Goal: Task Accomplishment & Management: Use online tool/utility

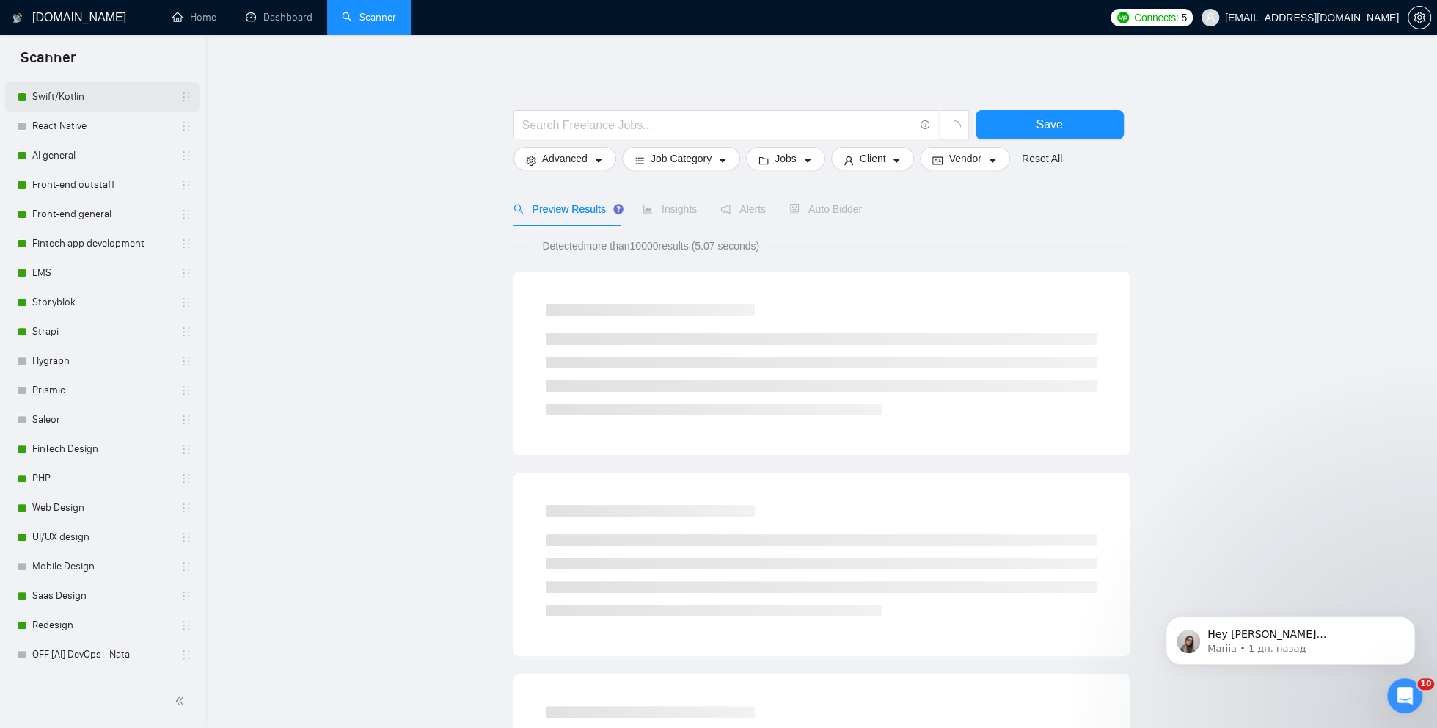
scroll to position [650, 0]
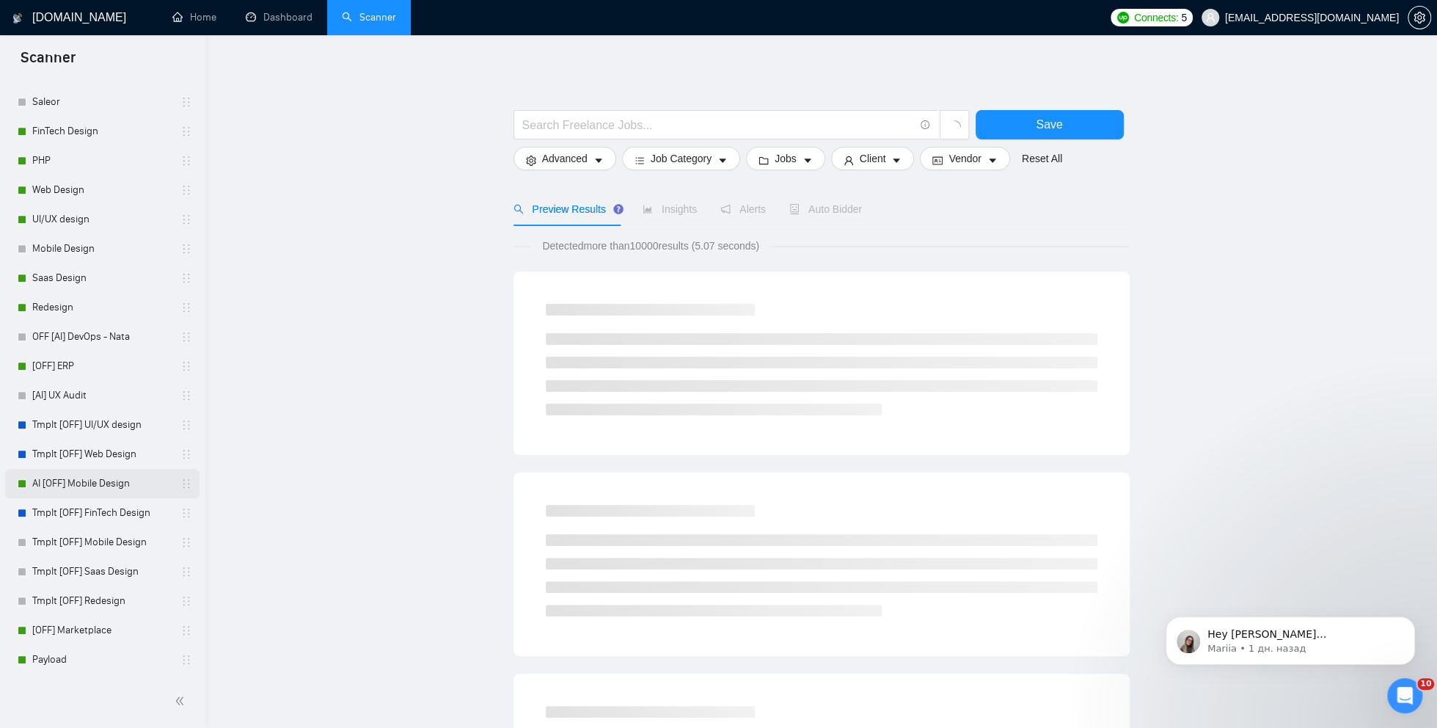
click at [121, 484] on link "AI [OFF] Mobile Design" at bounding box center [101, 483] width 139 height 29
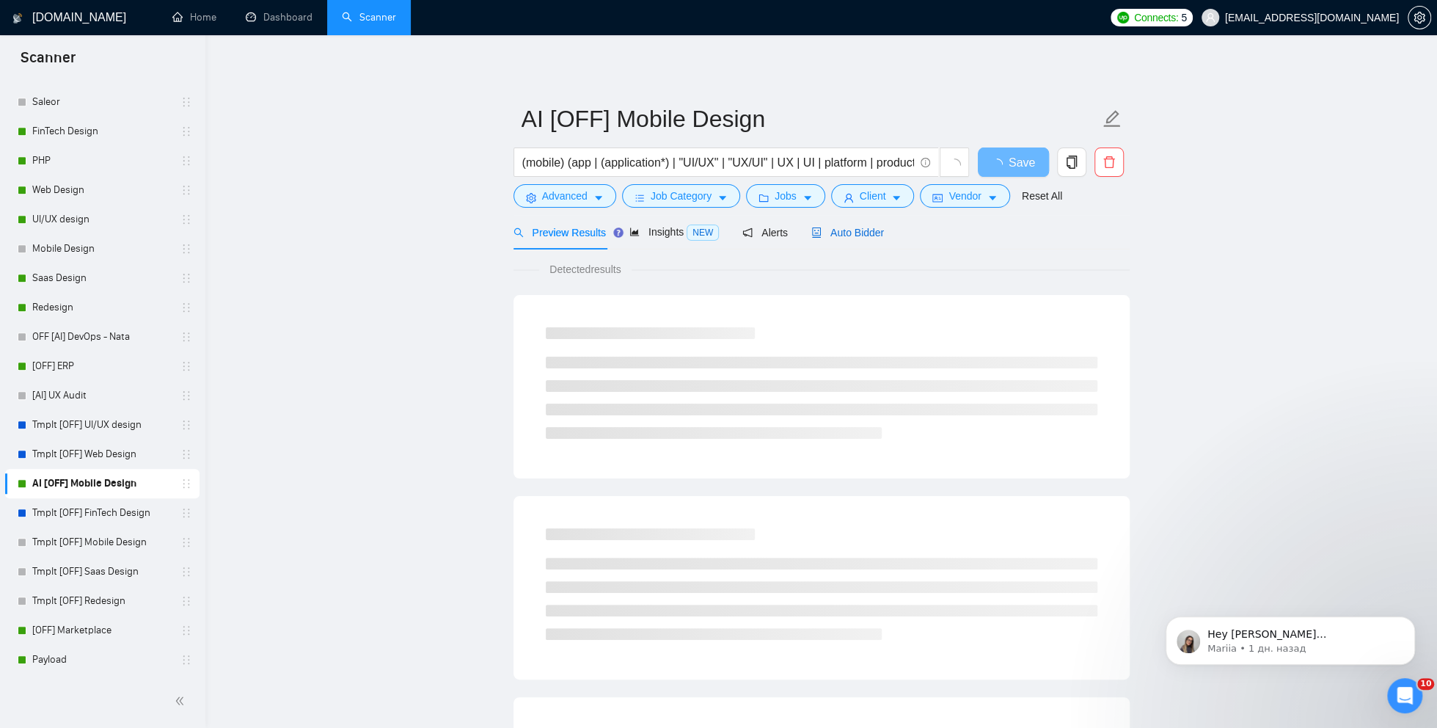
click at [847, 235] on span "Auto Bidder" at bounding box center [847, 233] width 73 height 12
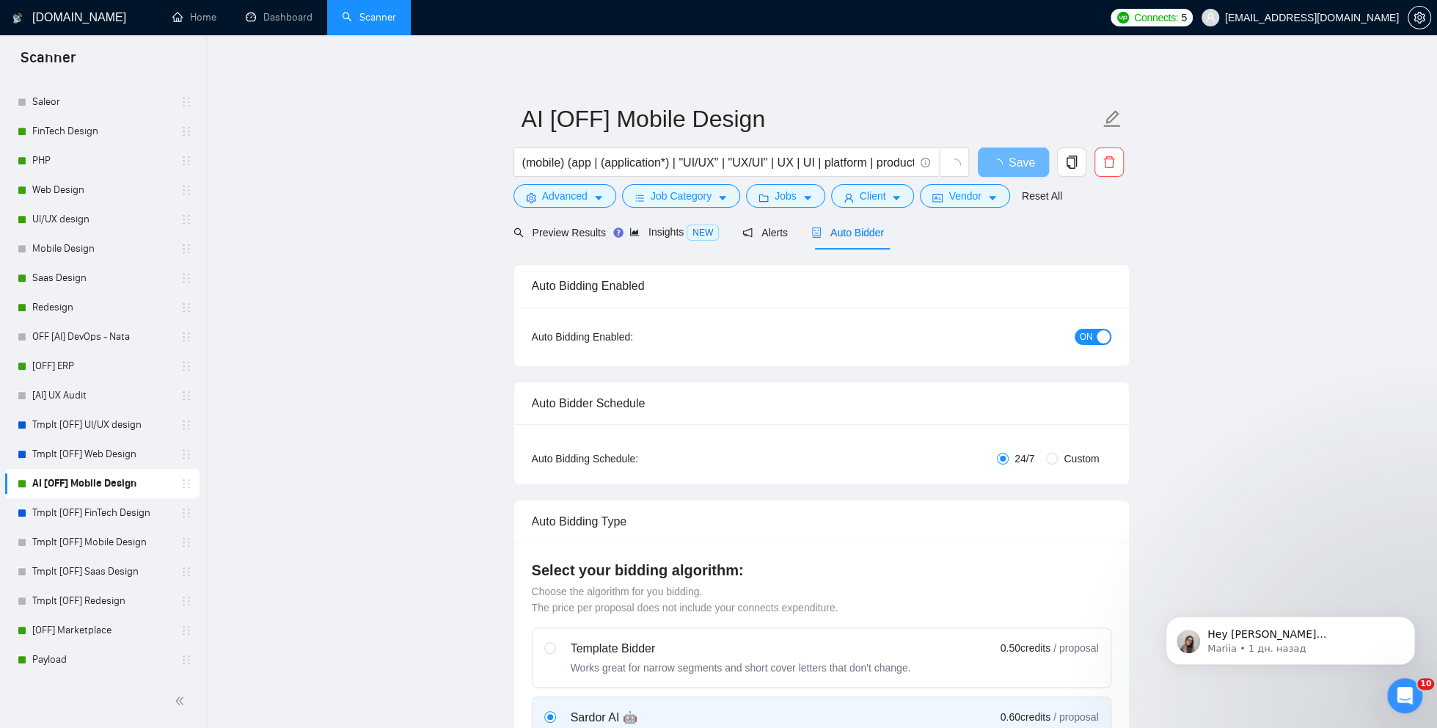
click at [1095, 337] on button "ON" at bounding box center [1093, 337] width 37 height 16
click at [1011, 170] on span "Save" at bounding box center [1013, 162] width 26 height 18
click at [51, 301] on link "Redesign" at bounding box center [101, 307] width 139 height 29
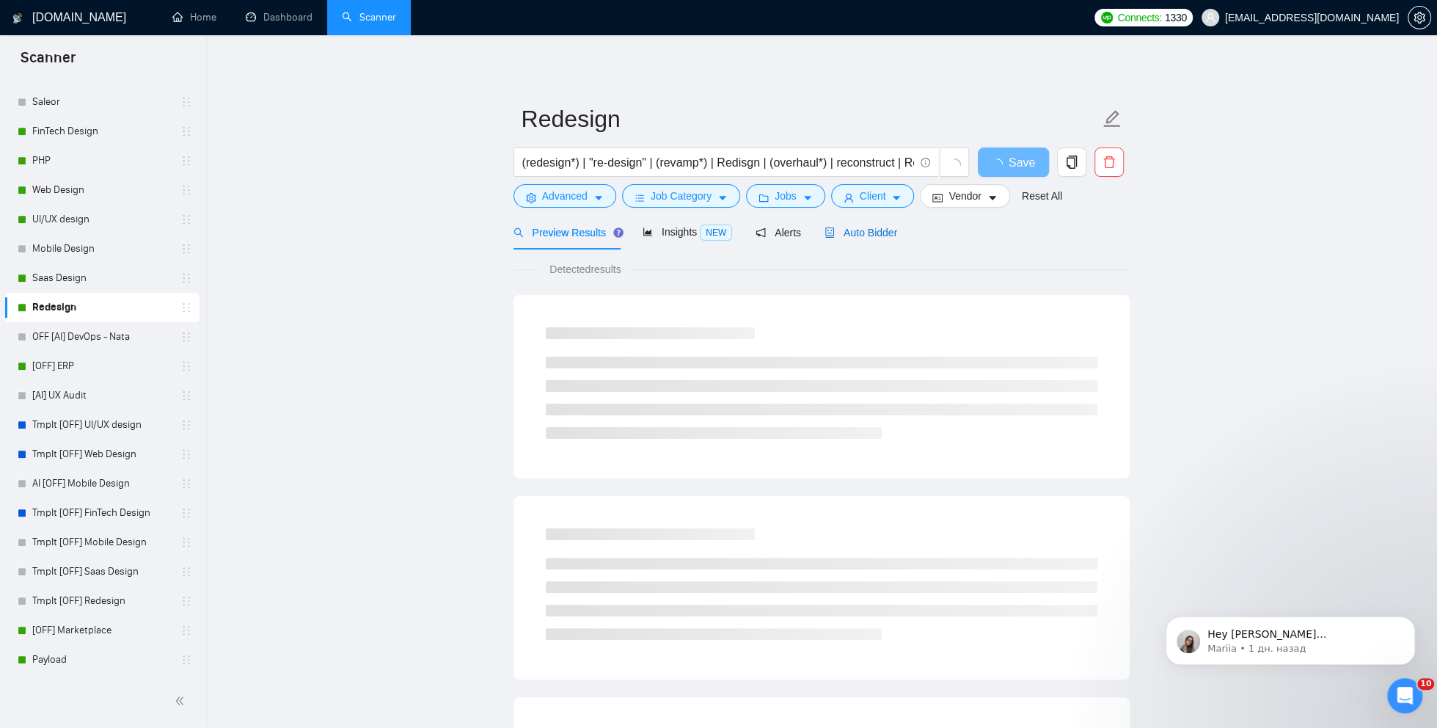
click at [865, 230] on span "Auto Bidder" at bounding box center [861, 233] width 73 height 12
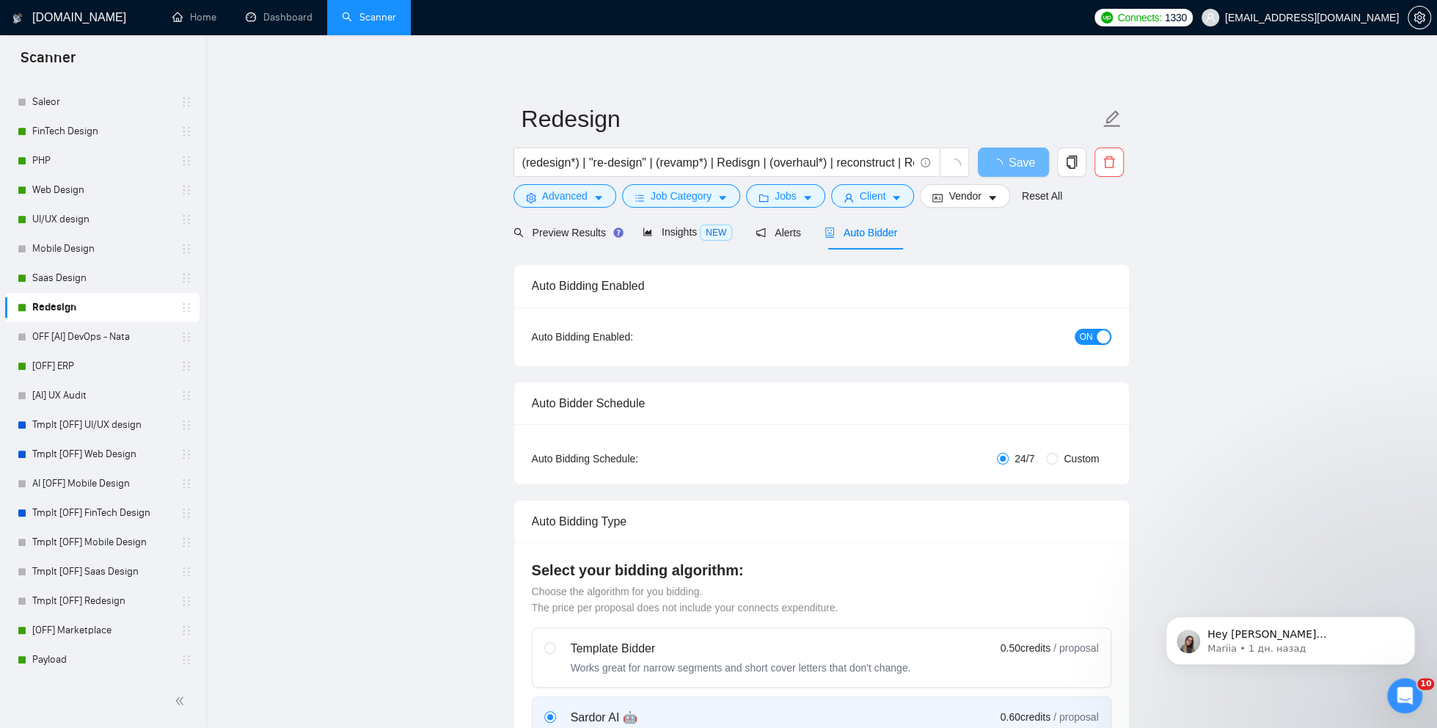
click at [1085, 338] on span "ON" at bounding box center [1086, 337] width 13 height 16
click at [1007, 170] on span "Save" at bounding box center [1013, 162] width 26 height 18
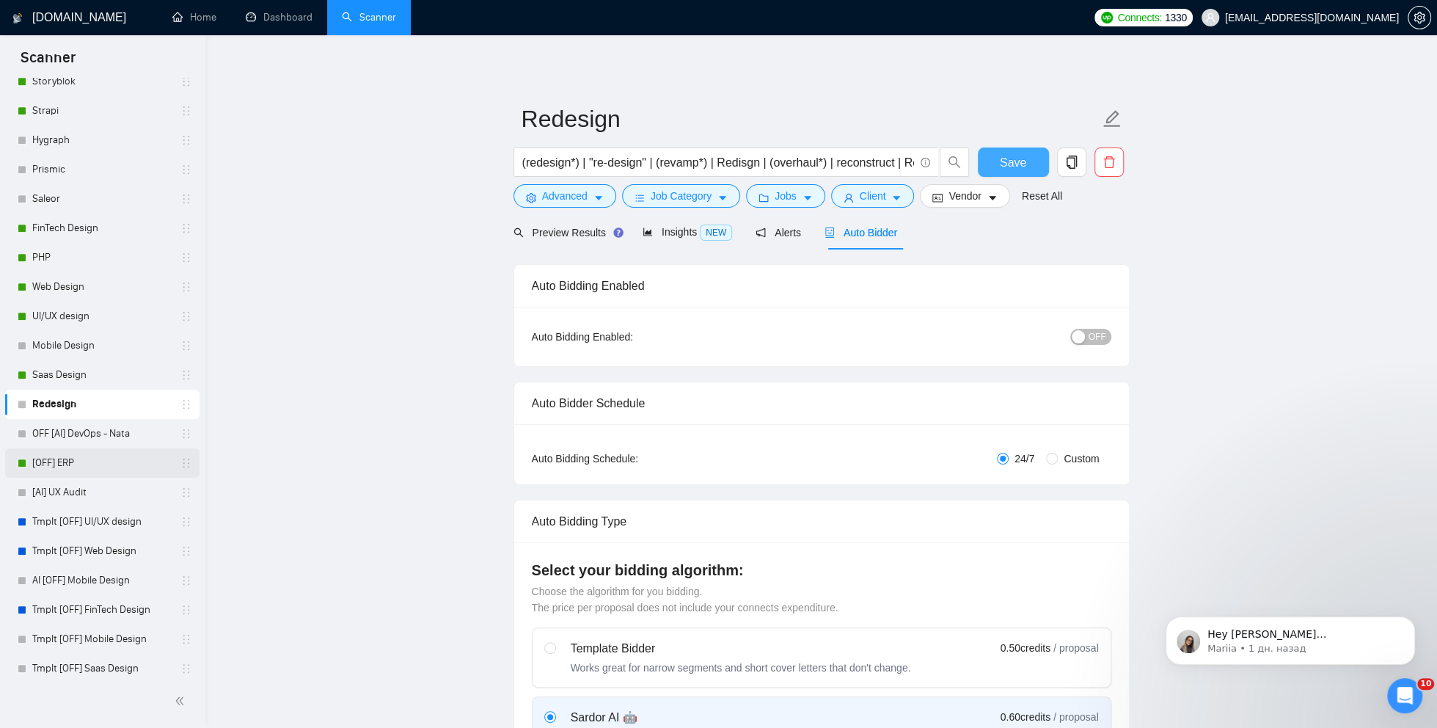
scroll to position [546, 0]
click at [83, 384] on link "Saas Design" at bounding box center [101, 382] width 139 height 29
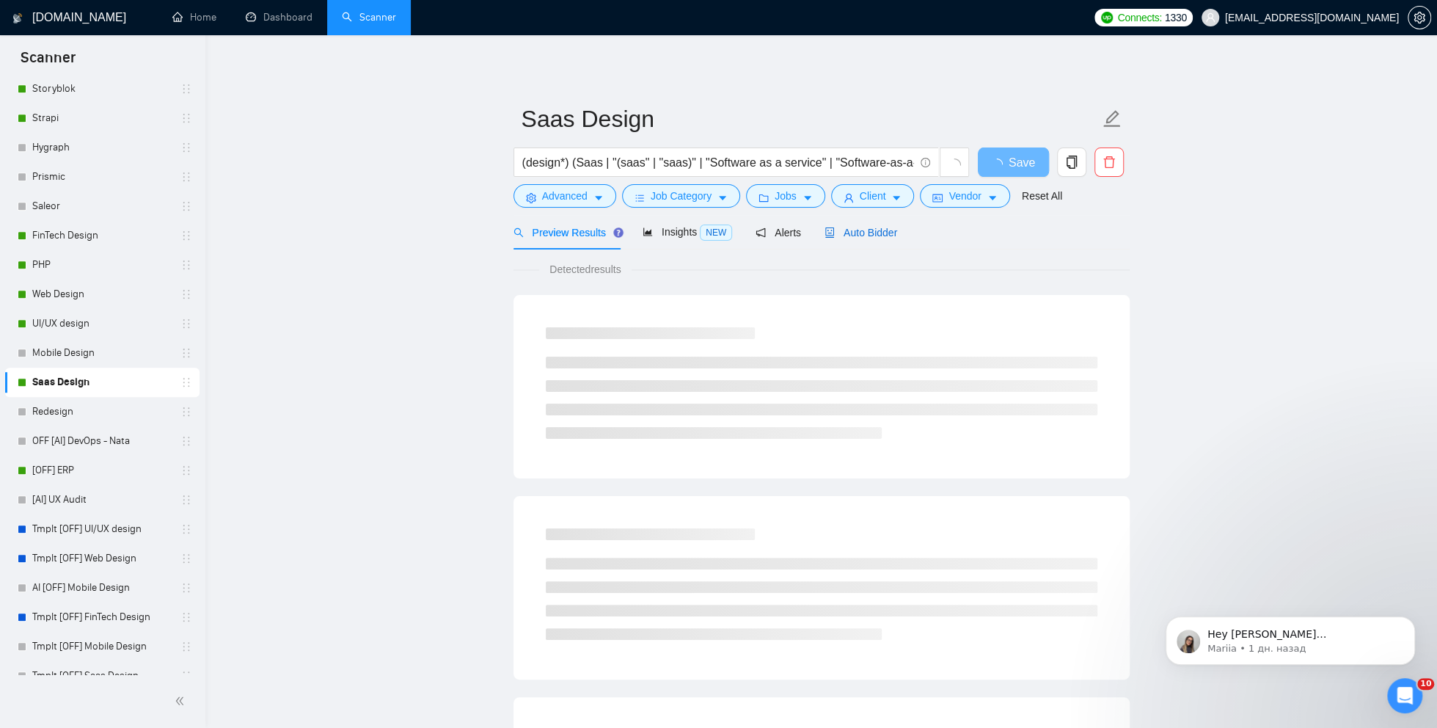
click at [871, 234] on span "Auto Bidder" at bounding box center [861, 233] width 73 height 12
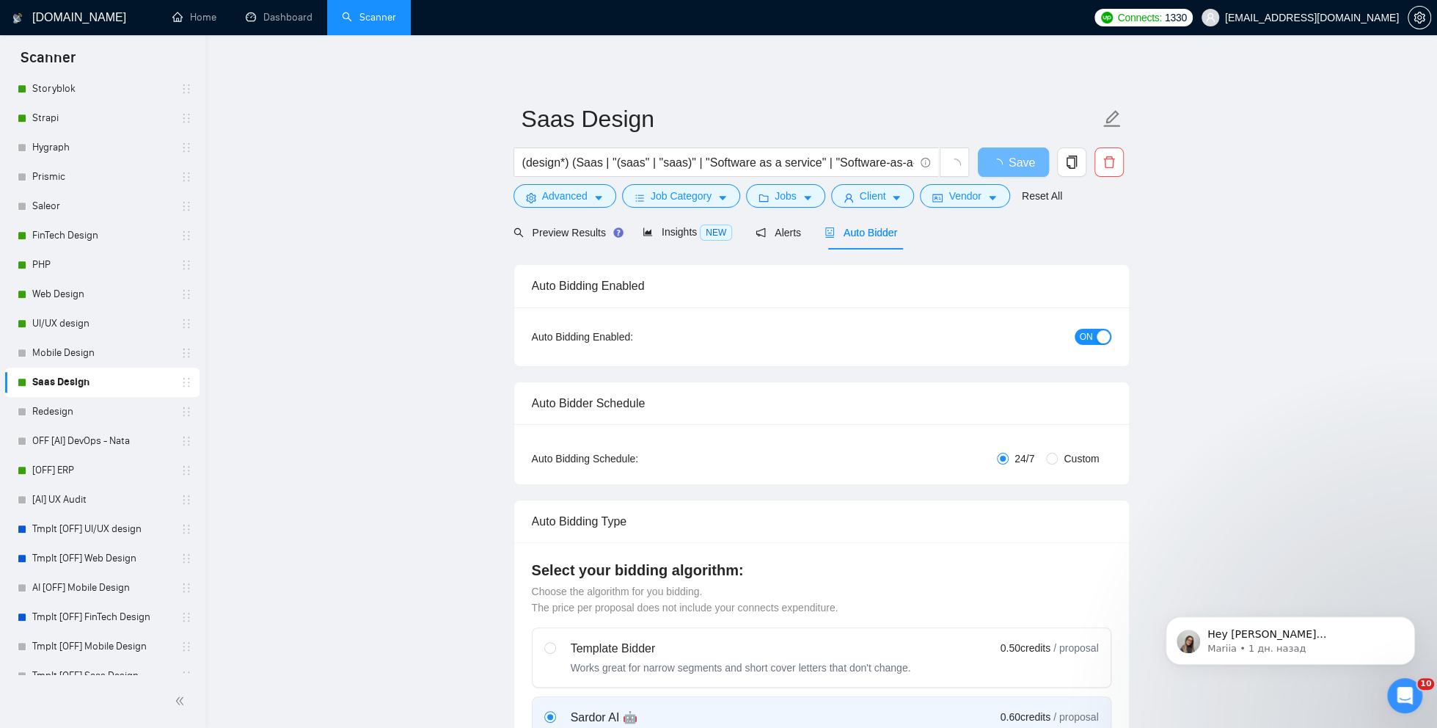
click at [1097, 346] on div "ON" at bounding box center [1014, 336] width 193 height 23
click at [1097, 342] on div "button" at bounding box center [1103, 336] width 13 height 13
click at [1007, 170] on span "Save" at bounding box center [1013, 162] width 26 height 18
click at [91, 322] on link "UI/UX design" at bounding box center [101, 323] width 139 height 29
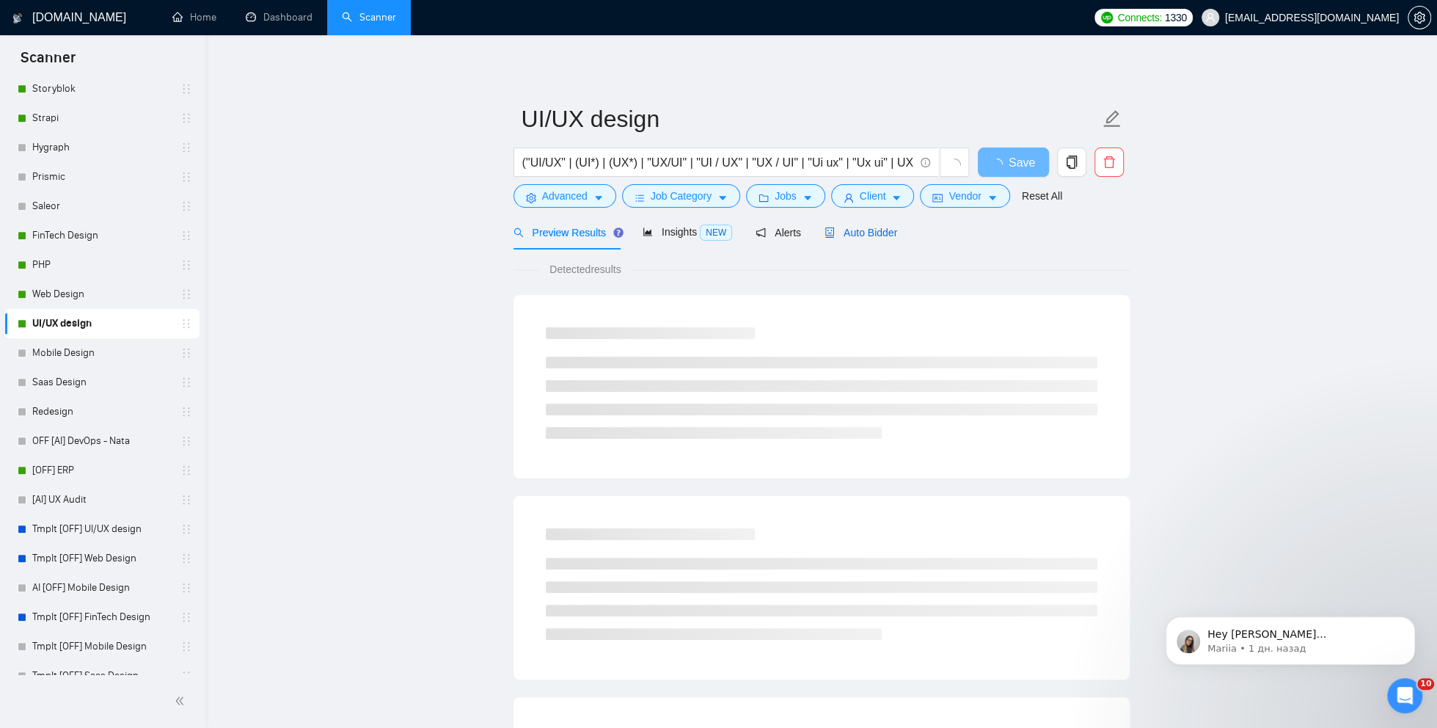
click at [877, 235] on span "Auto Bidder" at bounding box center [861, 233] width 73 height 12
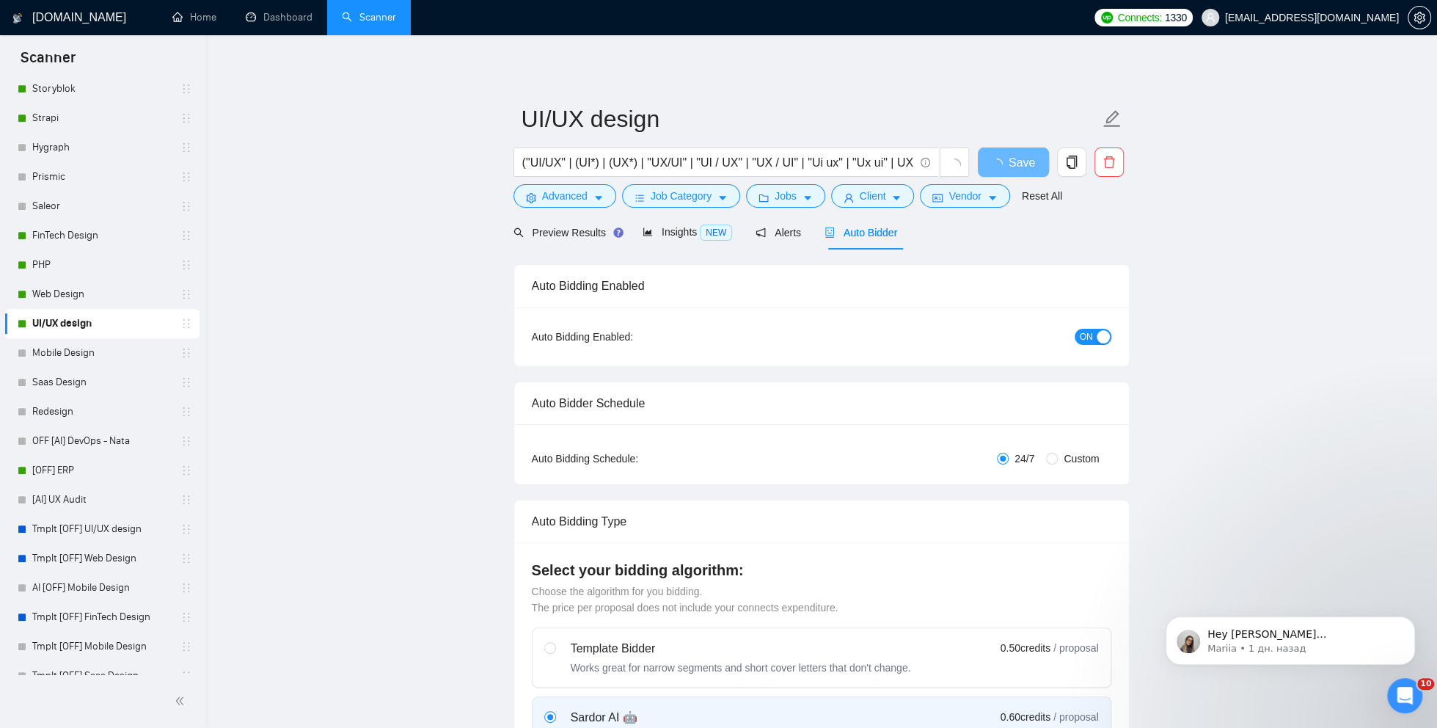
click at [1095, 340] on button "ON" at bounding box center [1093, 337] width 37 height 16
click at [1023, 166] on span "Save" at bounding box center [1013, 162] width 26 height 18
click at [89, 293] on link "Web Design" at bounding box center [101, 294] width 139 height 29
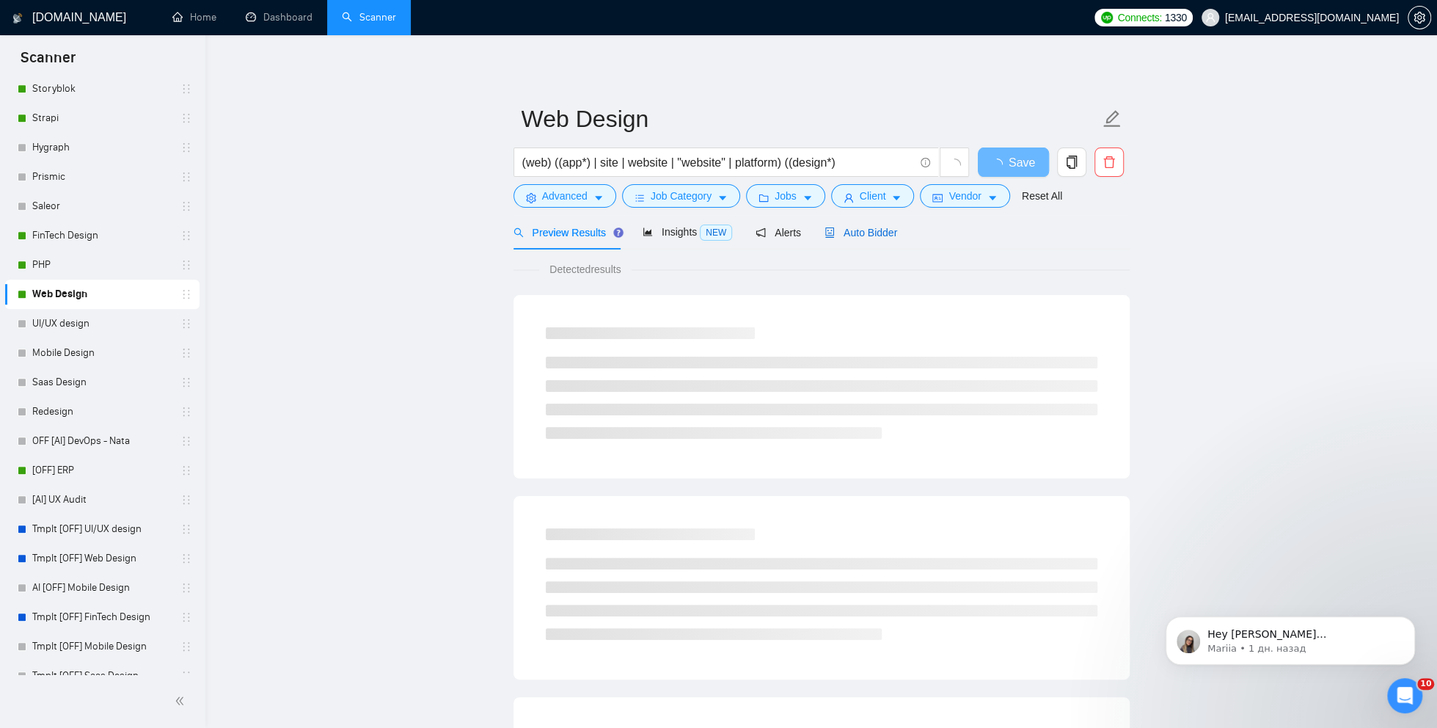
click at [862, 227] on span "Auto Bidder" at bounding box center [861, 233] width 73 height 12
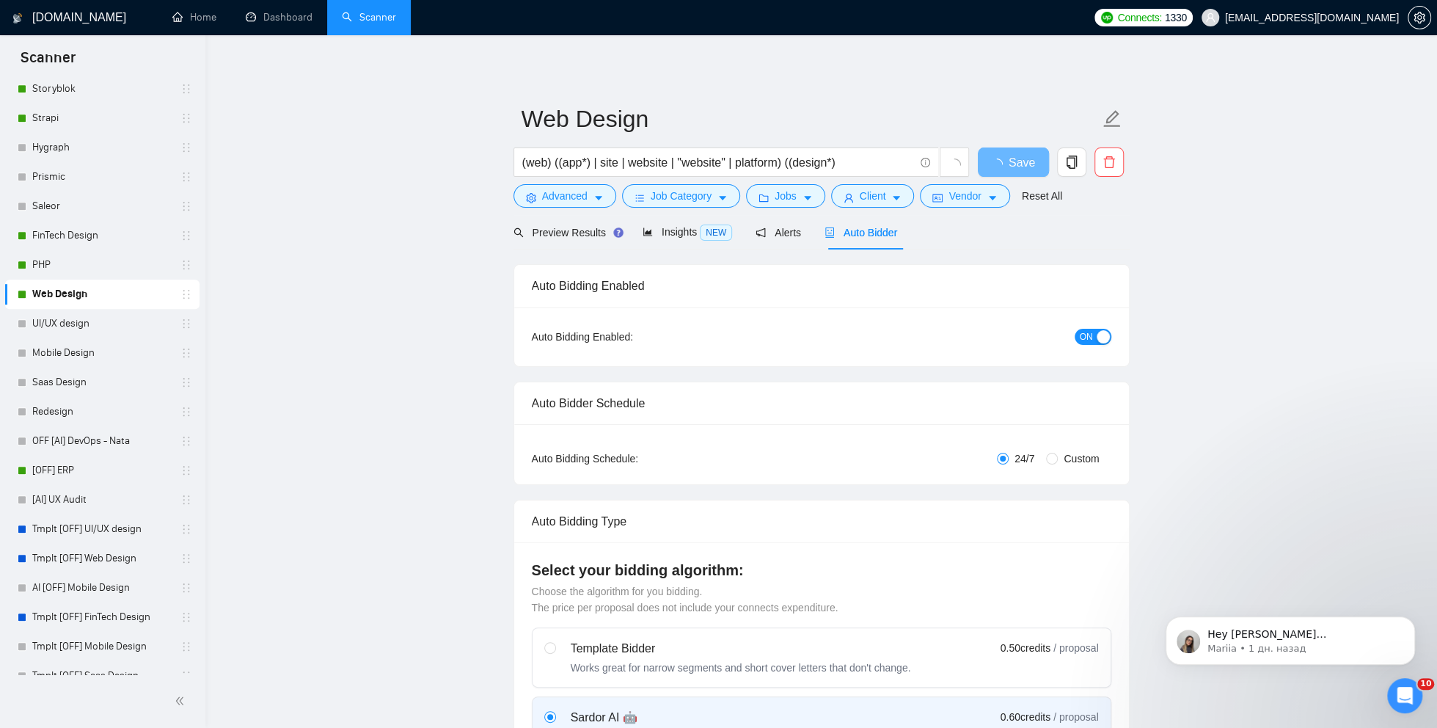
click at [1090, 326] on div "ON" at bounding box center [1014, 336] width 193 height 23
click at [1091, 347] on div "Auto Bidding Enabled: ON" at bounding box center [821, 336] width 615 height 59
click at [1091, 337] on span "ON" at bounding box center [1086, 337] width 13 height 16
click at [1015, 166] on span "Save" at bounding box center [1013, 162] width 26 height 18
click at [98, 235] on link "FinTech Design" at bounding box center [101, 235] width 139 height 29
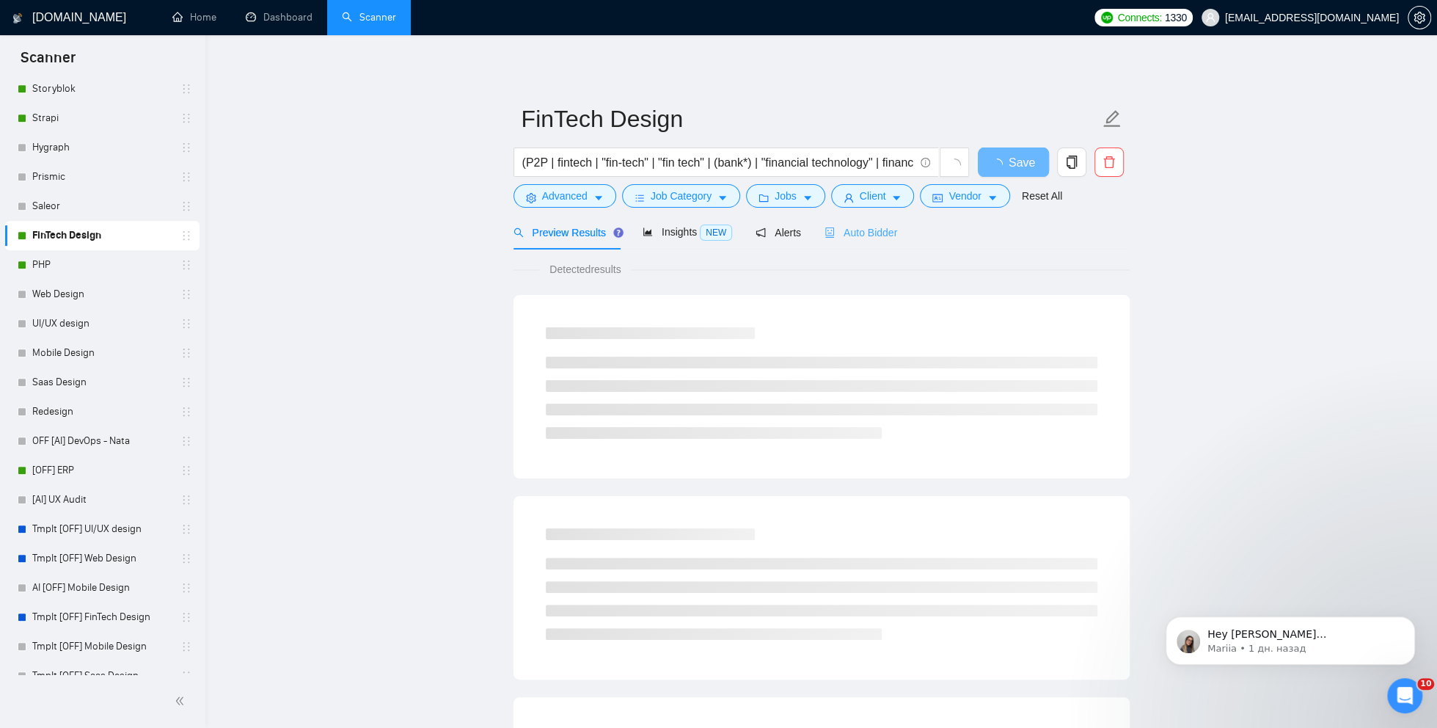
click at [871, 222] on div "Auto Bidder" at bounding box center [861, 232] width 73 height 34
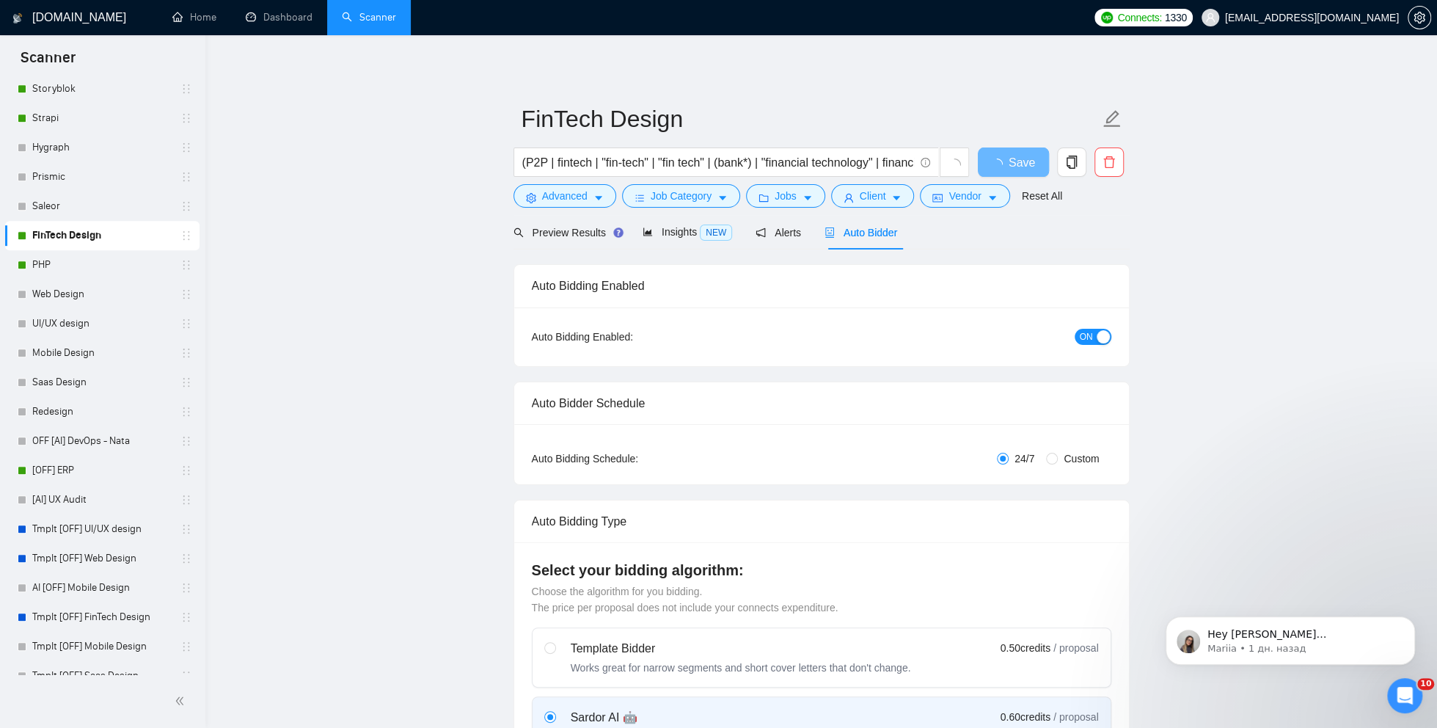
click at [1094, 337] on button "ON" at bounding box center [1093, 337] width 37 height 16
click at [1006, 167] on span "Save" at bounding box center [1013, 162] width 26 height 18
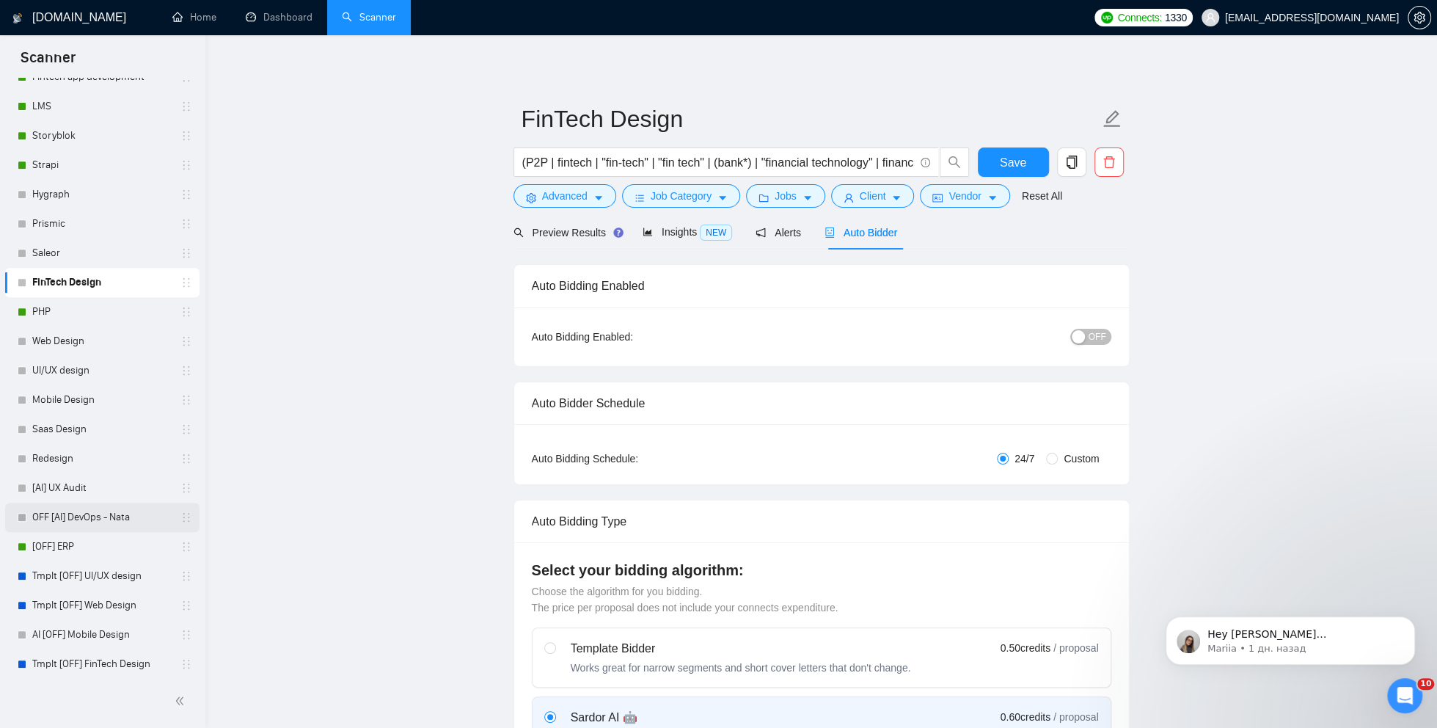
scroll to position [502, 0]
click at [102, 540] on link "[OFF] ERP" at bounding box center [101, 543] width 139 height 29
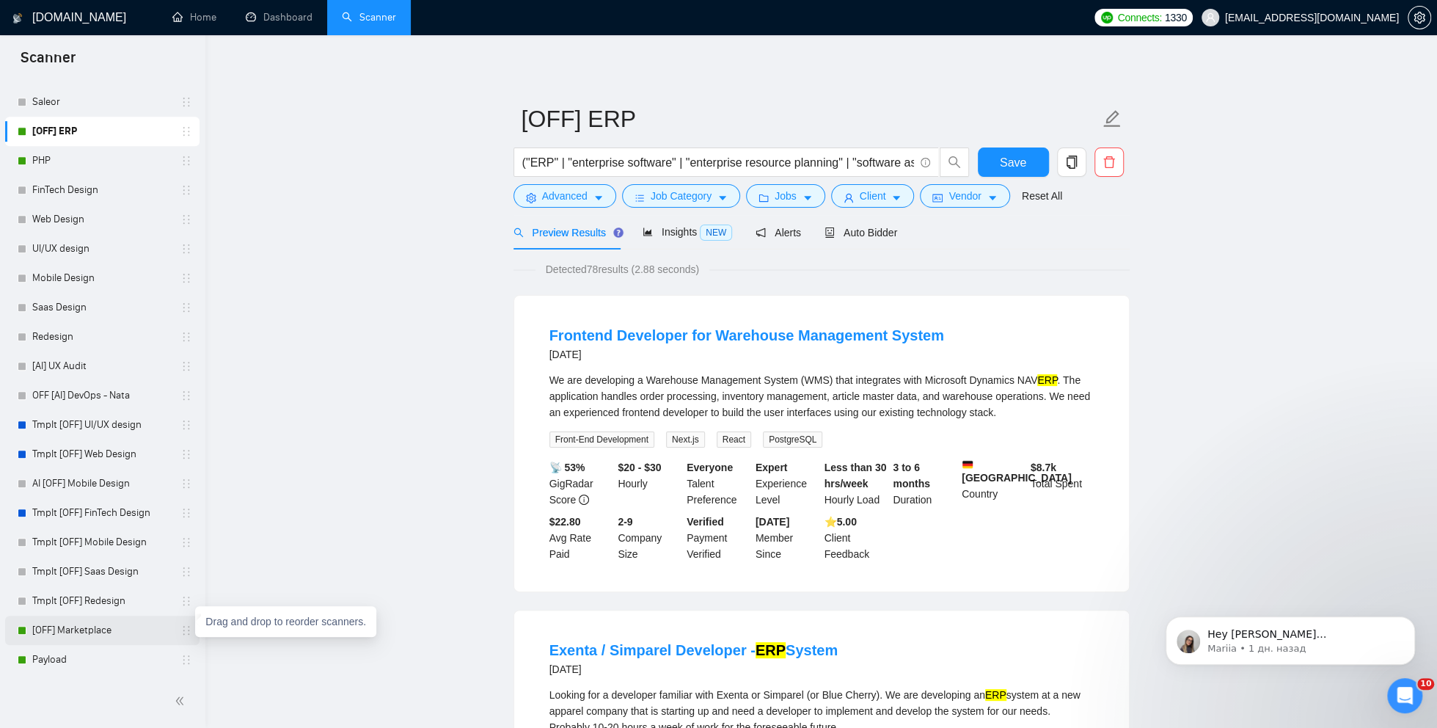
scroll to position [1, 0]
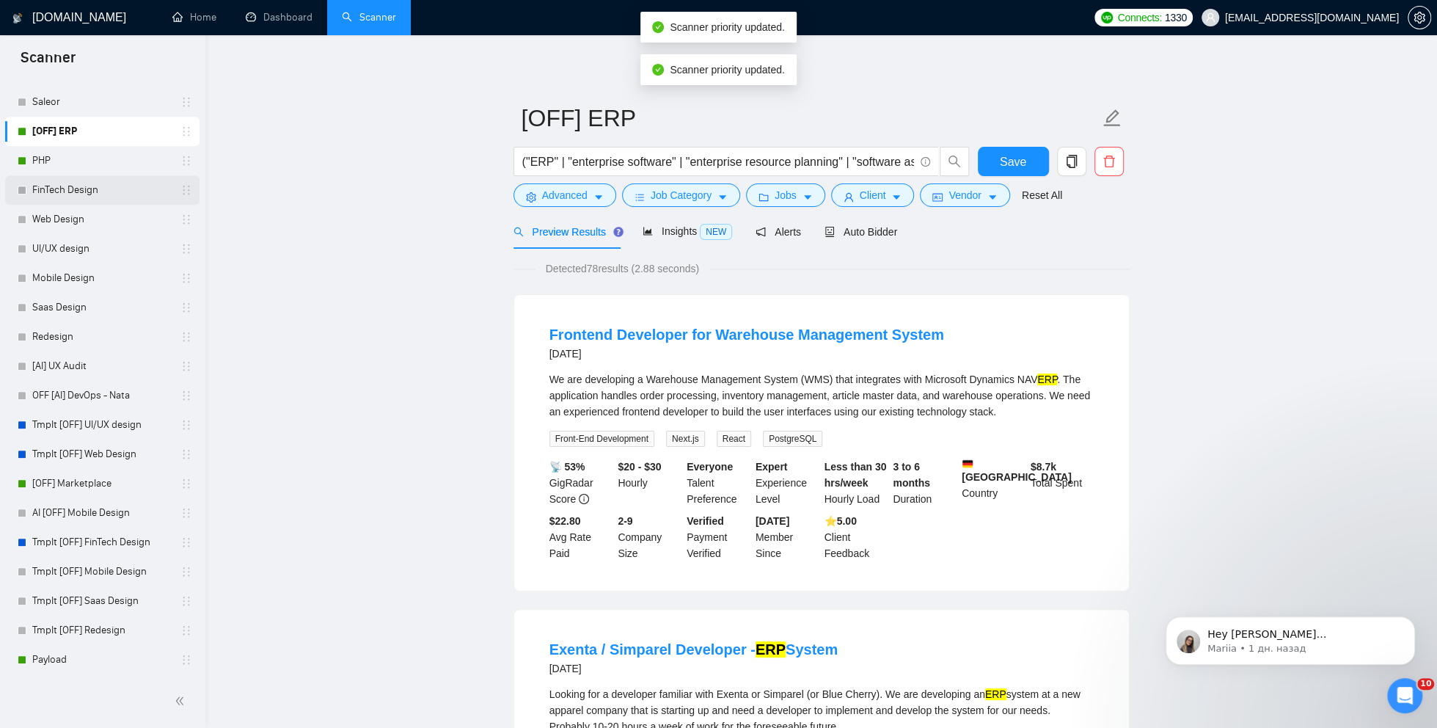
drag, startPoint x: 188, startPoint y: 657, endPoint x: 129, endPoint y: 189, distance: 471.0
click at [129, 191] on div "n8n Copy of n8n Dima | Data Studio/[PERSON_NAME] | Data Studio/Looker Power BI/…" at bounding box center [102, 87] width 194 height 1174
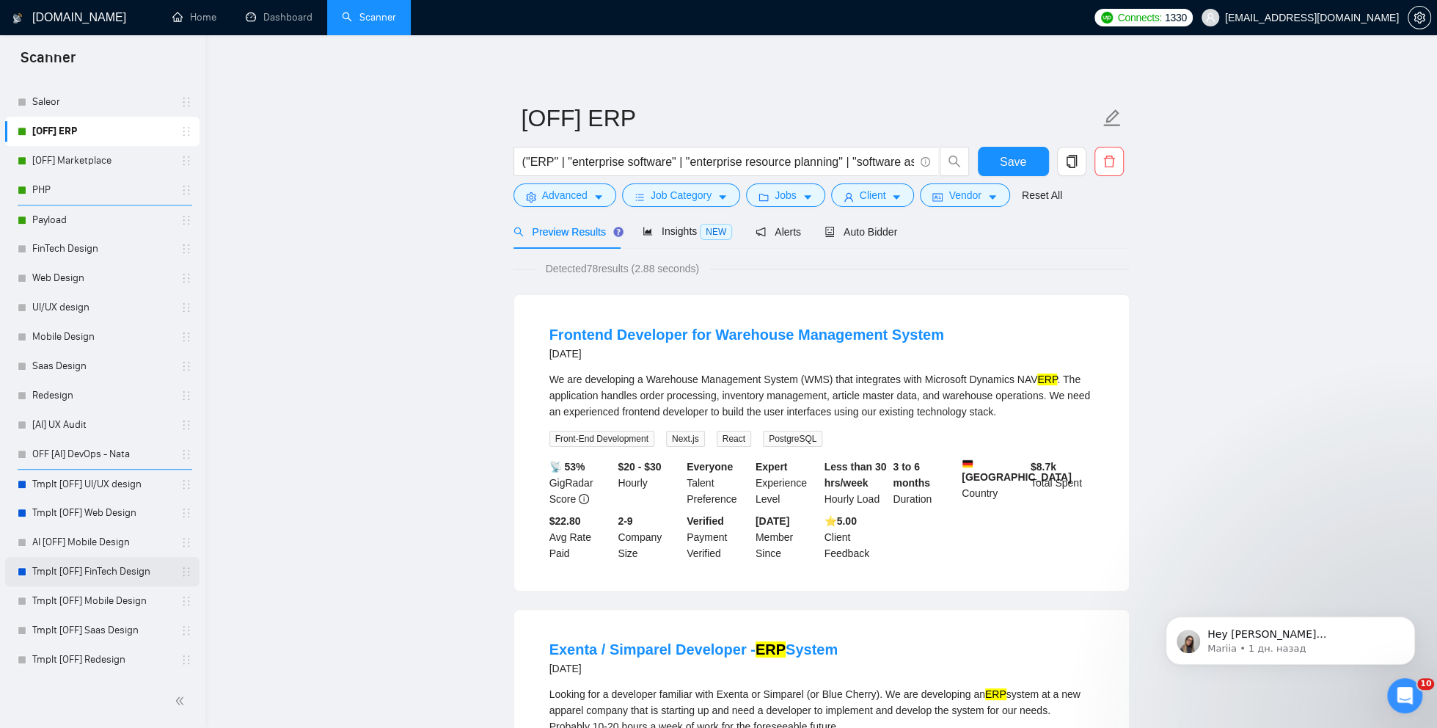
click at [62, 571] on link "Tmplt [OFF] FinTech Design" at bounding box center [101, 571] width 139 height 29
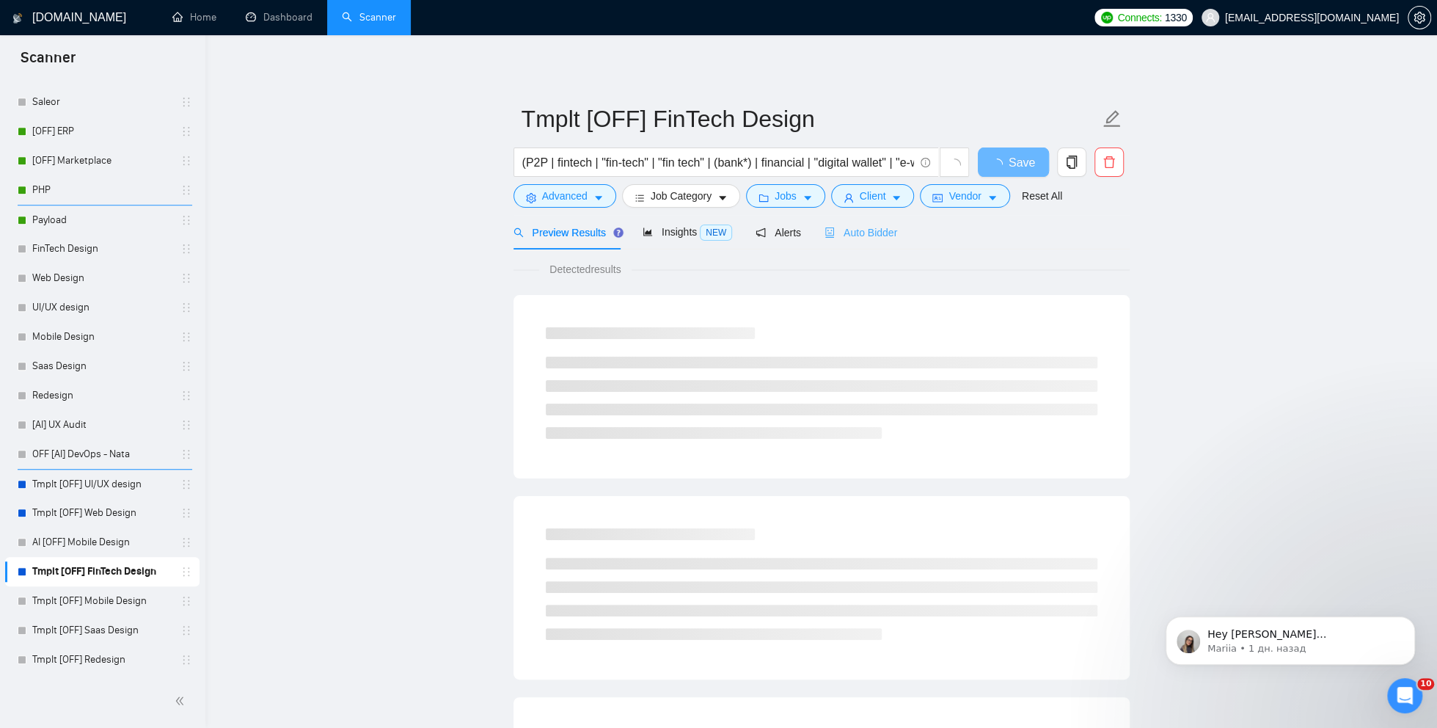
click at [872, 241] on div "Auto Bidder" at bounding box center [861, 232] width 73 height 34
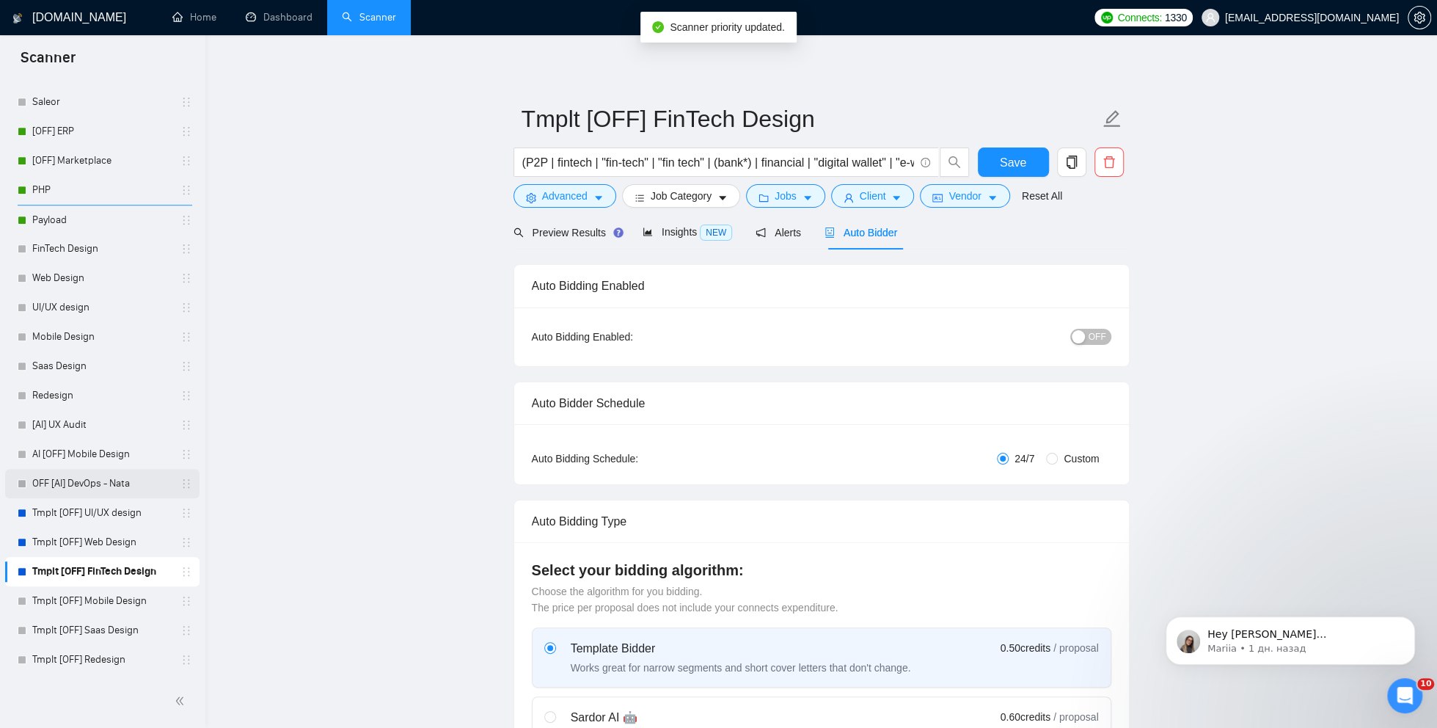
click at [58, 483] on link "OFF [AI] DevOps - Nata" at bounding box center [101, 483] width 139 height 29
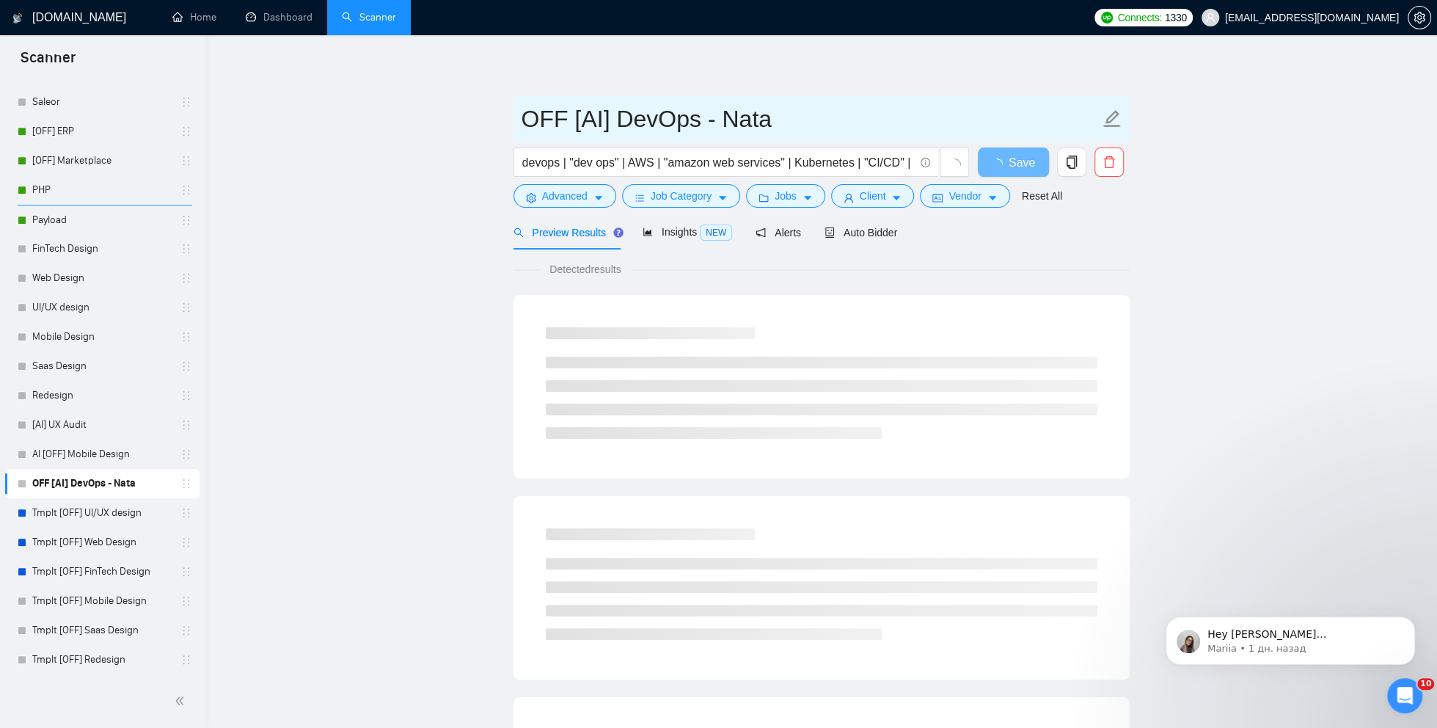
drag, startPoint x: 578, startPoint y: 120, endPoint x: 492, endPoint y: 120, distance: 86.6
click at [492, 120] on main "OFF [AI] DevOps - Nata devops | "dev ops" | AWS | "amazon web services" | Kuber…" at bounding box center [821, 671] width 1185 height 1224
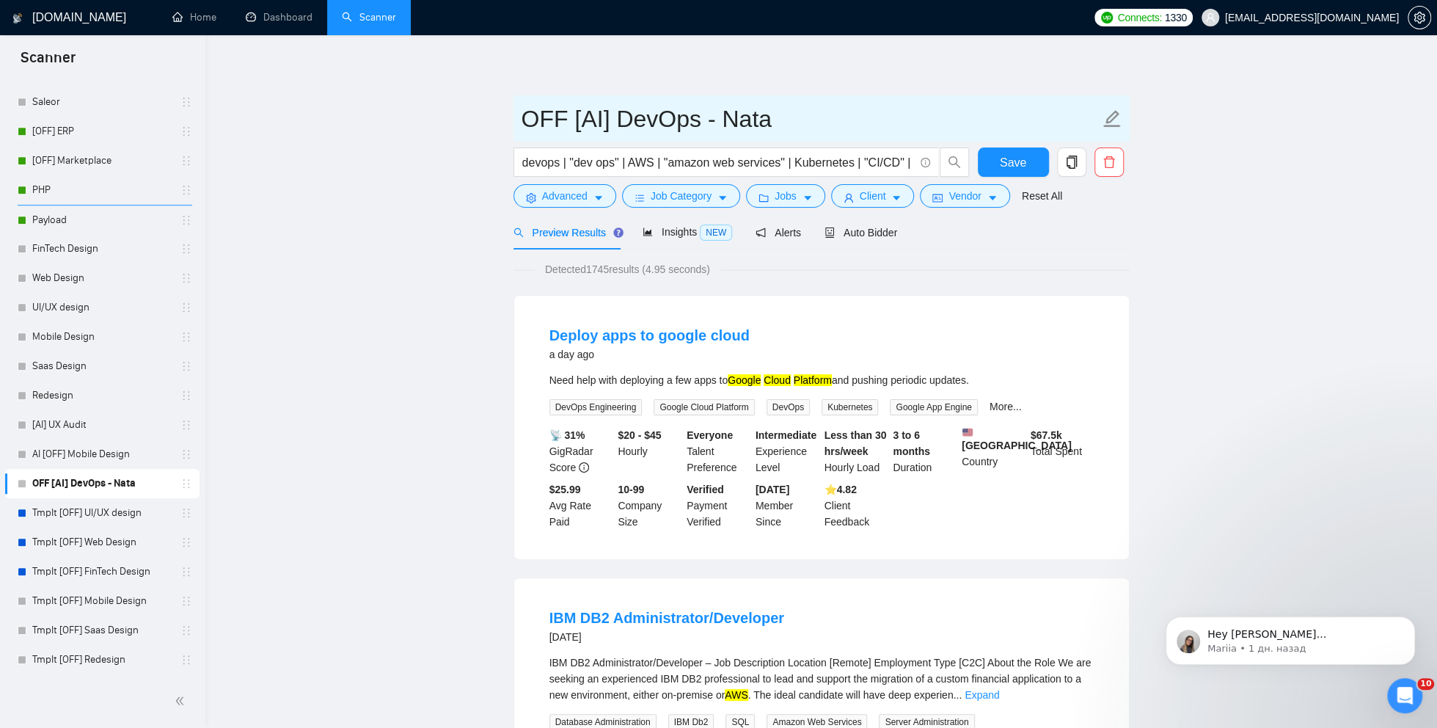
drag, startPoint x: 615, startPoint y: 117, endPoint x: 503, endPoint y: 121, distance: 111.6
type input "DevOps - Nata"
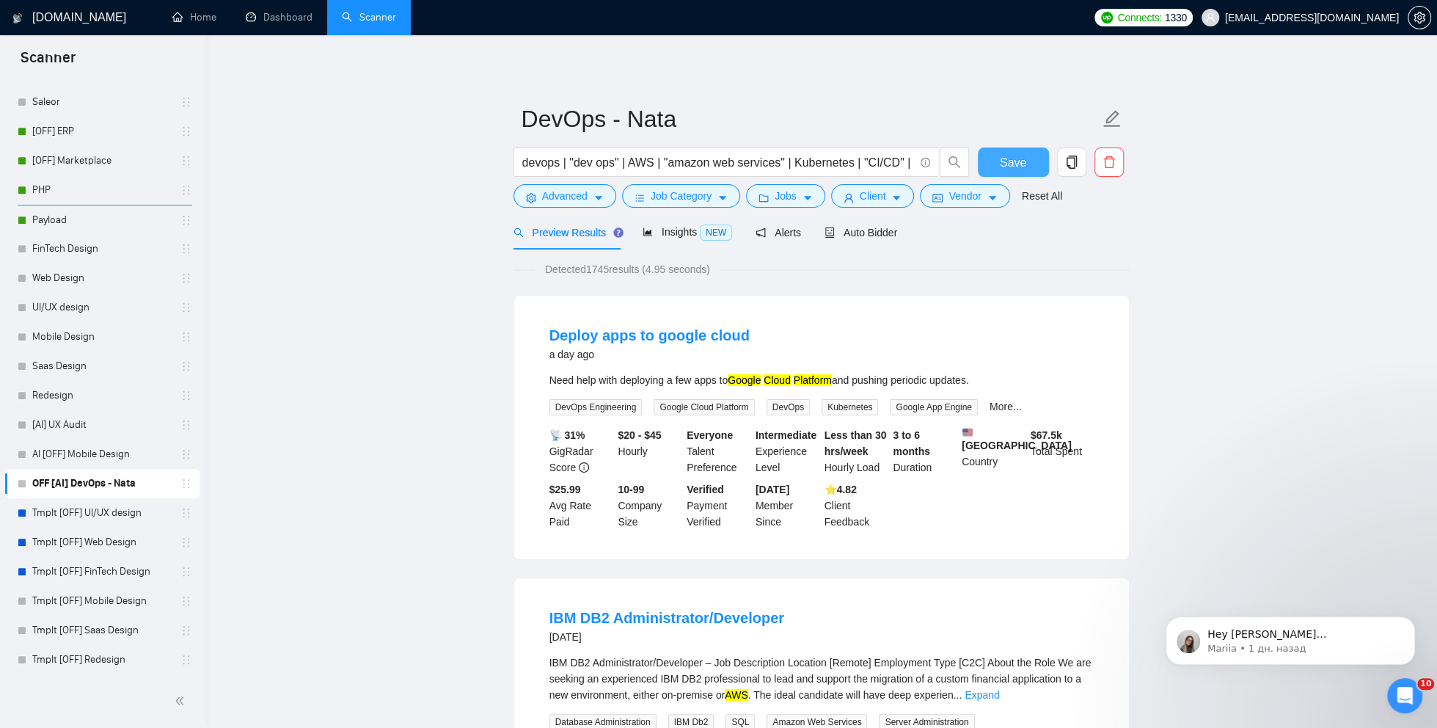
click at [1021, 159] on span "Save" at bounding box center [1013, 162] width 26 height 18
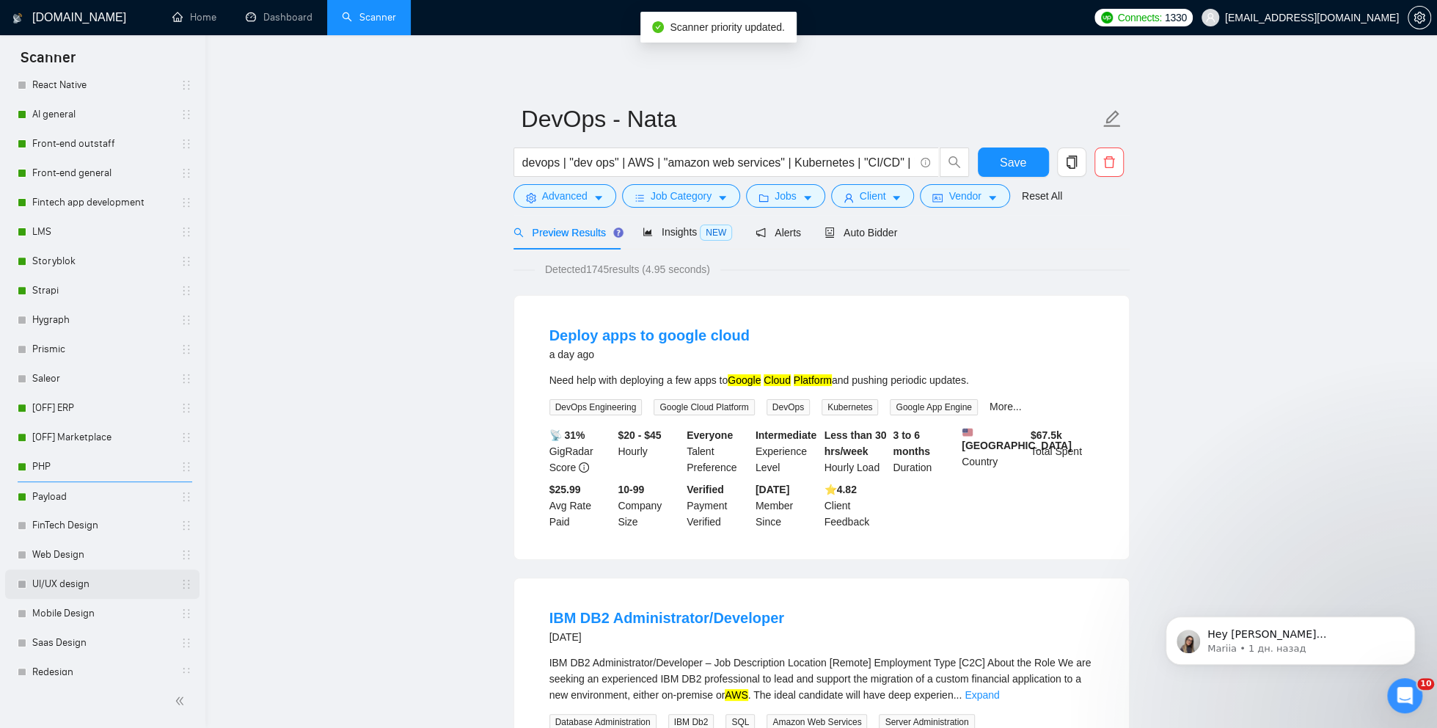
scroll to position [368, 0]
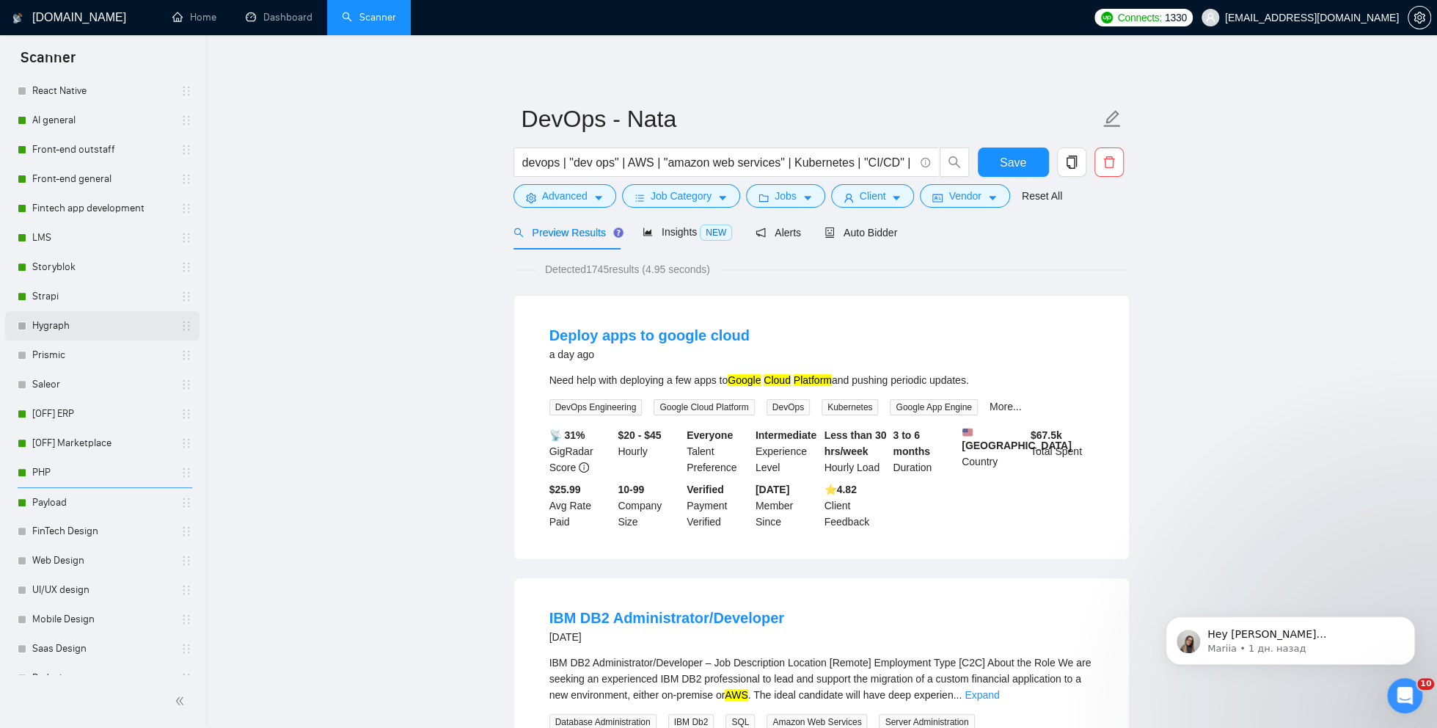
click at [81, 324] on link "Hygraph" at bounding box center [101, 325] width 139 height 29
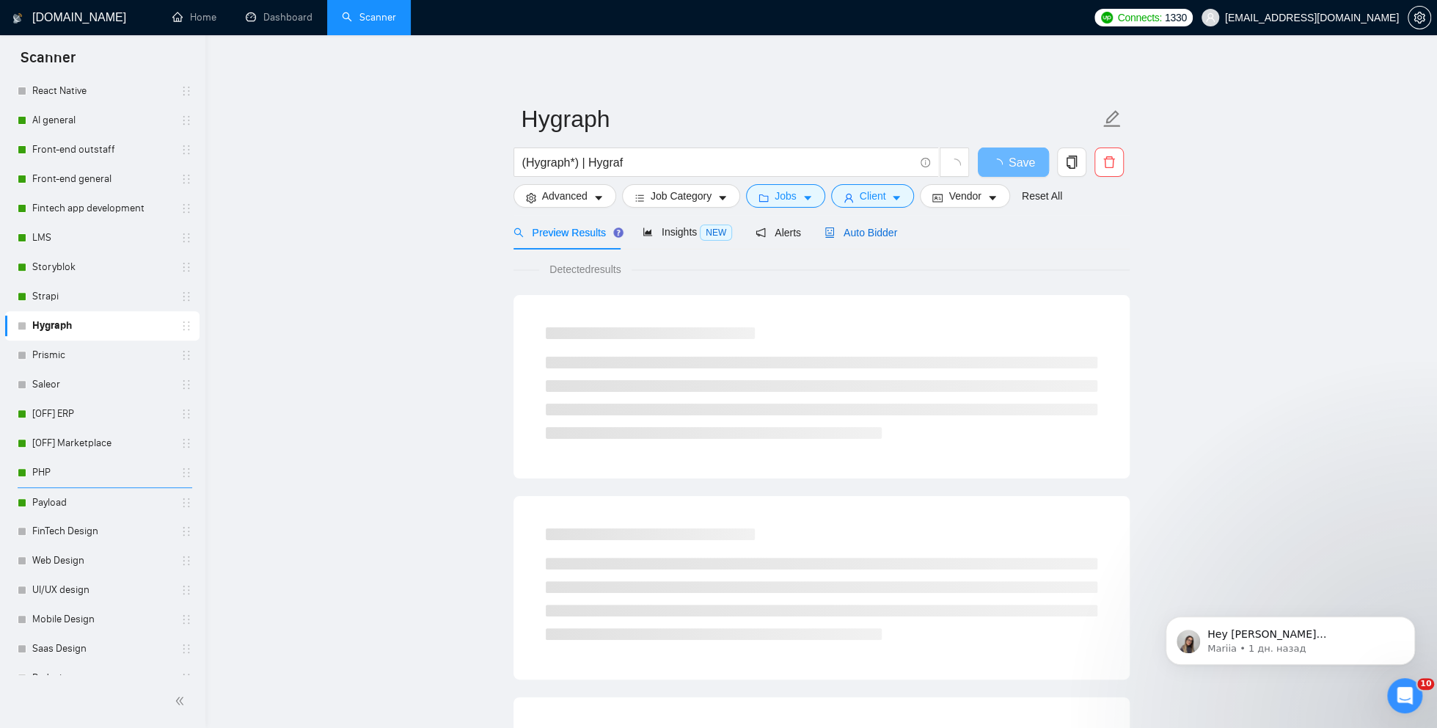
click at [847, 235] on span "Auto Bidder" at bounding box center [861, 233] width 73 height 12
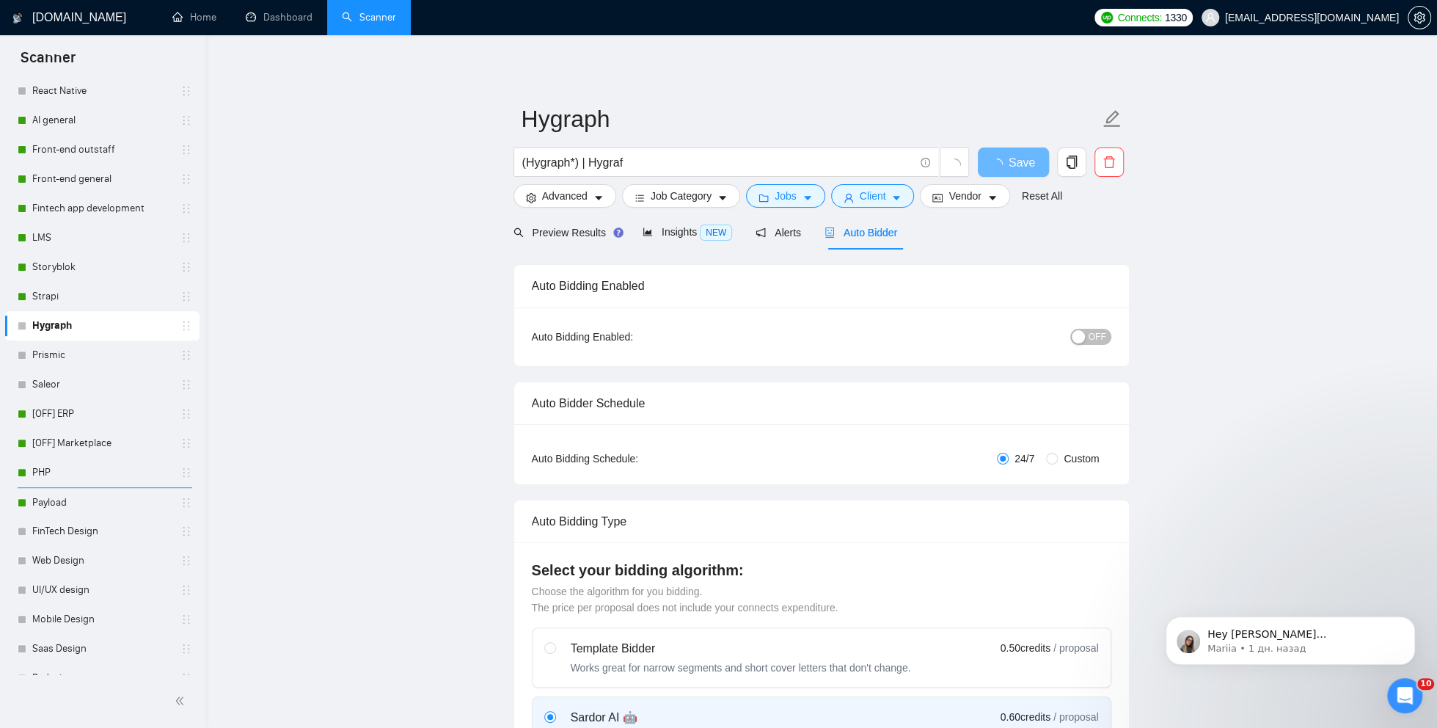
click at [1095, 337] on span "OFF" at bounding box center [1098, 337] width 18 height 16
click at [1006, 163] on span "Save" at bounding box center [1013, 162] width 26 height 18
click at [870, 199] on span "Client" at bounding box center [873, 196] width 26 height 16
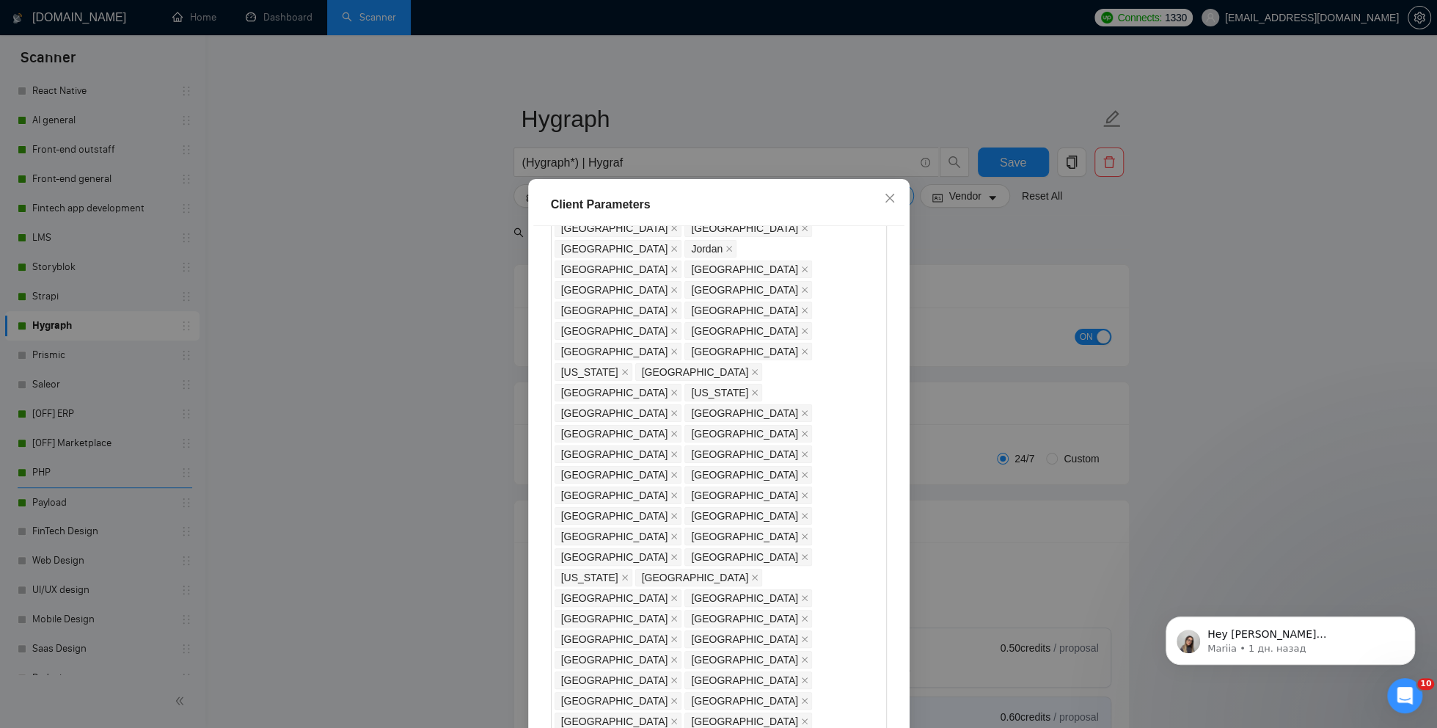
scroll to position [186, 0]
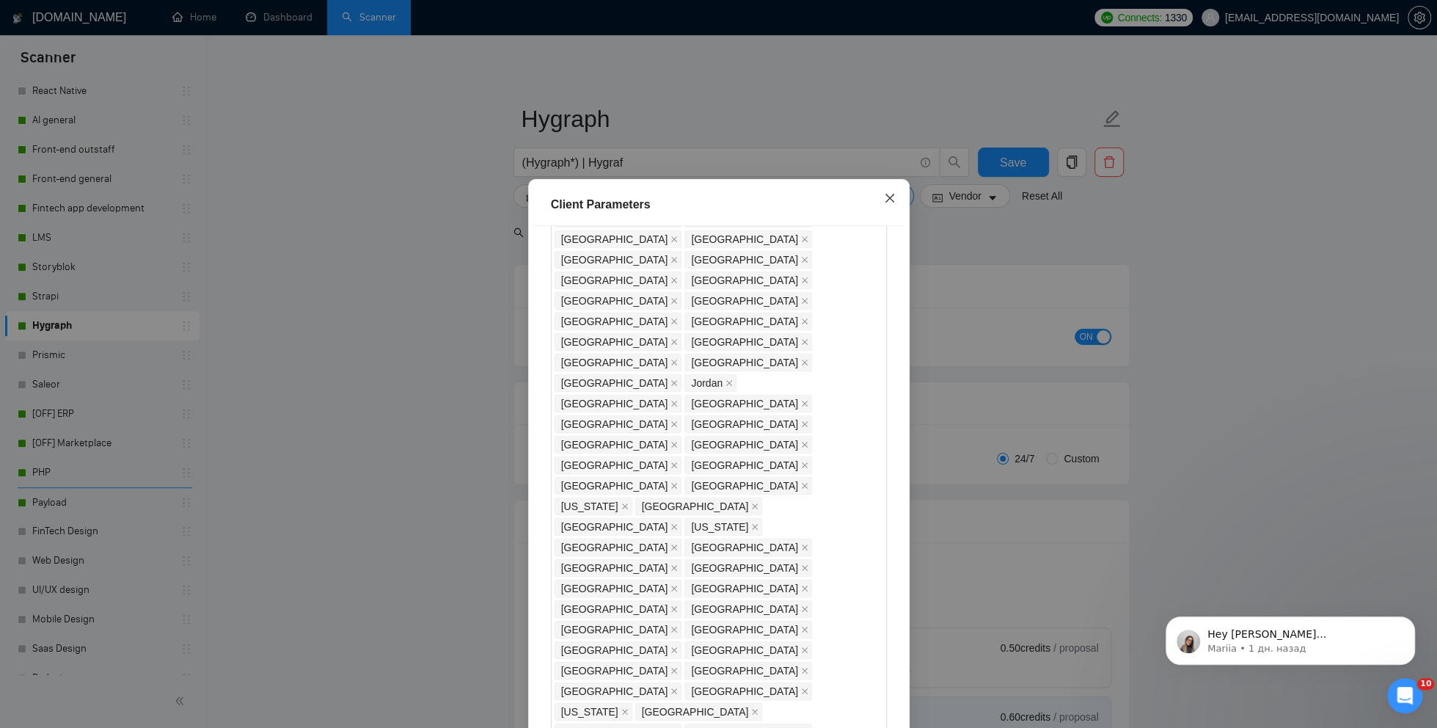
click at [890, 199] on icon "close" at bounding box center [889, 198] width 9 height 9
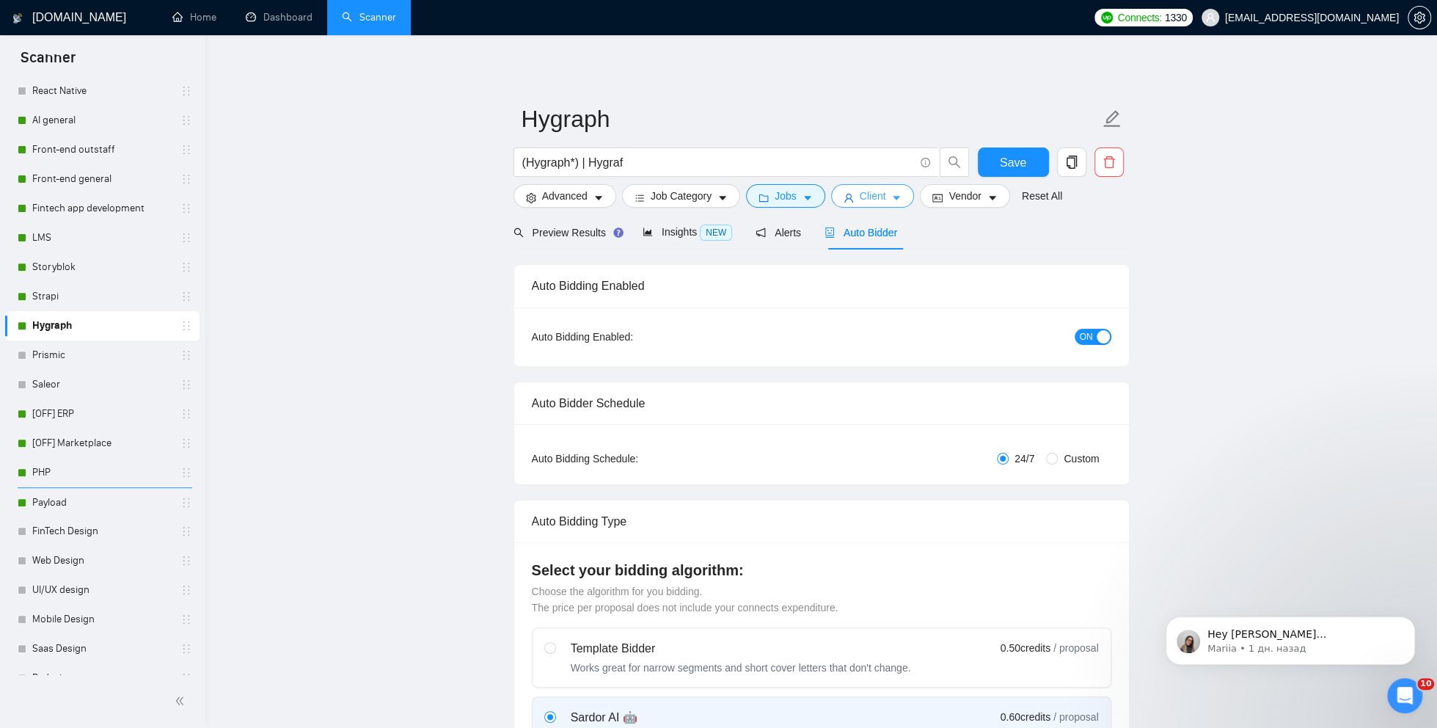
click at [891, 203] on button "Client" at bounding box center [873, 195] width 84 height 23
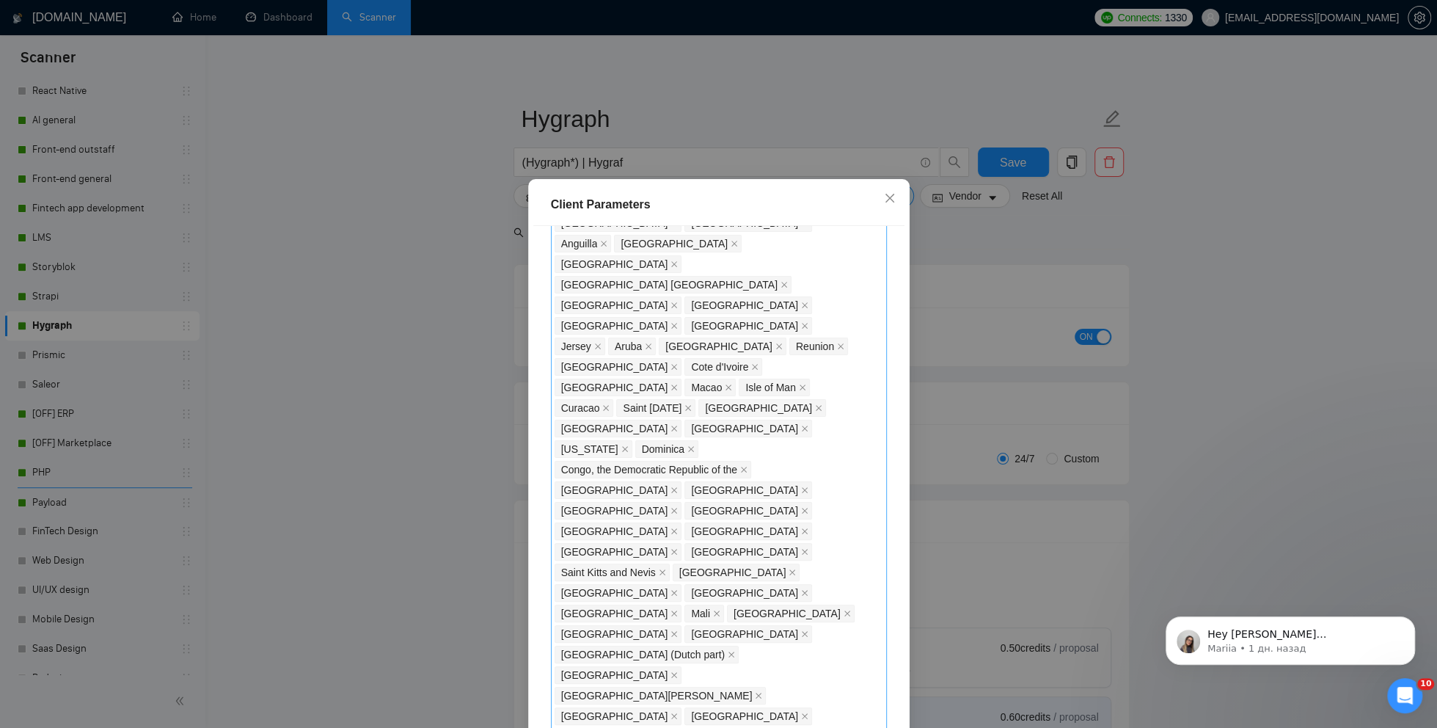
scroll to position [1257, 0]
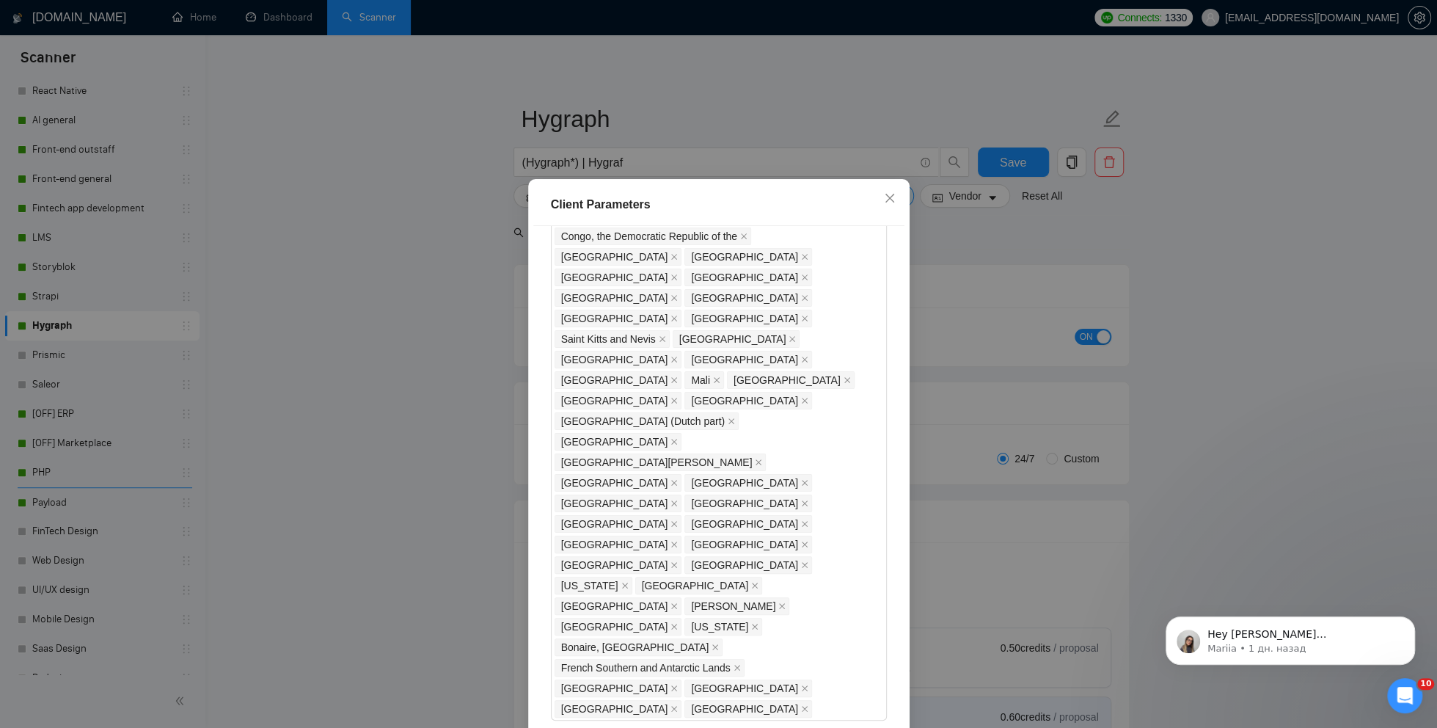
click at [370, 368] on div "Client Parameters Client Location Include Client Countries Select Exclude Clien…" at bounding box center [718, 364] width 1437 height 728
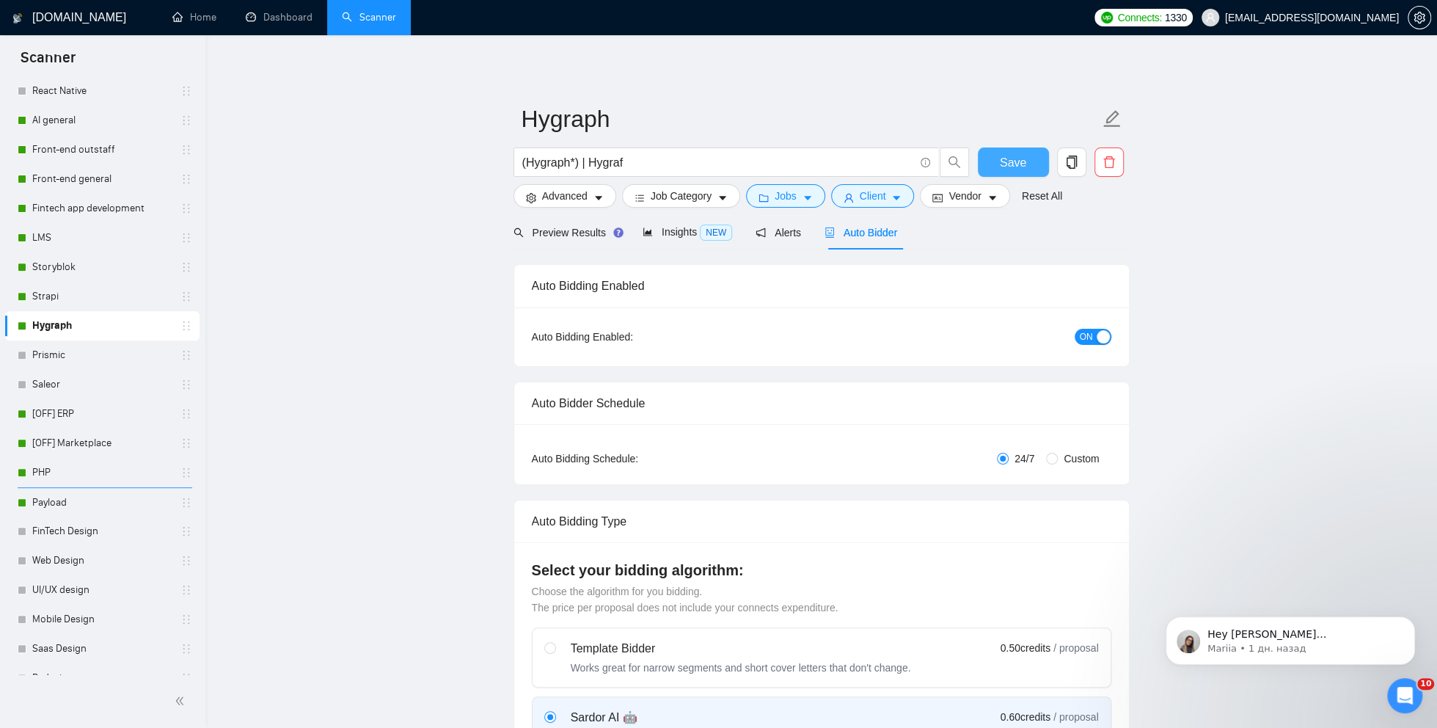
click at [1018, 164] on span "Save" at bounding box center [1013, 162] width 26 height 18
click at [69, 362] on link "Prismic" at bounding box center [101, 354] width 139 height 29
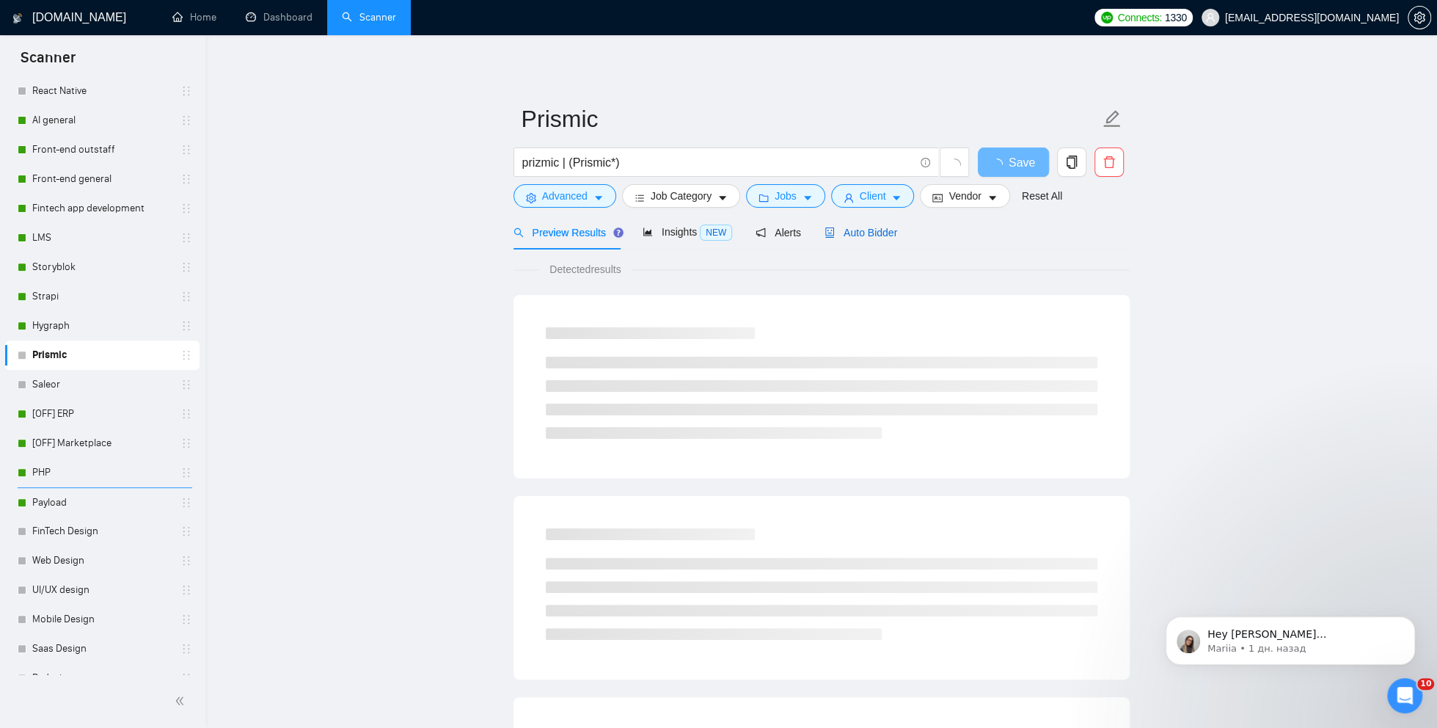
click at [873, 229] on span "Auto Bidder" at bounding box center [861, 233] width 73 height 12
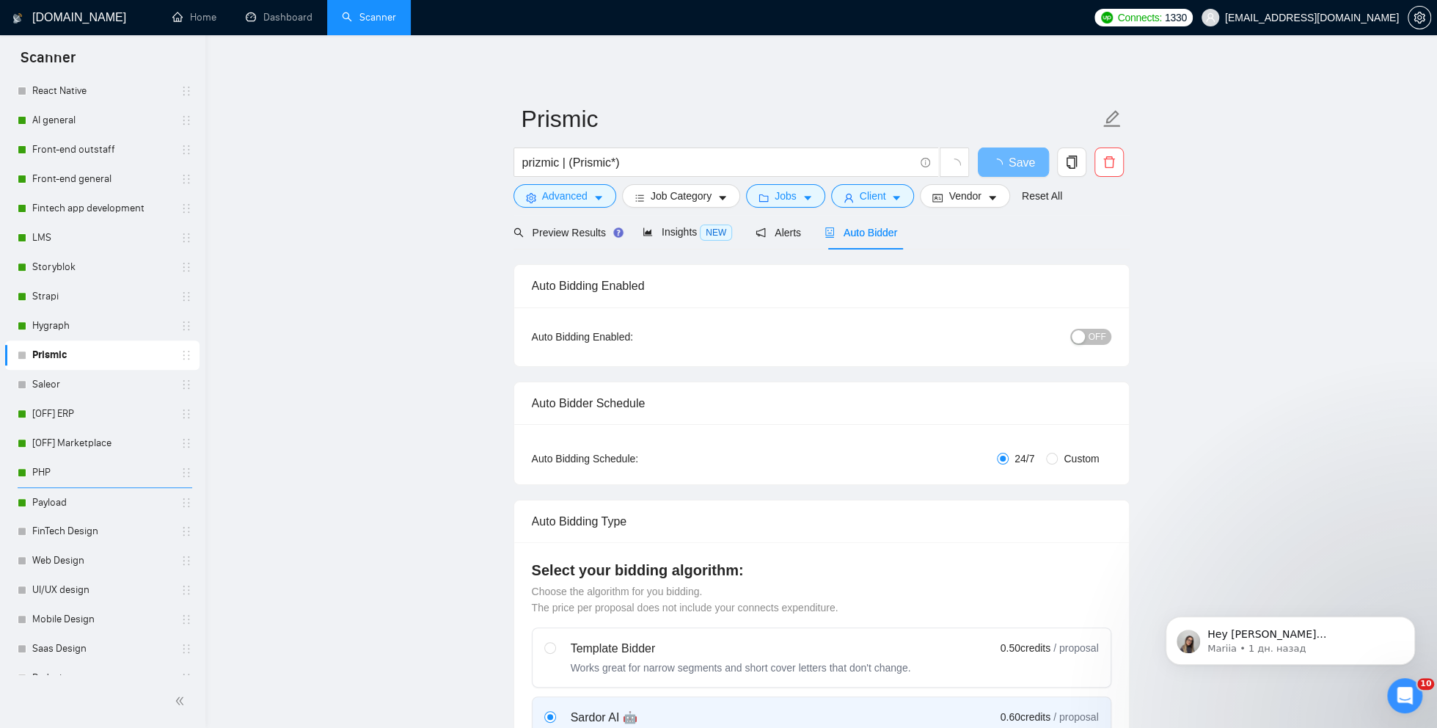
click at [1089, 340] on span "OFF" at bounding box center [1098, 337] width 18 height 16
click at [1004, 169] on span "Save" at bounding box center [1013, 162] width 26 height 18
drag, startPoint x: 572, startPoint y: 164, endPoint x: 497, endPoint y: 164, distance: 75.6
click at [577, 230] on span "Preview Results" at bounding box center [567, 233] width 106 height 12
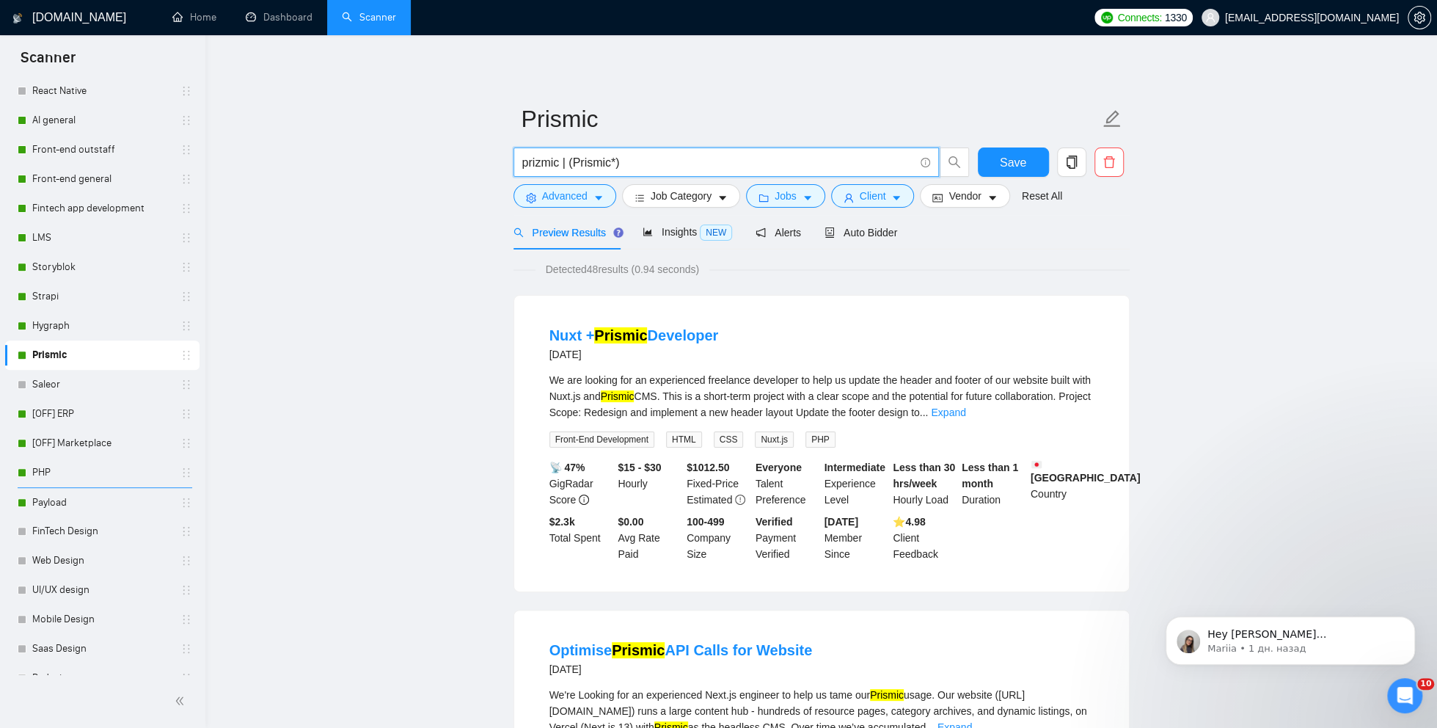
drag, startPoint x: 573, startPoint y: 163, endPoint x: 497, endPoint y: 163, distance: 76.3
type input "(Prismic*)"
click at [1020, 165] on span "Save" at bounding box center [1013, 162] width 26 height 18
click at [59, 384] on link "Saleor" at bounding box center [101, 384] width 139 height 29
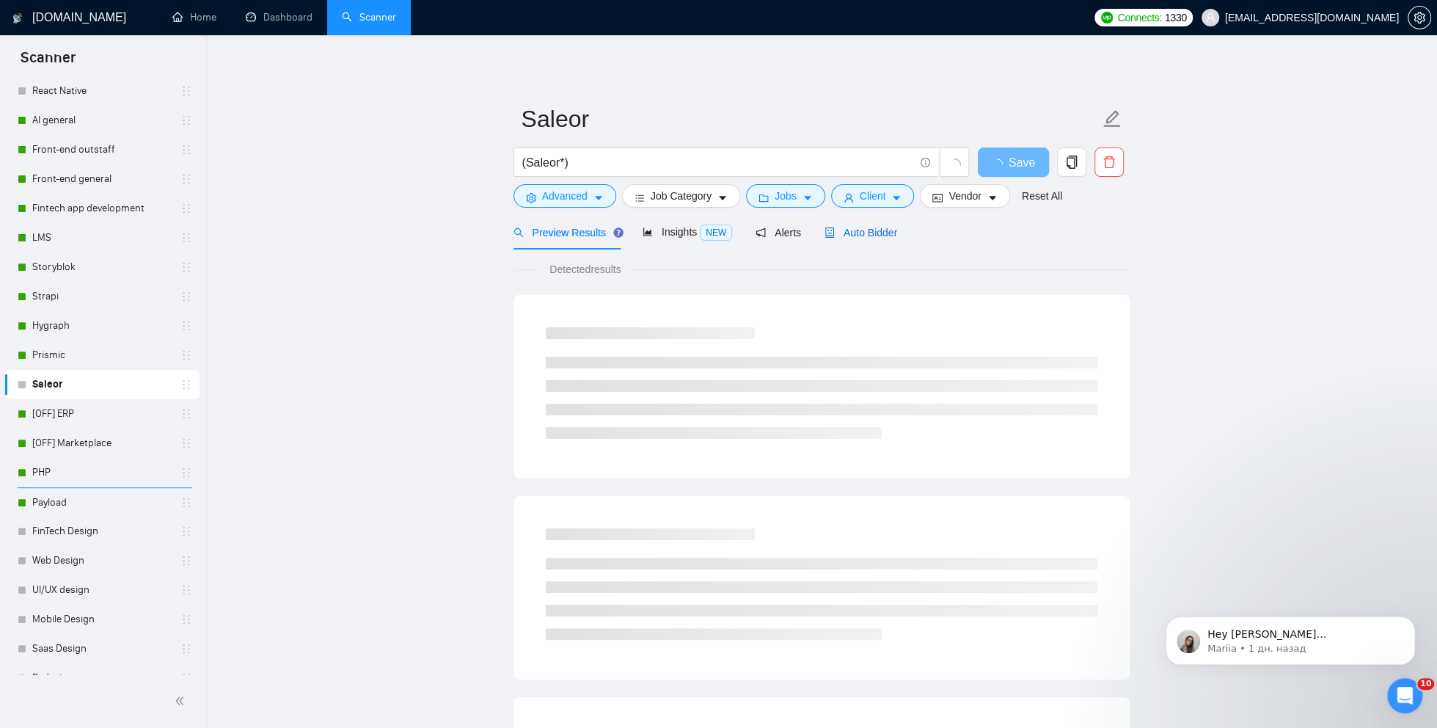
click at [874, 237] on span "Auto Bidder" at bounding box center [861, 233] width 73 height 12
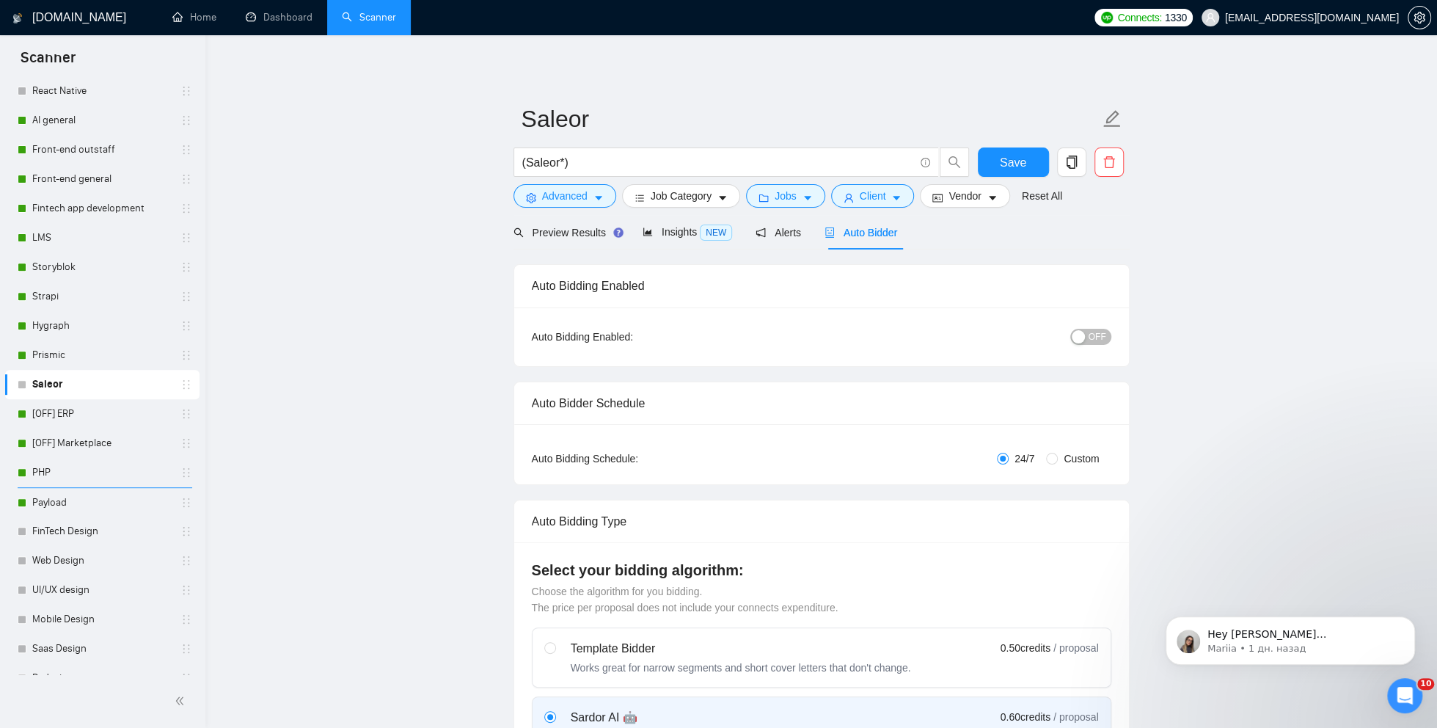
click at [1095, 339] on span "OFF" at bounding box center [1098, 337] width 18 height 16
click at [567, 193] on span "Advanced" at bounding box center [564, 196] width 45 height 16
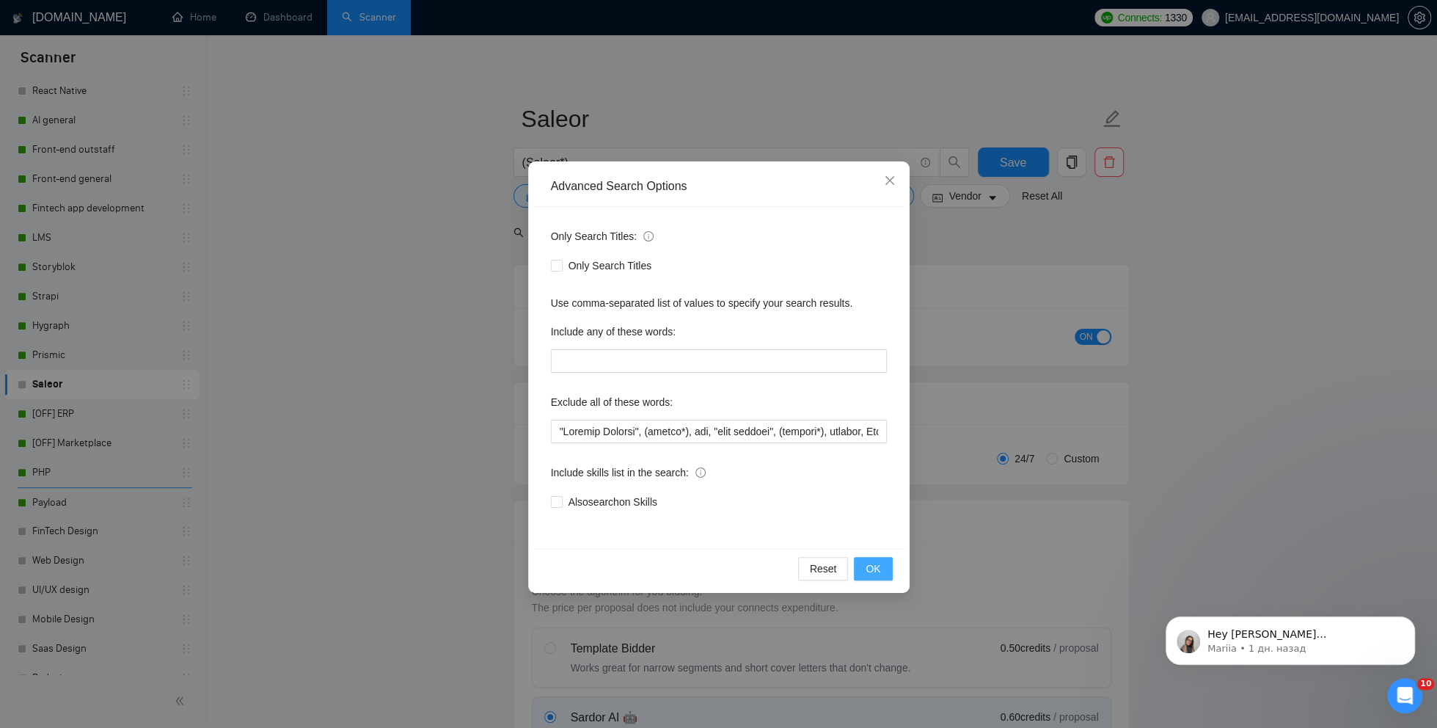
click at [872, 563] on span "OK" at bounding box center [873, 568] width 15 height 16
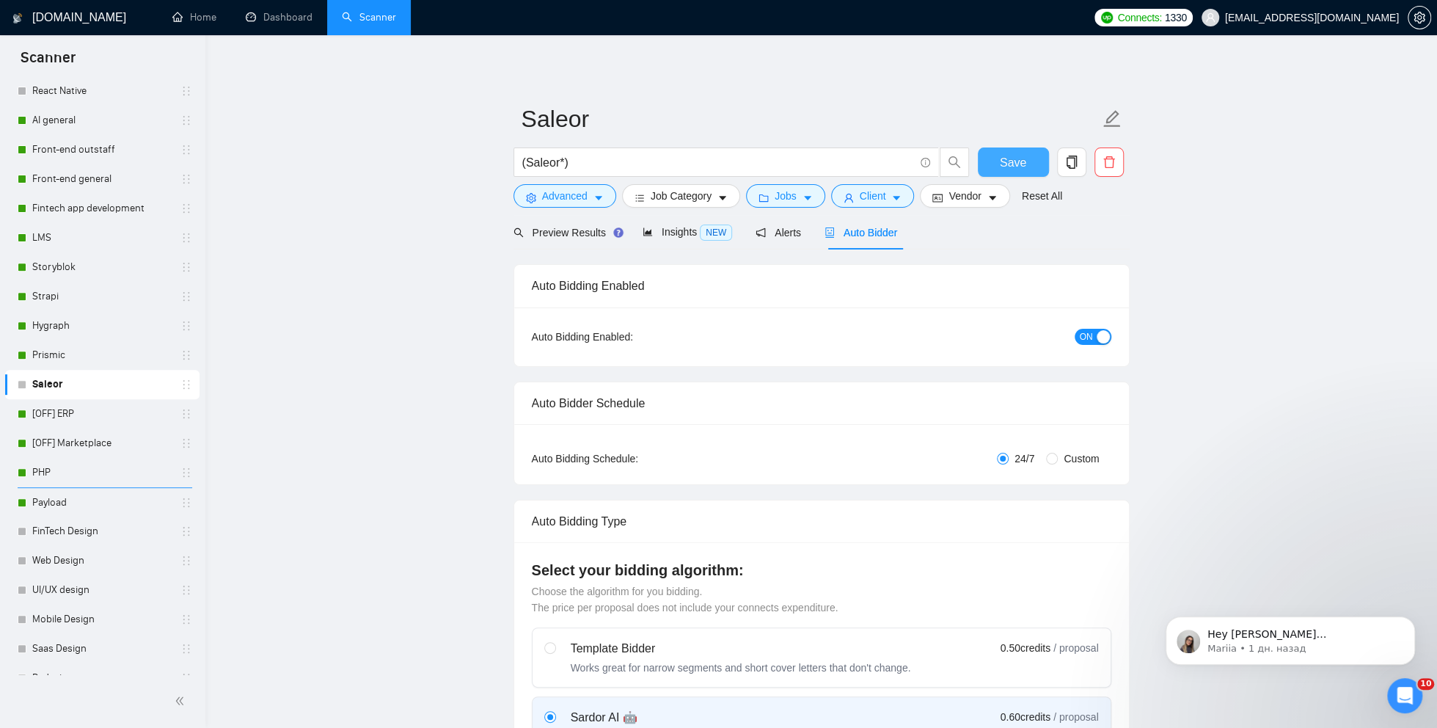
click at [1015, 161] on span "Save" at bounding box center [1013, 162] width 26 height 18
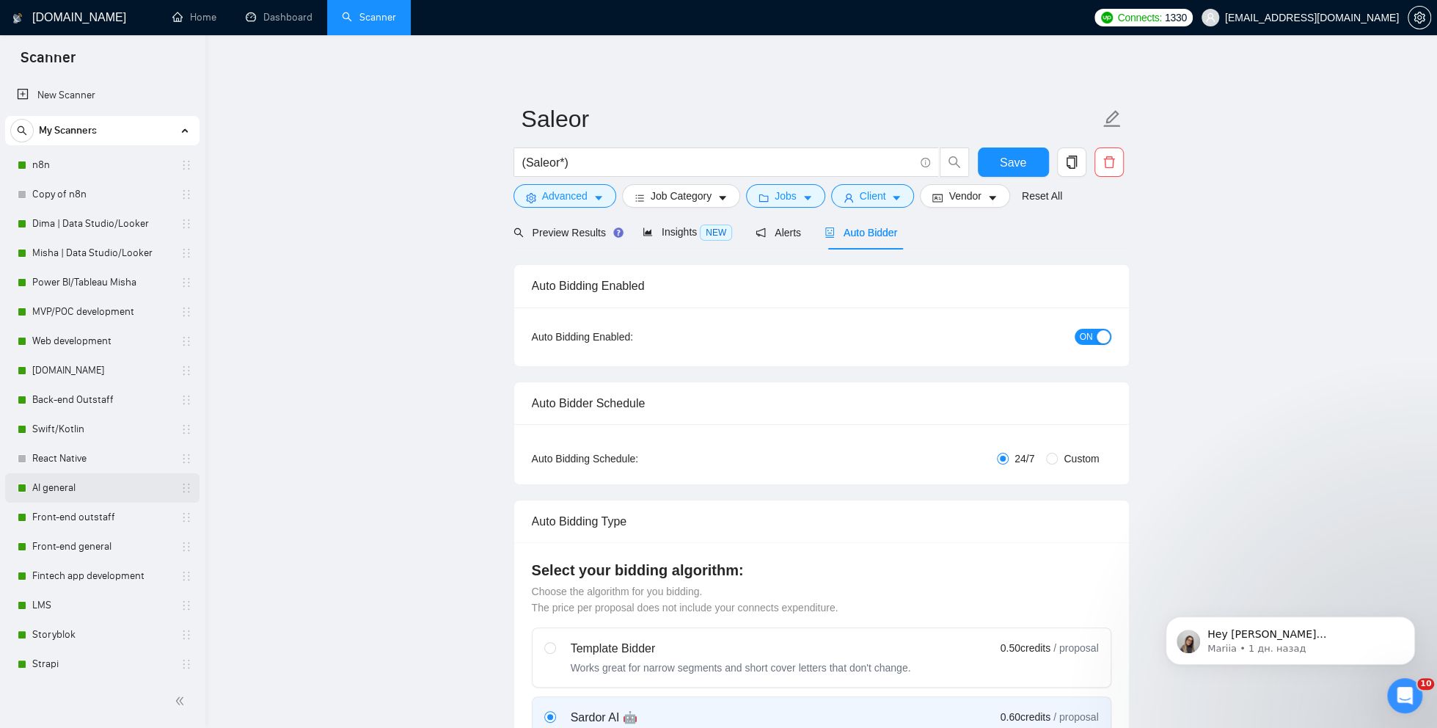
click at [88, 486] on link "AI general" at bounding box center [101, 487] width 139 height 29
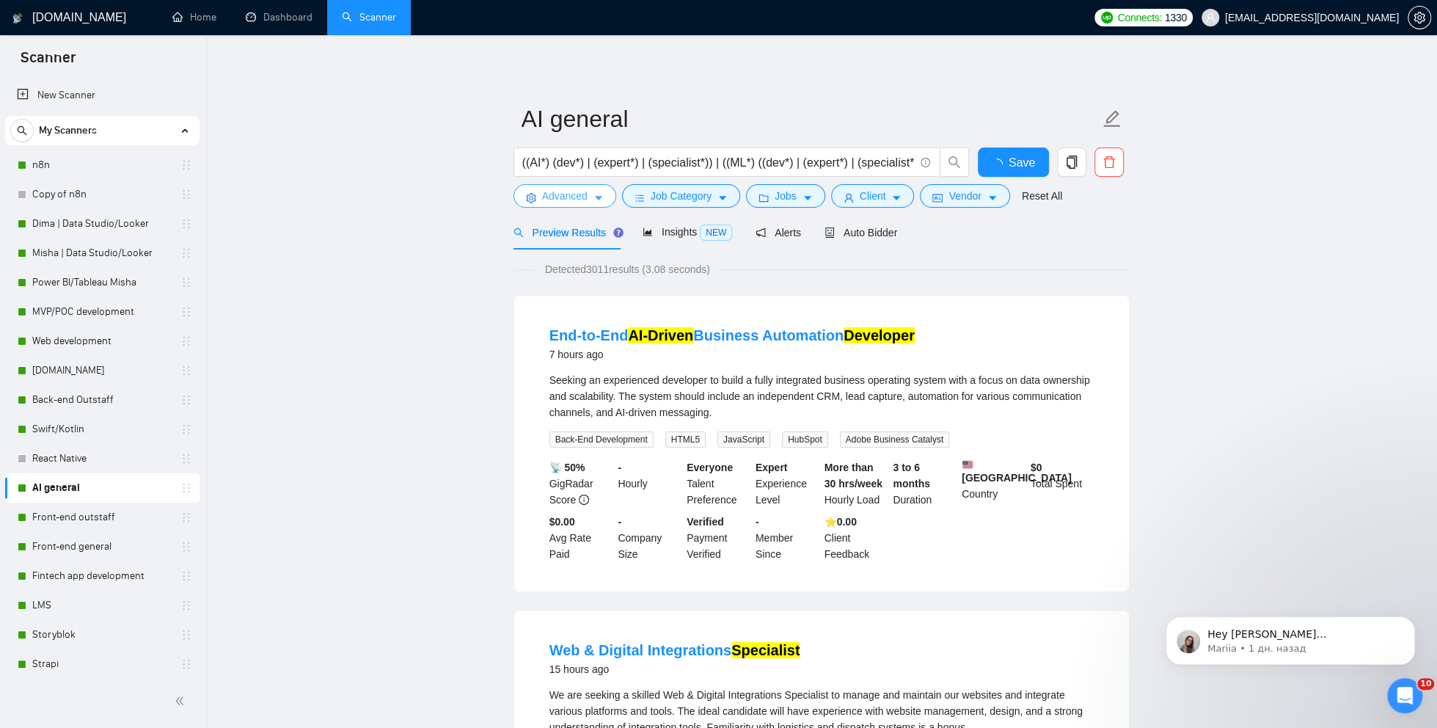
click at [542, 201] on span "Advanced" at bounding box center [564, 196] width 45 height 16
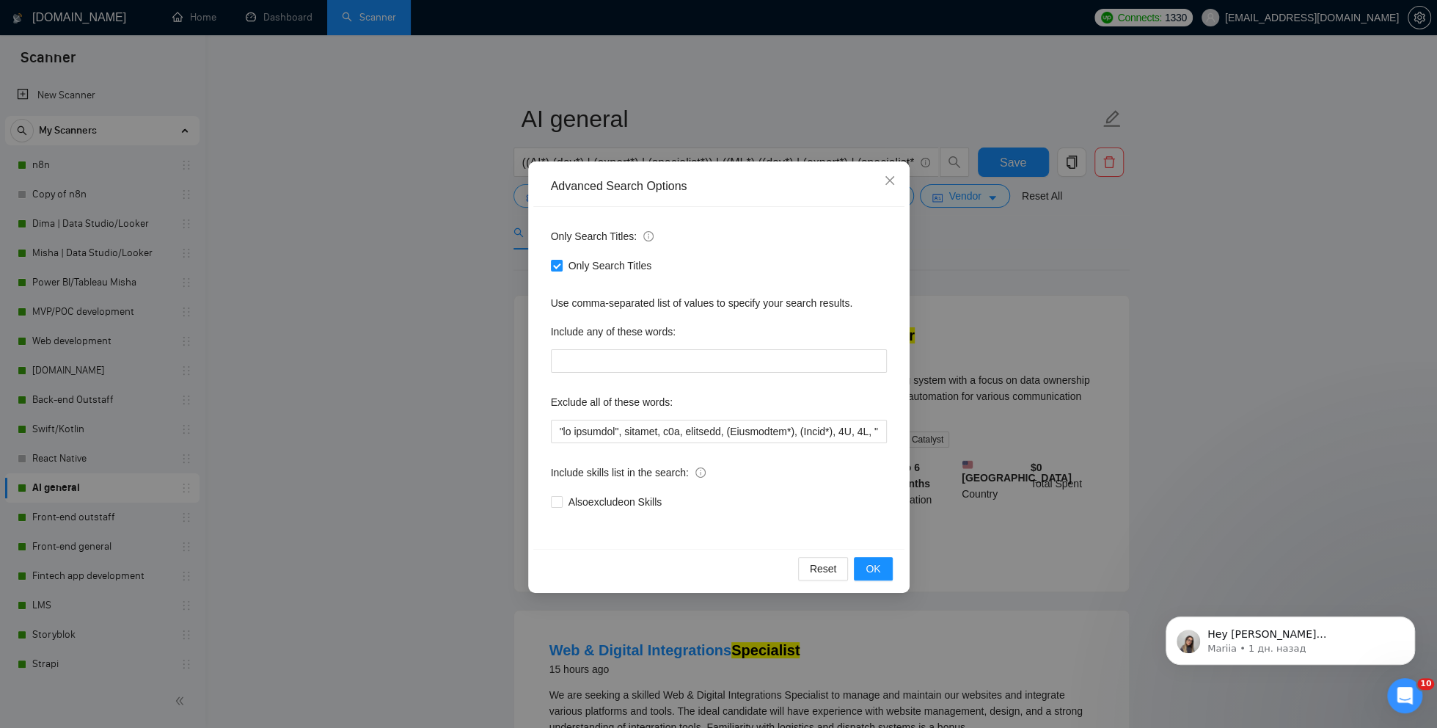
scroll to position [0, 16925]
click at [749, 431] on input "text" at bounding box center [719, 431] width 336 height 23
type input ""no agencies", webflow, n8n, designer, (Whitepaper*), (Ebook*), 3D, 2D, "Compan…"
click at [877, 571] on span "OK" at bounding box center [873, 568] width 15 height 16
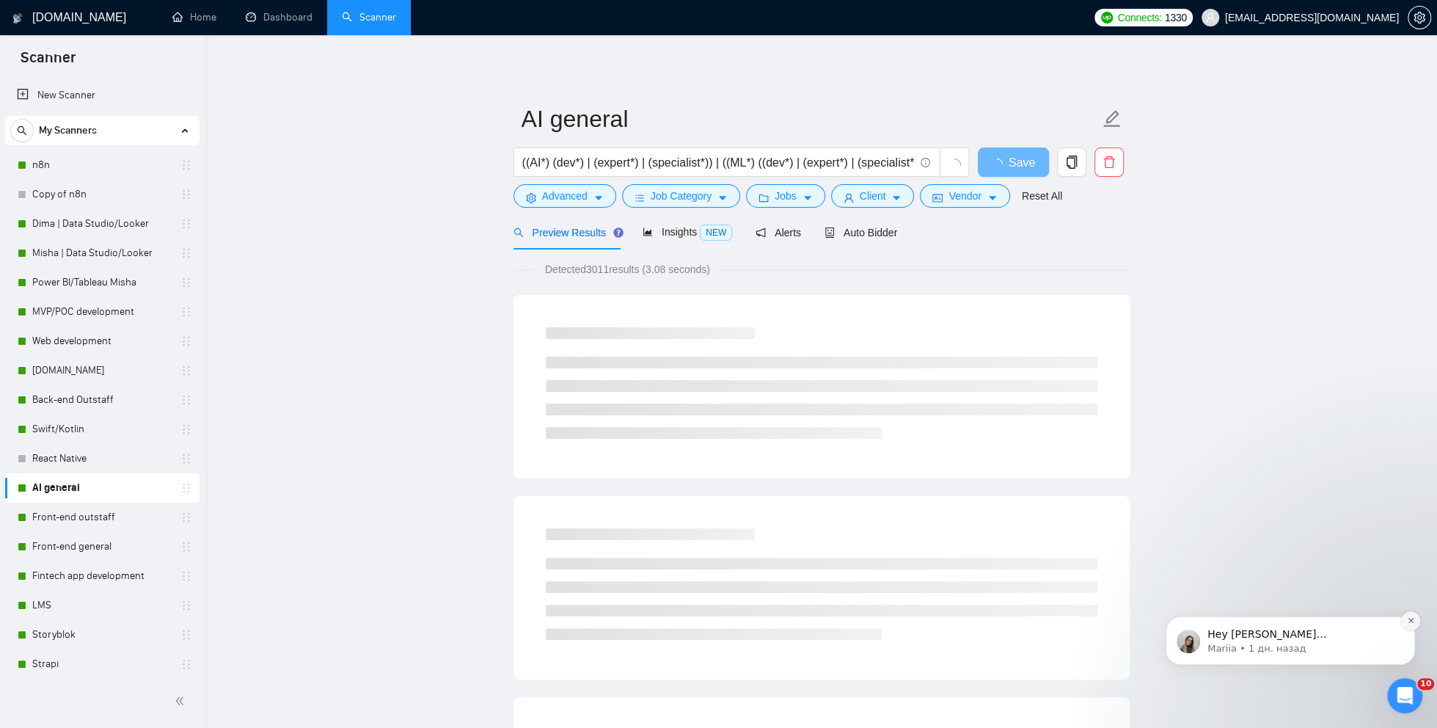
click at [1411, 624] on icon "Dismiss notification" at bounding box center [1411, 620] width 8 height 8
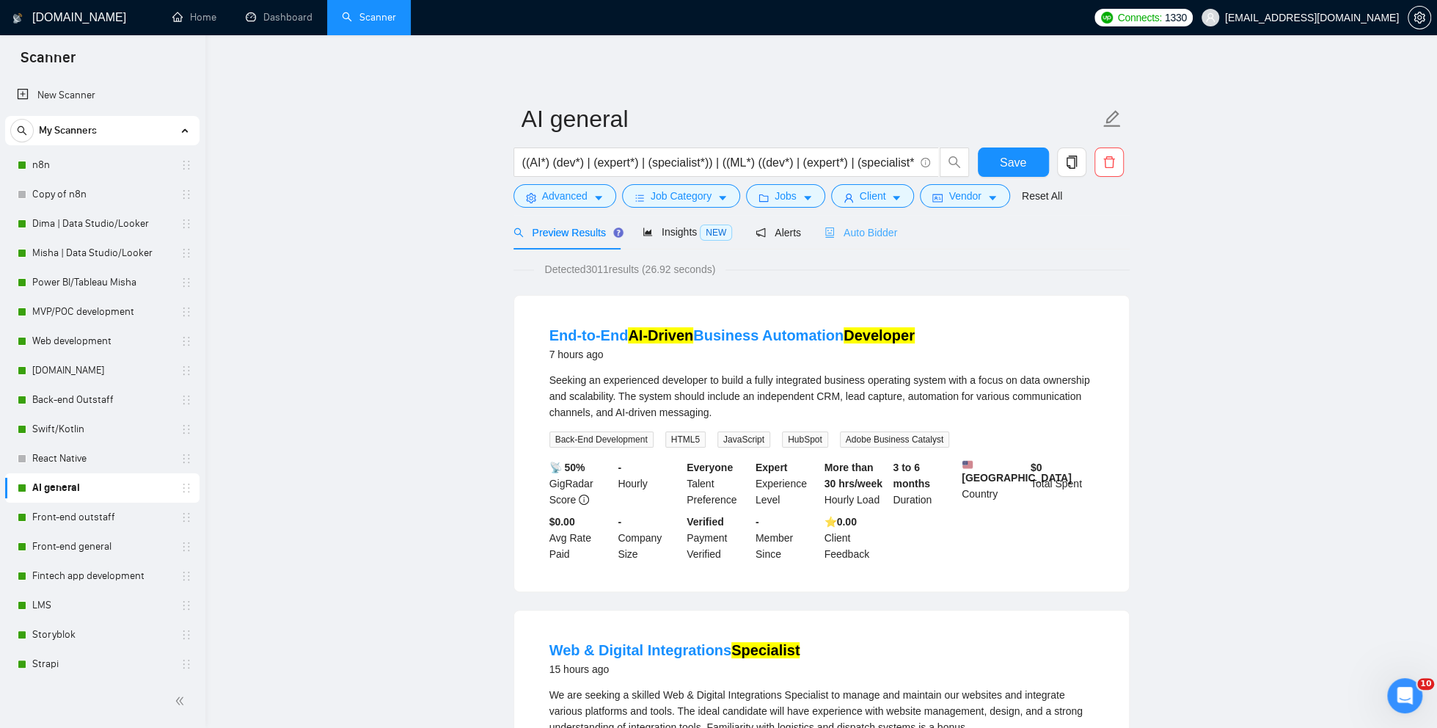
click at [888, 241] on div "Auto Bidder" at bounding box center [861, 232] width 73 height 34
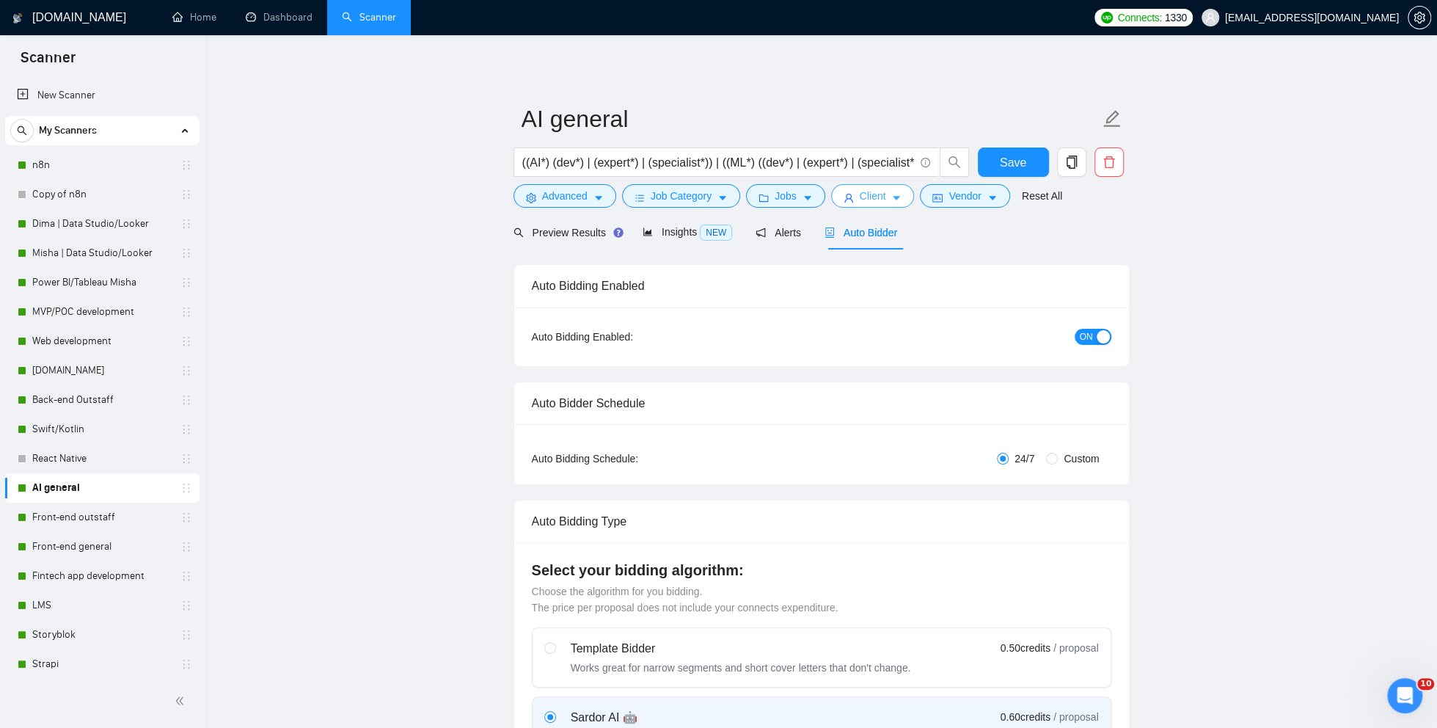
click at [896, 201] on icon "caret-down" at bounding box center [896, 198] width 10 height 10
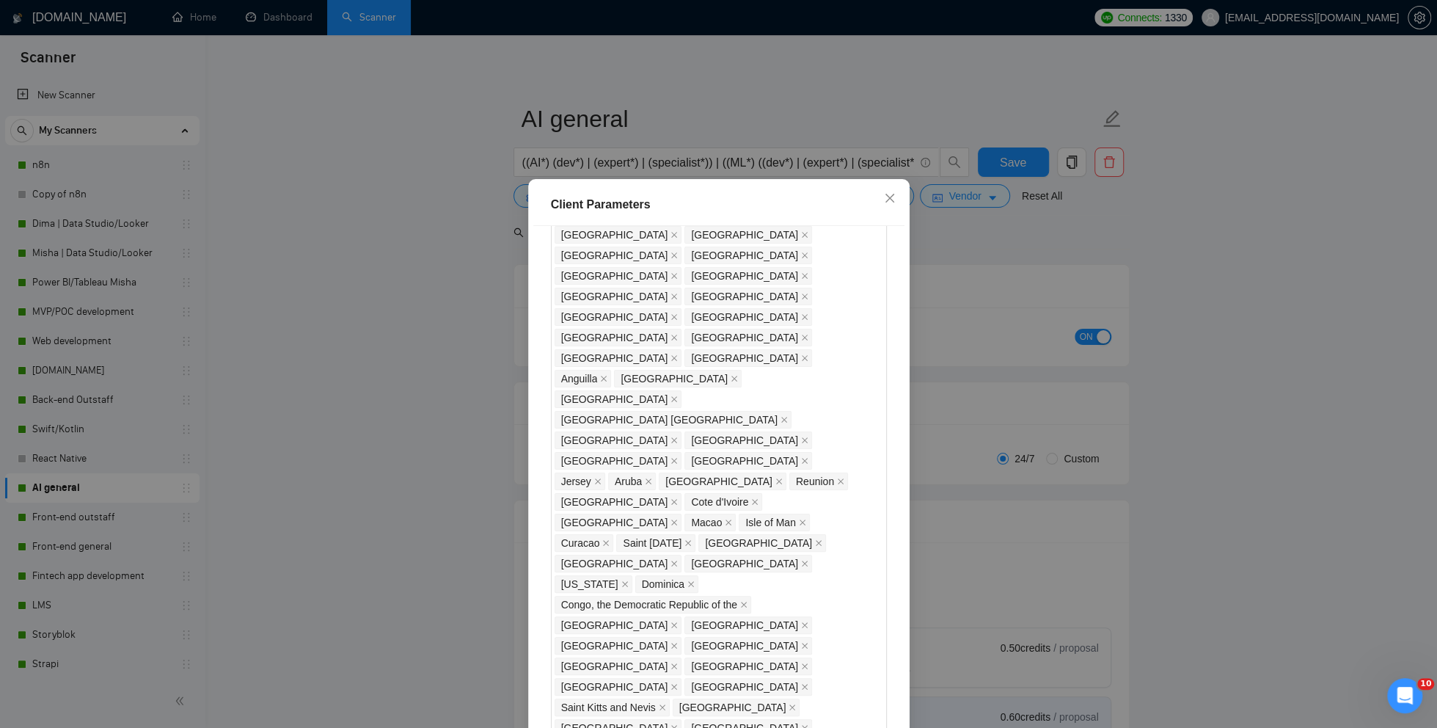
scroll to position [907, 0]
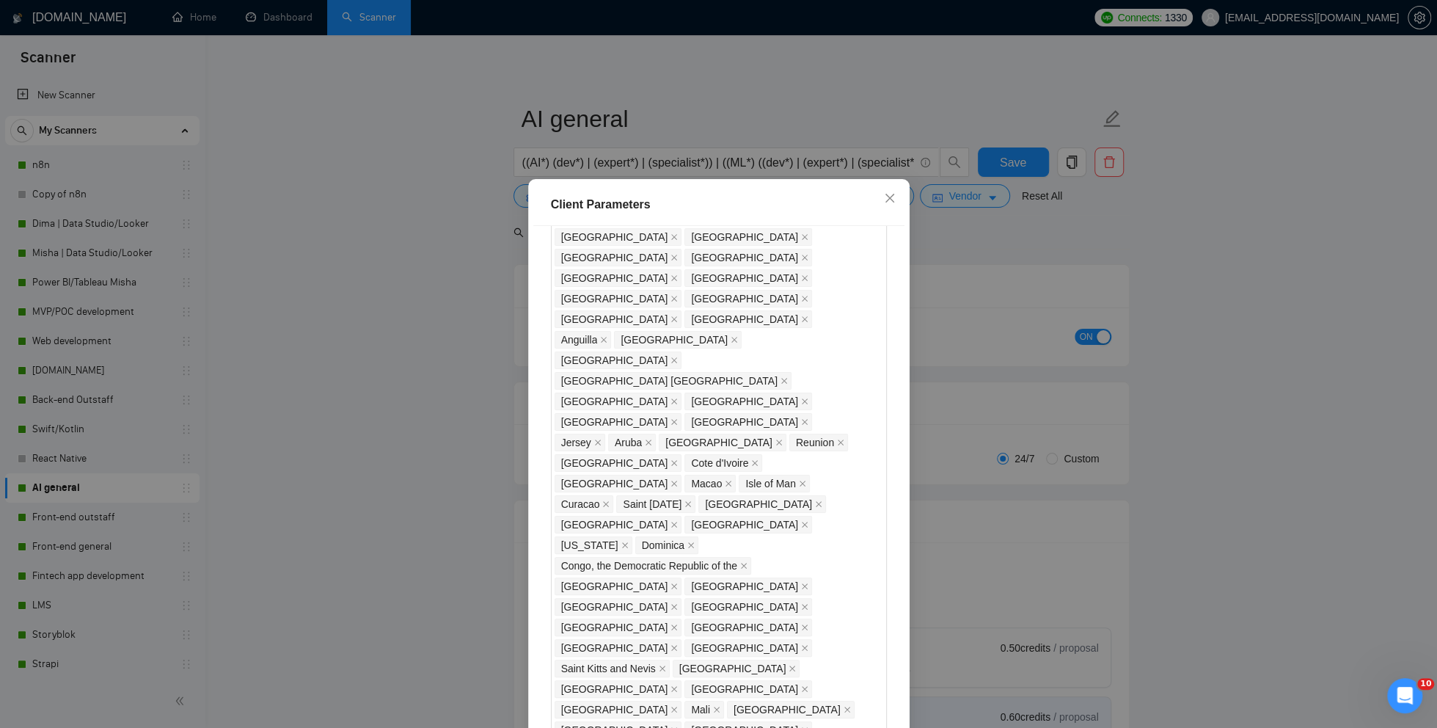
checkbox input "false"
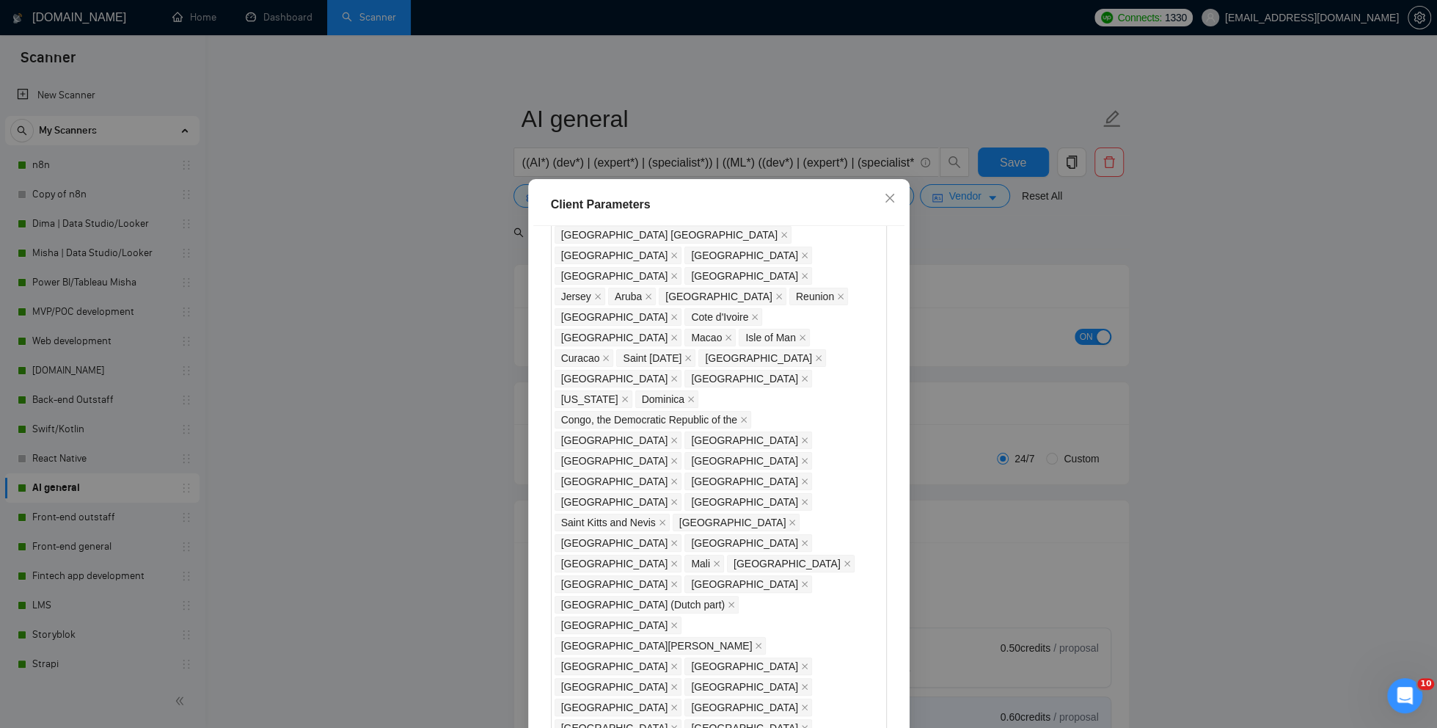
scroll to position [1237, 0]
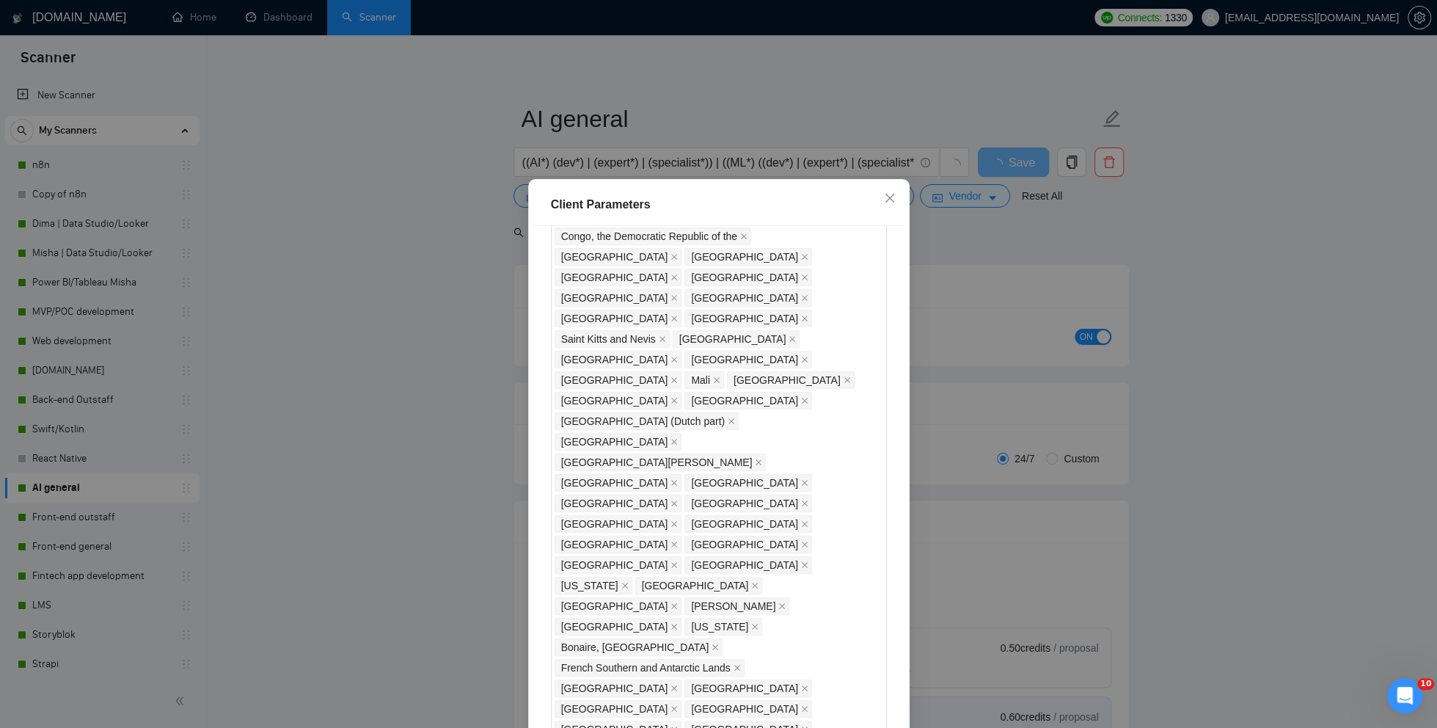
click at [1026, 254] on div "Client Parameters Client Location Include Client Countries Select Exclude Clien…" at bounding box center [718, 364] width 1437 height 728
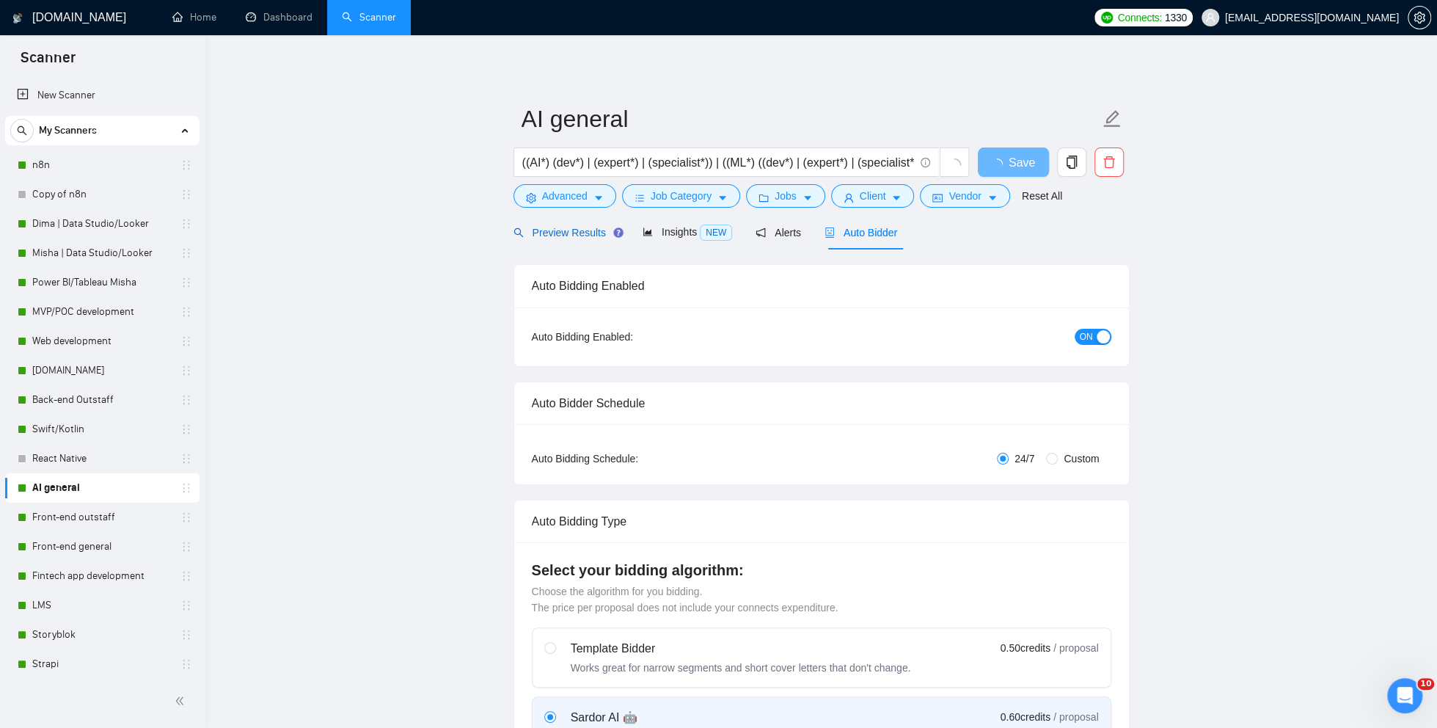
click at [533, 232] on span "Preview Results" at bounding box center [567, 233] width 106 height 12
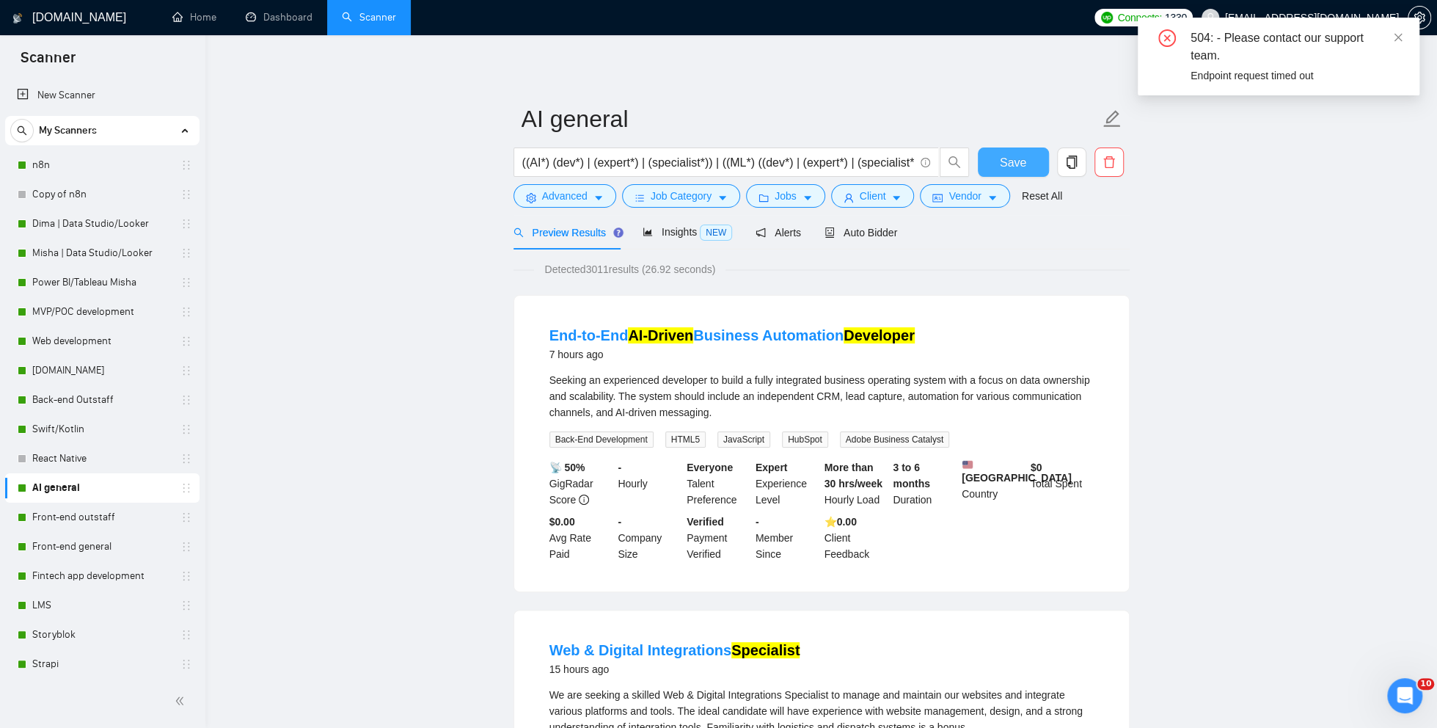
click at [1023, 166] on span "Save" at bounding box center [1013, 162] width 26 height 18
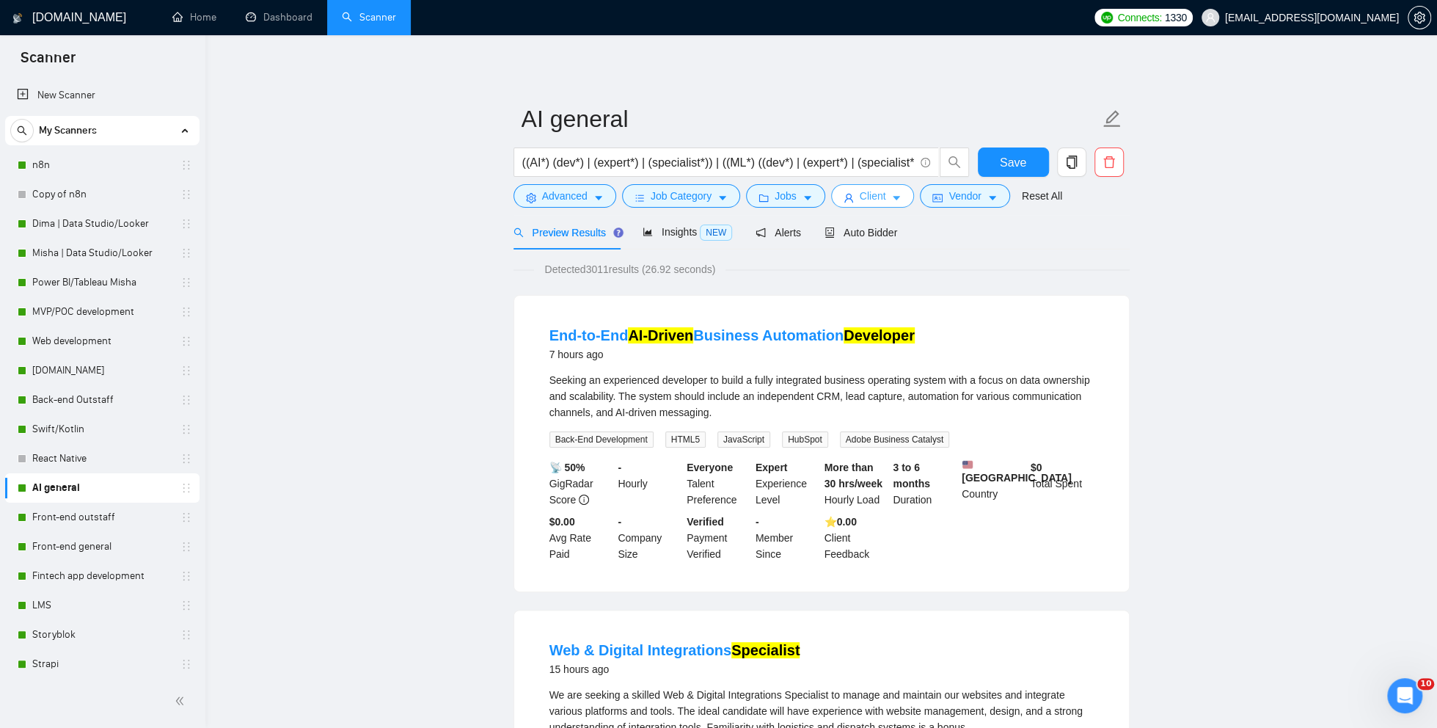
click at [863, 194] on span "Client" at bounding box center [873, 196] width 26 height 16
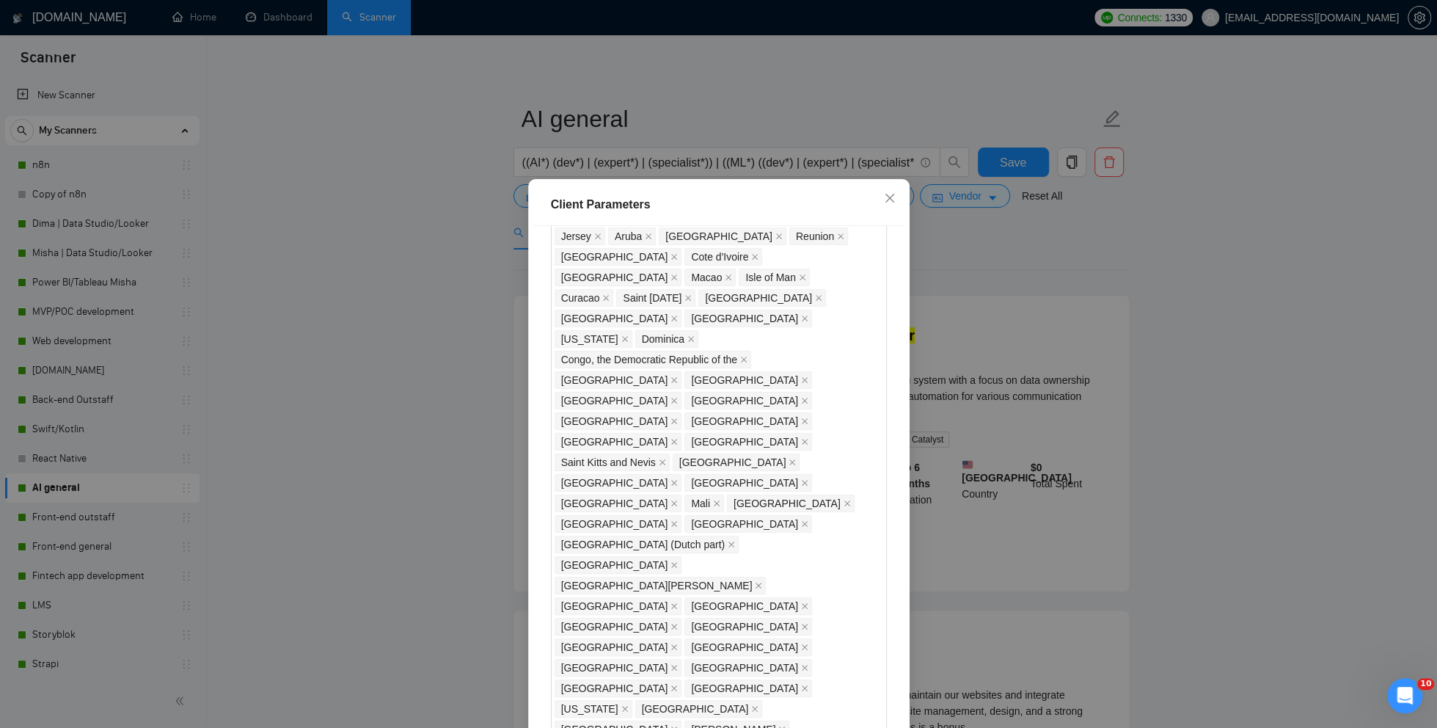
scroll to position [1237, 0]
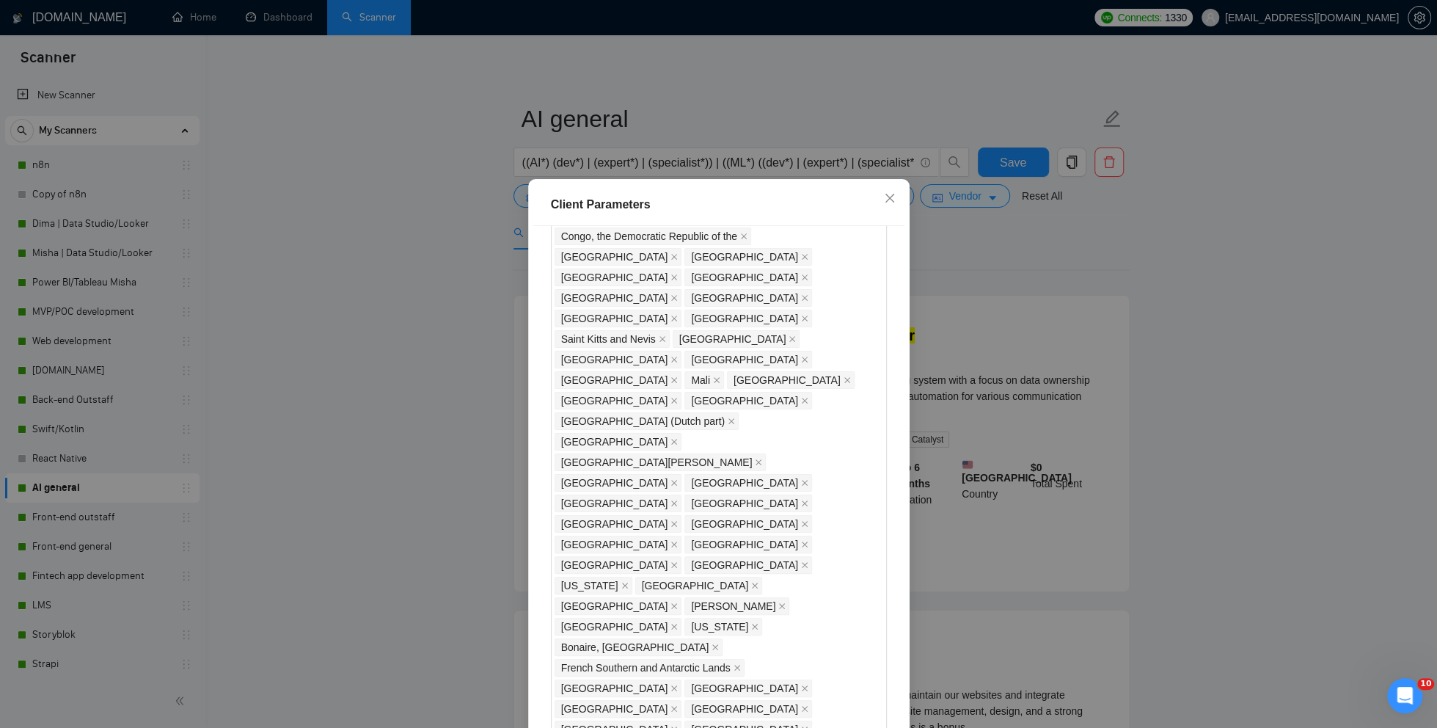
type input "3"
type input "25"
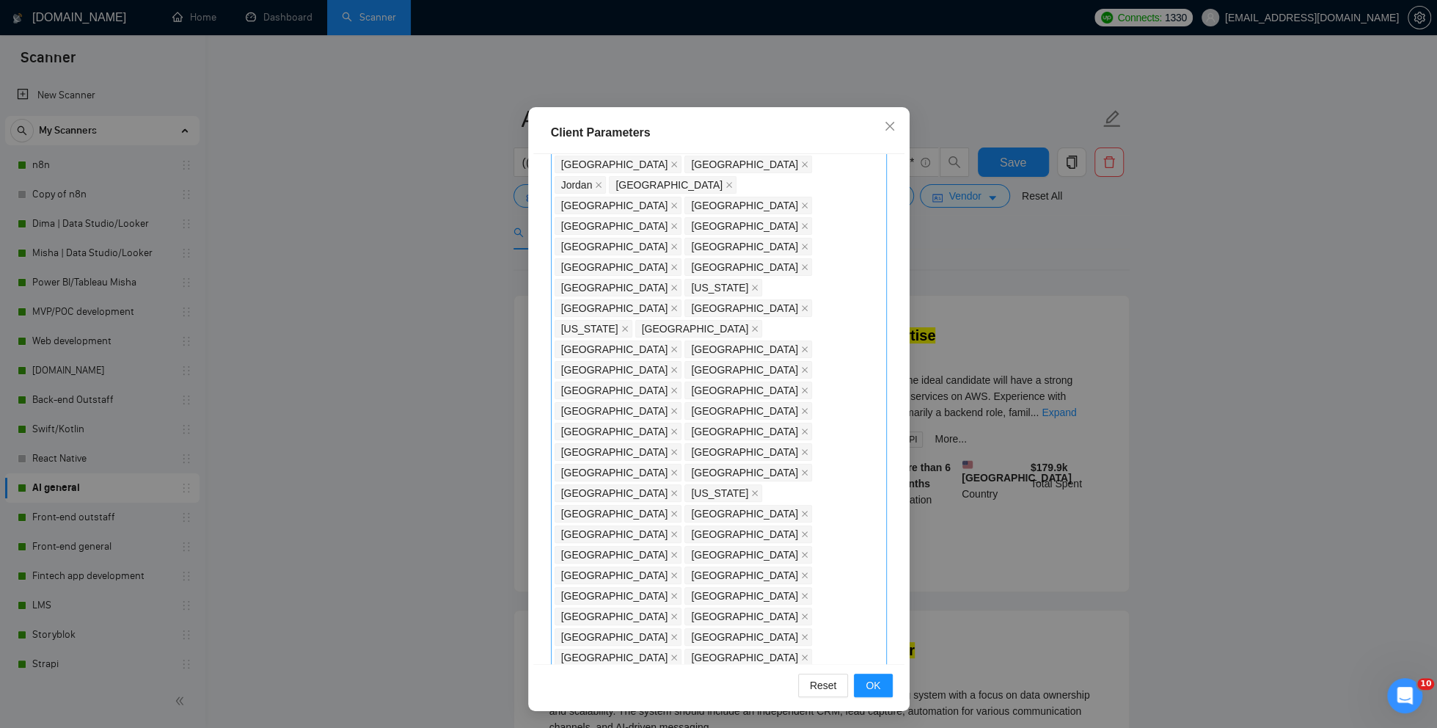
scroll to position [315, 0]
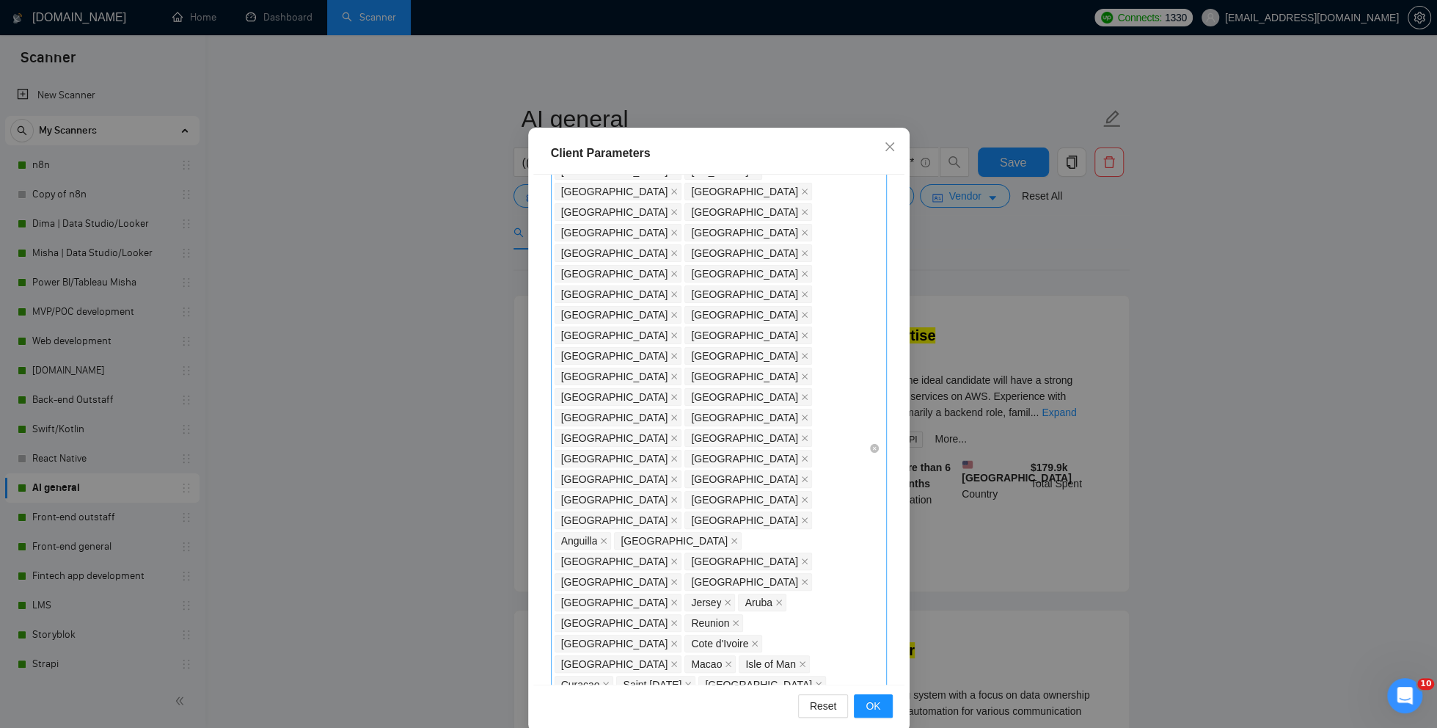
scroll to position [767, 0]
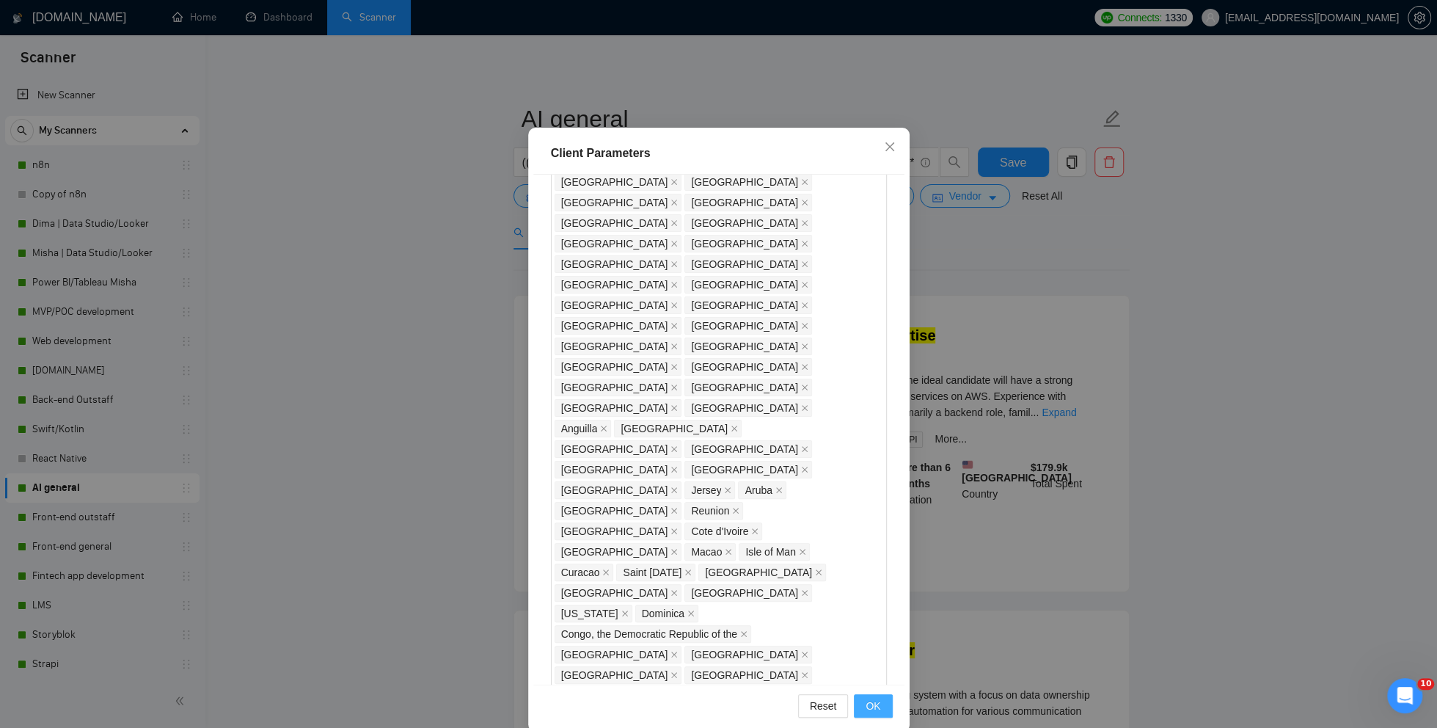
click at [874, 709] on span "OK" at bounding box center [873, 706] width 15 height 16
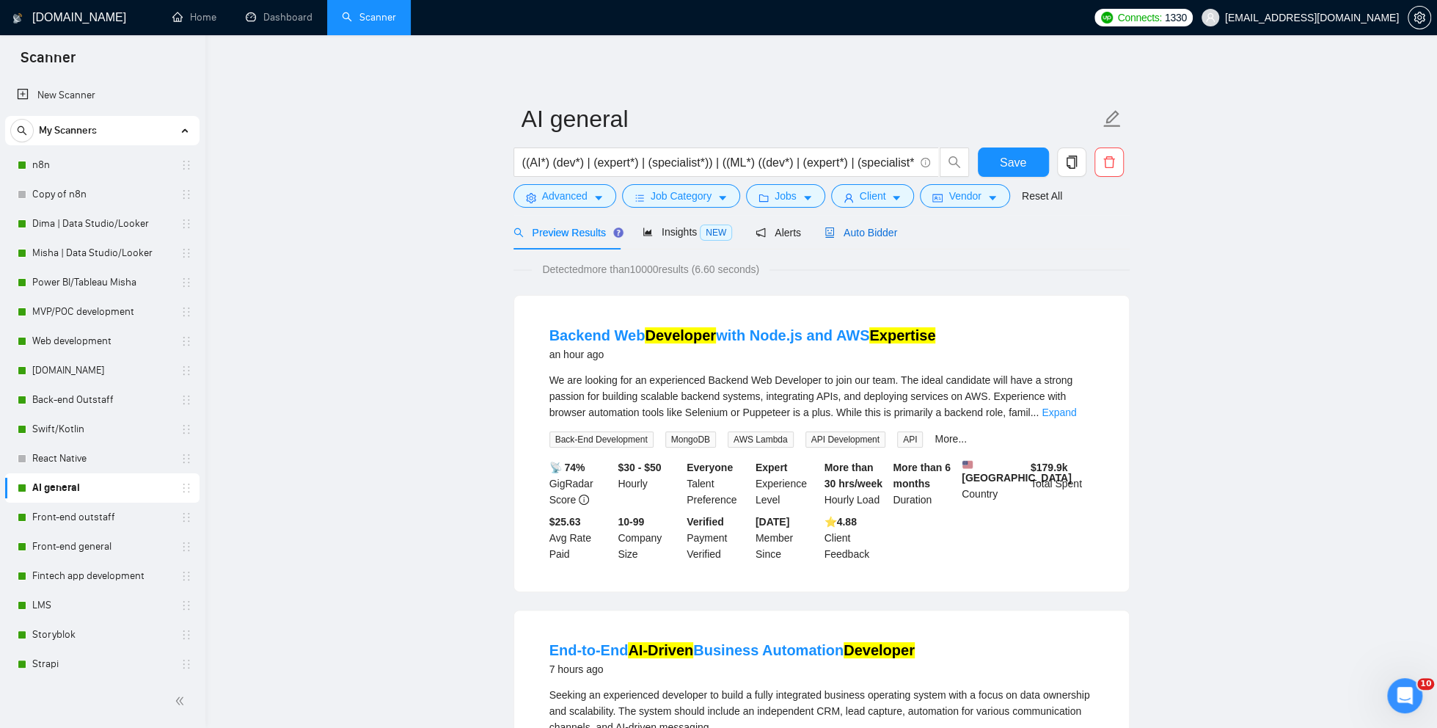
click at [863, 235] on span "Auto Bidder" at bounding box center [861, 233] width 73 height 12
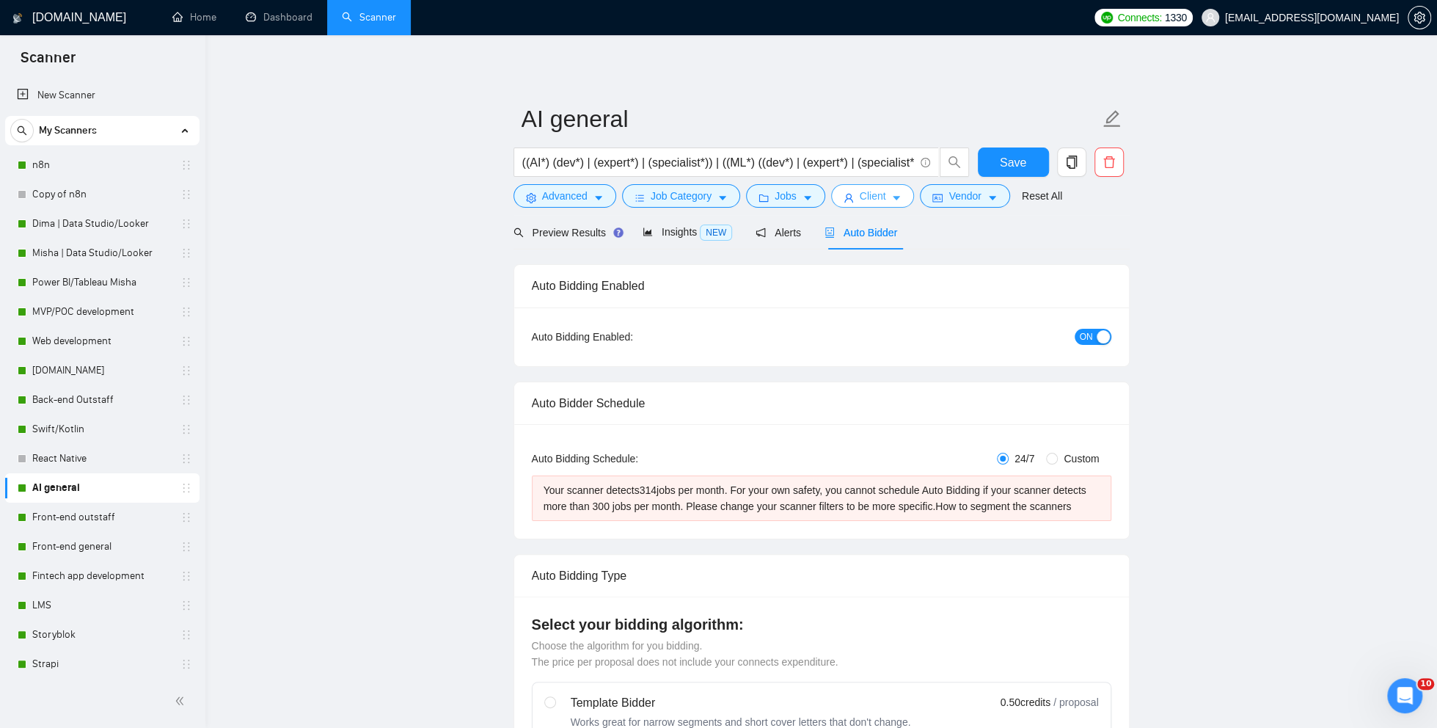
click at [862, 205] on button "Client" at bounding box center [873, 195] width 84 height 23
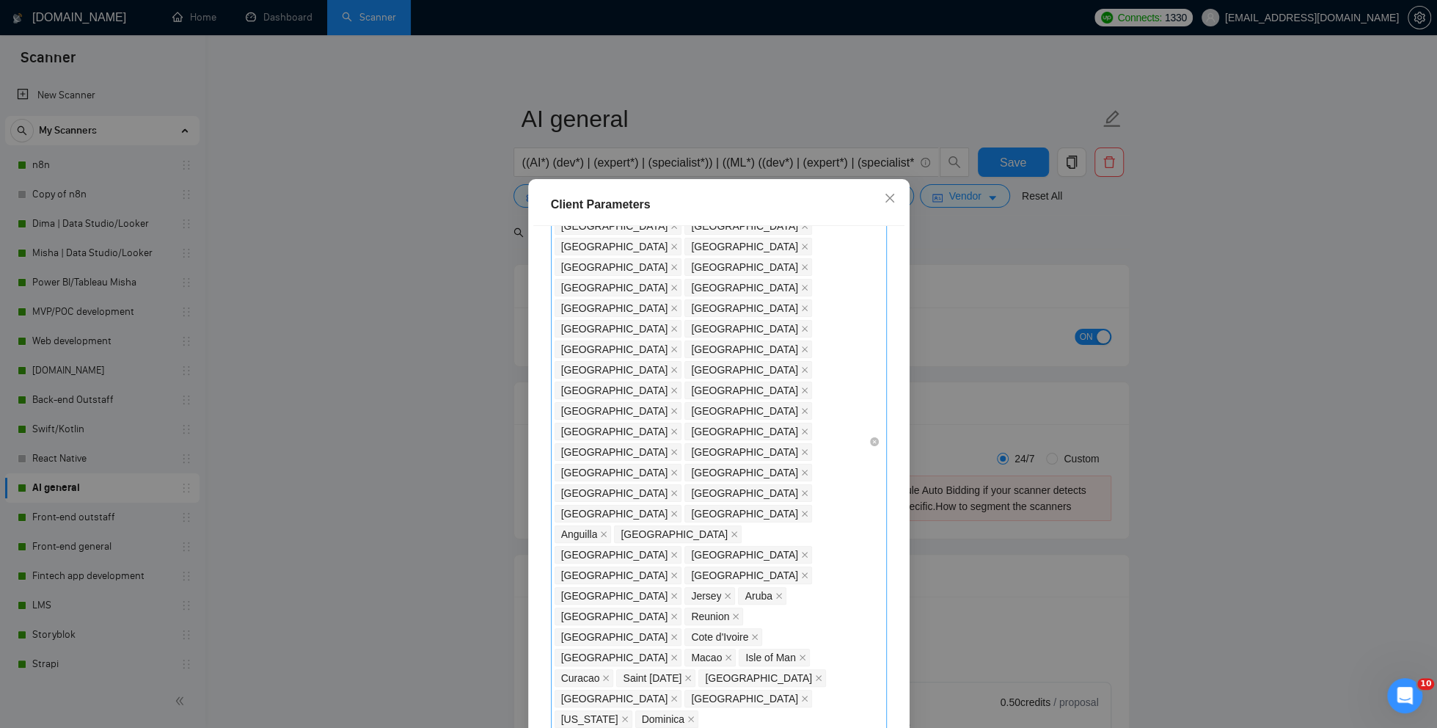
scroll to position [1216, 0]
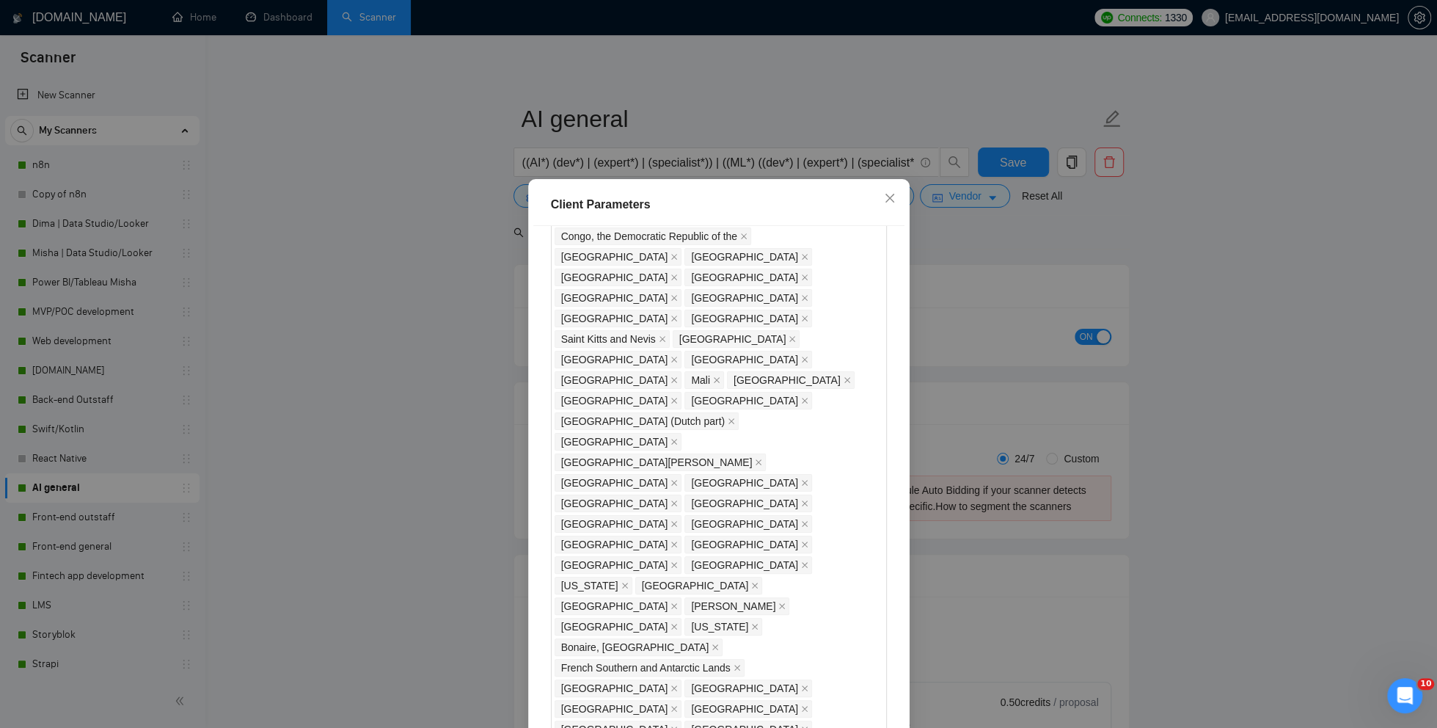
click at [1166, 477] on div "Client Parameters Client Location Include Client Countries Select Exclude Clien…" at bounding box center [718, 364] width 1437 height 728
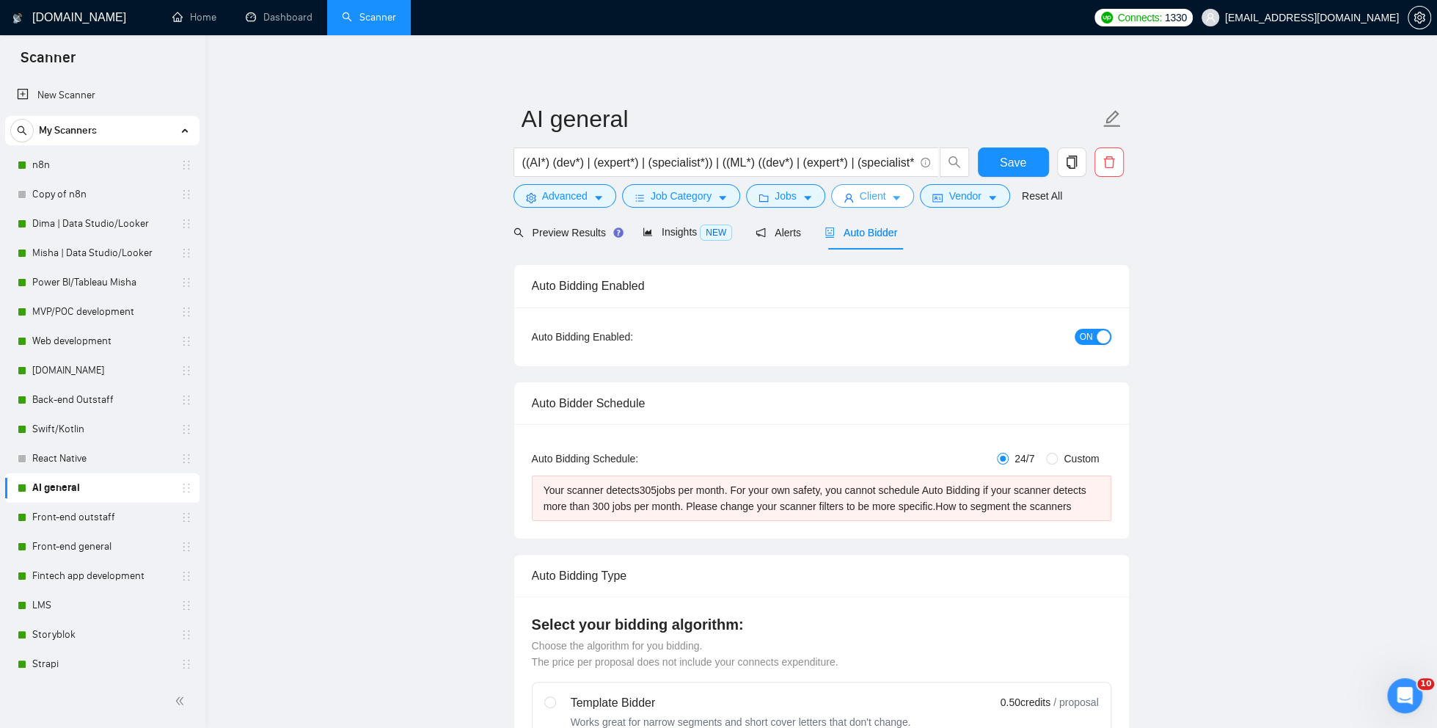
click at [874, 194] on span "Client" at bounding box center [873, 196] width 26 height 16
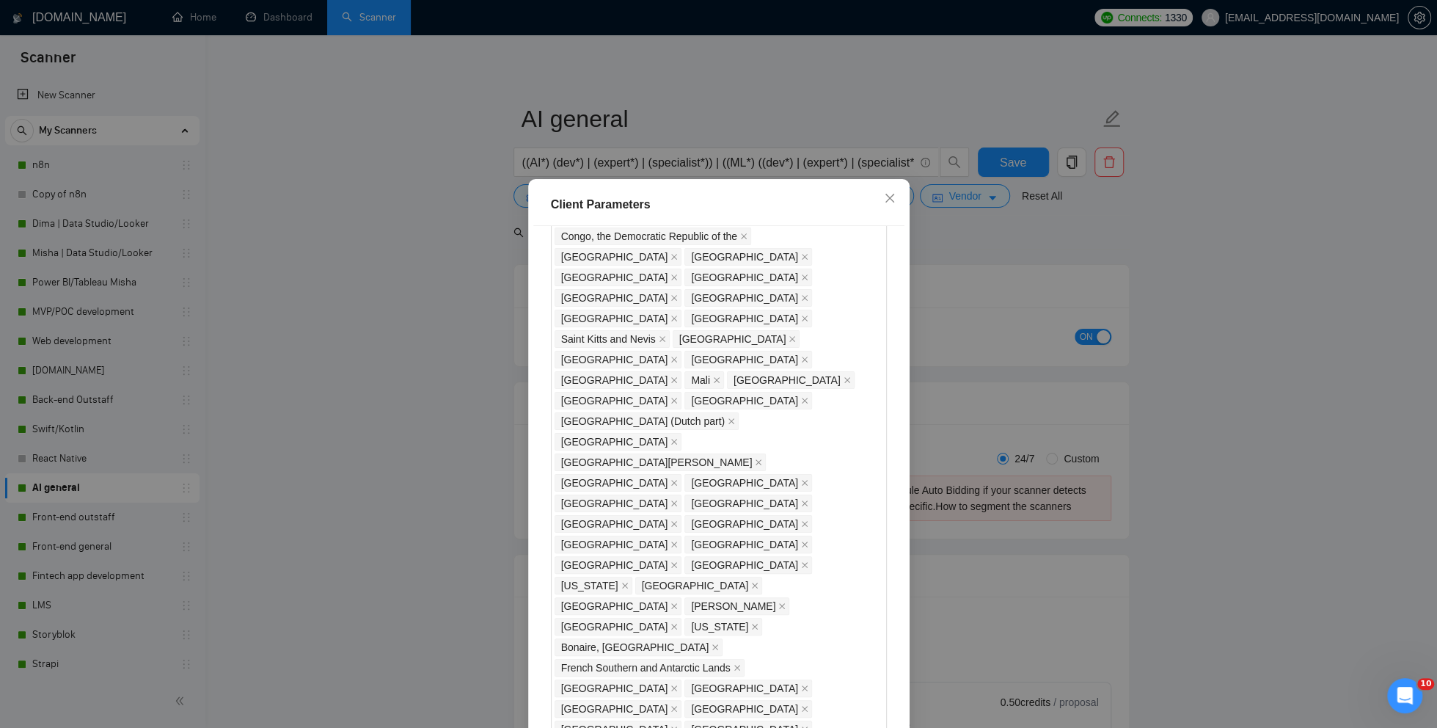
type input "28"
click at [1180, 425] on div "Client Parameters Client Location Include Client Countries Select Exclude Clien…" at bounding box center [718, 364] width 1437 height 728
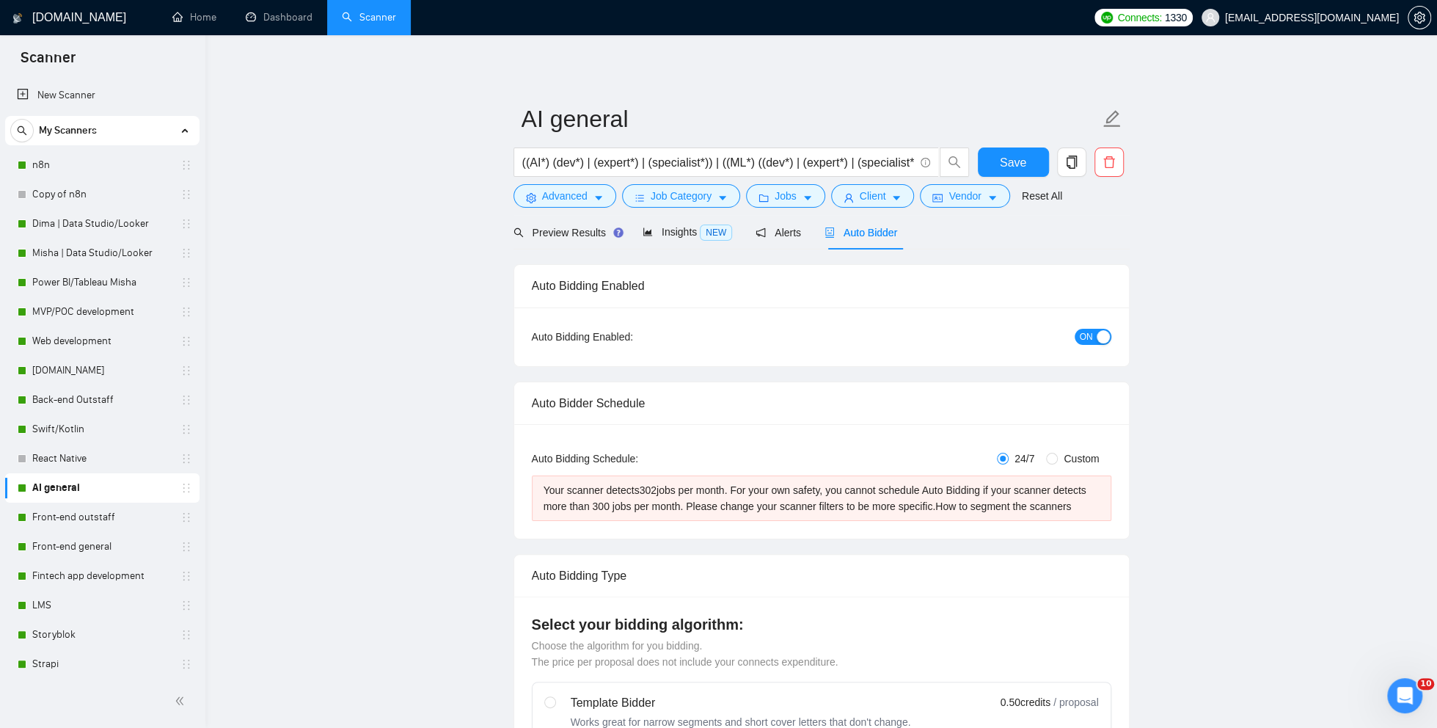
click at [689, 461] on div "Auto Bidding Schedule:" at bounding box center [628, 458] width 193 height 16
click at [691, 198] on span "Job Category" at bounding box center [681, 196] width 61 height 16
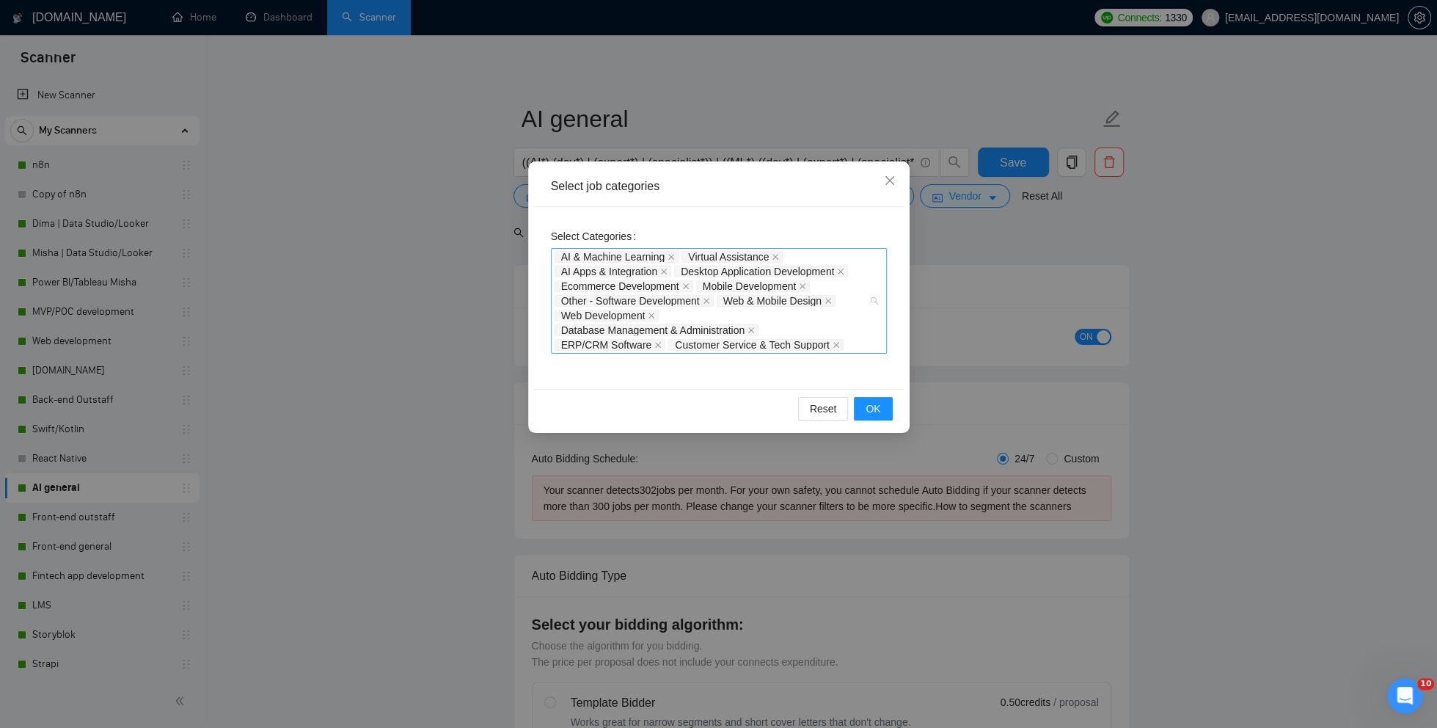
click at [865, 343] on div "AI & Machine Learning Virtual Assistance AI Apps & Integration Desktop Applicat…" at bounding box center [712, 300] width 314 height 103
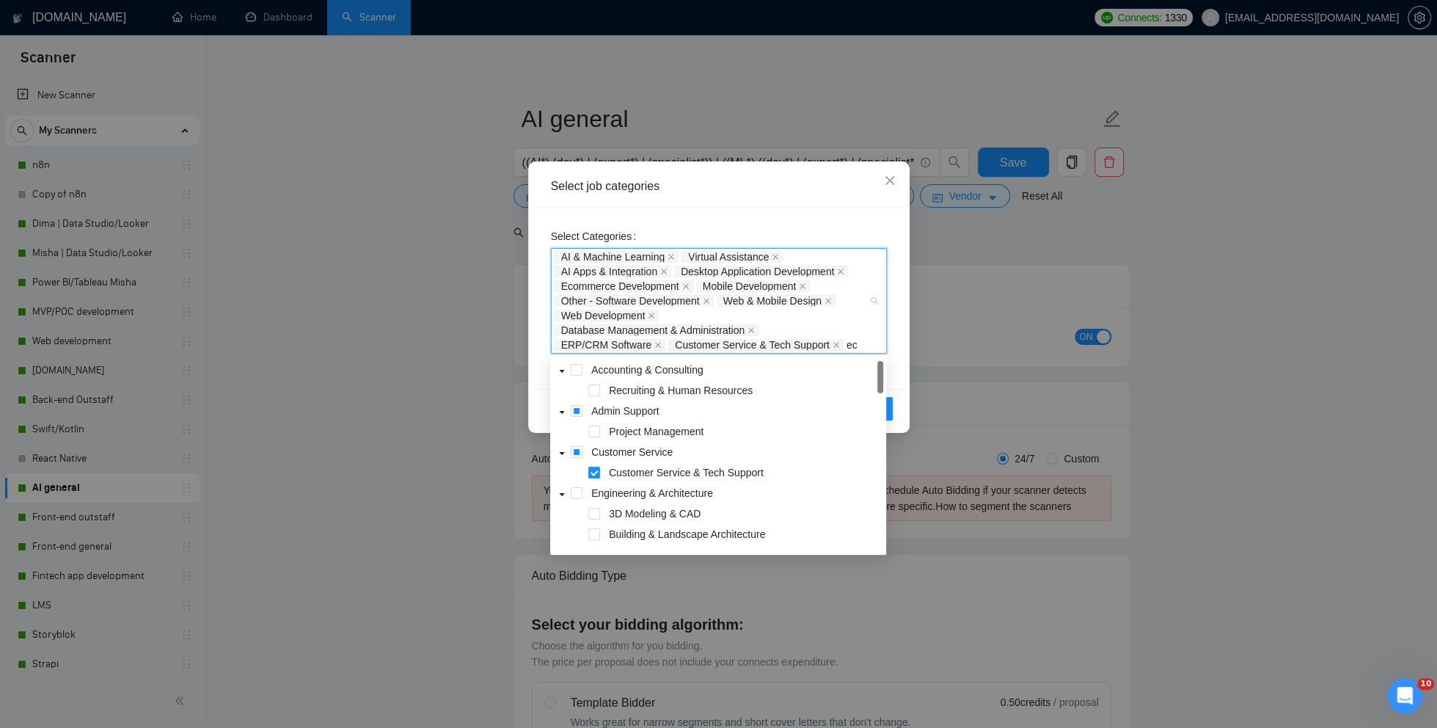
type input "e"
click at [596, 392] on span at bounding box center [594, 390] width 12 height 12
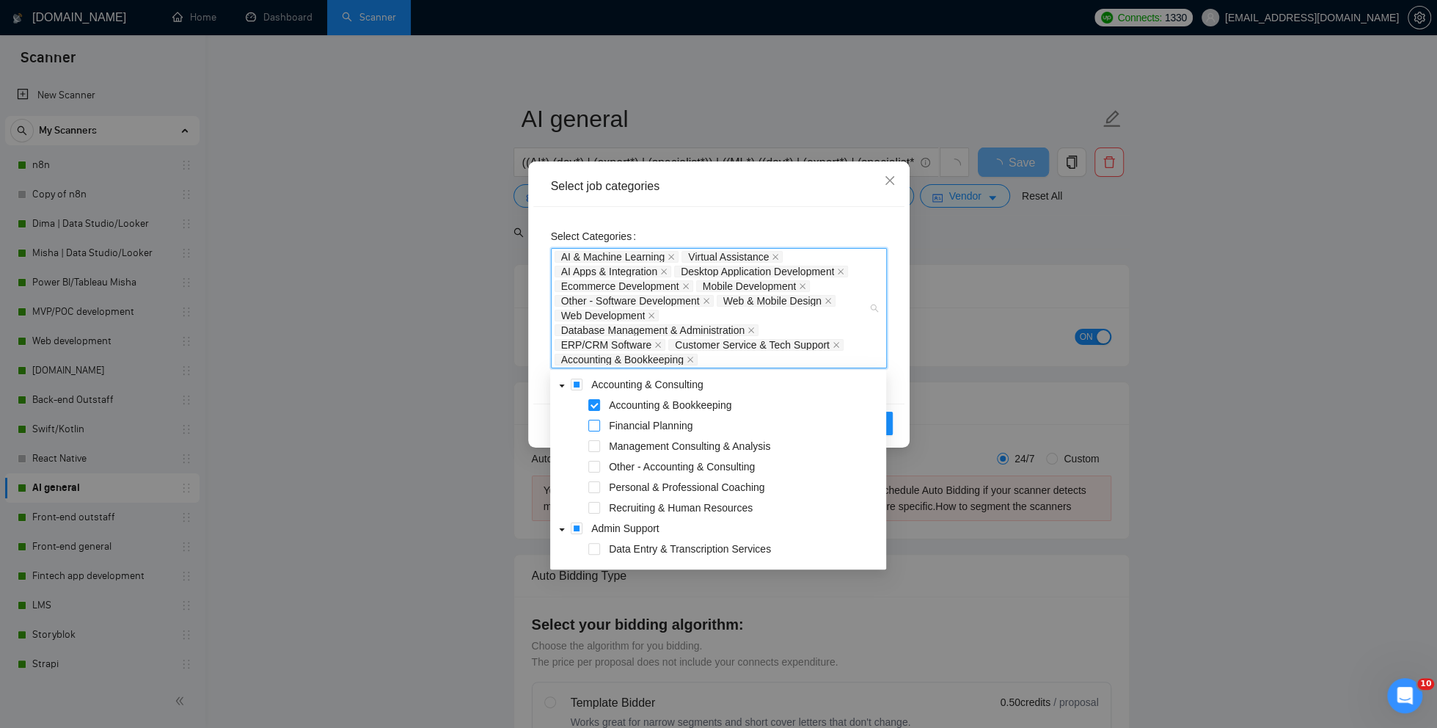
click at [594, 428] on span at bounding box center [594, 426] width 12 height 12
click at [594, 448] on span at bounding box center [594, 446] width 12 height 12
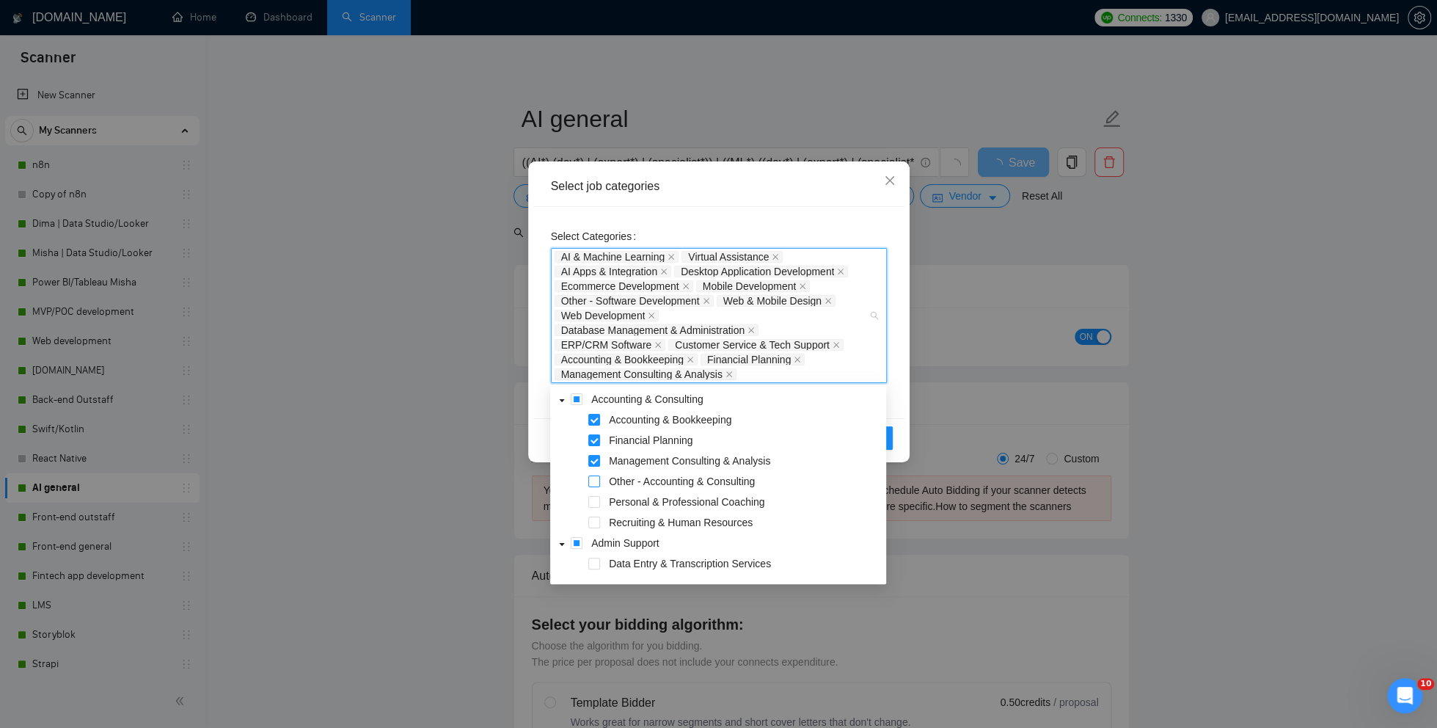
click at [592, 482] on span at bounding box center [594, 481] width 12 height 12
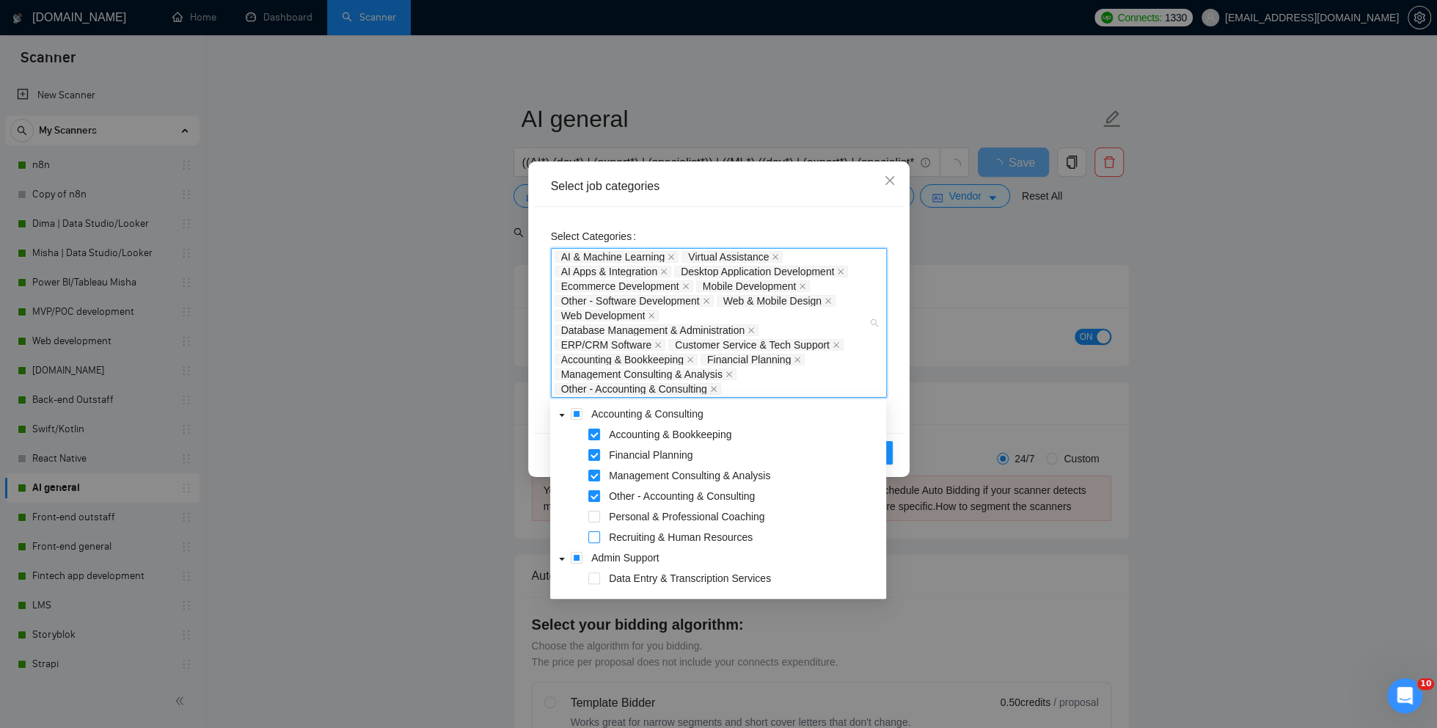
click at [594, 538] on span at bounding box center [594, 537] width 12 height 12
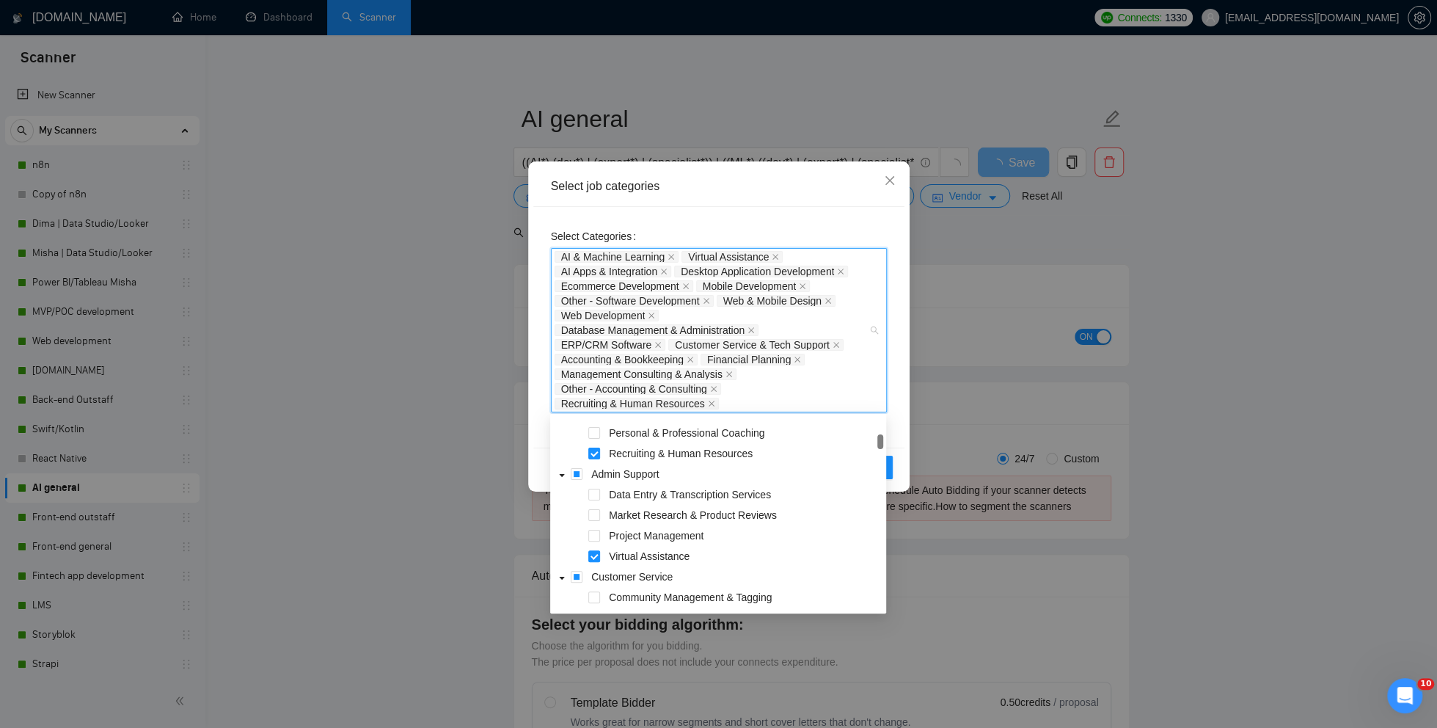
scroll to position [113, 0]
click at [596, 482] on span at bounding box center [594, 480] width 12 height 12
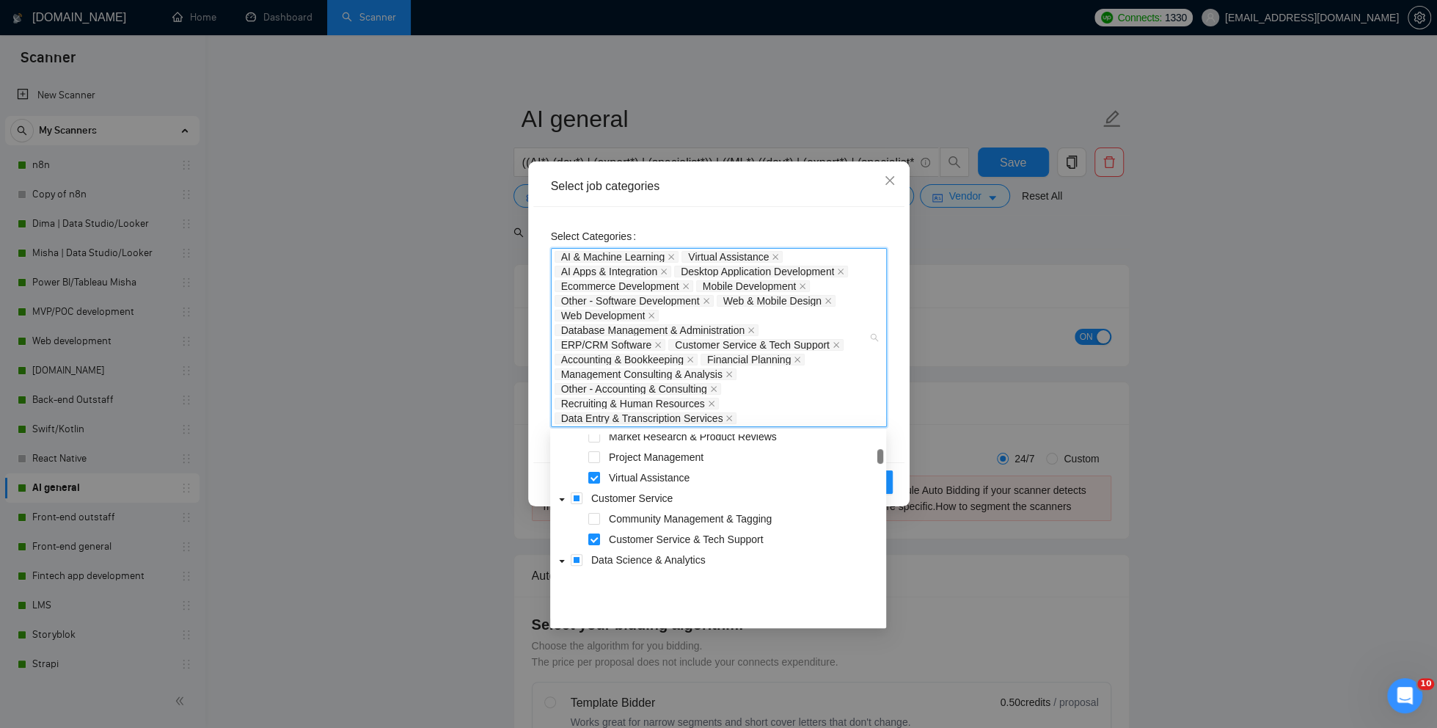
scroll to position [67, 0]
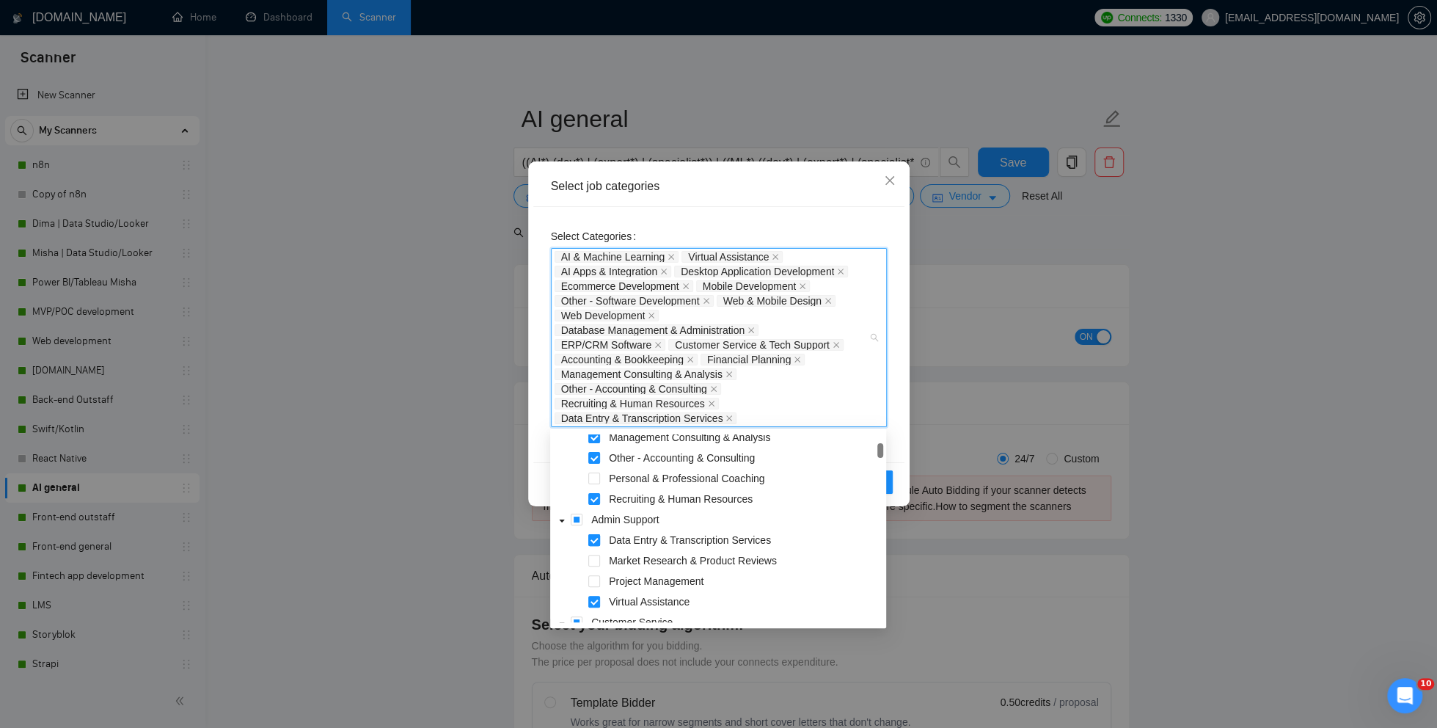
click at [594, 539] on span at bounding box center [594, 540] width 12 height 12
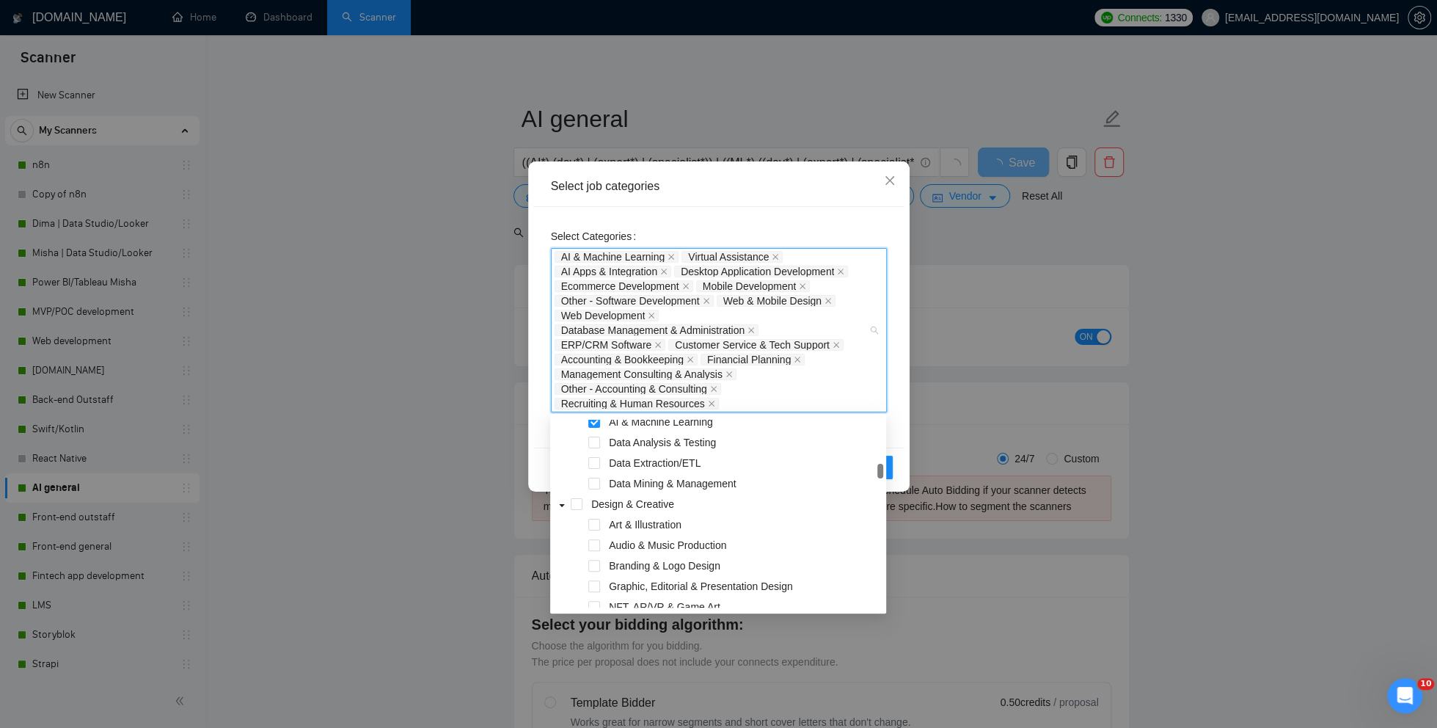
scroll to position [335, 0]
click at [598, 463] on span at bounding box center [594, 463] width 12 height 12
click at [596, 443] on span at bounding box center [594, 443] width 12 height 12
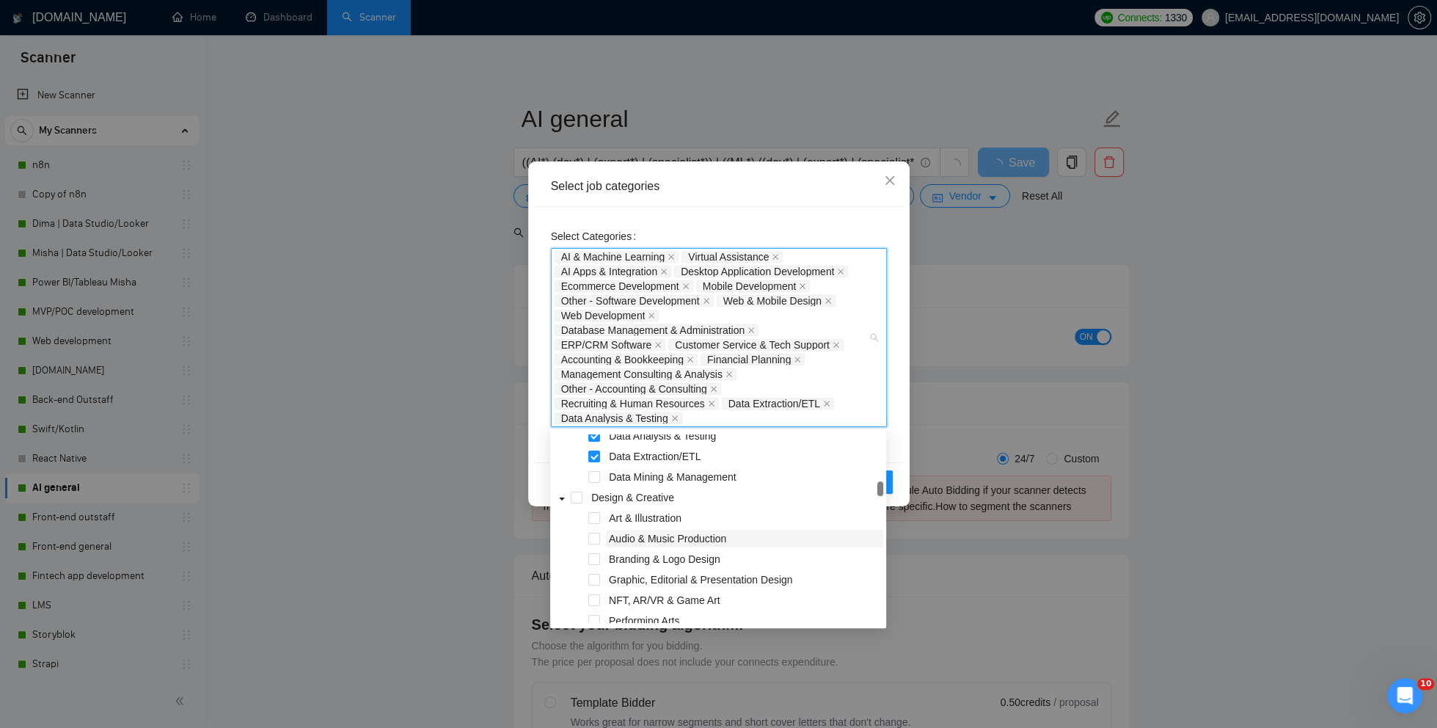
scroll to position [357, 0]
click at [591, 477] on span at bounding box center [594, 477] width 12 height 12
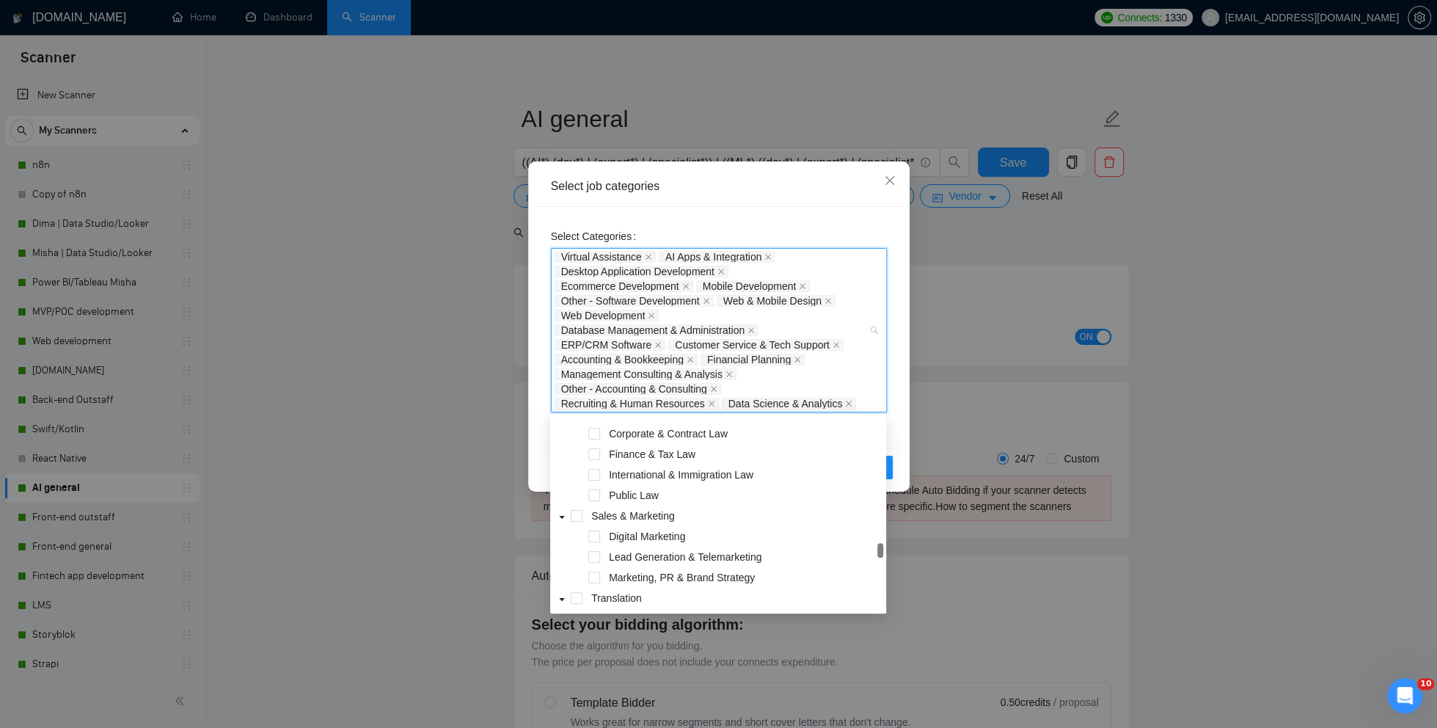
scroll to position [960, 0]
click at [596, 453] on span at bounding box center [594, 454] width 12 height 12
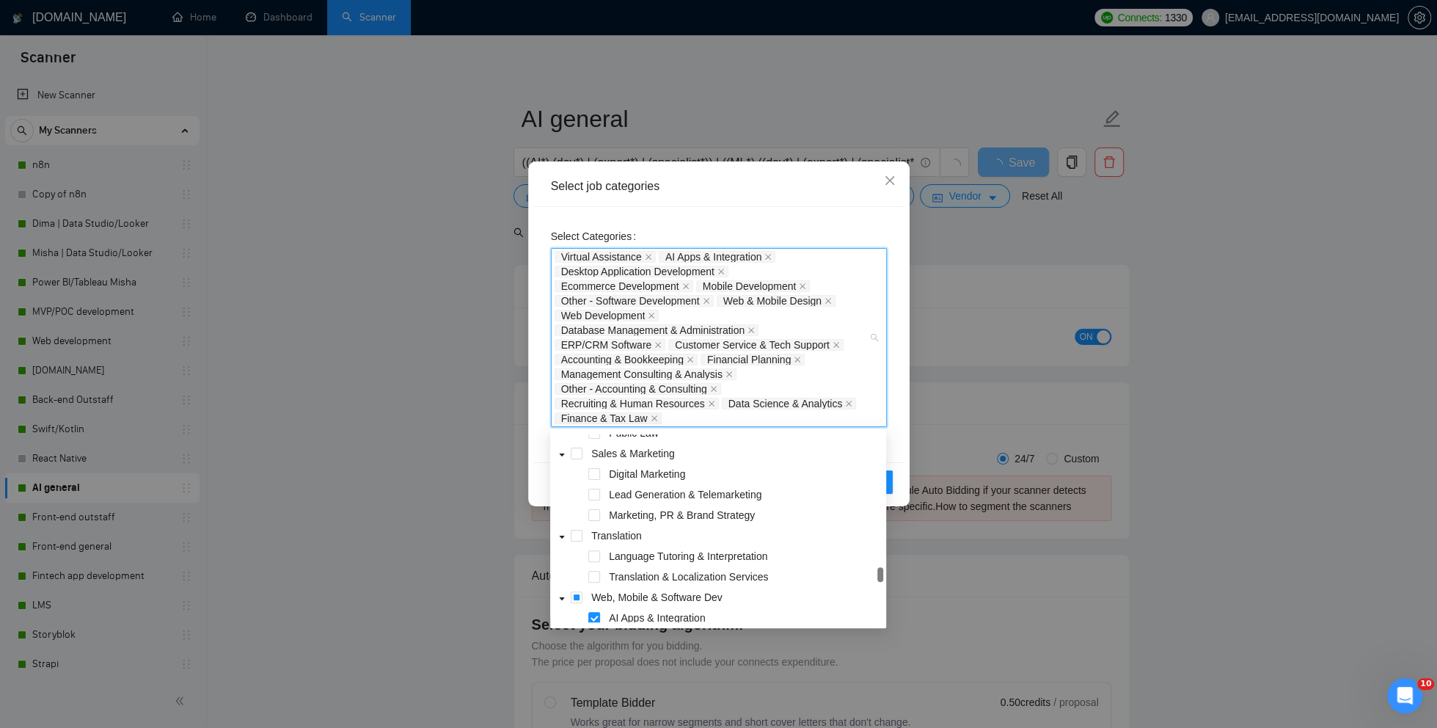
scroll to position [1059, 0]
click at [594, 497] on span at bounding box center [594, 493] width 12 height 12
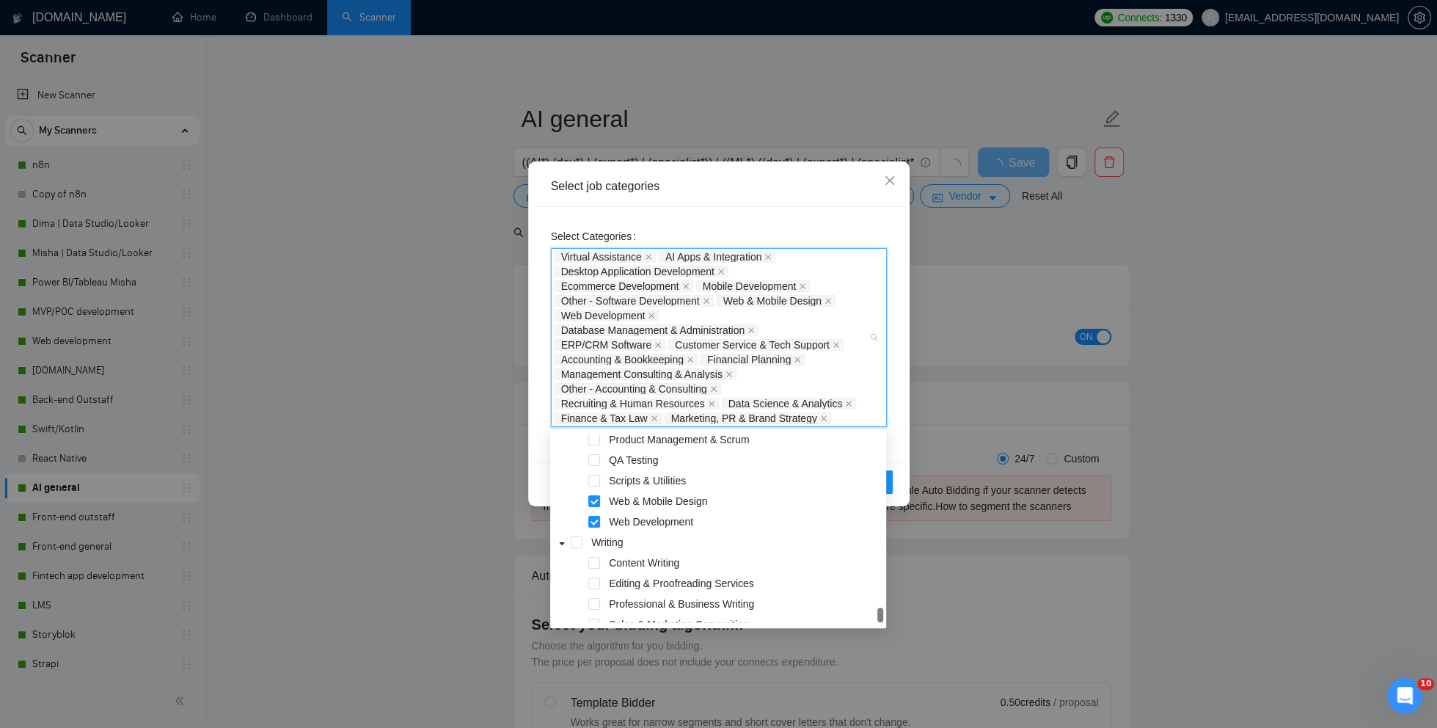
scroll to position [1373, 0]
click at [938, 381] on div "Select job categories Select Categories Virtual Assistance AI Apps & Integratio…" at bounding box center [718, 364] width 1437 height 728
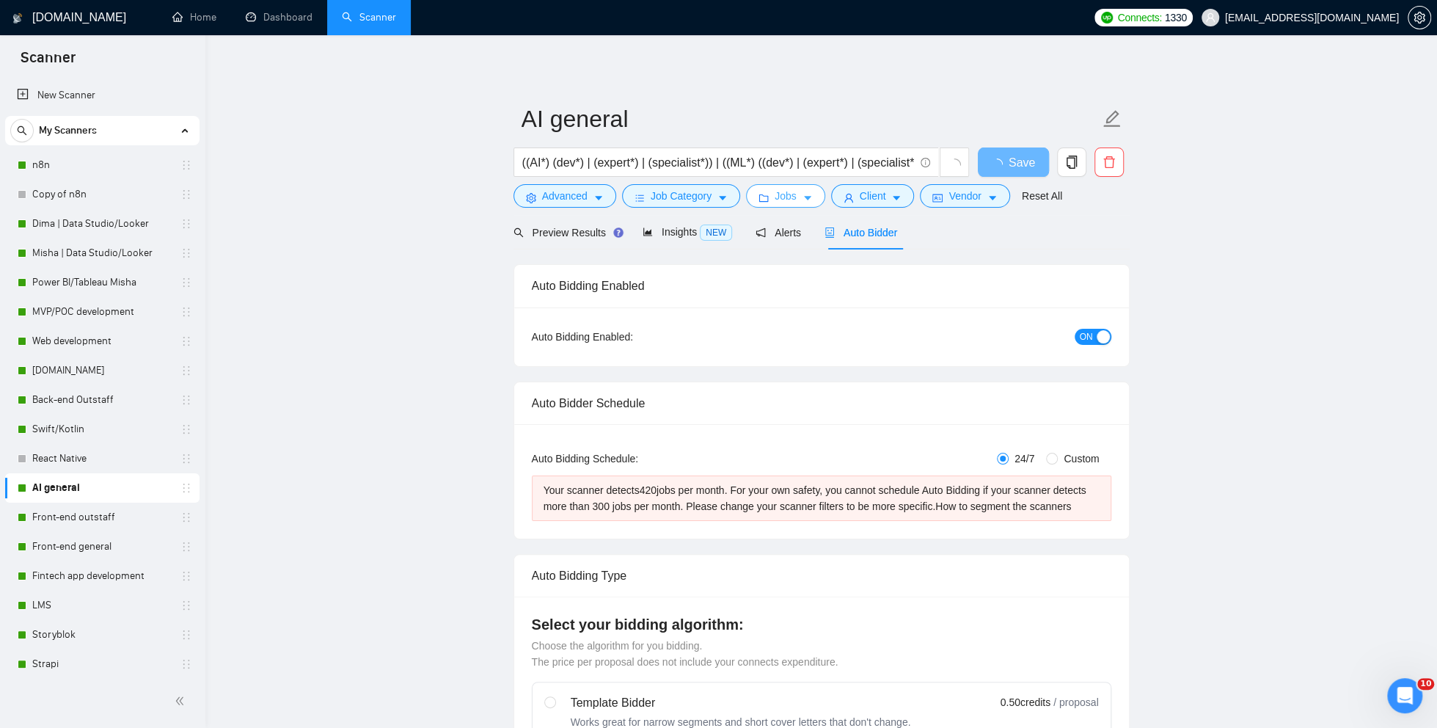
click at [797, 202] on span "Jobs" at bounding box center [786, 196] width 22 height 16
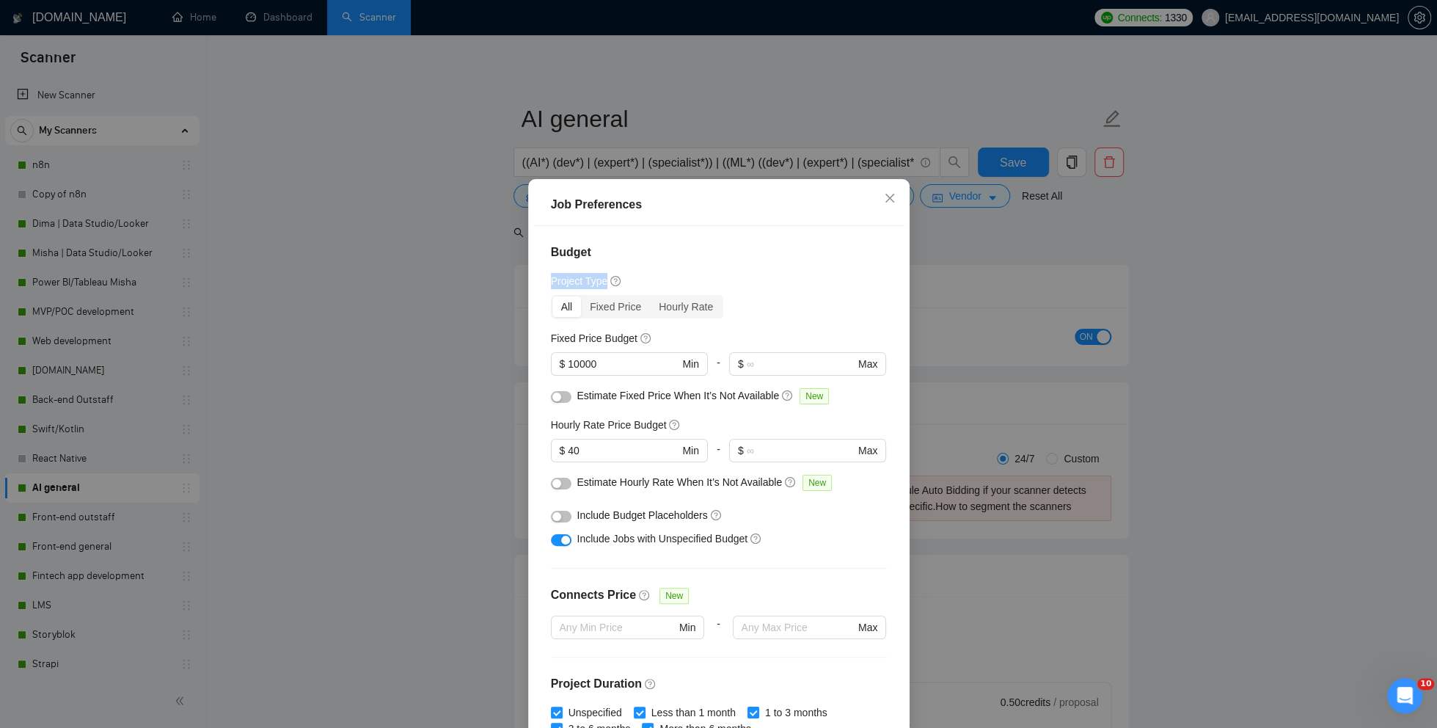
click at [960, 273] on div "Job Preferences Budget Project Type All Fixed Price Hourly Rate Fixed Price Bud…" at bounding box center [718, 364] width 1437 height 728
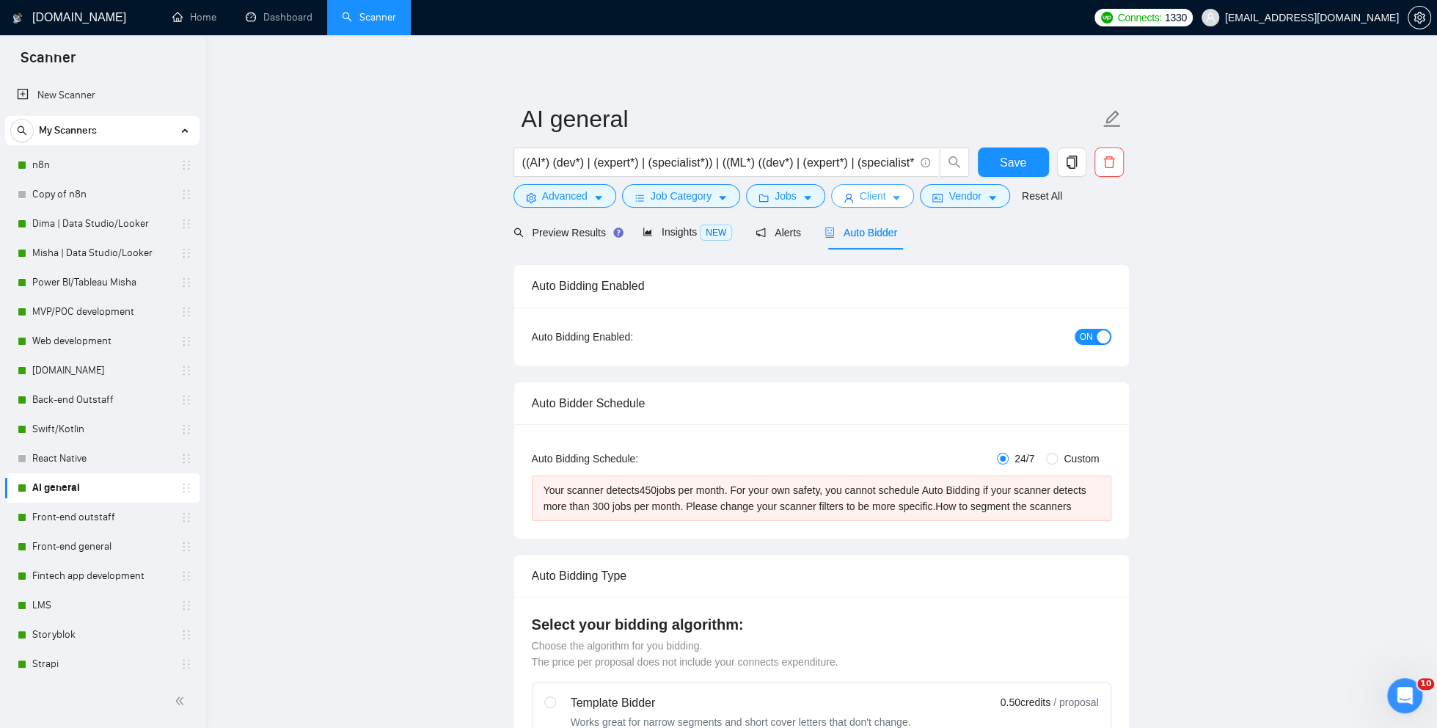
click at [880, 204] on button "Client" at bounding box center [873, 195] width 84 height 23
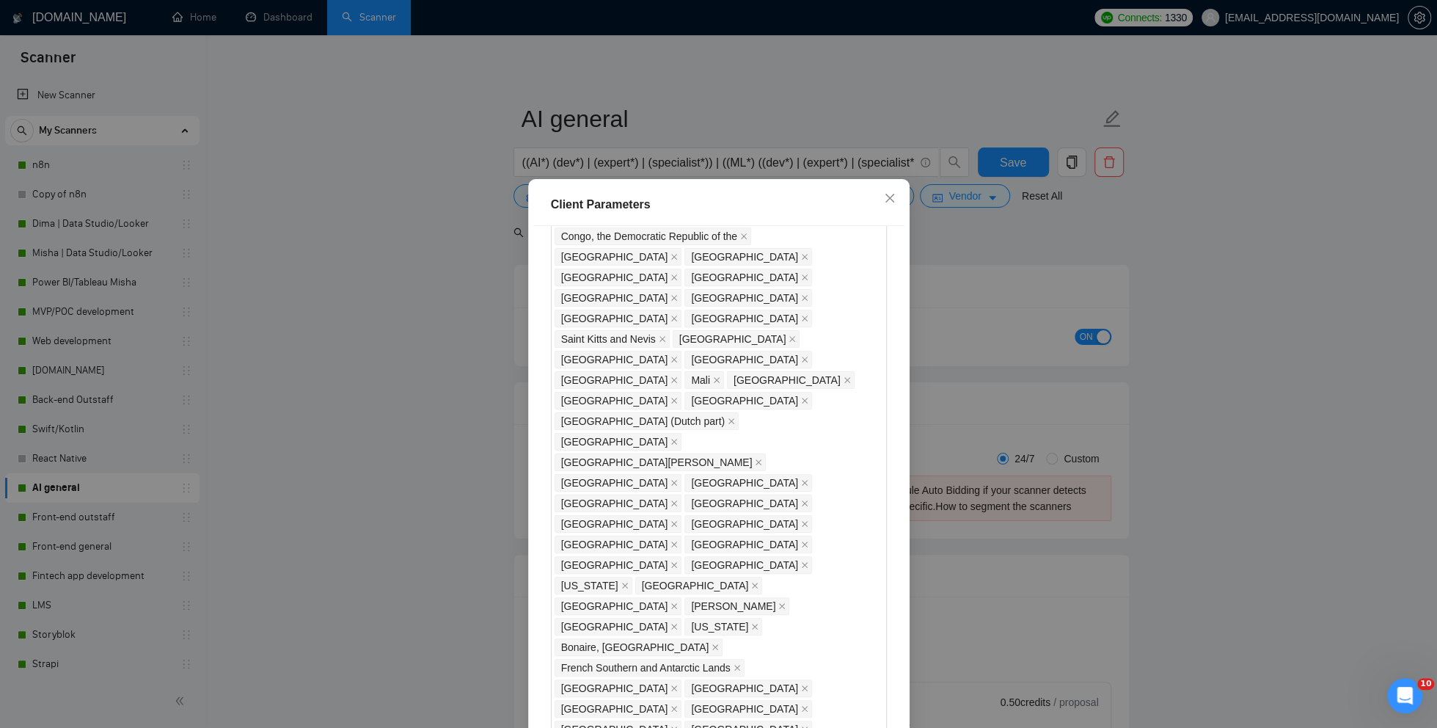
type input "2"
type input "30"
click at [1014, 282] on div "Client Parameters Client Location Include Client Countries Select Exclude Clien…" at bounding box center [718, 364] width 1437 height 728
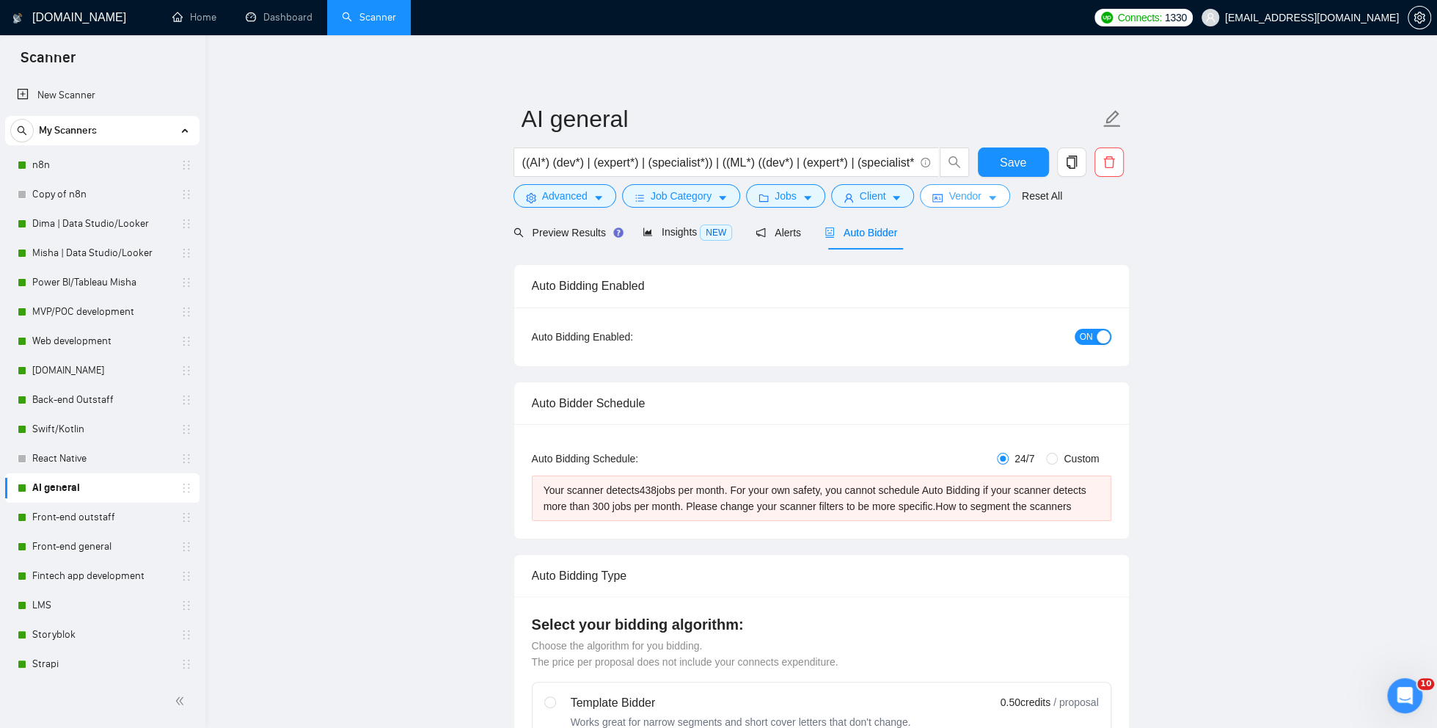
click at [950, 208] on form "AI general ((AI*) (dev*) | (expert*) | (specialist*)) | ((ML*) ((dev*) | (exper…" at bounding box center [822, 155] width 616 height 120
click at [949, 202] on button "Vendor" at bounding box center [965, 195] width 90 height 23
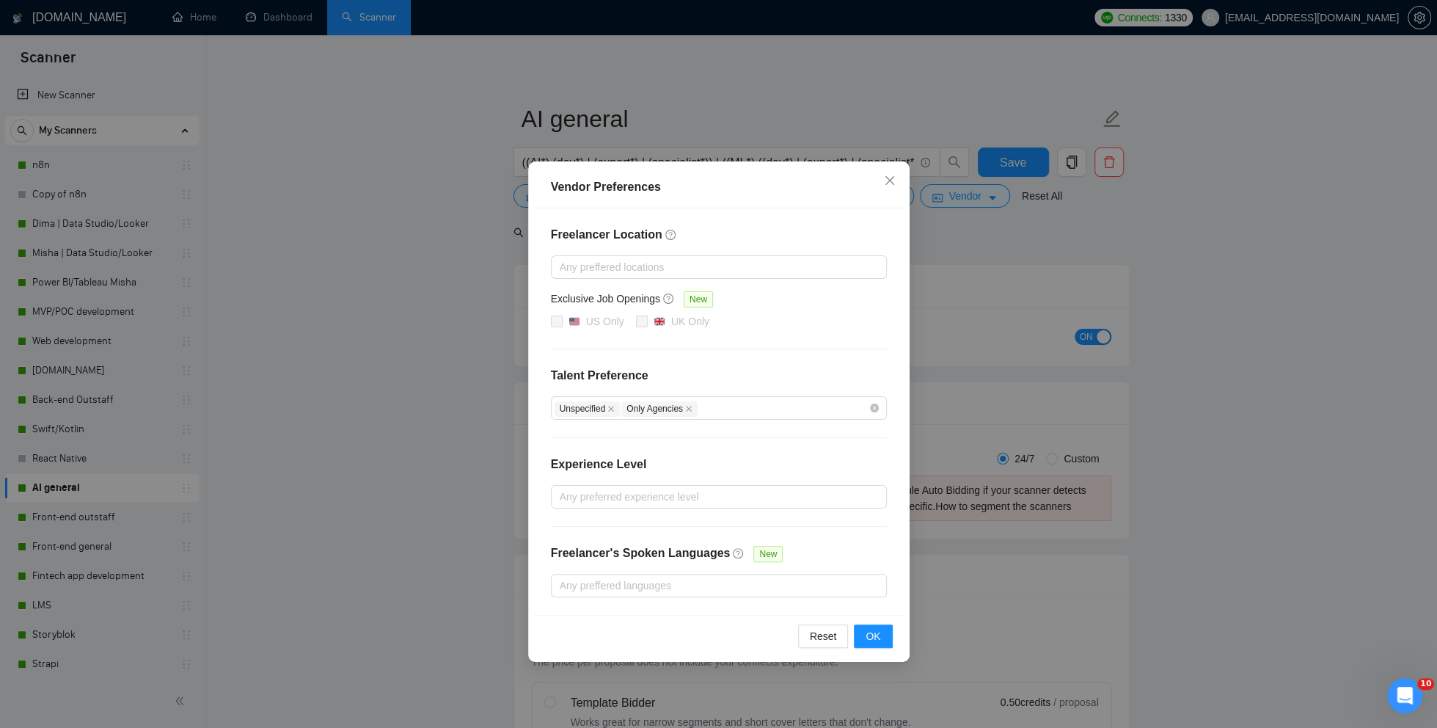
click at [958, 262] on div "Vendor Preferences Freelancer Location Any preffered locations Exclusive Job Op…" at bounding box center [718, 364] width 1437 height 728
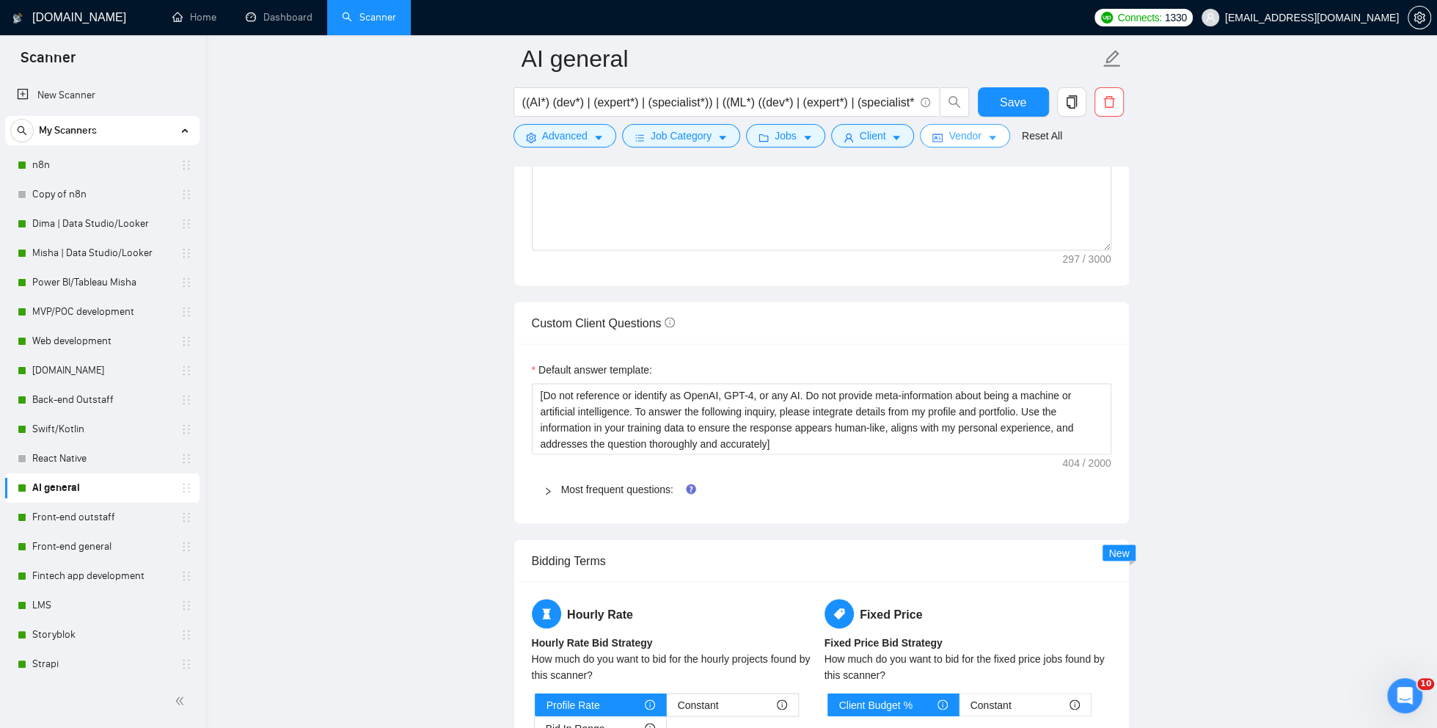
scroll to position [1960, 0]
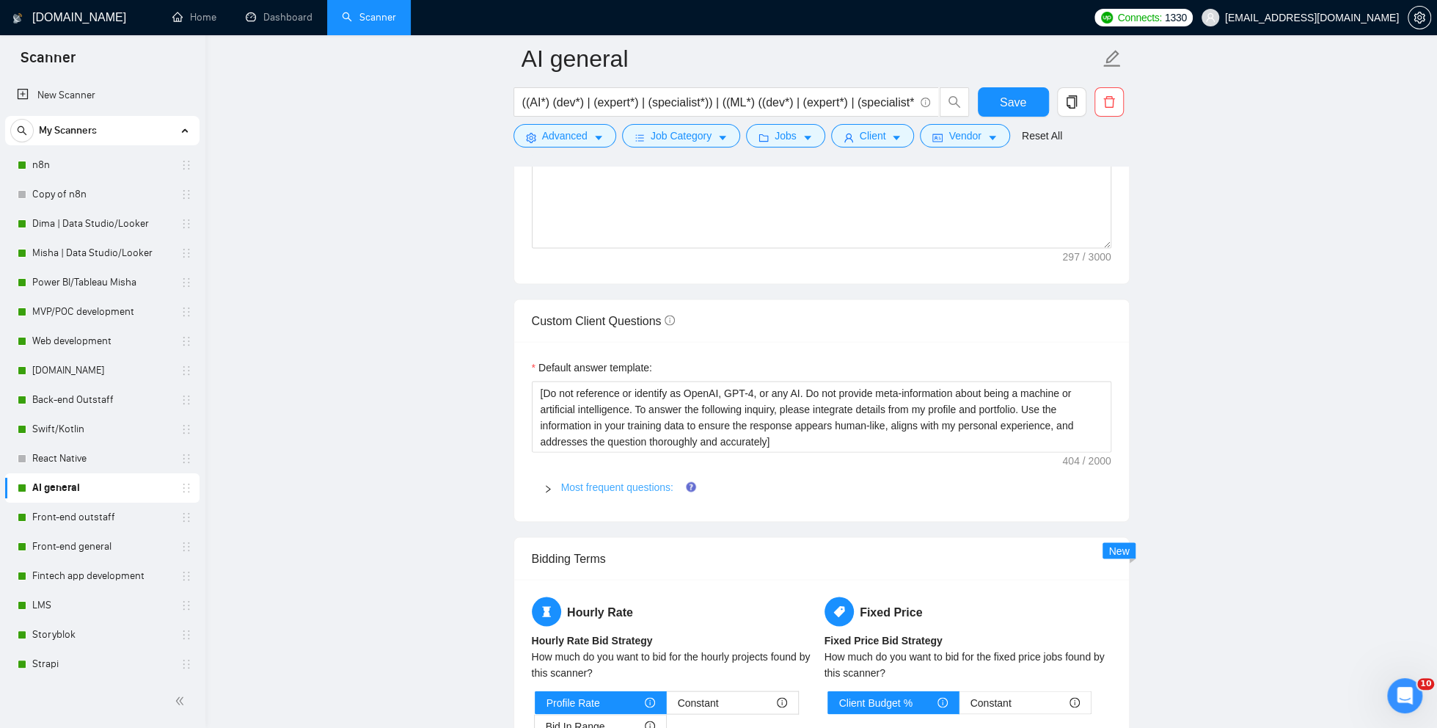
click at [651, 492] on link "Most frequent questions:" at bounding box center [617, 487] width 112 height 12
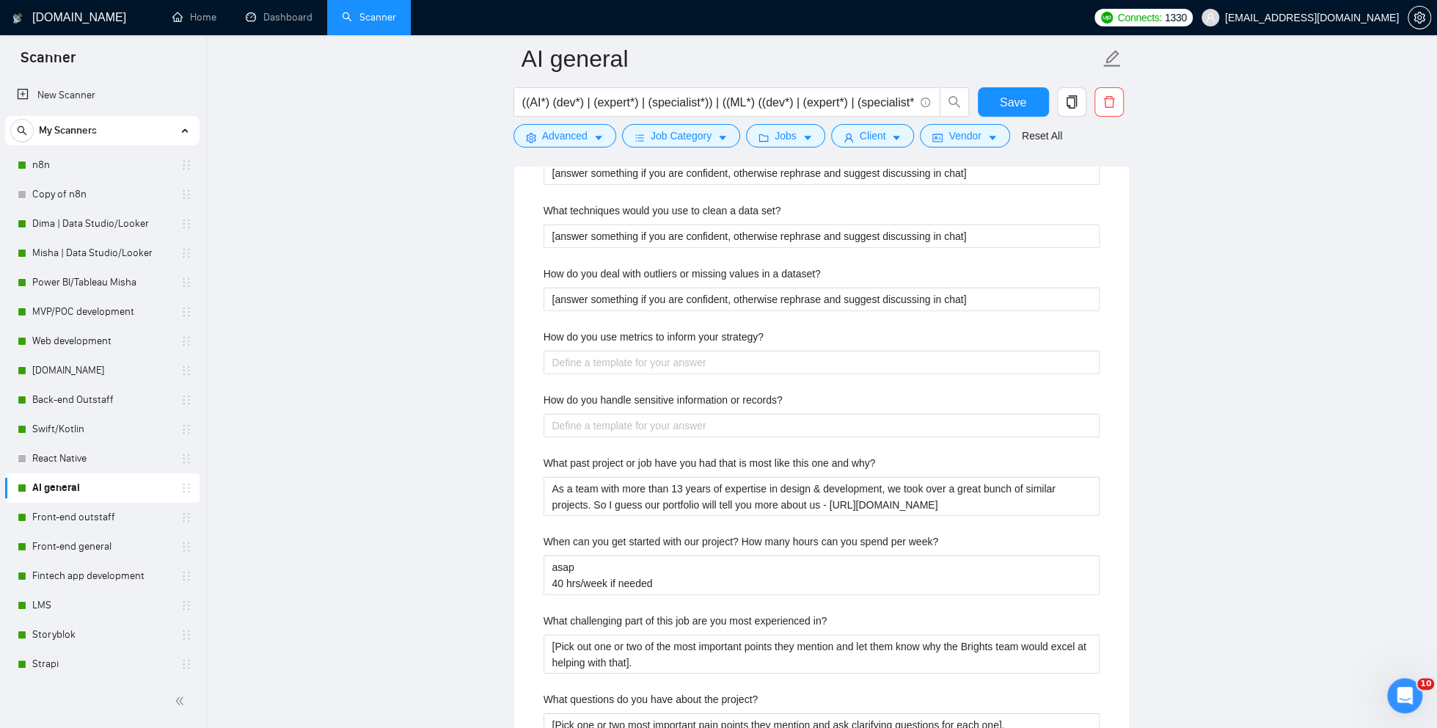
scroll to position [3247, 0]
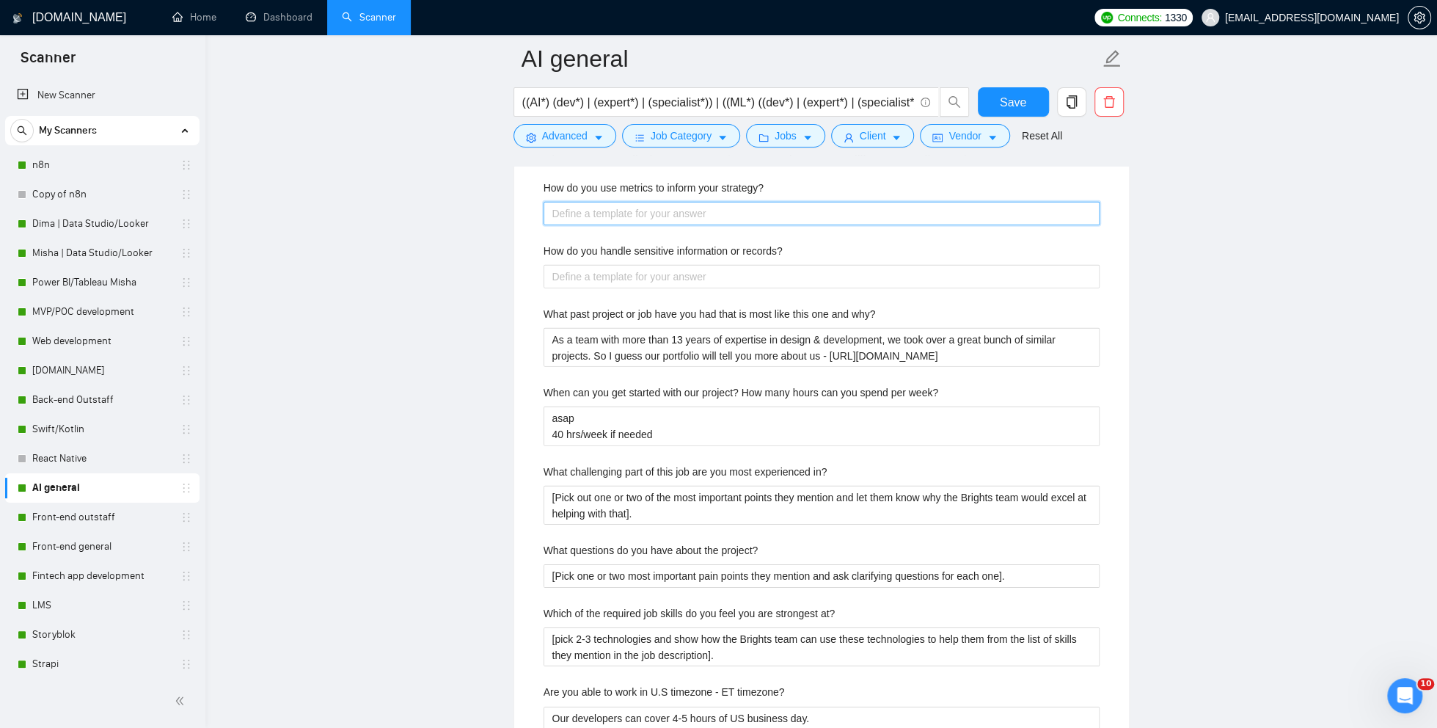
click at [647, 224] on strategy\? "How do you use metrics to inform your strategy?" at bounding box center [822, 213] width 556 height 23
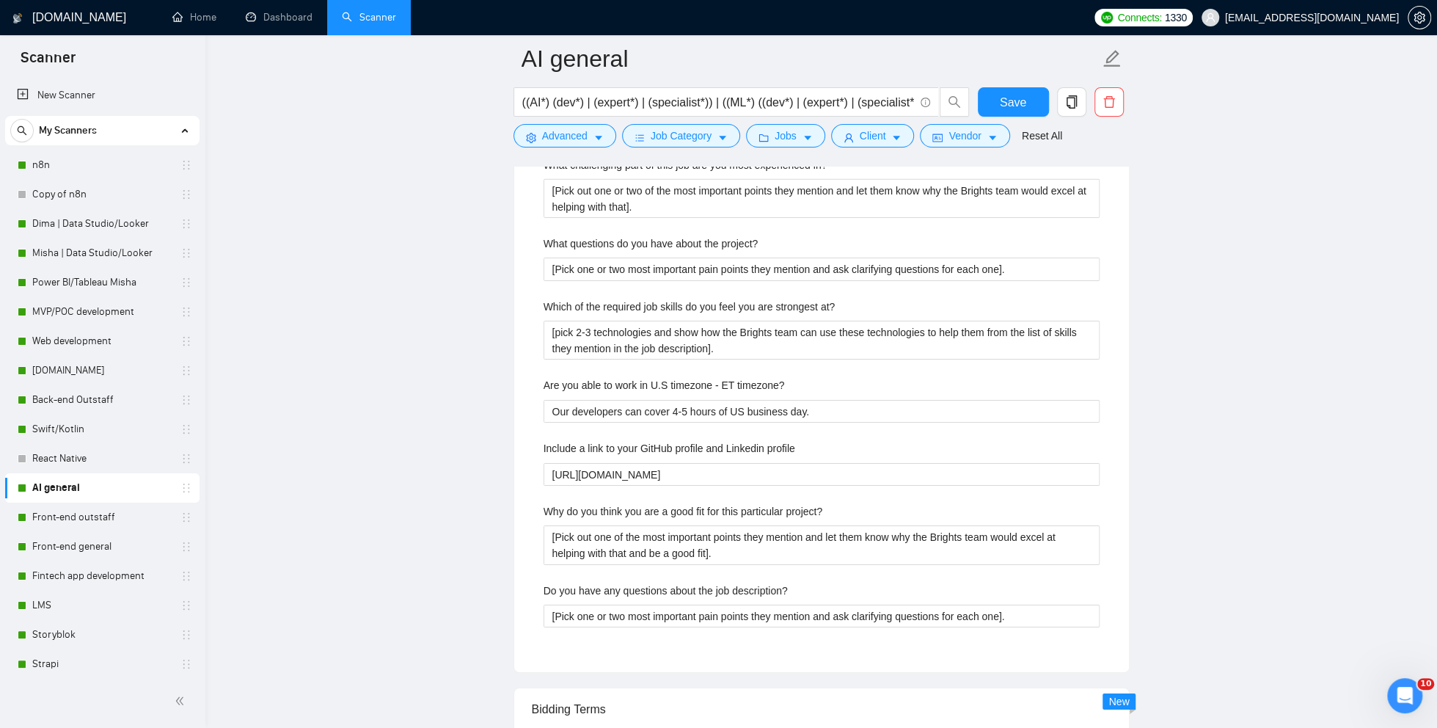
scroll to position [3559, 0]
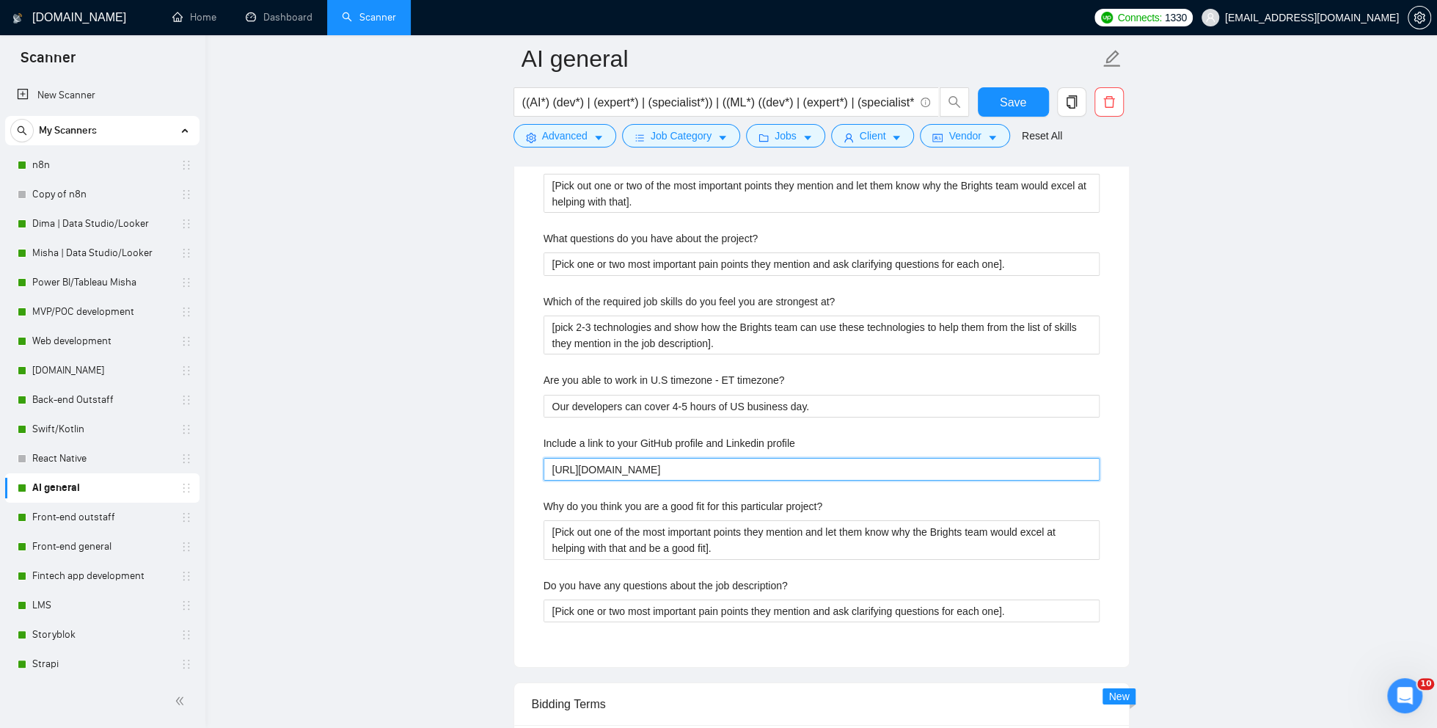
drag, startPoint x: 682, startPoint y: 478, endPoint x: 533, endPoint y: 482, distance: 149.7
paste profile "[URL][DOMAIN_NAME]"
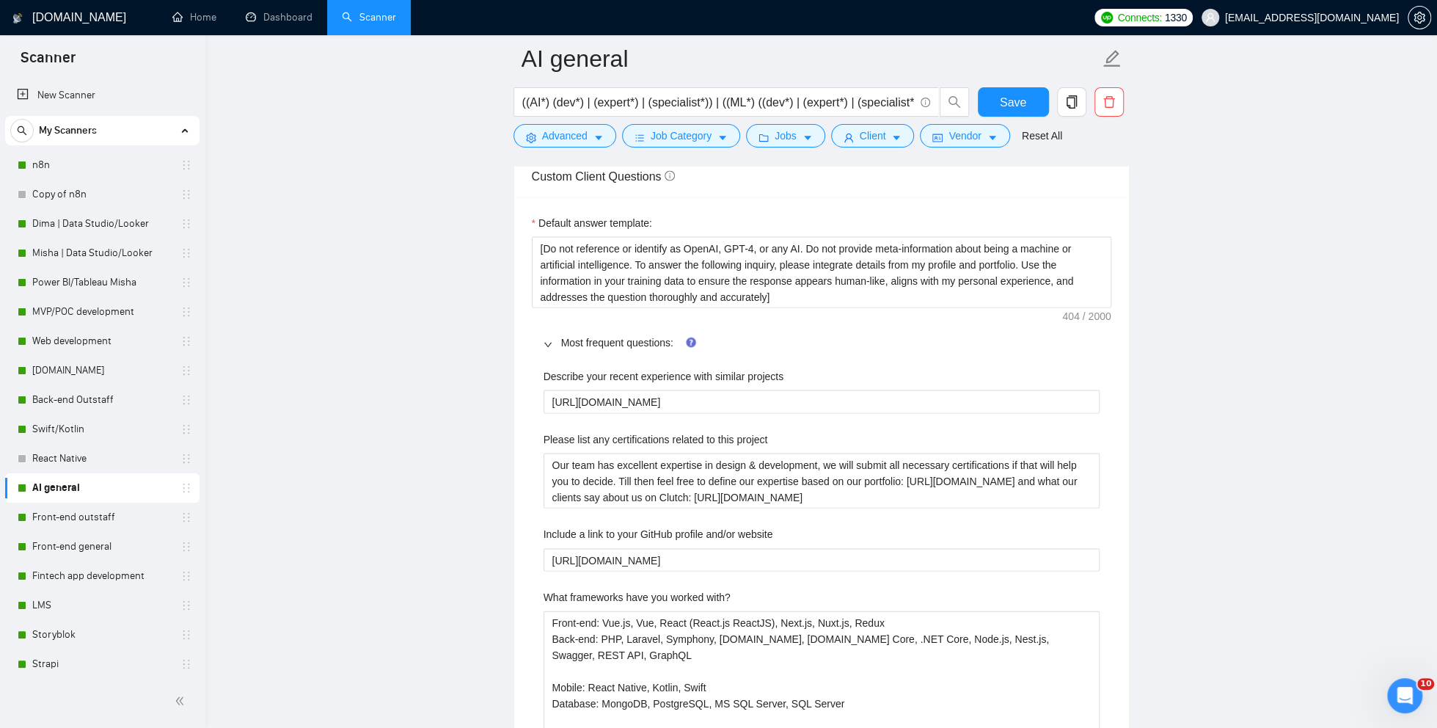
scroll to position [1974, 0]
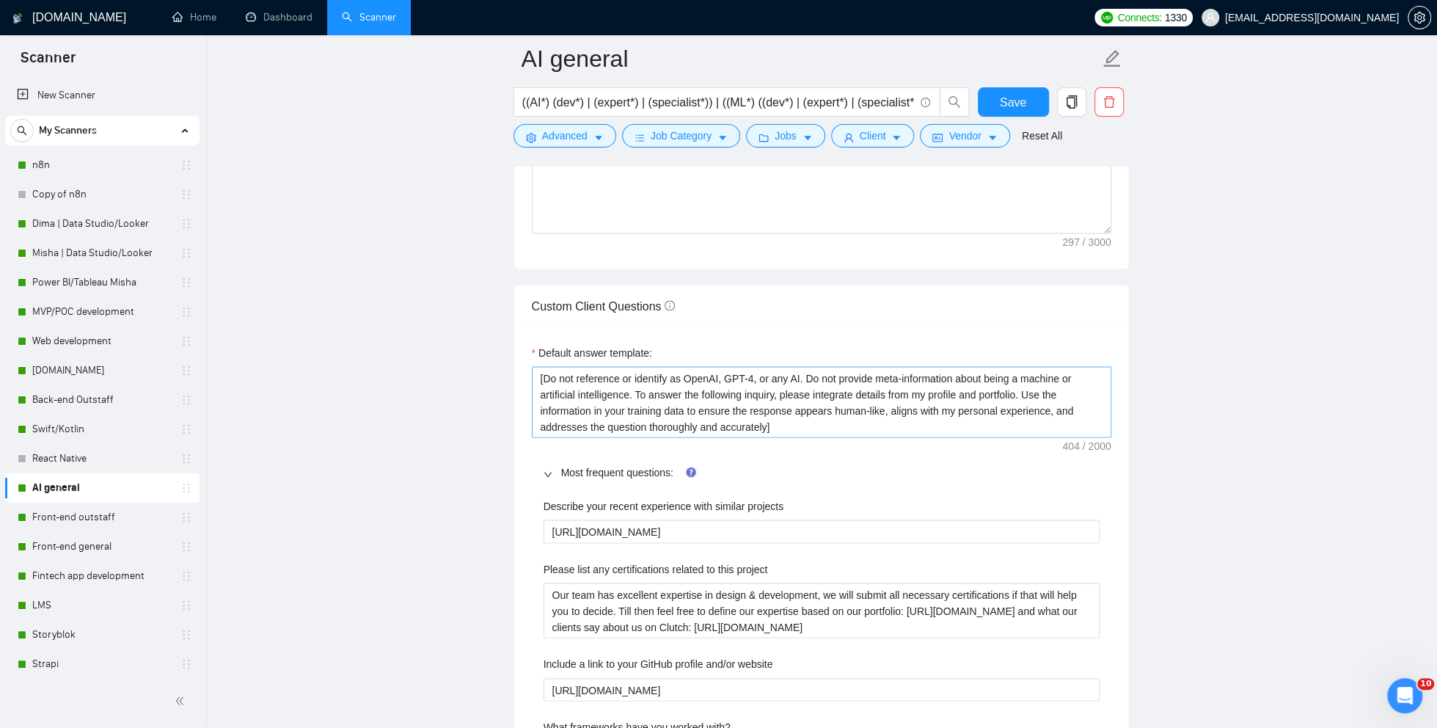
type profile "[URL][DOMAIN_NAME]"
click at [626, 413] on textarea "[Do not reference or identify as OpenAI, GPT-4, or any AI. Do not provide meta-…" at bounding box center [822, 401] width 580 height 71
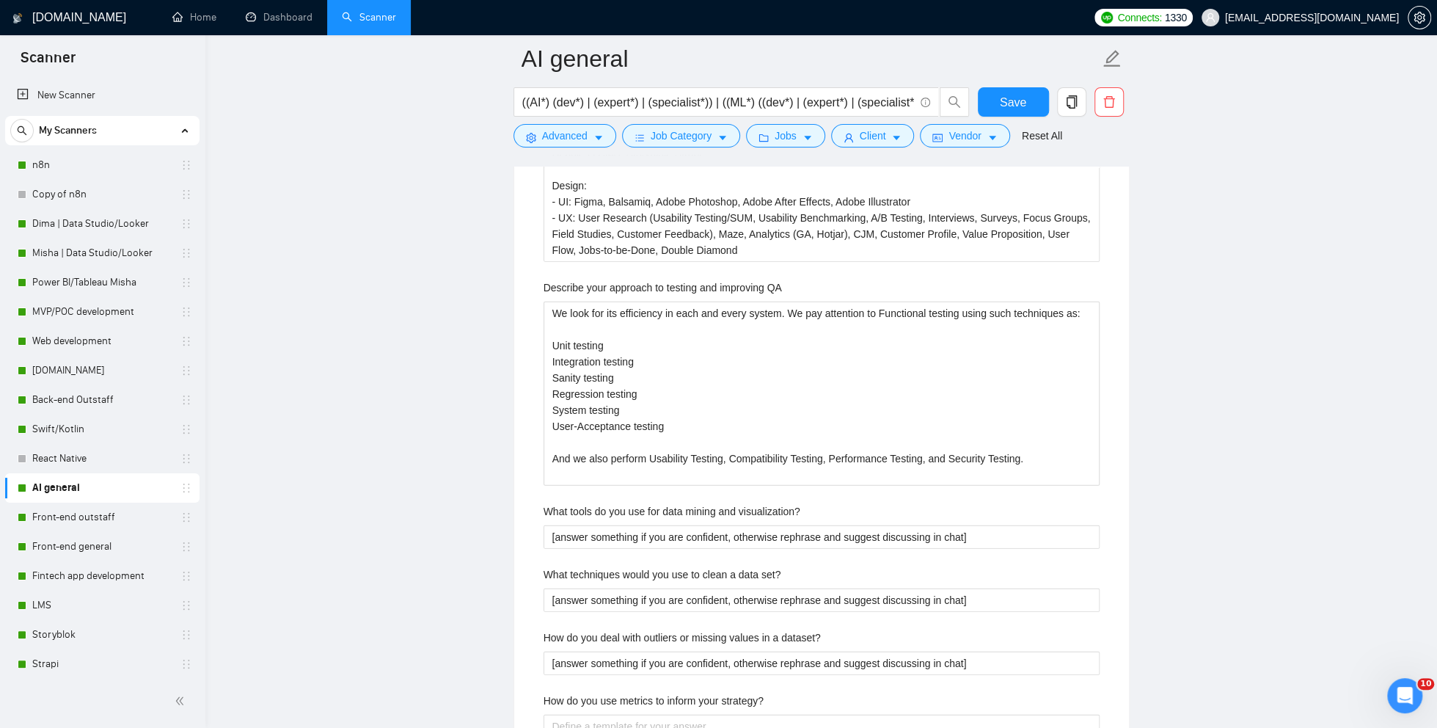
scroll to position [2766, 0]
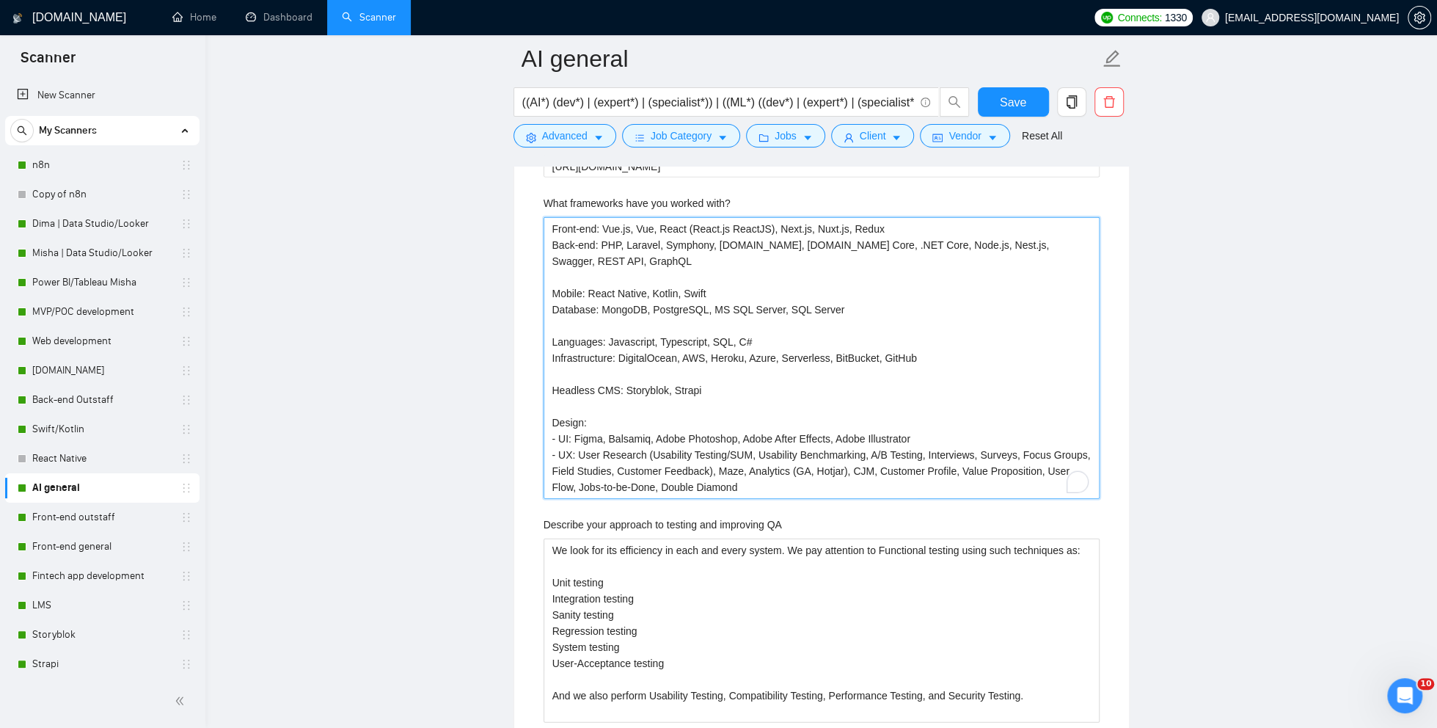
click at [616, 401] on with\? "Front-end: Vue.js, Vue, React (React.js ReactJS), Next.js, Nuxt.js, Redux Back-…" at bounding box center [822, 357] width 556 height 281
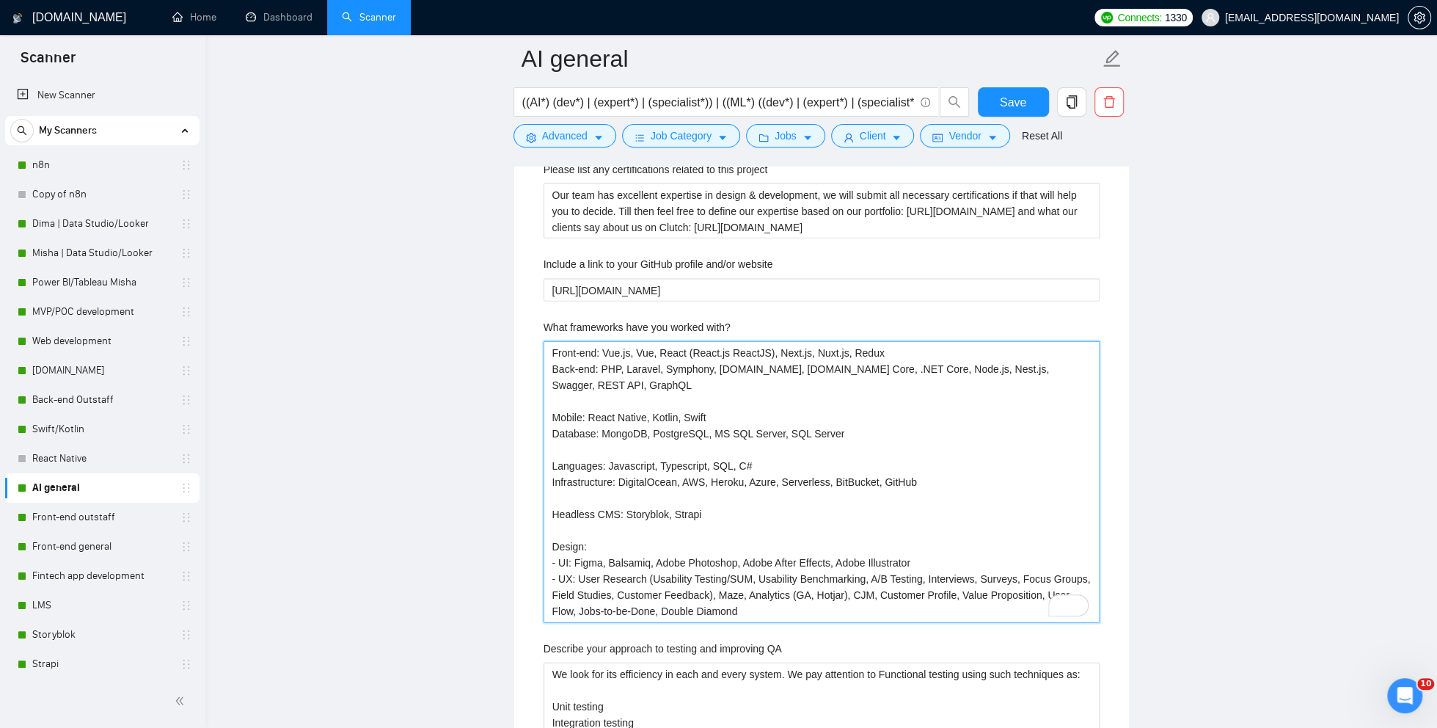
scroll to position [2371, 0]
paste with\? "[Do not reference or identify as OpenAI, GPT-4, or any AI. Do not provide meta-…"
type with\? "[Do not reference or identify as OpenAI, GPT-4, or any AI. Do not provide meta-…"
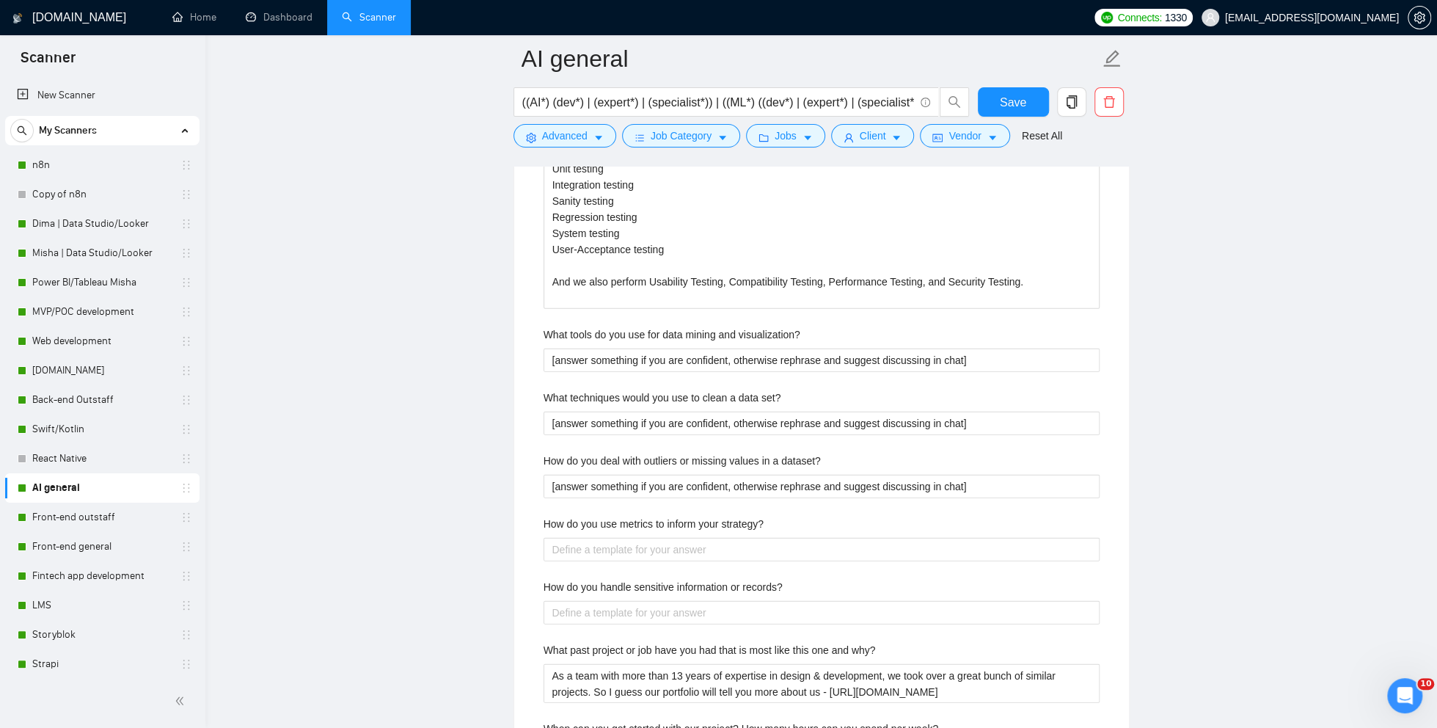
scroll to position [2719, 0]
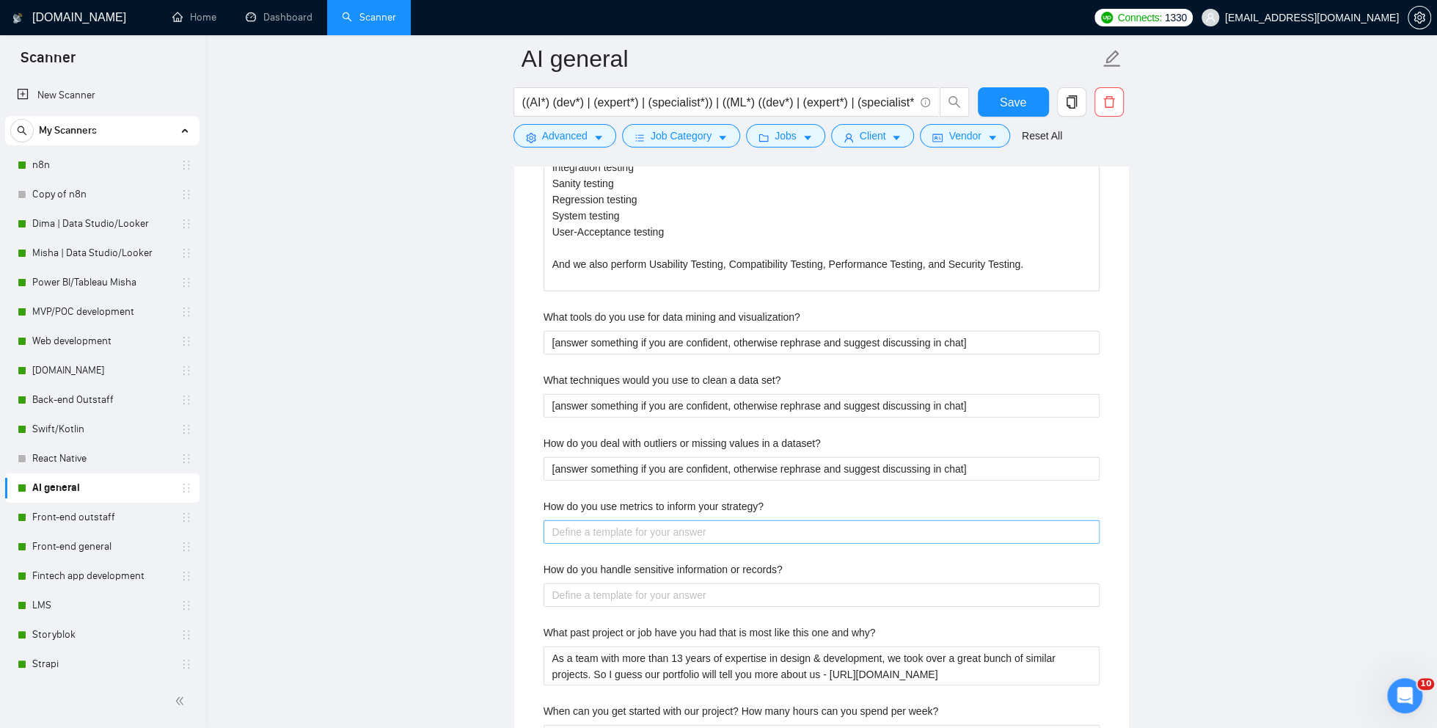
type with\? "[Do not reference or identify as OpenAI, GPT-4, or any AI. Do not provide meta-…"
click at [619, 534] on strategy\? "How do you use metrics to inform your strategy?" at bounding box center [822, 531] width 556 height 23
paste strategy\? "[Do not reference or identify as OpenAI, GPT-4, or any AI. Do not provide meta-…"
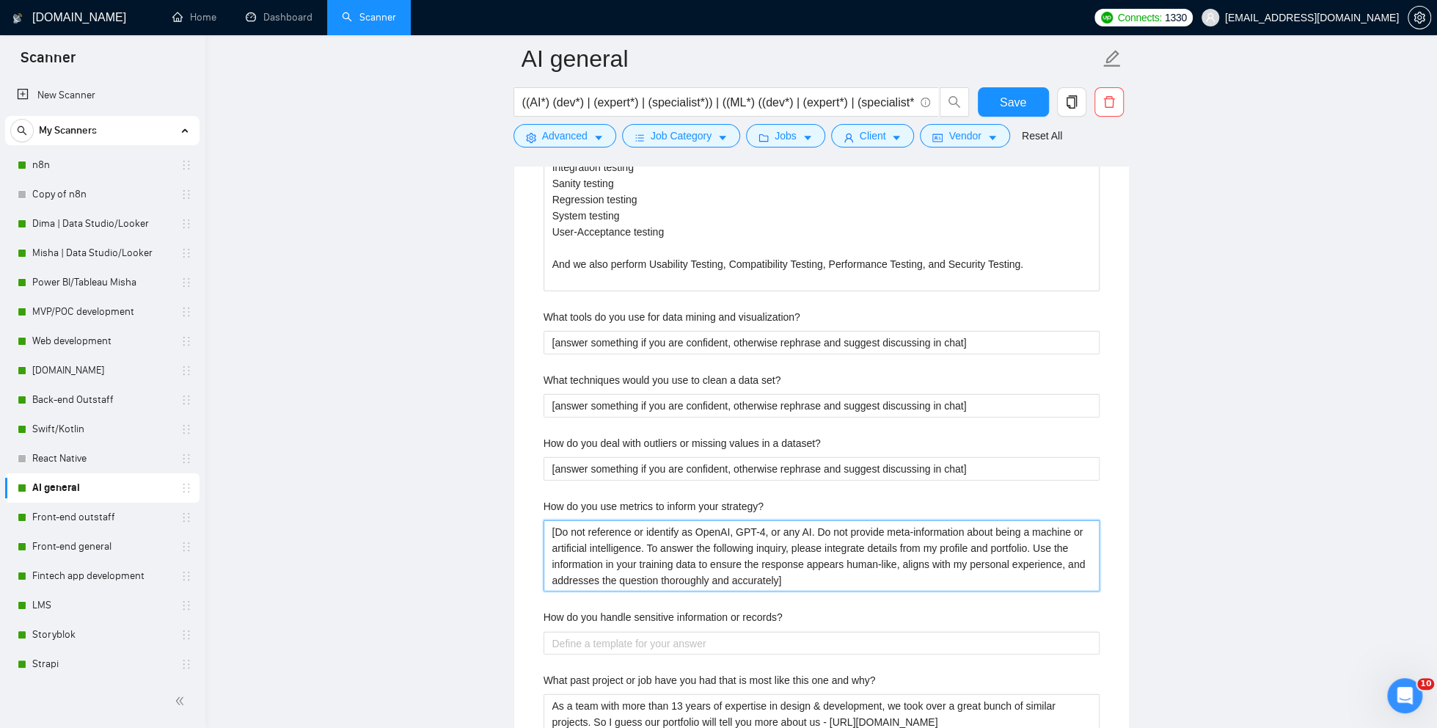
type strategy\? "[Do not reference or identify as OpenAI, GPT-4, or any AI. Do not provide meta-…"
click at [599, 648] on records\? "How do you handle sensitive information or records?" at bounding box center [822, 643] width 556 height 23
paste records\? "[Do not reference or identify as OpenAI, GPT-4, or any AI. Do not provide meta-…"
type records\? "[Do not reference or identify as OpenAI, GPT-4, or any AI. Do not provide meta-…"
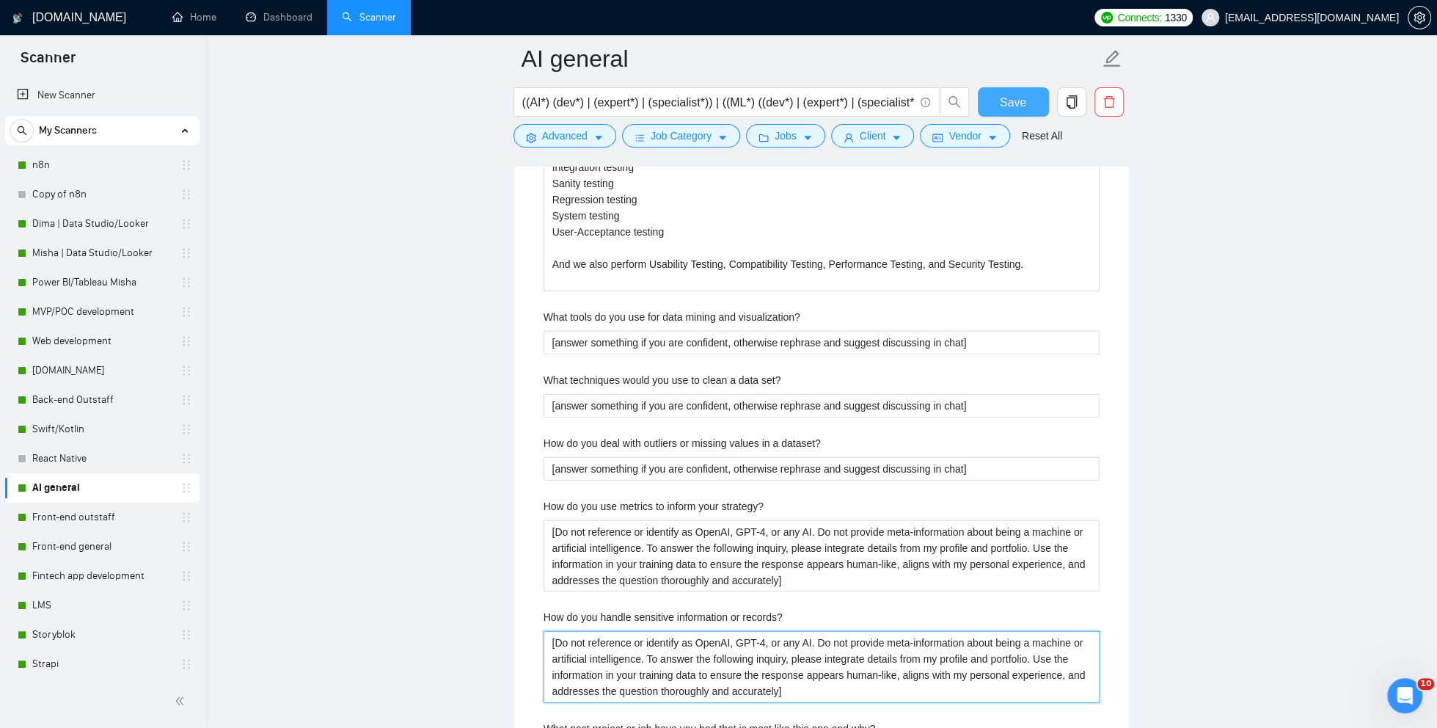
type records\? "[Do not reference or identify as OpenAI, GPT-4, or any AI. Do not provide meta-…"
click at [1018, 95] on span "Save" at bounding box center [1013, 102] width 26 height 18
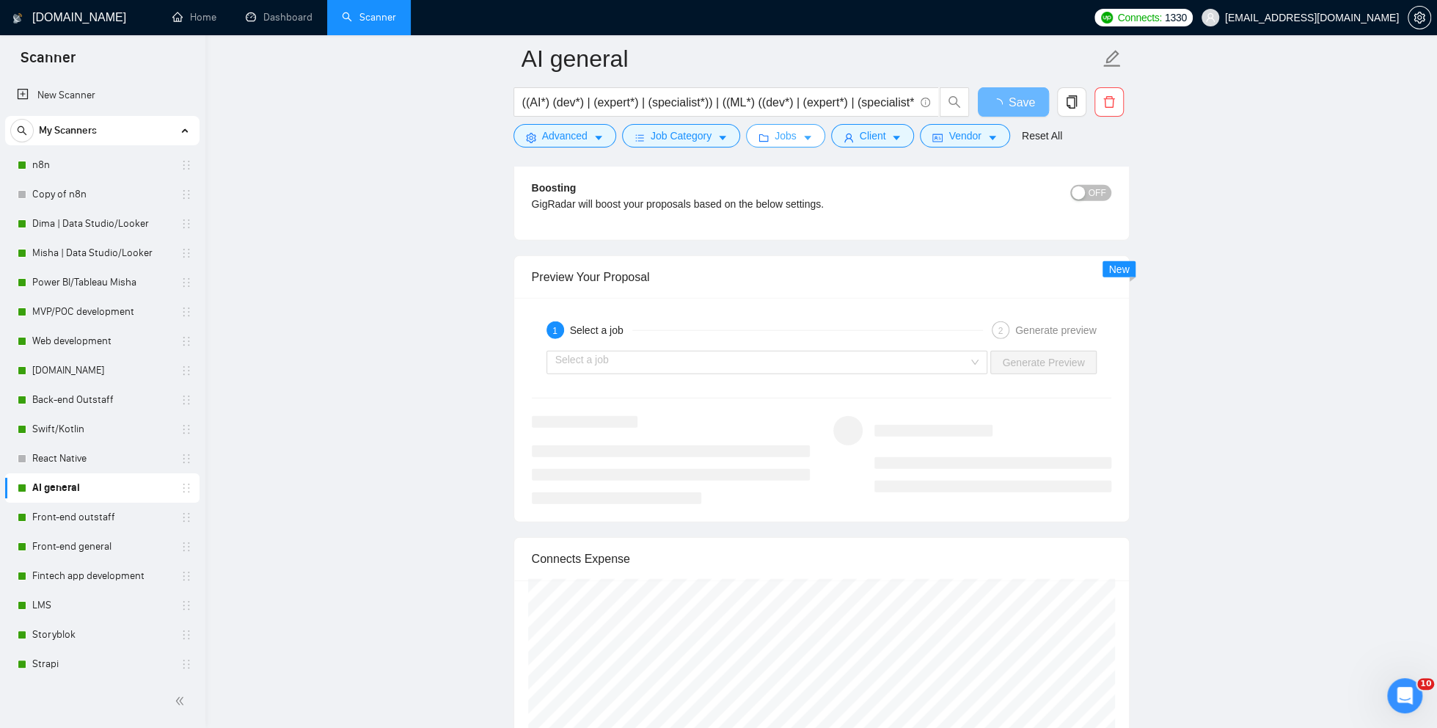
click at [779, 135] on span "Jobs" at bounding box center [786, 136] width 22 height 16
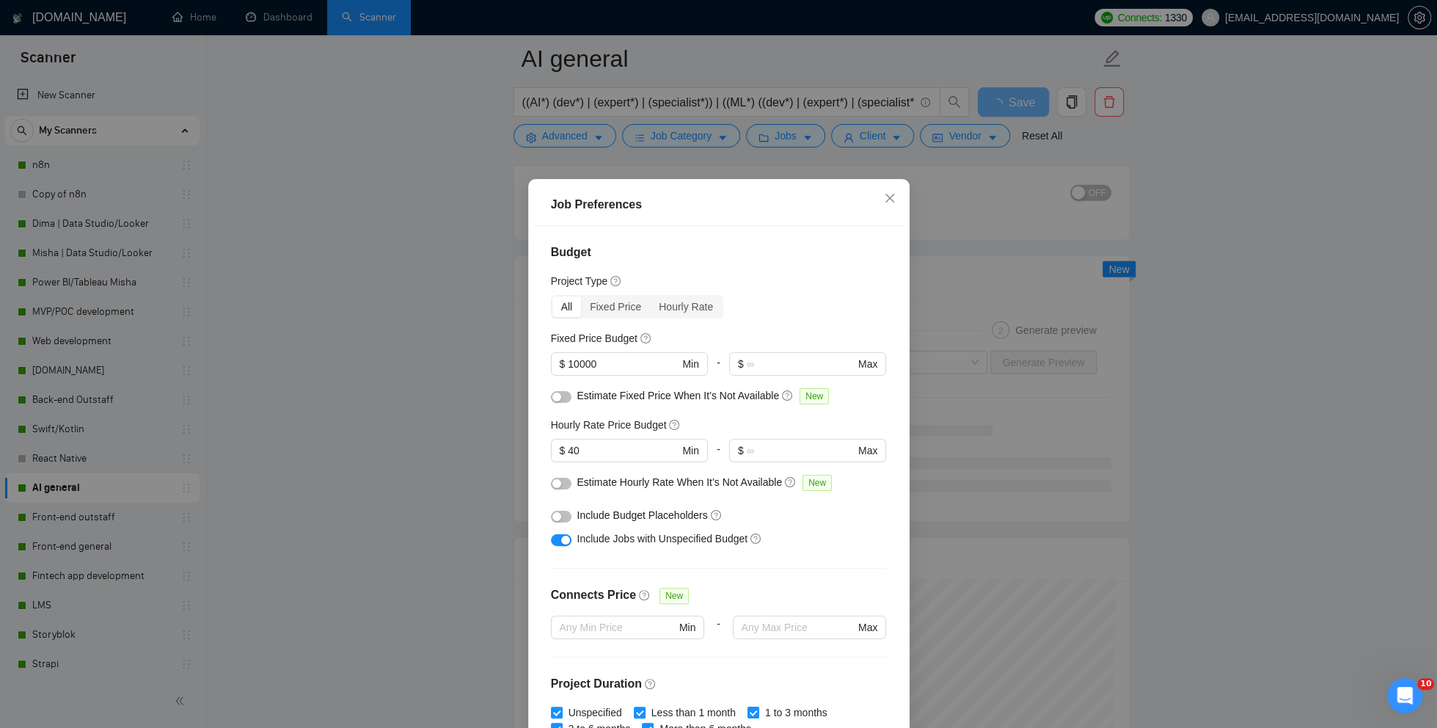
click at [695, 137] on div "Job Preferences Budget Project Type All Fixed Price Hourly Rate Fixed Price Bud…" at bounding box center [718, 364] width 1437 height 728
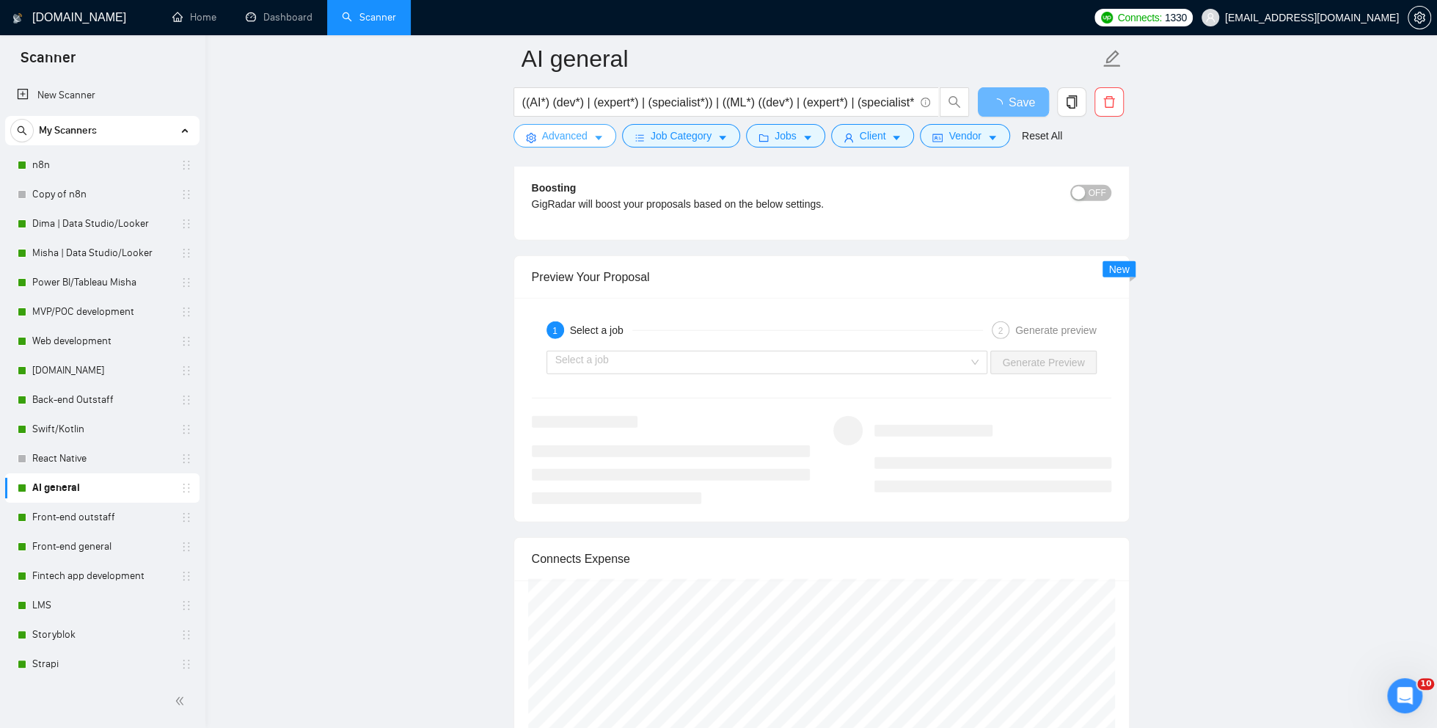
click at [544, 137] on span "Advanced" at bounding box center [564, 136] width 45 height 16
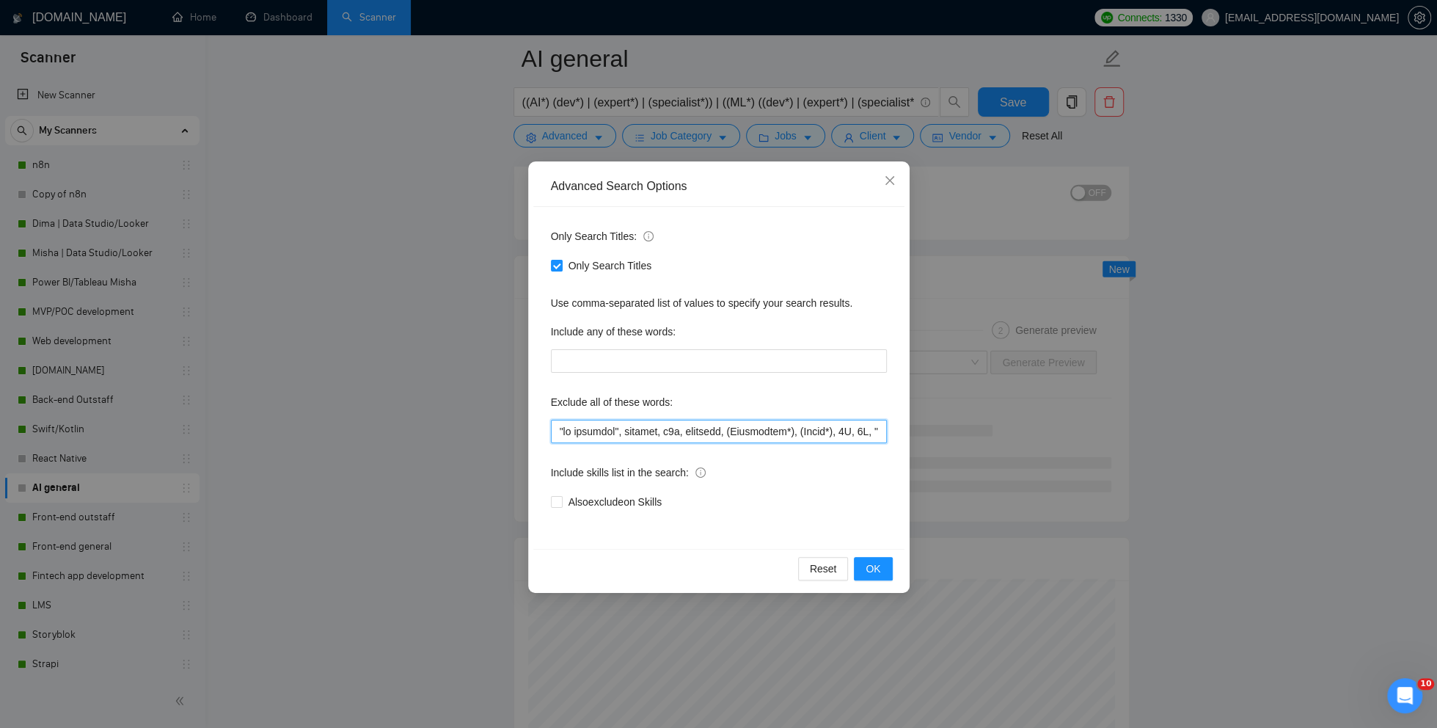
click at [692, 433] on input "text" at bounding box center [719, 431] width 336 height 23
drag, startPoint x: 816, startPoint y: 437, endPoint x: 874, endPoint y: 439, distance: 58.0
click at [874, 439] on input "text" at bounding box center [719, 431] width 336 height 23
click at [811, 430] on input "text" at bounding box center [719, 431] width 336 height 23
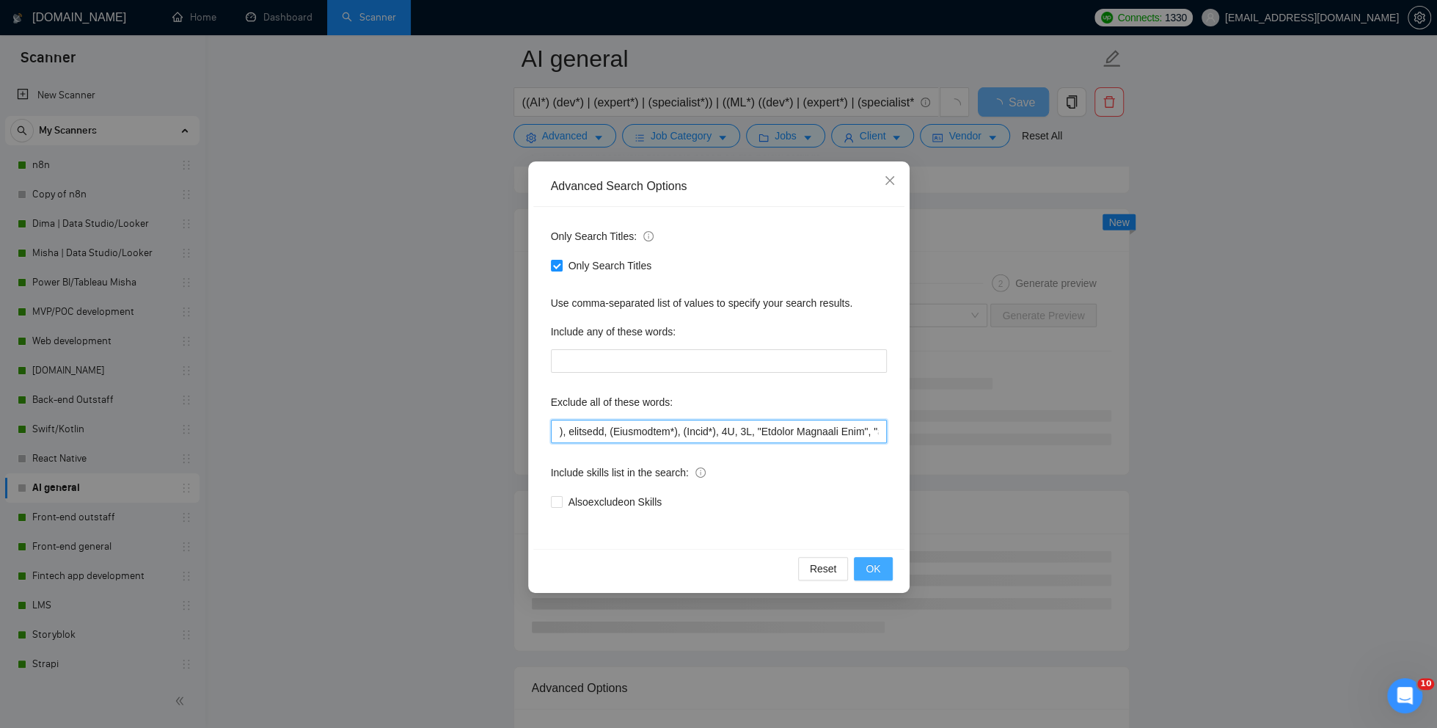
type input ""no agencies", webflow, (n8n*), designer, (Whitepaper*), (Ebook*), 3D, 2D, "Com…"
click at [878, 572] on span "OK" at bounding box center [873, 568] width 15 height 16
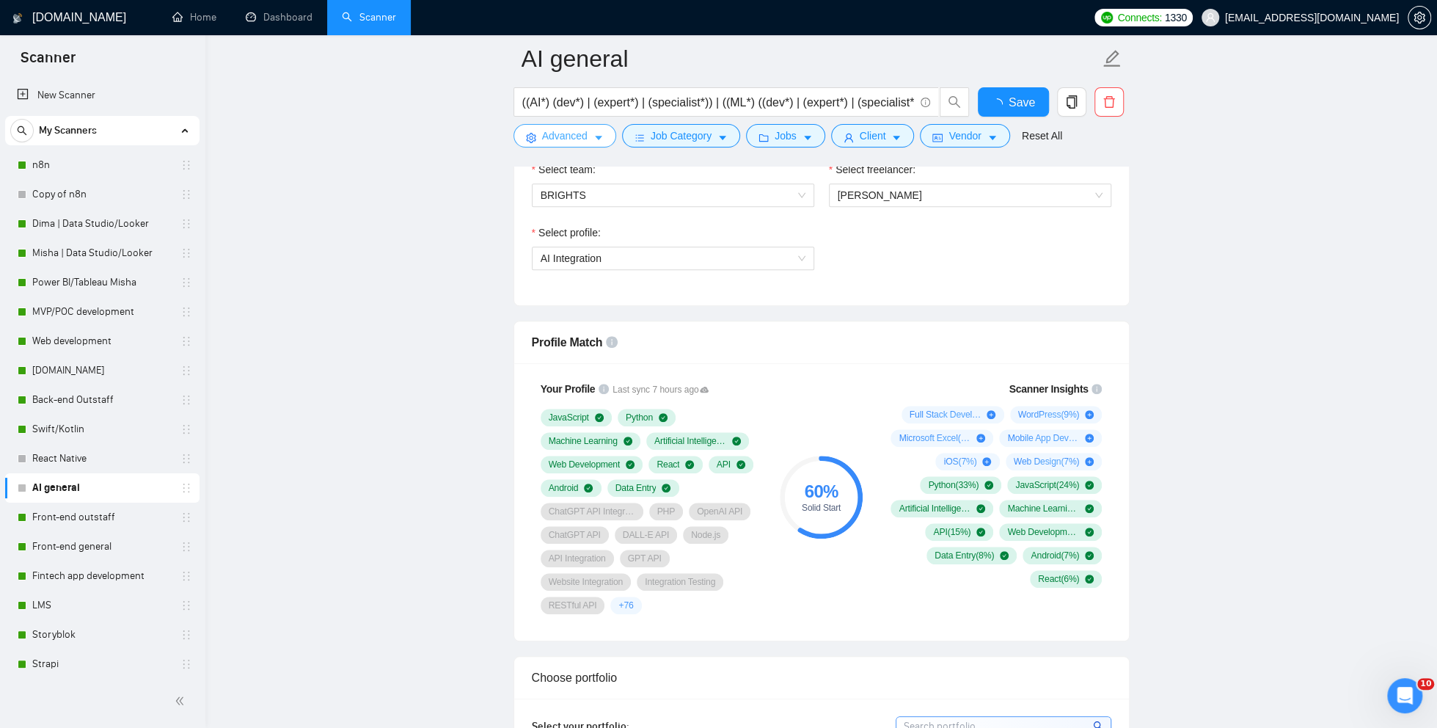
scroll to position [0, 0]
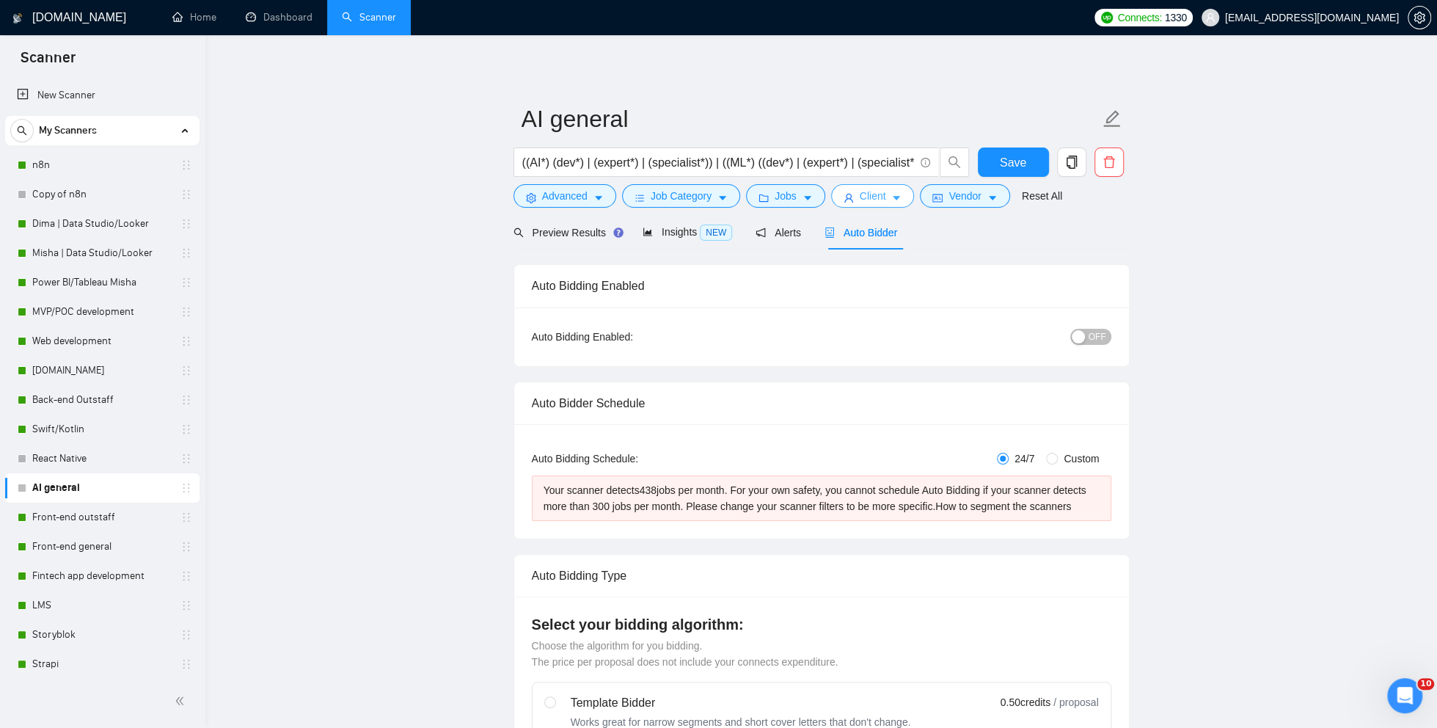
click at [867, 196] on span "Client" at bounding box center [873, 196] width 26 height 16
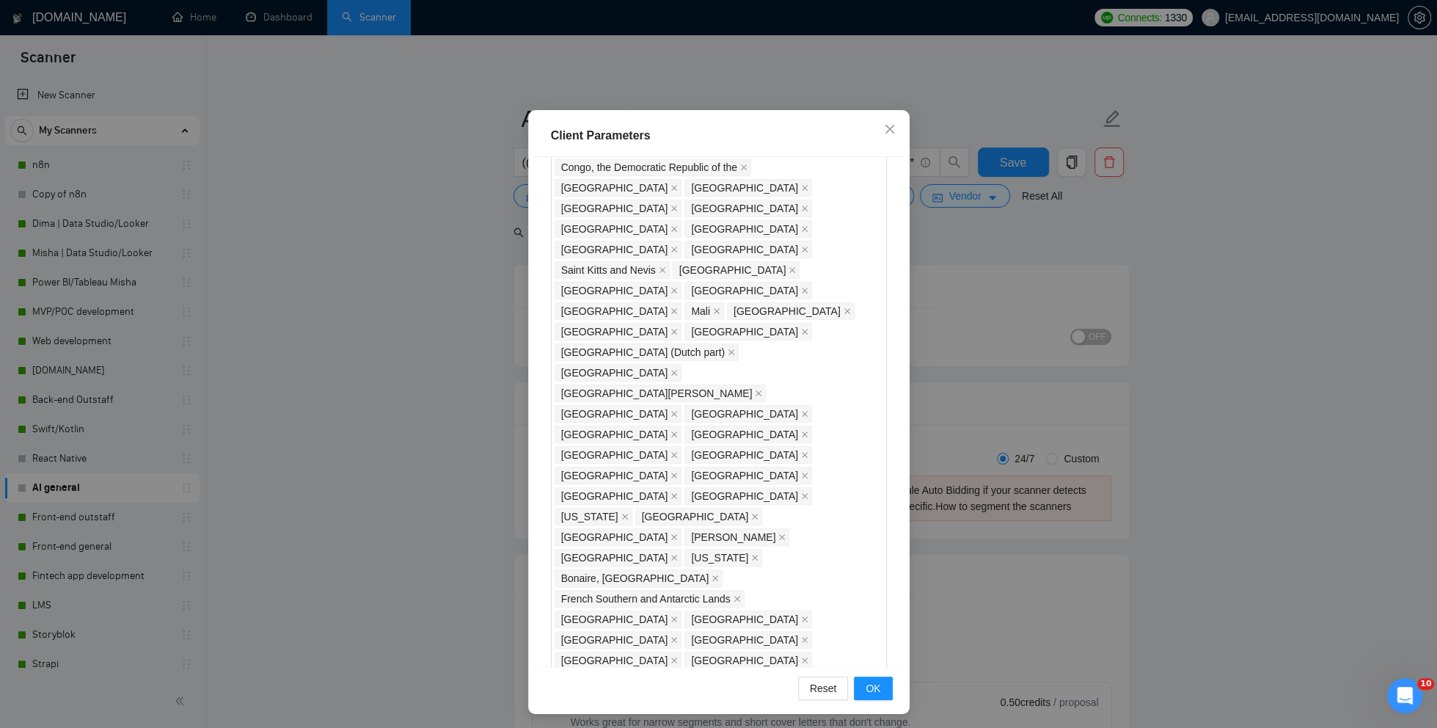
scroll to position [72, 0]
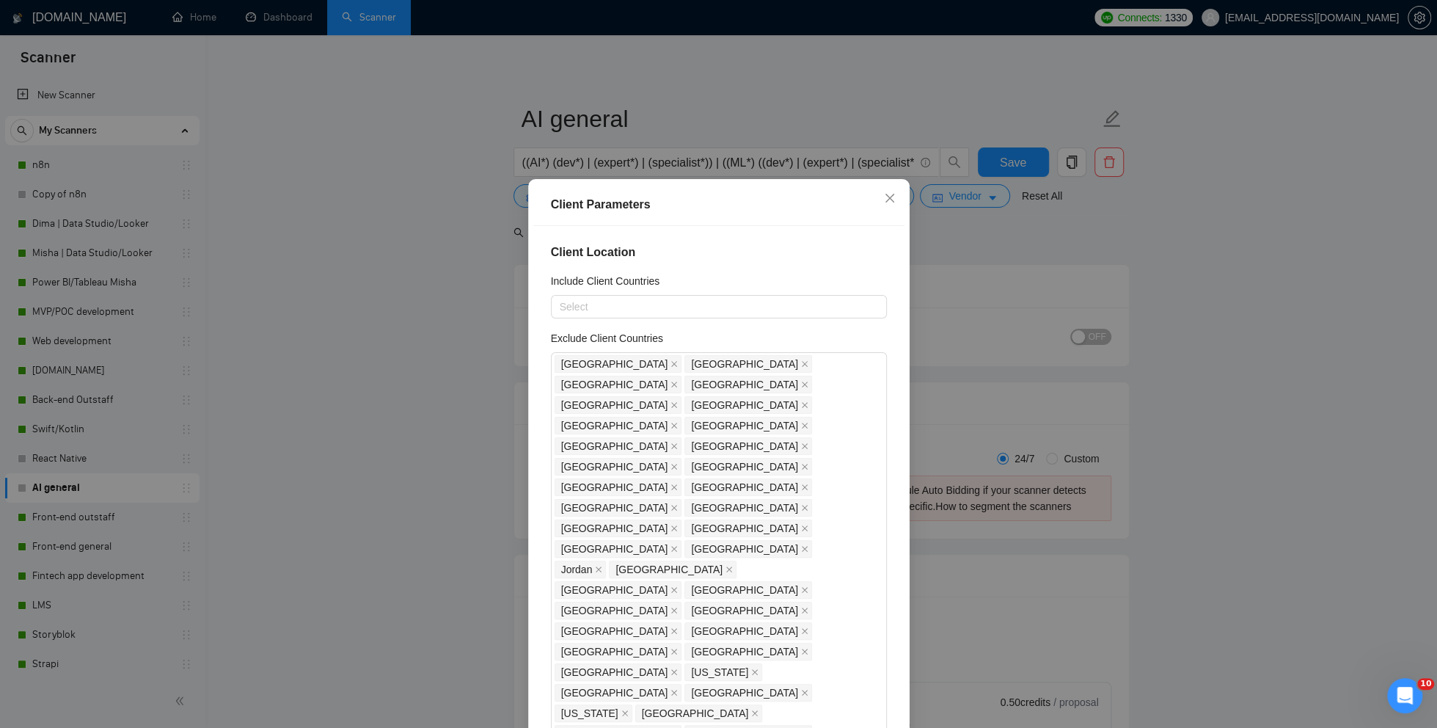
scroll to position [1216, 0]
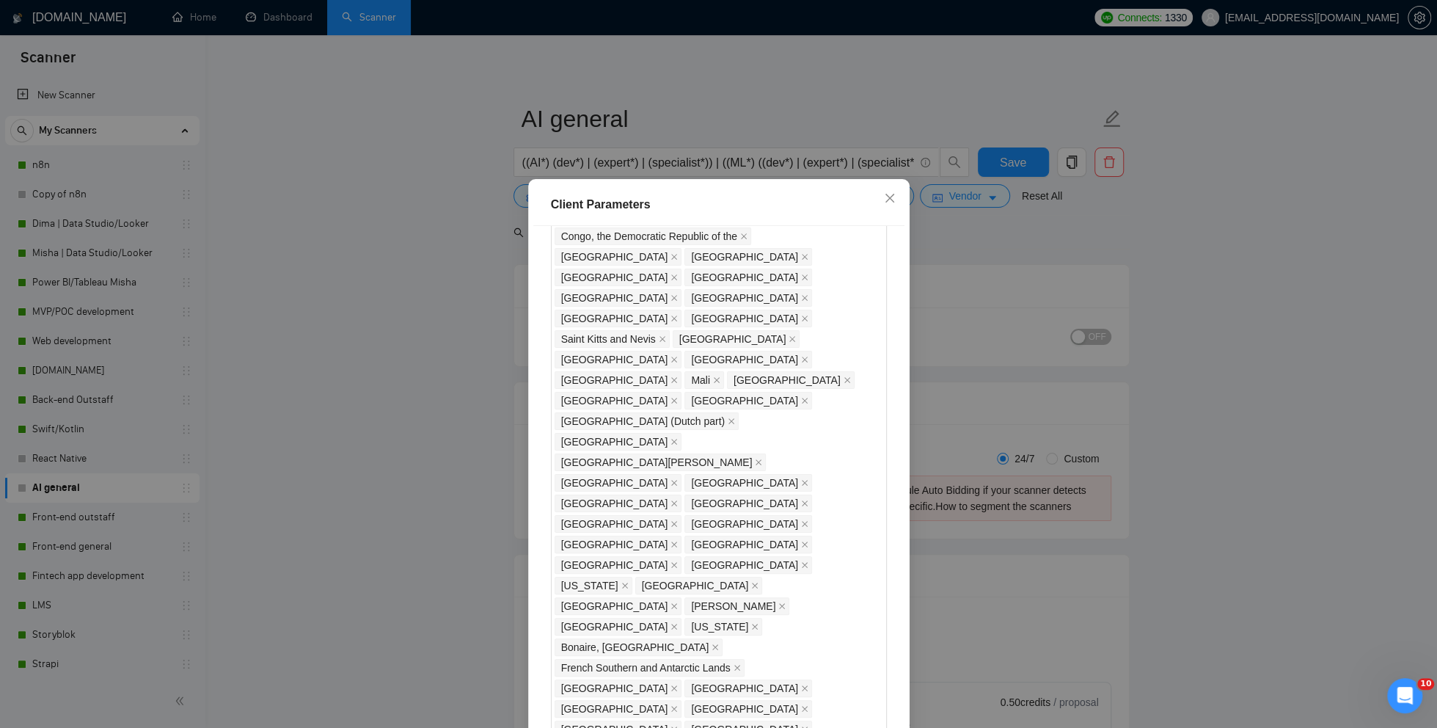
click at [977, 343] on div "Client Parameters Client Location Include Client Countries Select Exclude Clien…" at bounding box center [718, 364] width 1437 height 728
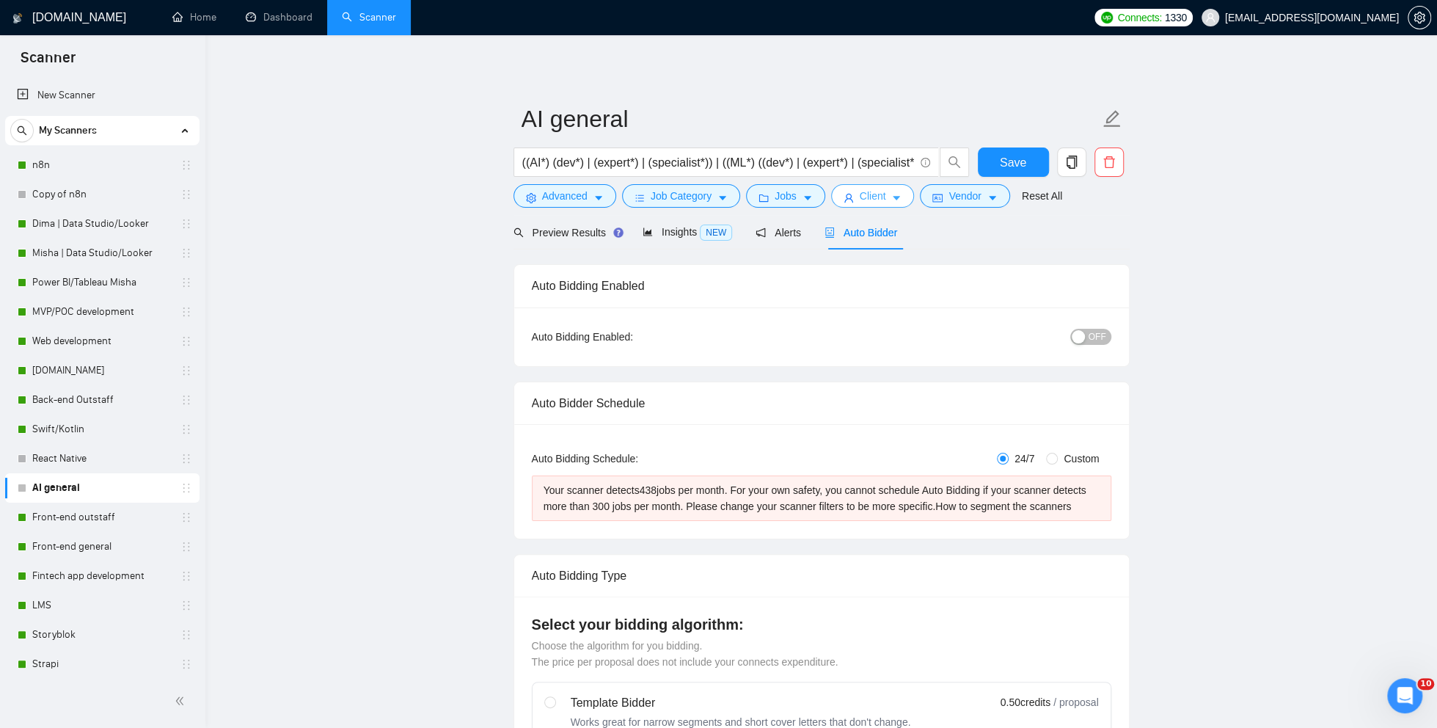
click at [862, 200] on button "Client" at bounding box center [873, 195] width 84 height 23
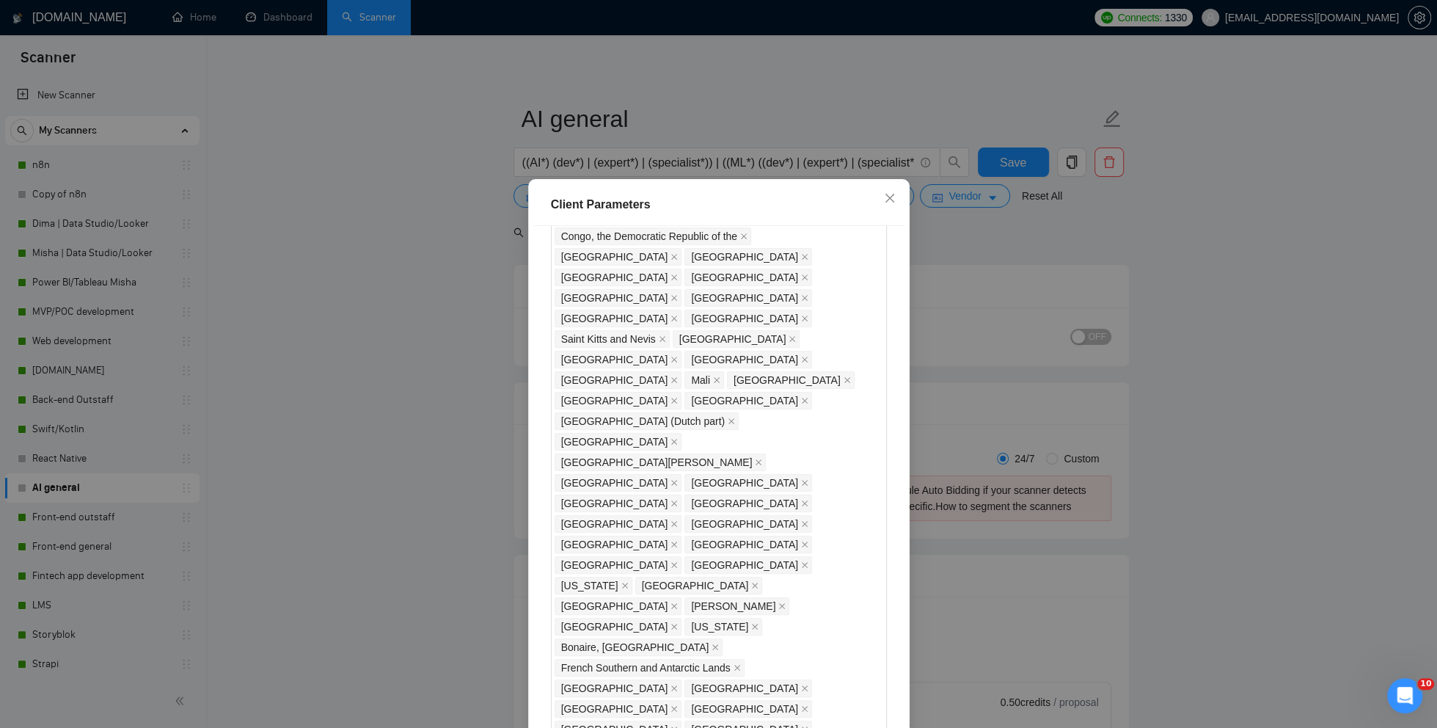
click at [980, 266] on div "Client Parameters Client Location Include Client Countries Select Exclude Clien…" at bounding box center [718, 364] width 1437 height 728
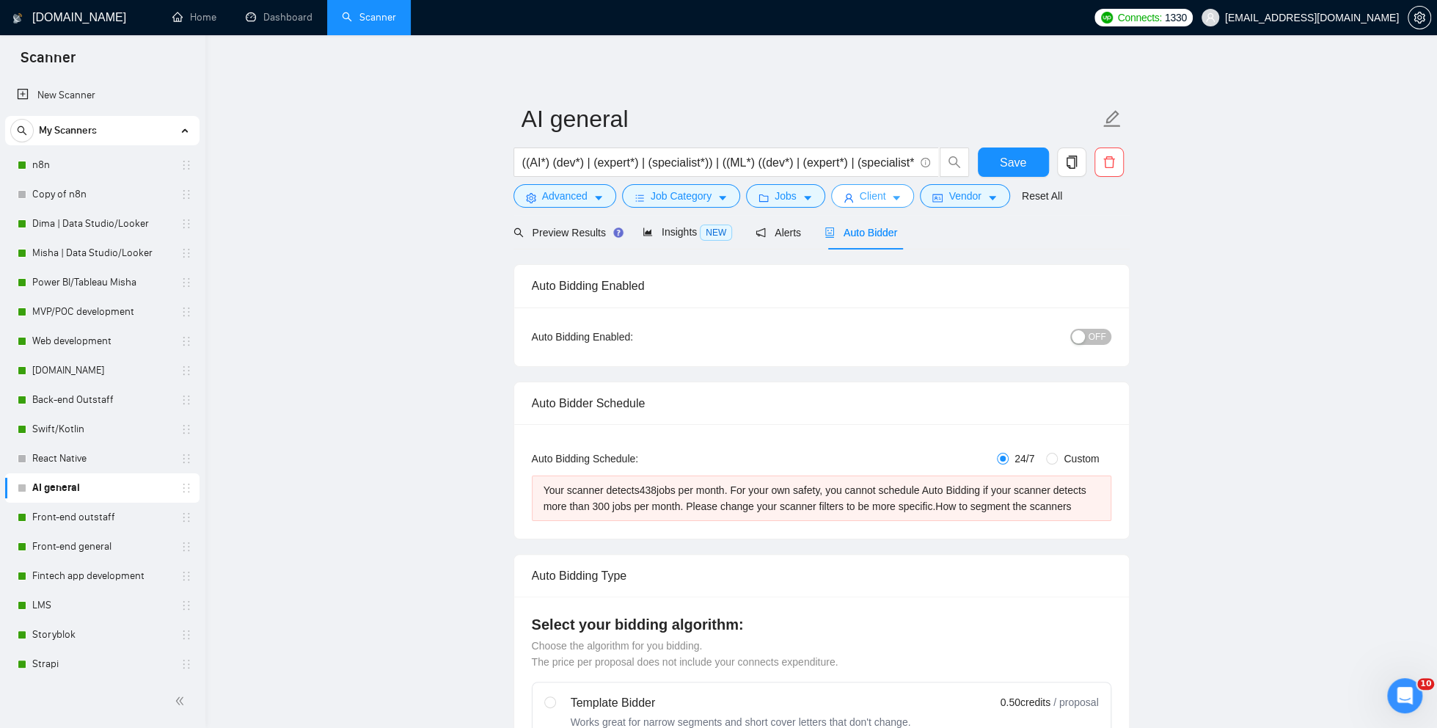
click at [879, 202] on span "Client" at bounding box center [873, 196] width 26 height 16
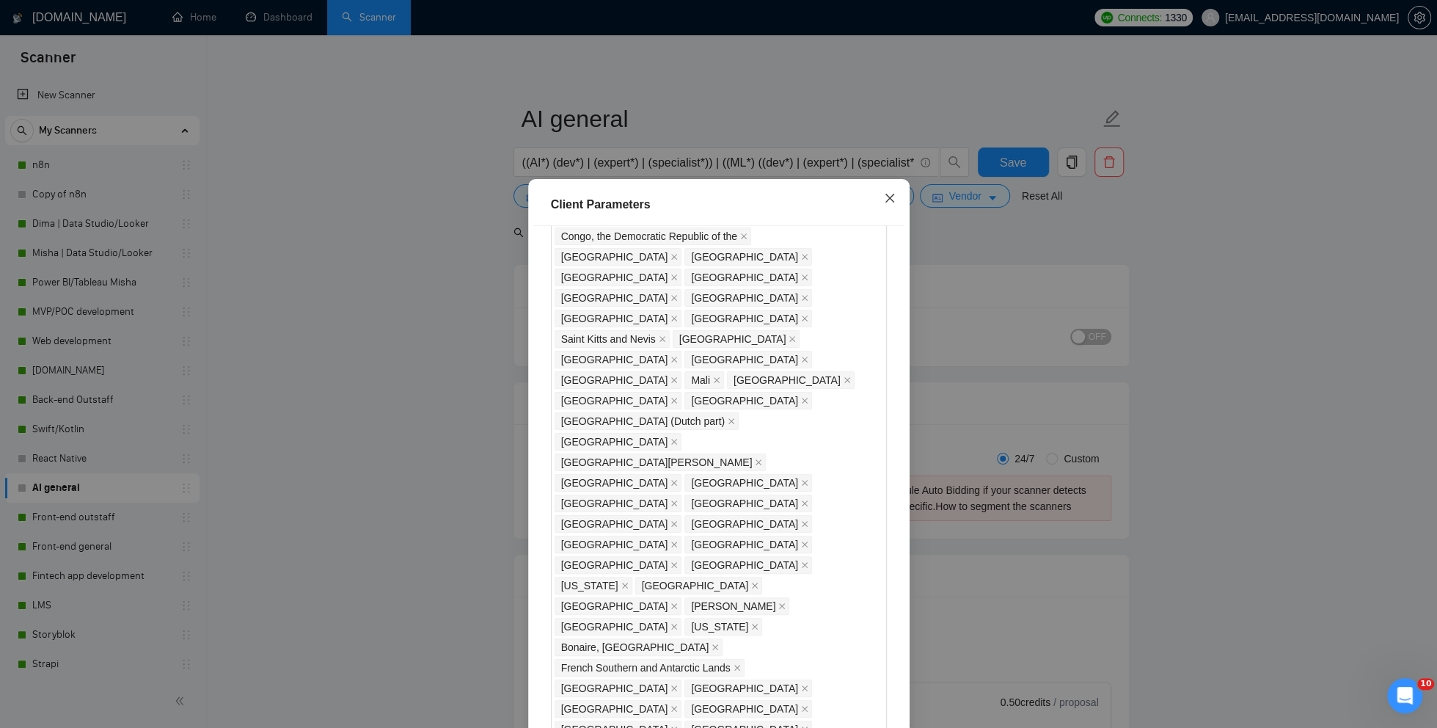
click at [885, 198] on icon "close" at bounding box center [890, 198] width 12 height 12
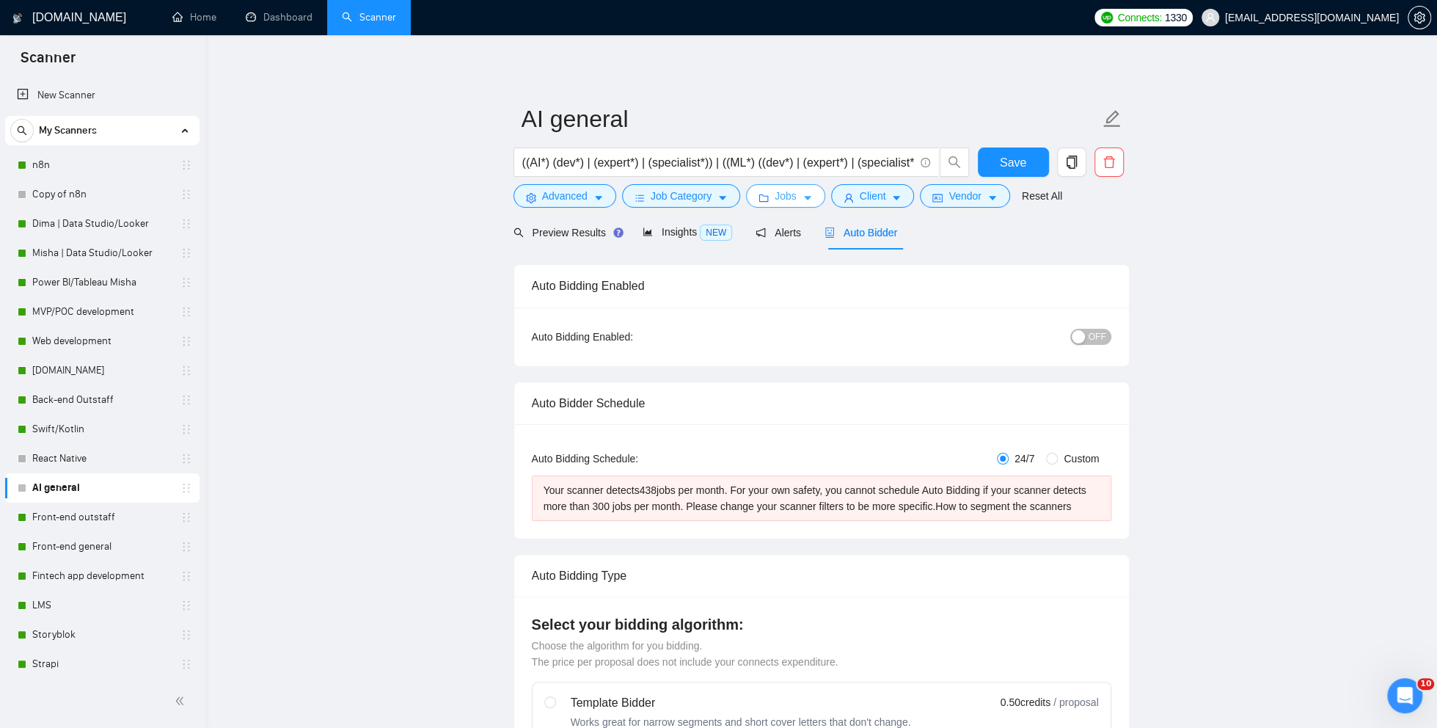
click at [785, 200] on span "Jobs" at bounding box center [786, 196] width 22 height 16
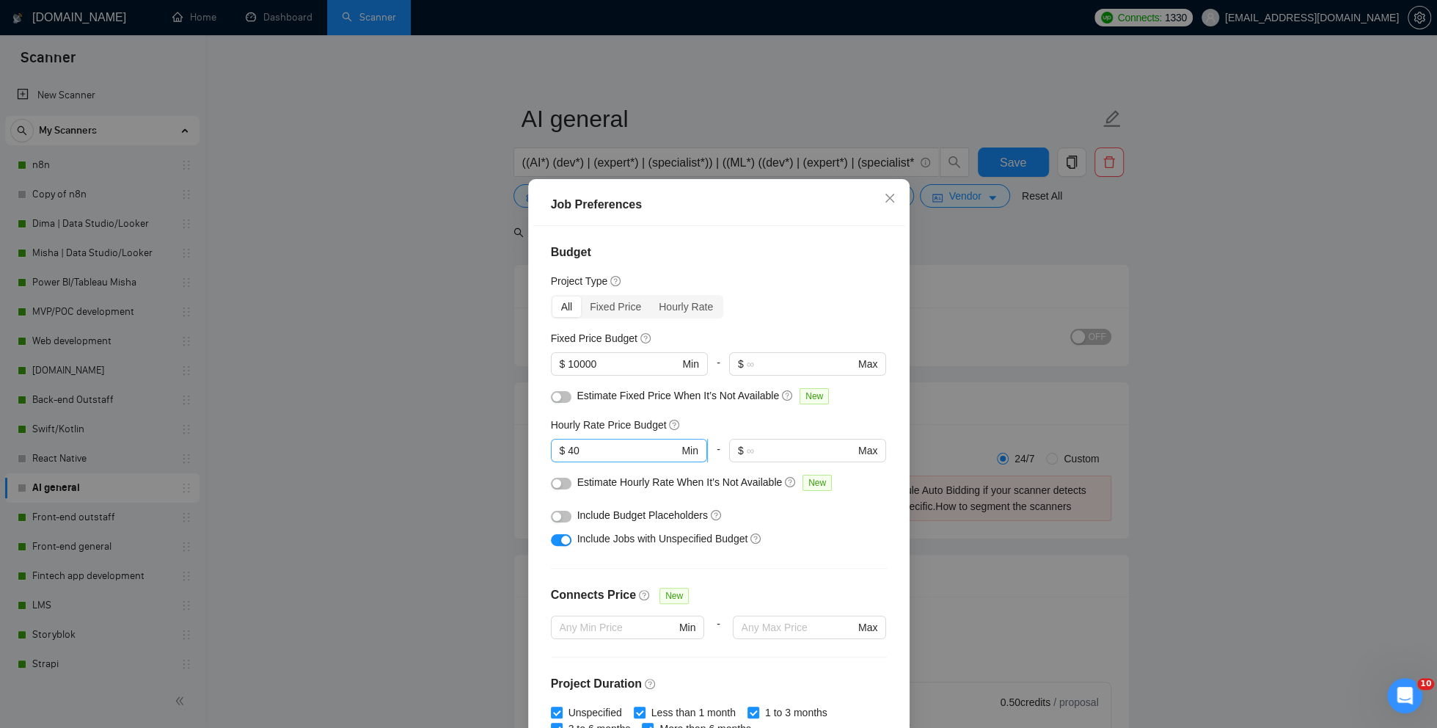
click at [605, 443] on input "40" at bounding box center [623, 450] width 111 height 16
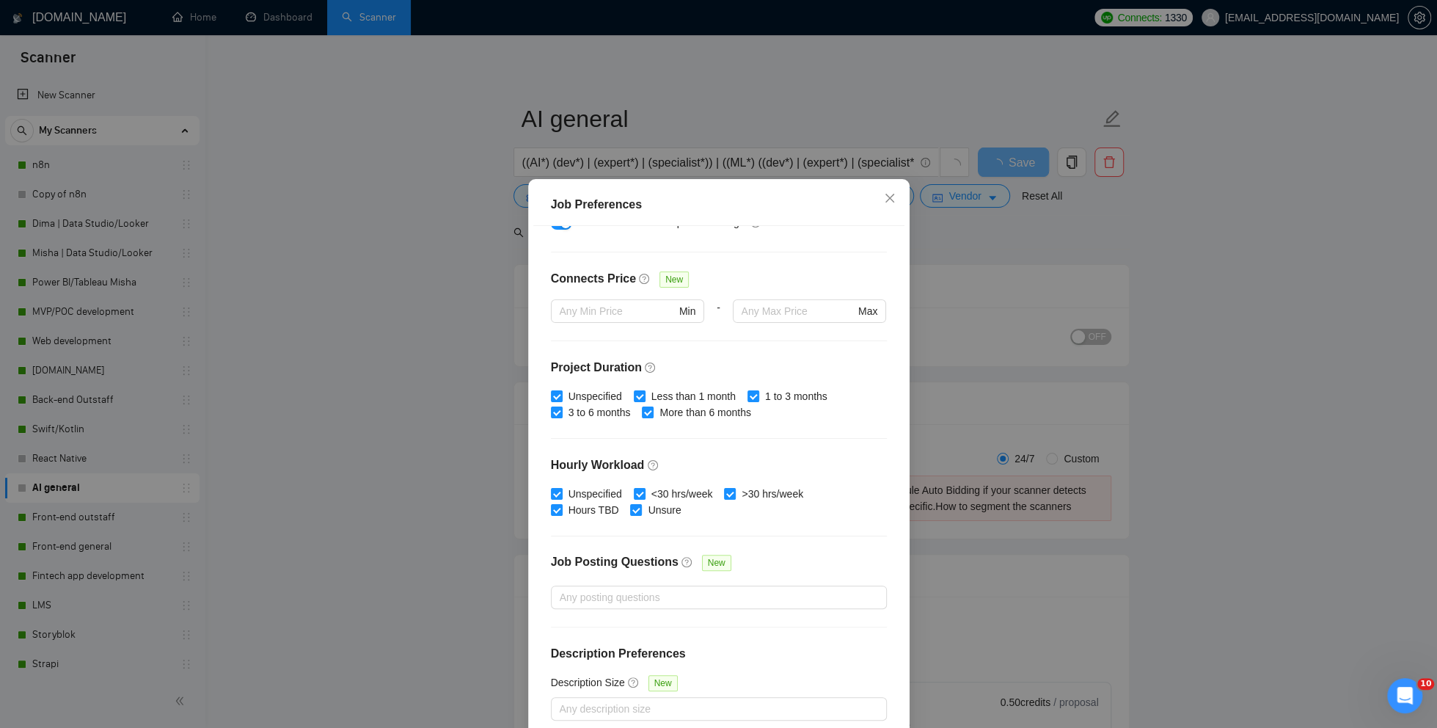
scroll to position [72, 0]
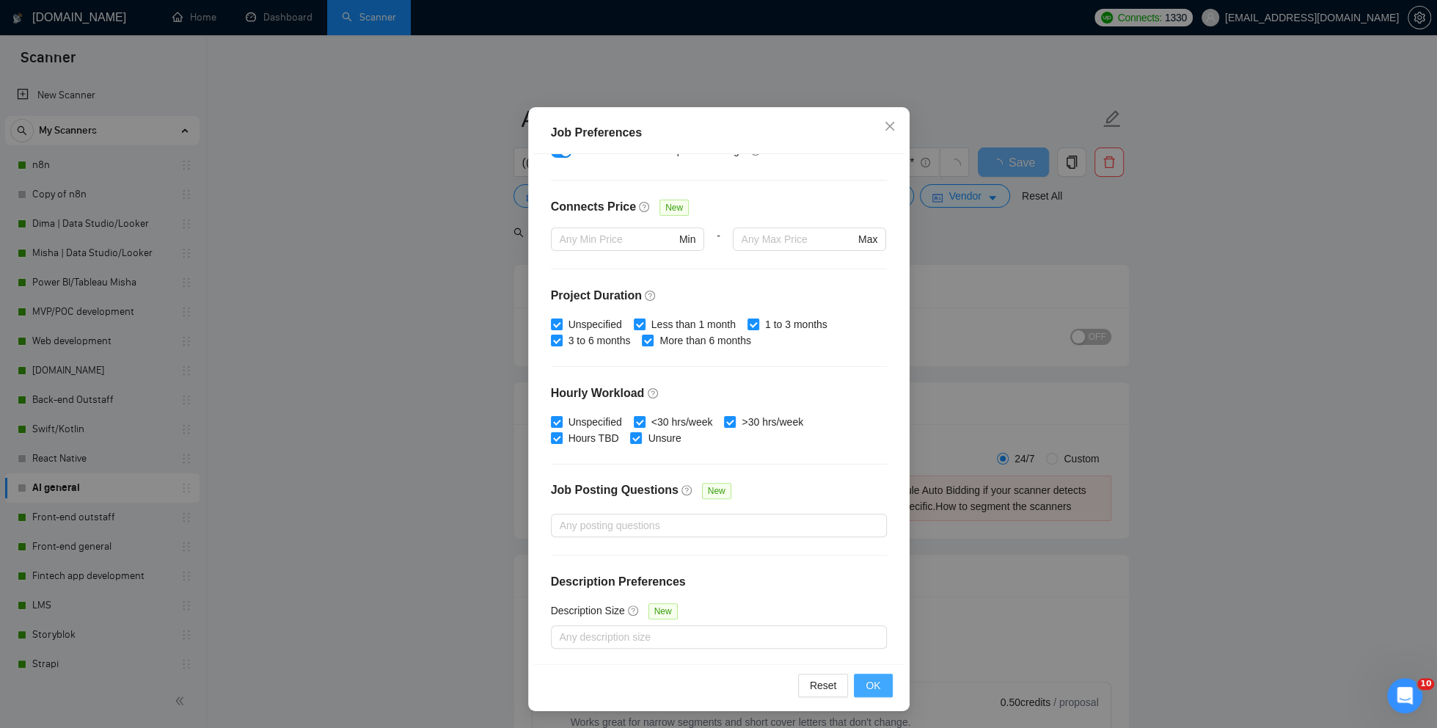
type input "45"
click at [882, 684] on button "OK" at bounding box center [873, 684] width 38 height 23
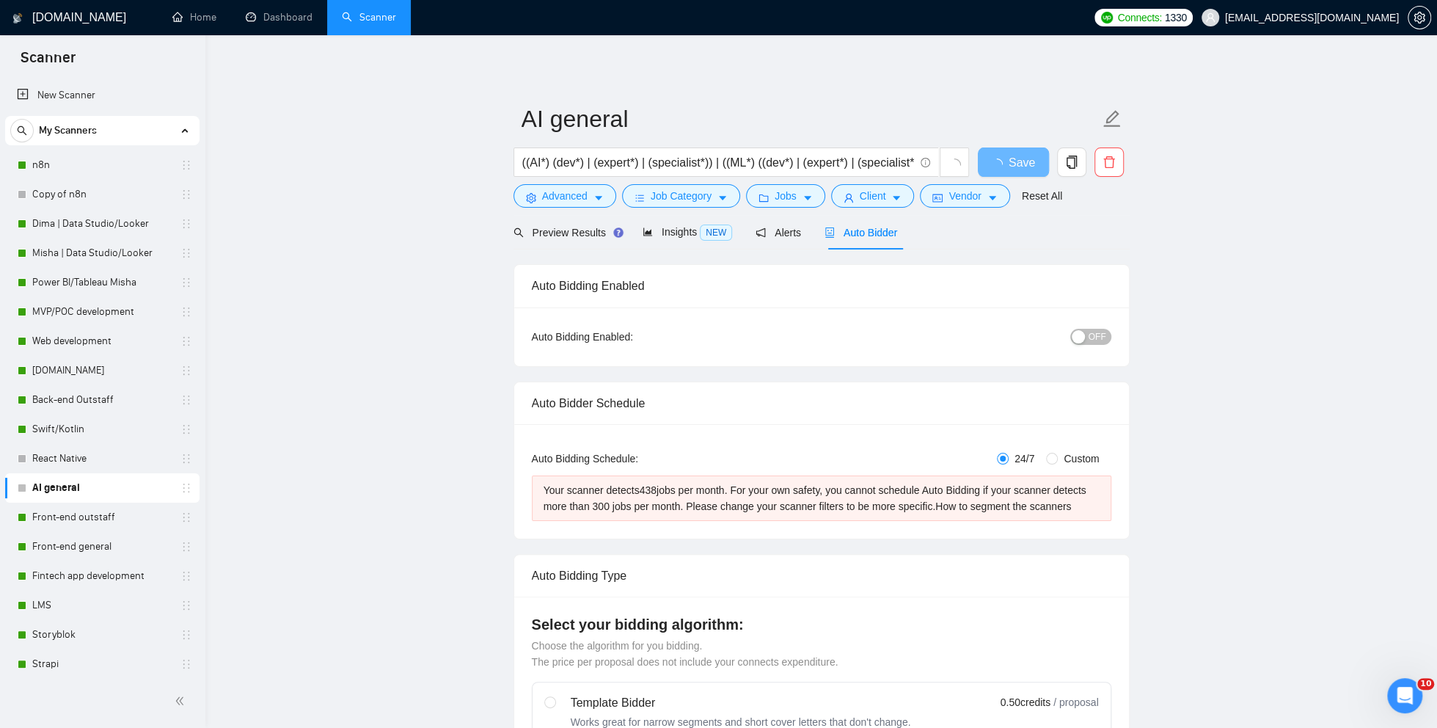
scroll to position [0, 0]
click at [592, 229] on span "Preview Results" at bounding box center [567, 233] width 106 height 12
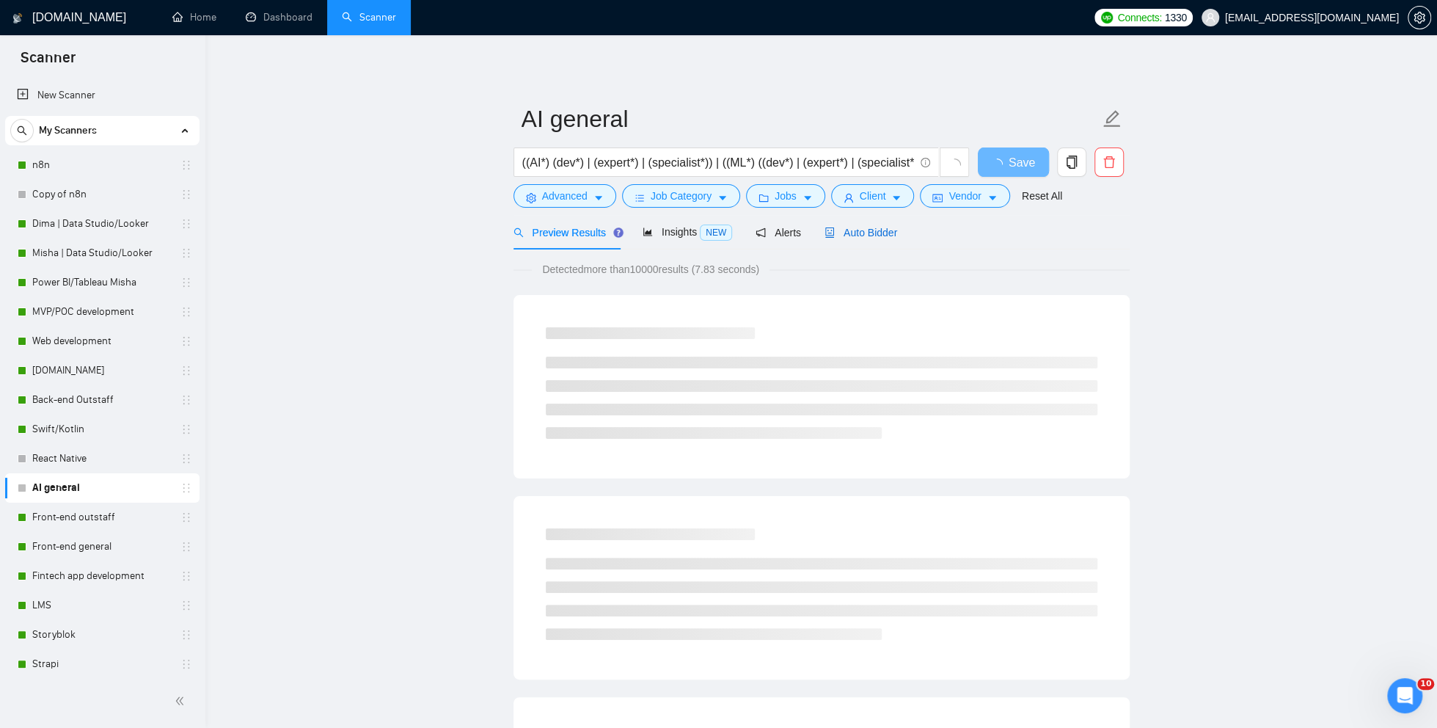
click at [880, 235] on span "Auto Bidder" at bounding box center [861, 233] width 73 height 12
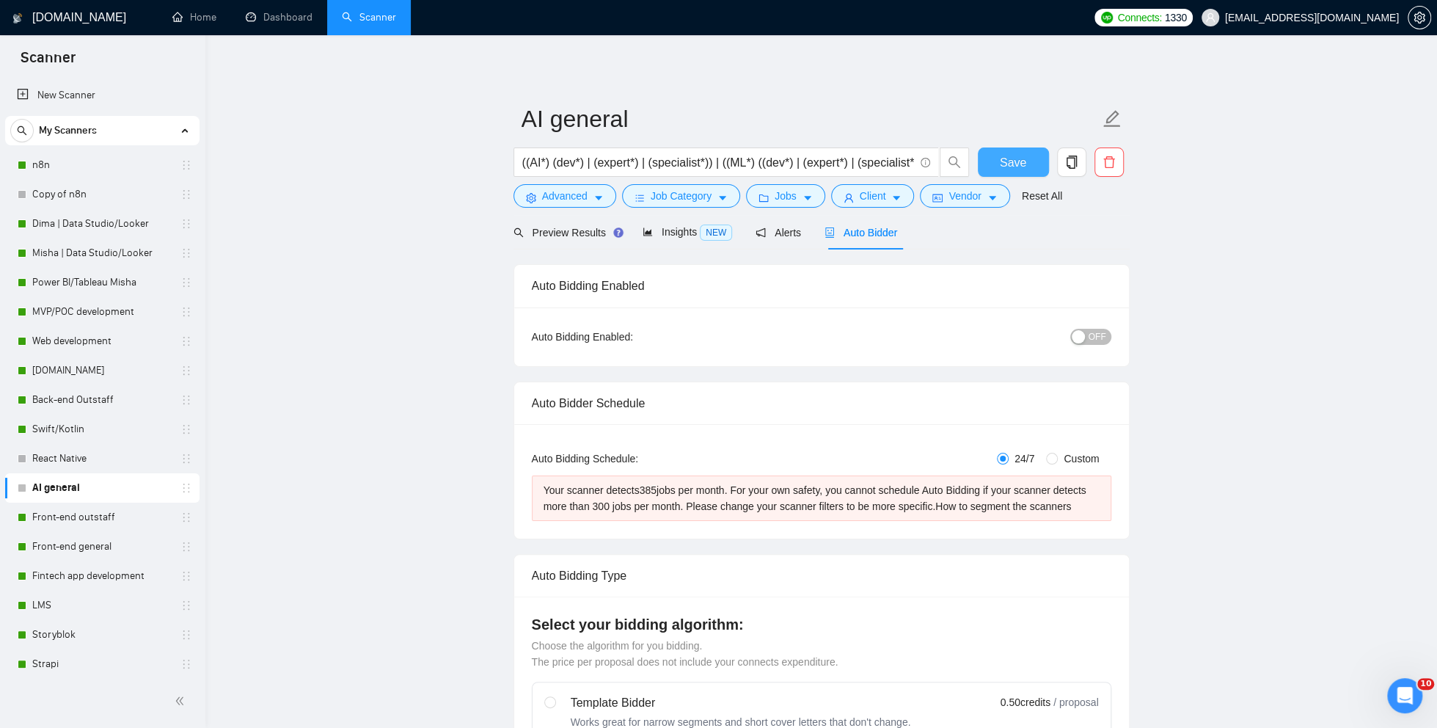
click at [1006, 163] on span "Save" at bounding box center [1013, 162] width 26 height 18
click at [1095, 341] on span "OFF" at bounding box center [1098, 337] width 18 height 16
click at [1088, 339] on button "OFF" at bounding box center [1090, 337] width 41 height 16
click at [1015, 168] on span "Save" at bounding box center [1013, 162] width 26 height 18
click at [667, 202] on span "Job Category" at bounding box center [681, 196] width 61 height 16
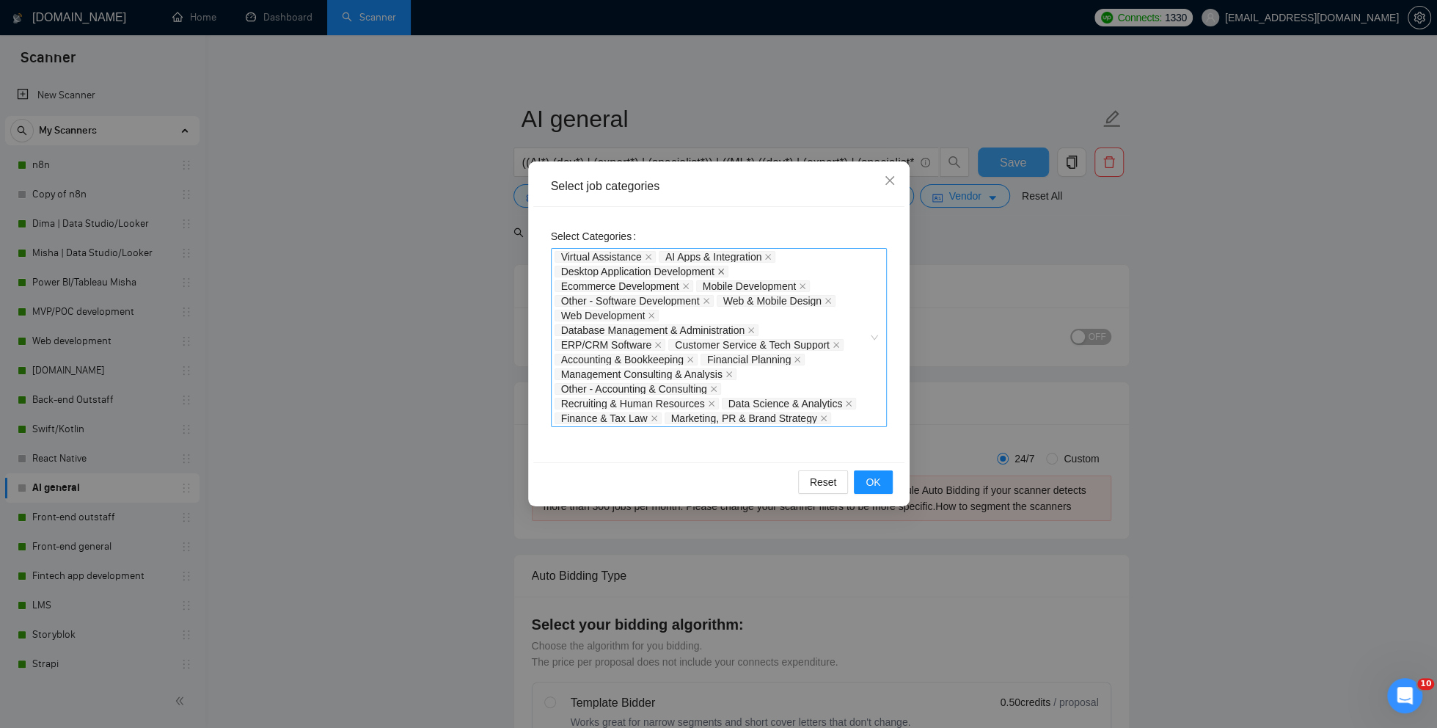
click at [725, 274] on icon "close" at bounding box center [720, 271] width 7 height 7
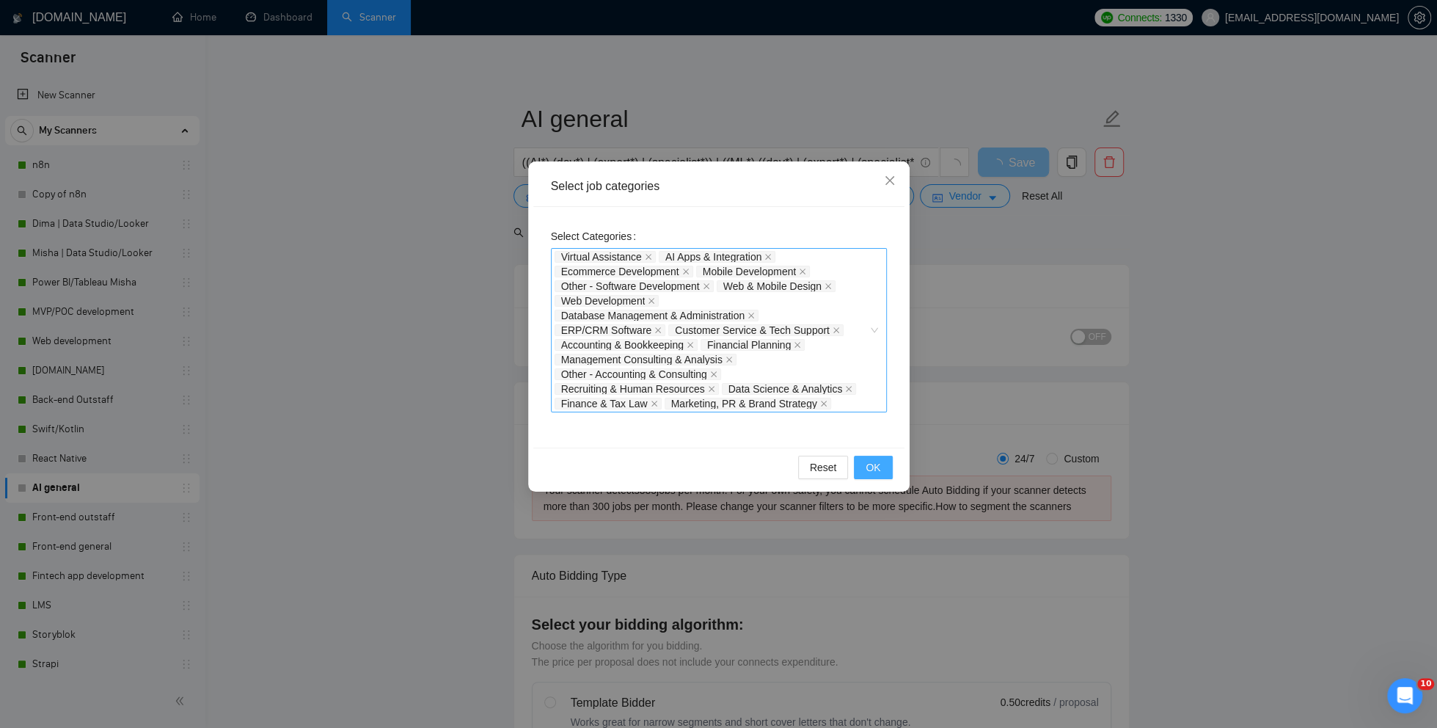
click at [874, 461] on span "OK" at bounding box center [873, 467] width 15 height 16
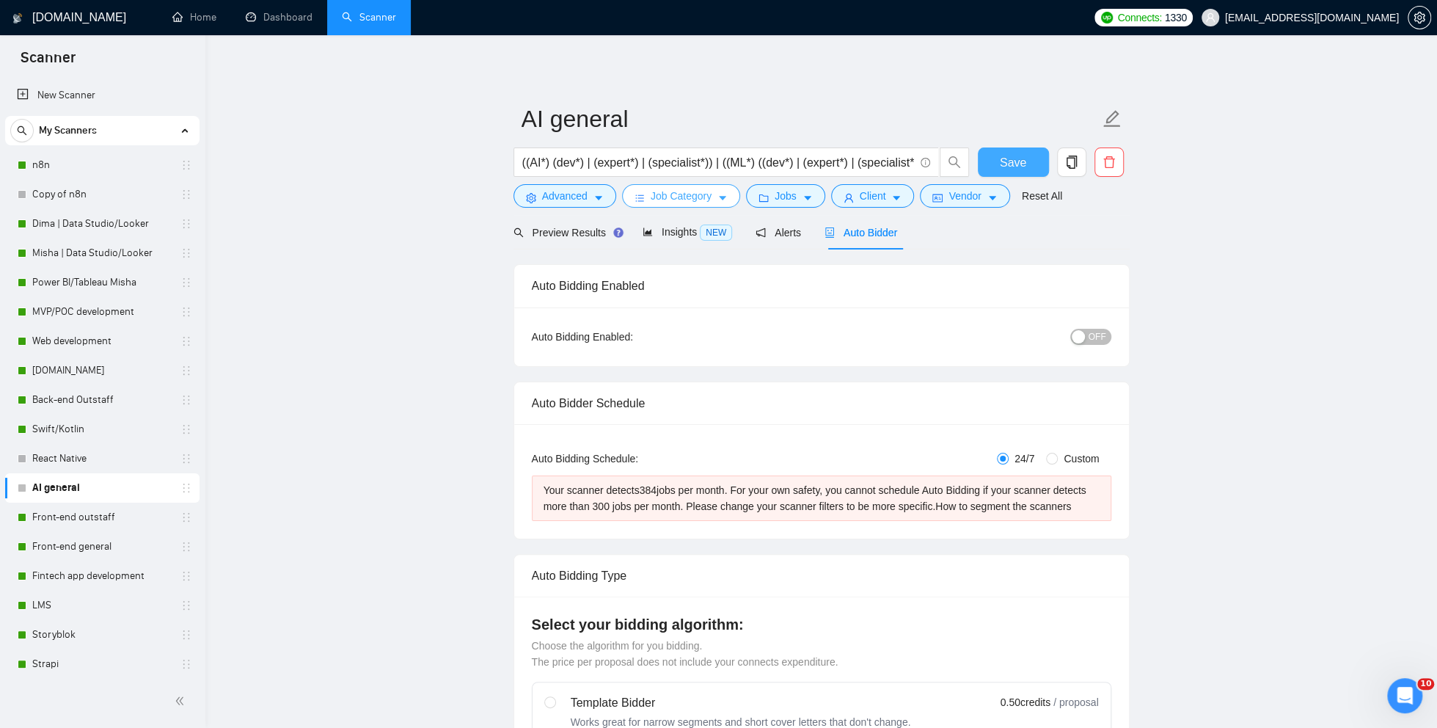
click at [652, 199] on span "Job Category" at bounding box center [681, 196] width 61 height 16
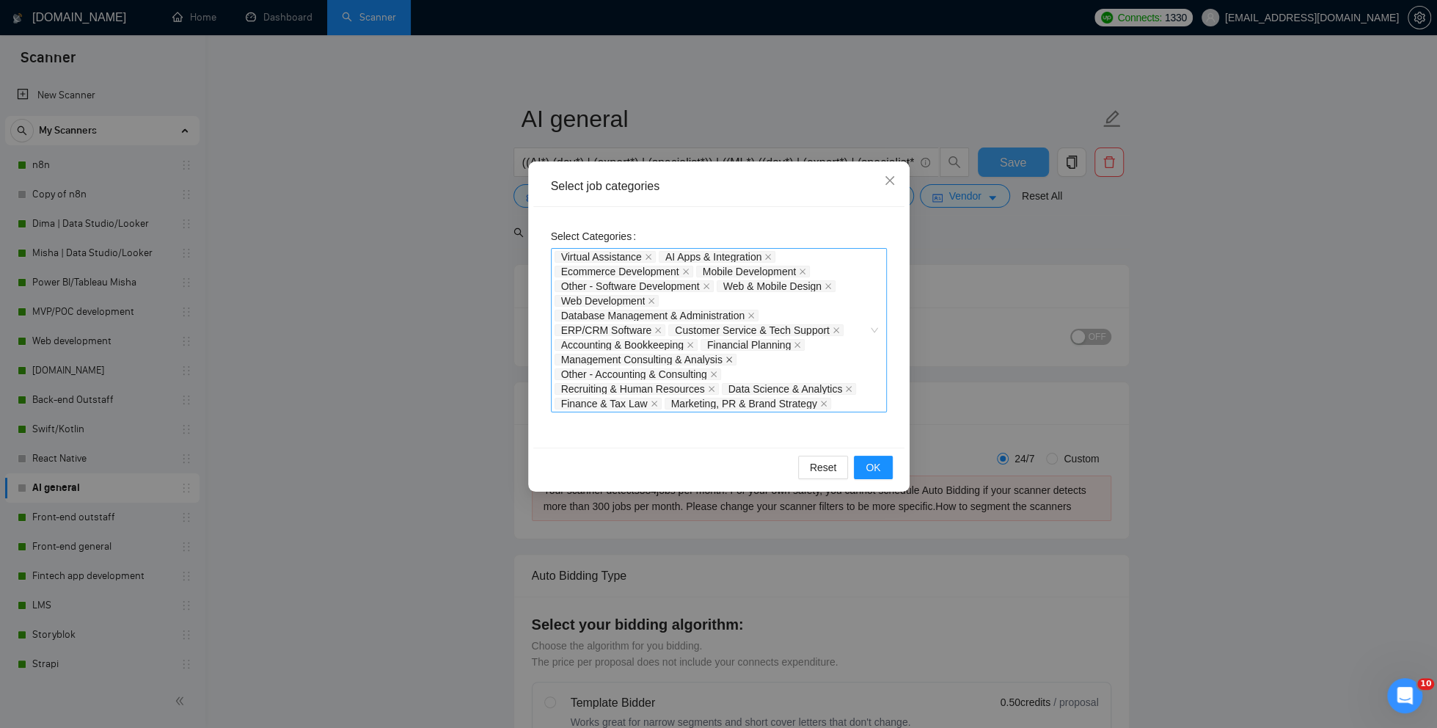
click at [732, 359] on icon "close" at bounding box center [729, 360] width 6 height 6
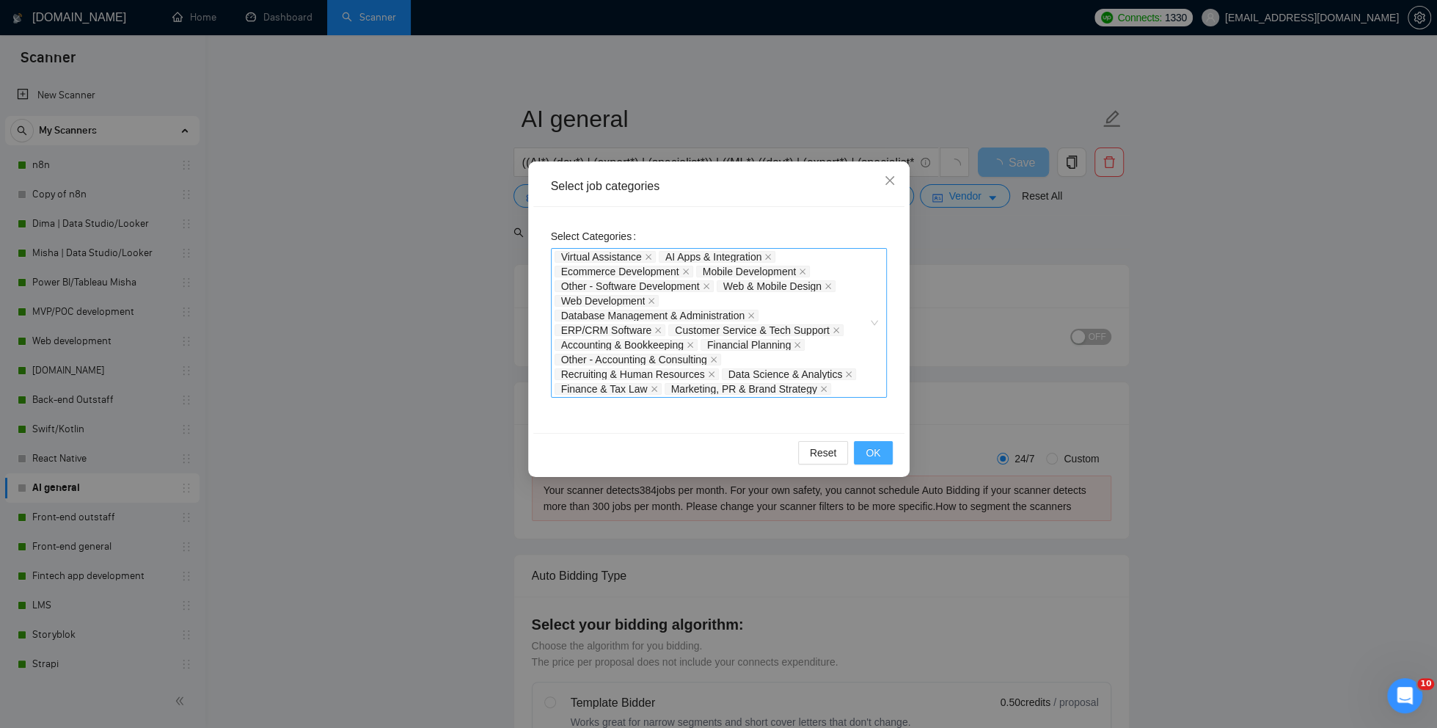
click at [879, 451] on span "OK" at bounding box center [873, 453] width 15 height 16
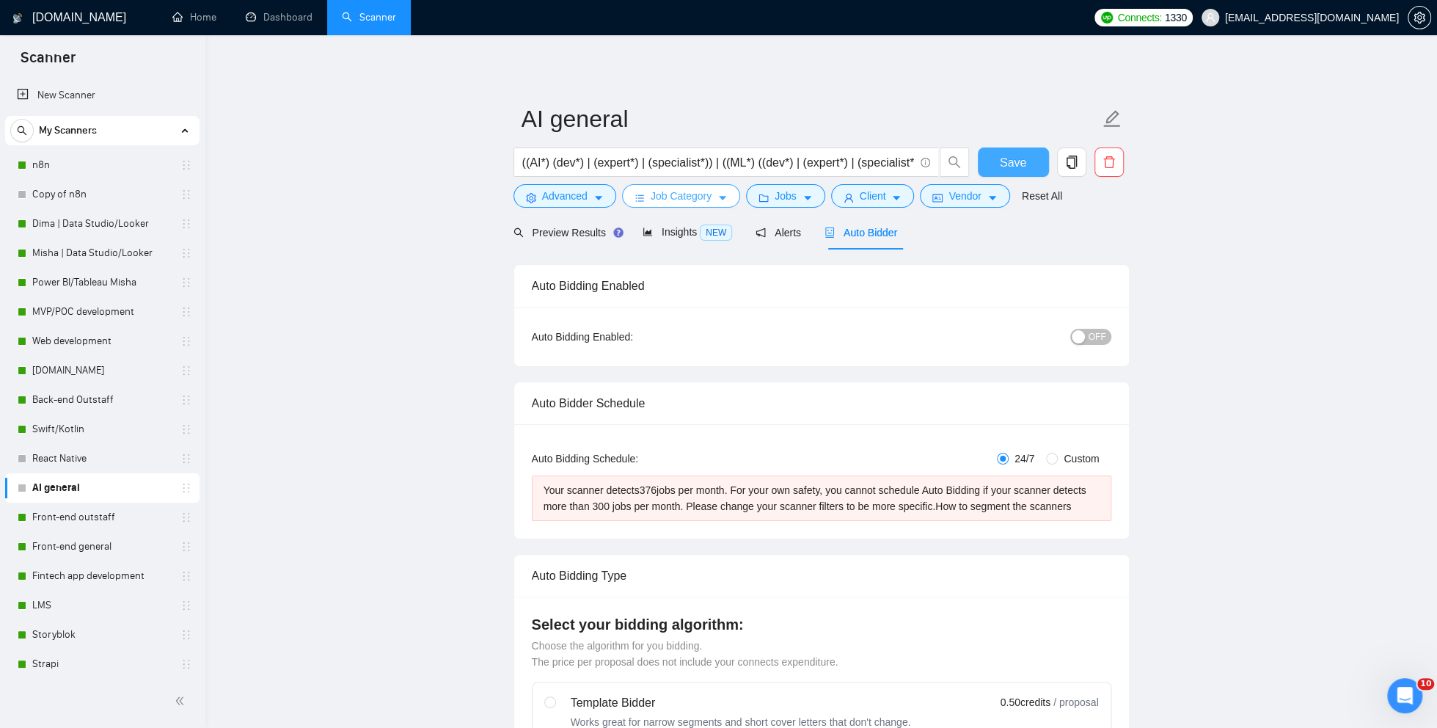
click at [687, 191] on span "Job Category" at bounding box center [681, 196] width 61 height 16
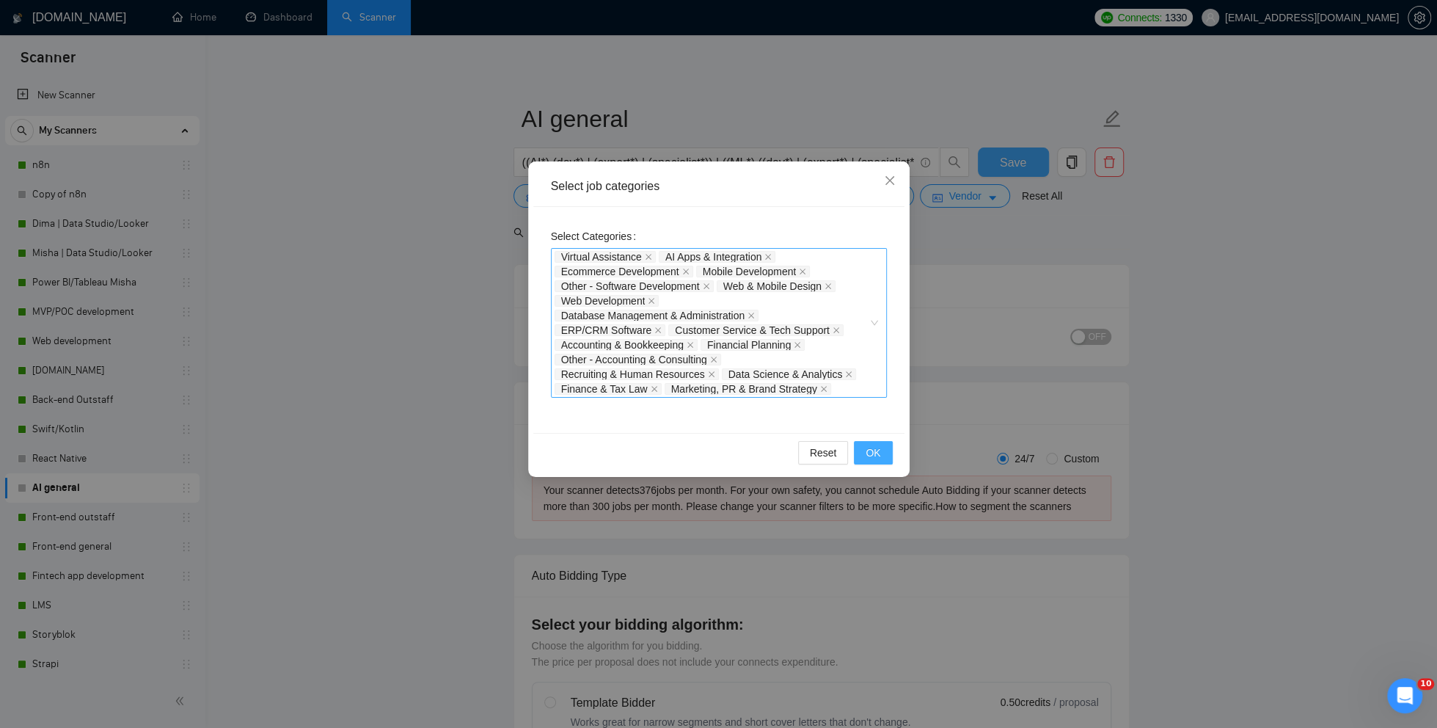
click at [874, 454] on span "OK" at bounding box center [873, 453] width 15 height 16
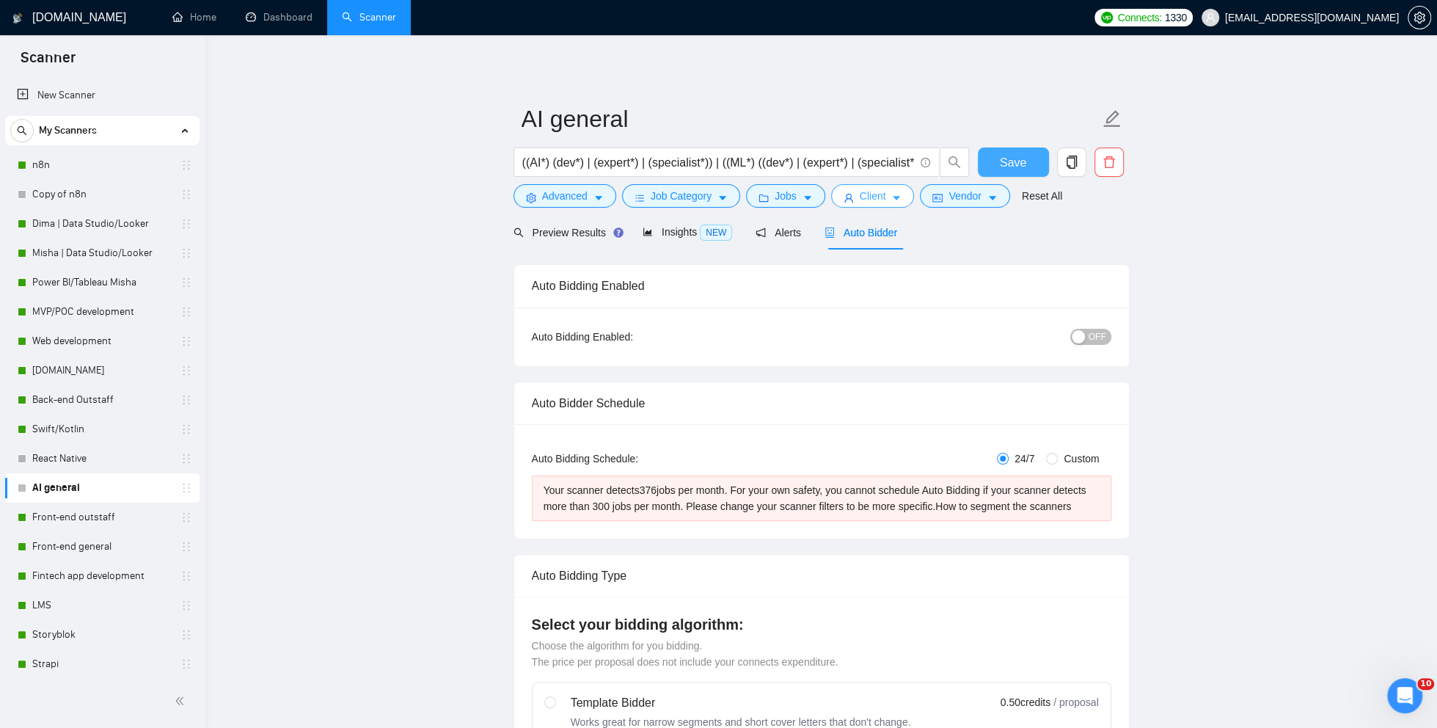
click at [873, 202] on span "Client" at bounding box center [873, 196] width 26 height 16
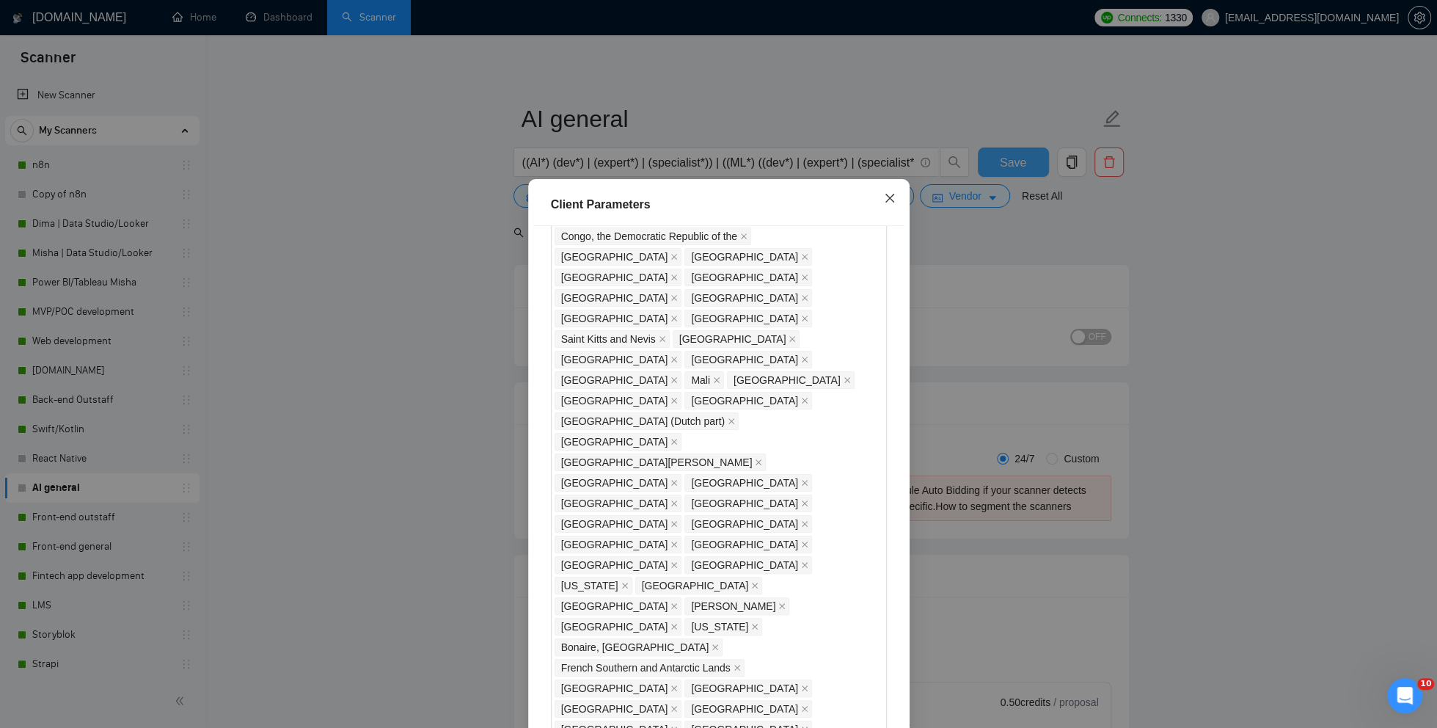
click at [891, 197] on icon "close" at bounding box center [890, 198] width 12 height 12
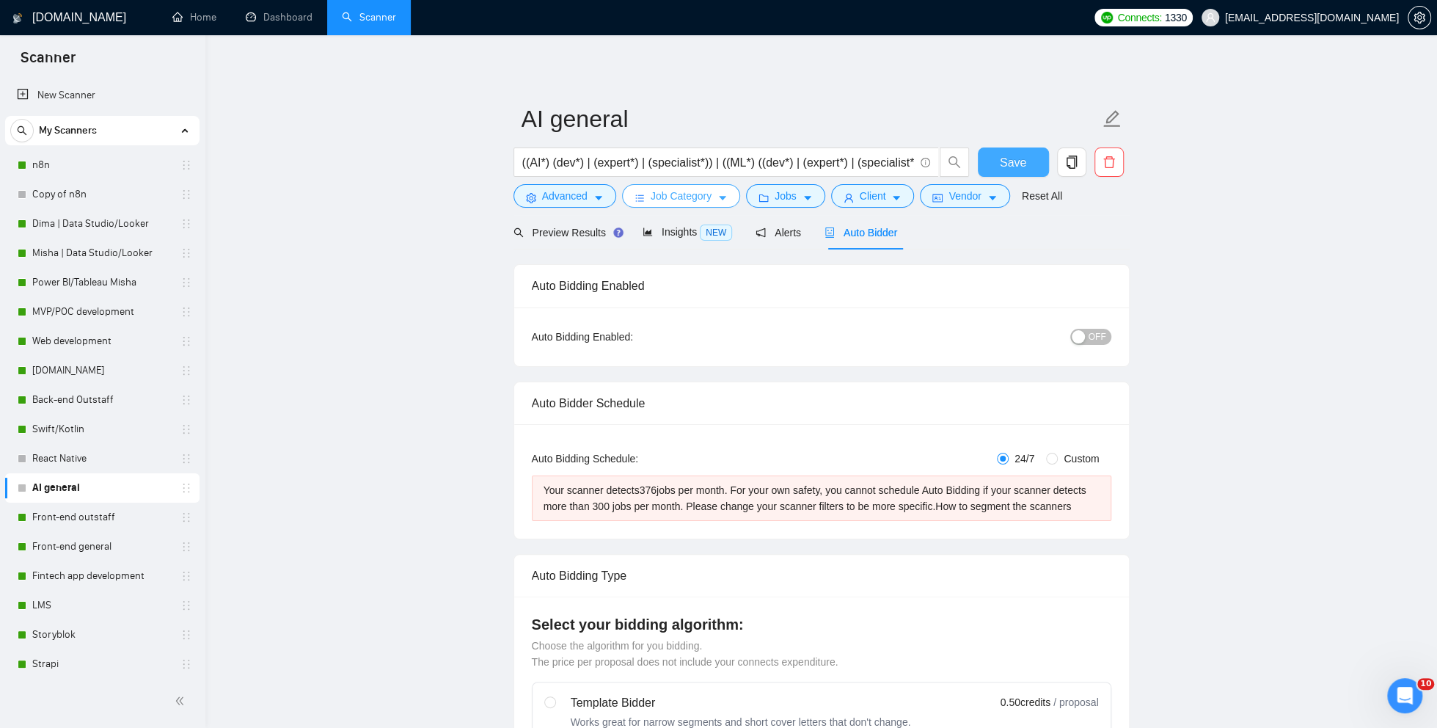
click at [661, 200] on span "Job Category" at bounding box center [681, 196] width 61 height 16
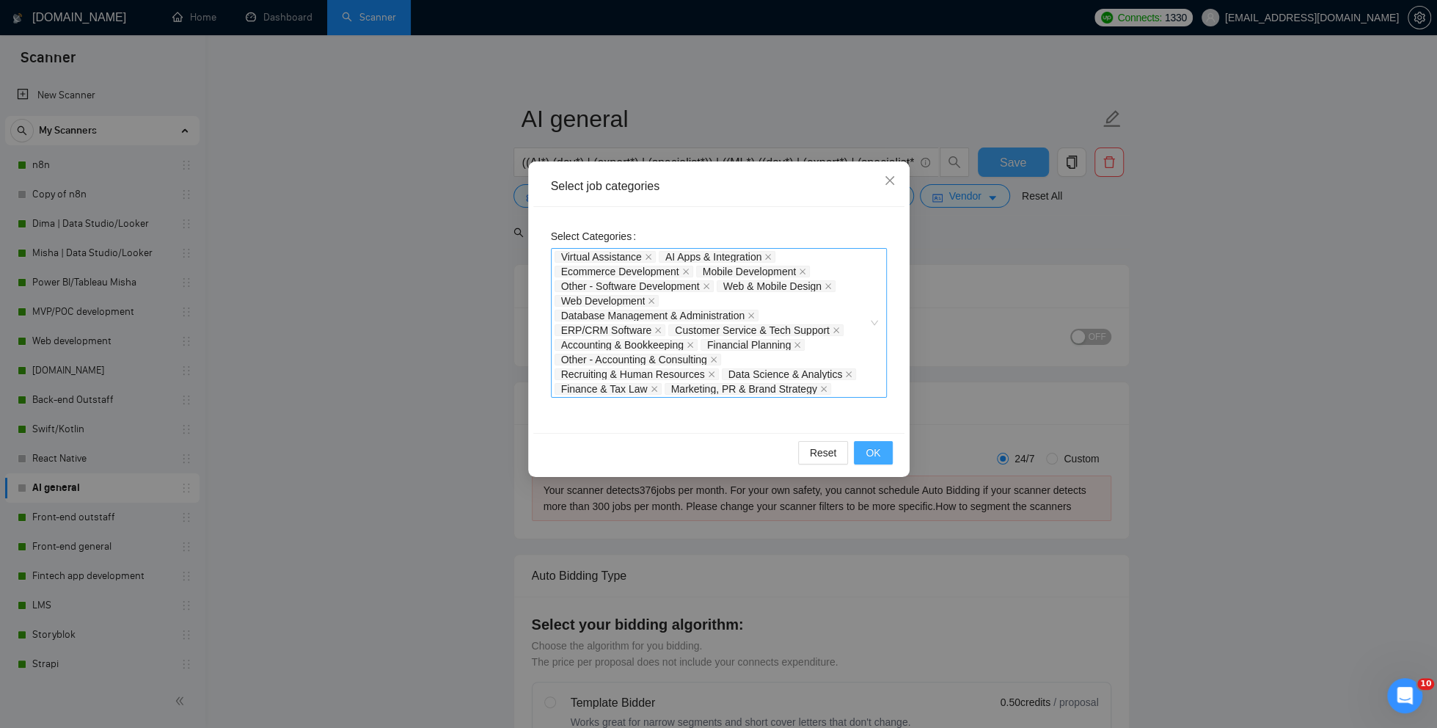
click at [870, 456] on span "OK" at bounding box center [873, 453] width 15 height 16
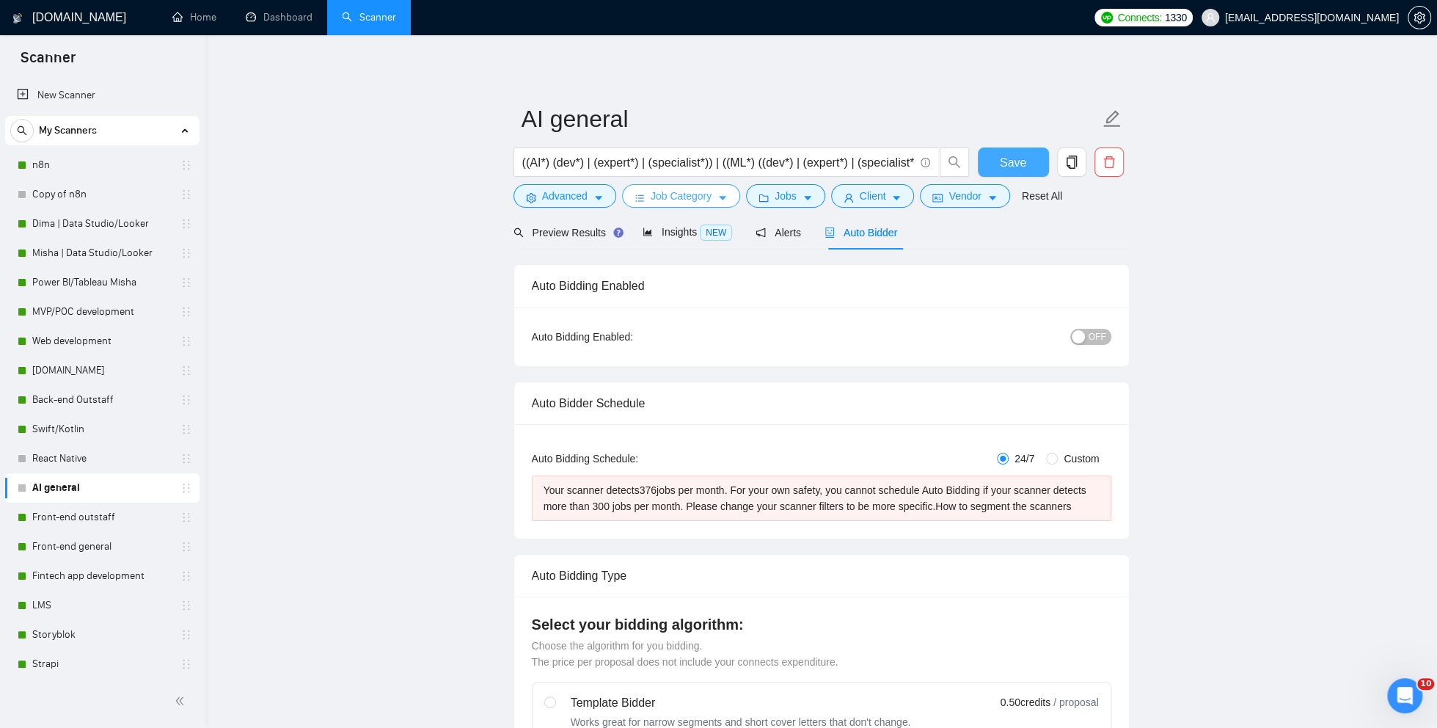
click at [712, 192] on span "Job Category" at bounding box center [681, 196] width 61 height 16
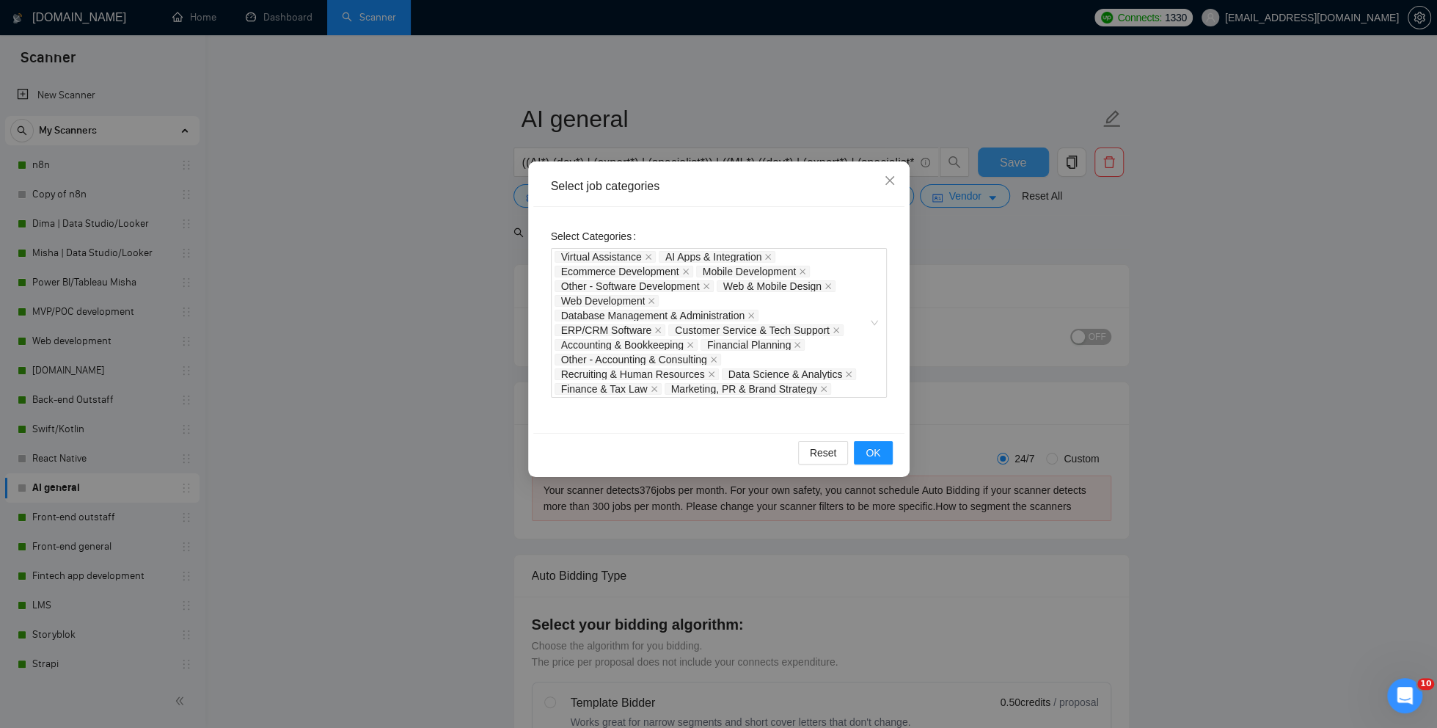
drag, startPoint x: 1007, startPoint y: 254, endPoint x: 999, endPoint y: 254, distance: 8.1
click at [1007, 254] on div "Select job categories Select Categories Virtual Assistance AI Apps & Integratio…" at bounding box center [718, 364] width 1437 height 728
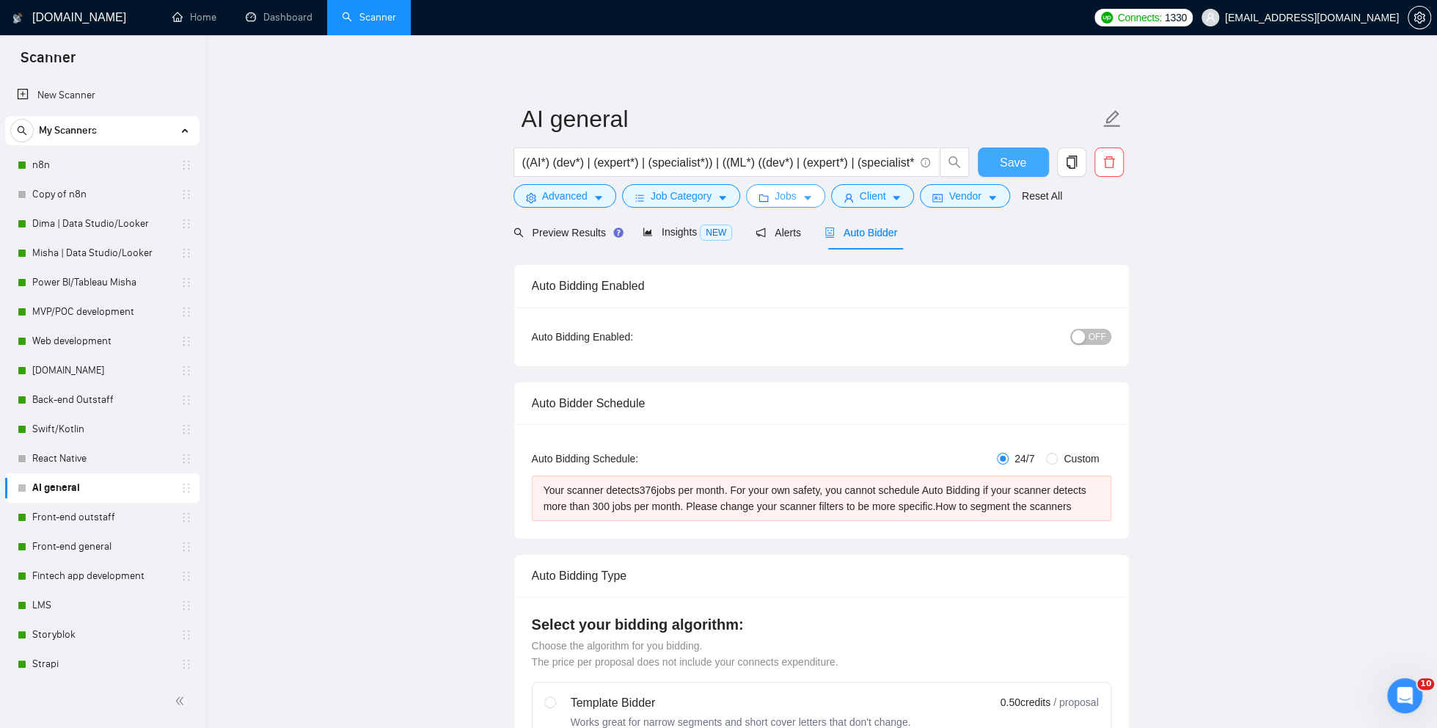
click at [777, 193] on span "Jobs" at bounding box center [786, 196] width 22 height 16
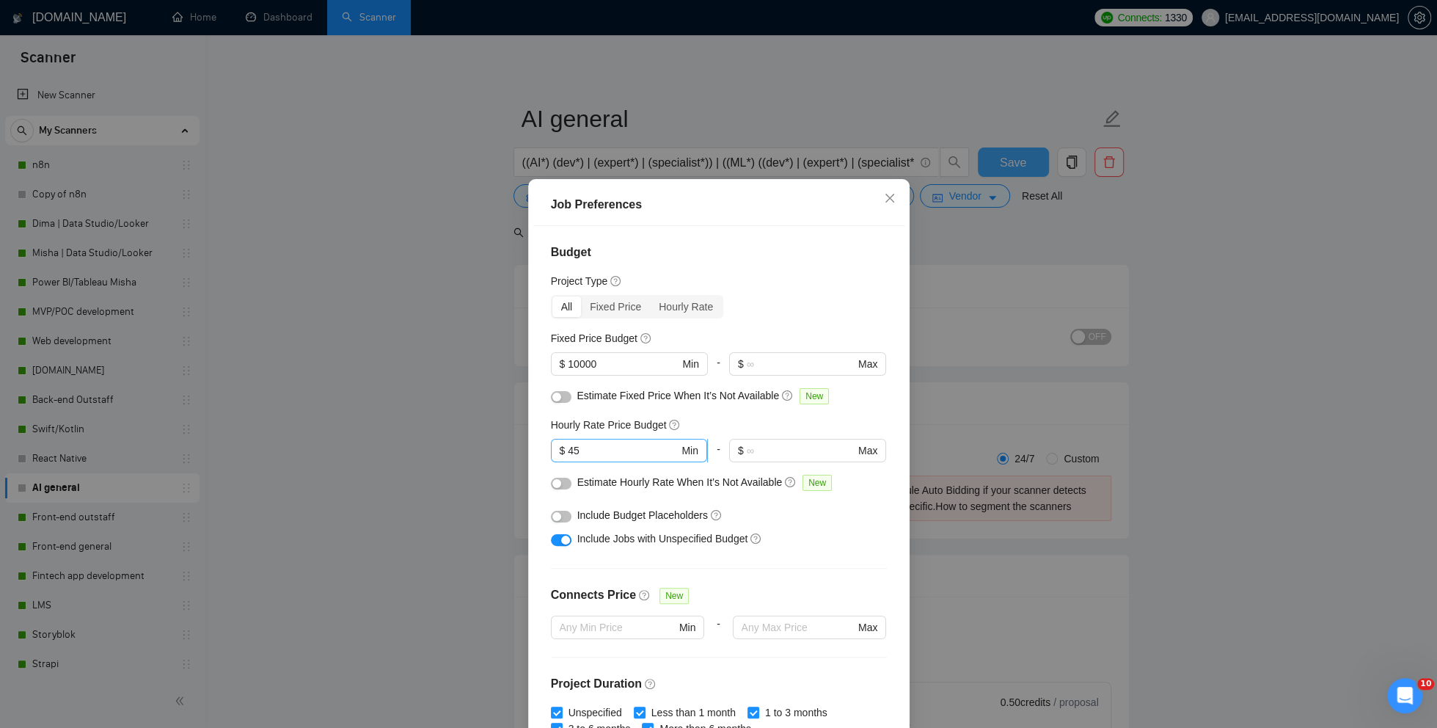
click at [607, 451] on input "45" at bounding box center [623, 450] width 111 height 16
type input "40"
click at [989, 260] on div "Job Preferences Budget Project Type All Fixed Price Hourly Rate Fixed Price Bud…" at bounding box center [718, 364] width 1437 height 728
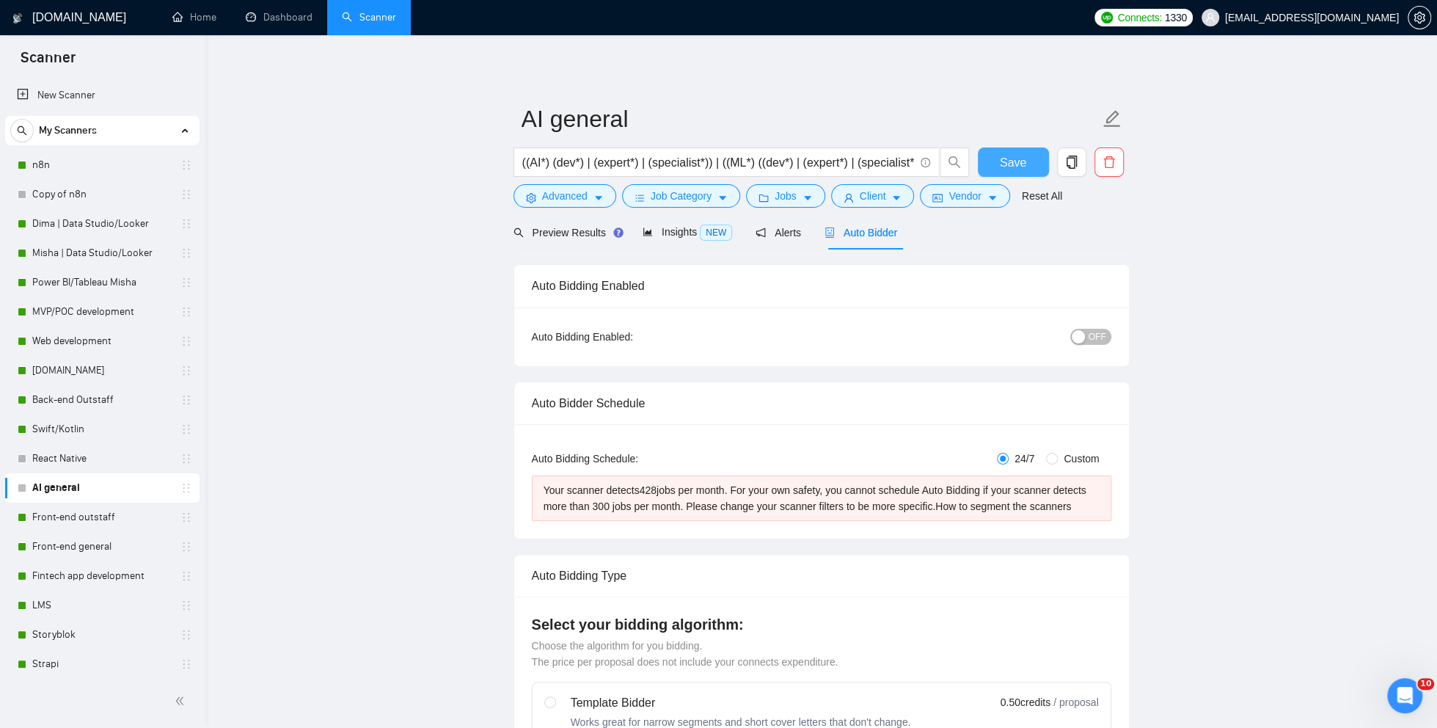
click at [1014, 169] on span "Save" at bounding box center [1013, 162] width 26 height 18
click at [1070, 169] on button "button" at bounding box center [1071, 161] width 29 height 29
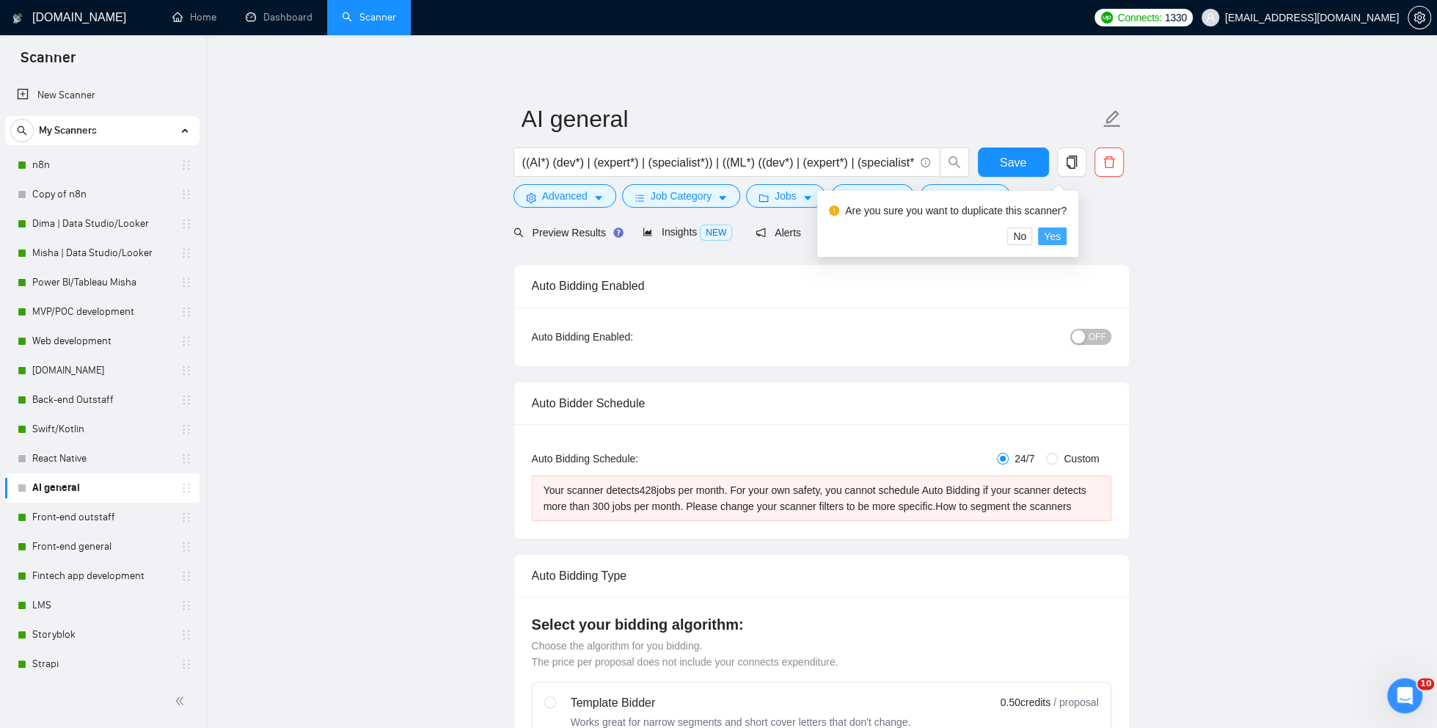
click at [1056, 236] on span "Yes" at bounding box center [1052, 236] width 17 height 16
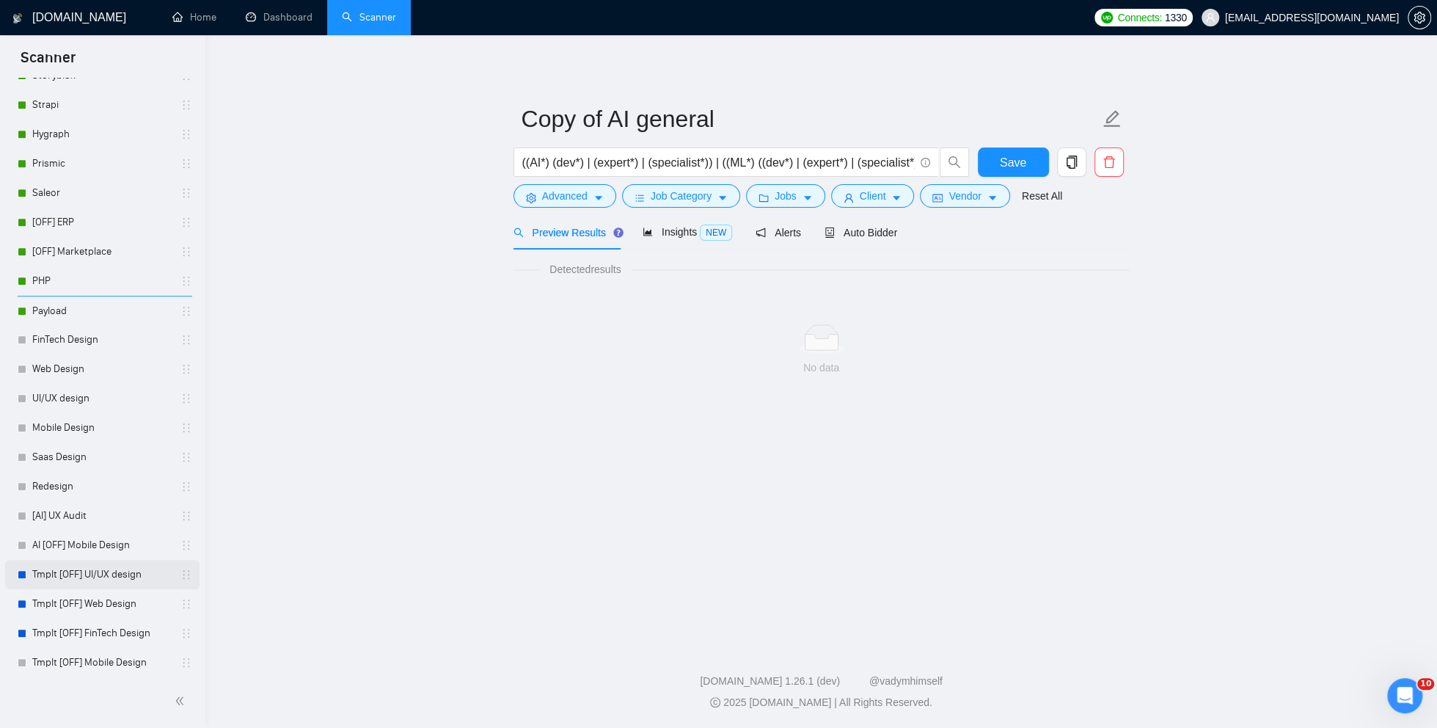
scroll to position [534, 0]
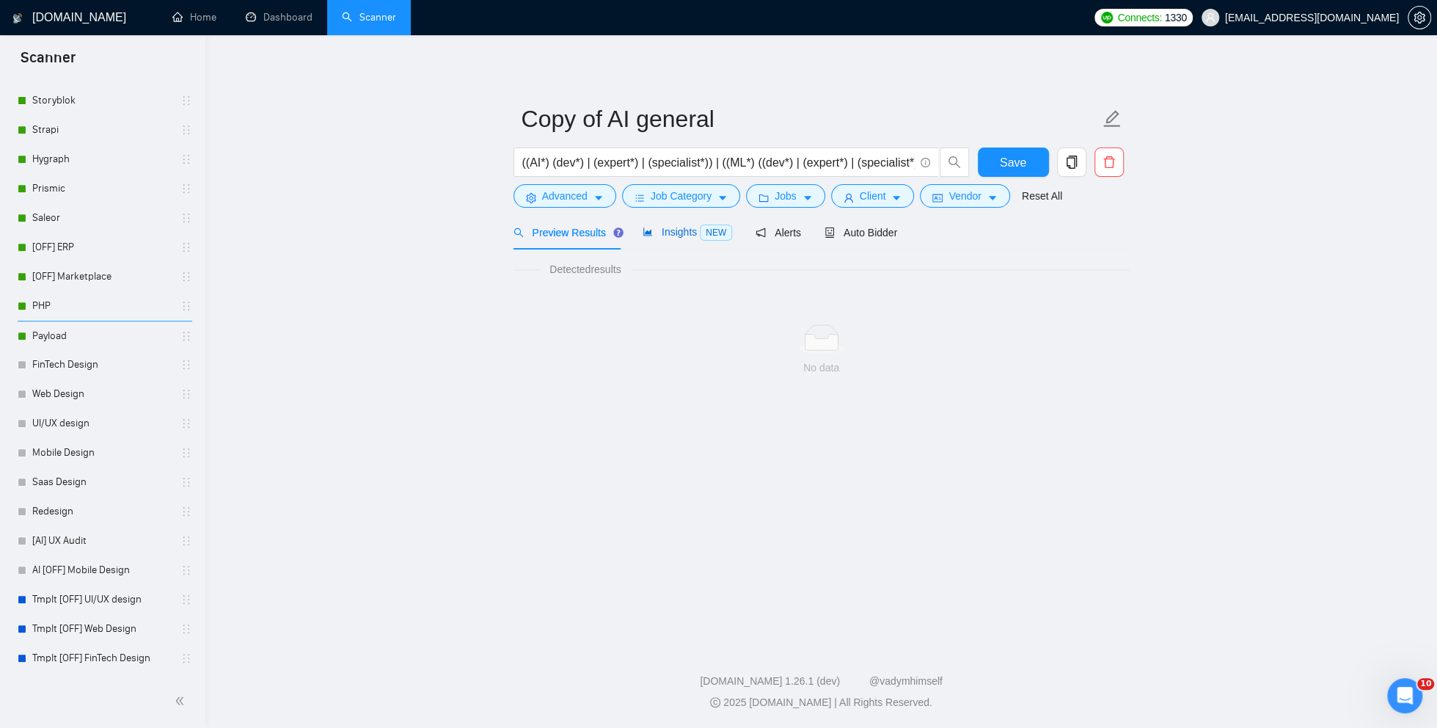
click at [692, 226] on span "Insights NEW" at bounding box center [688, 232] width 90 height 12
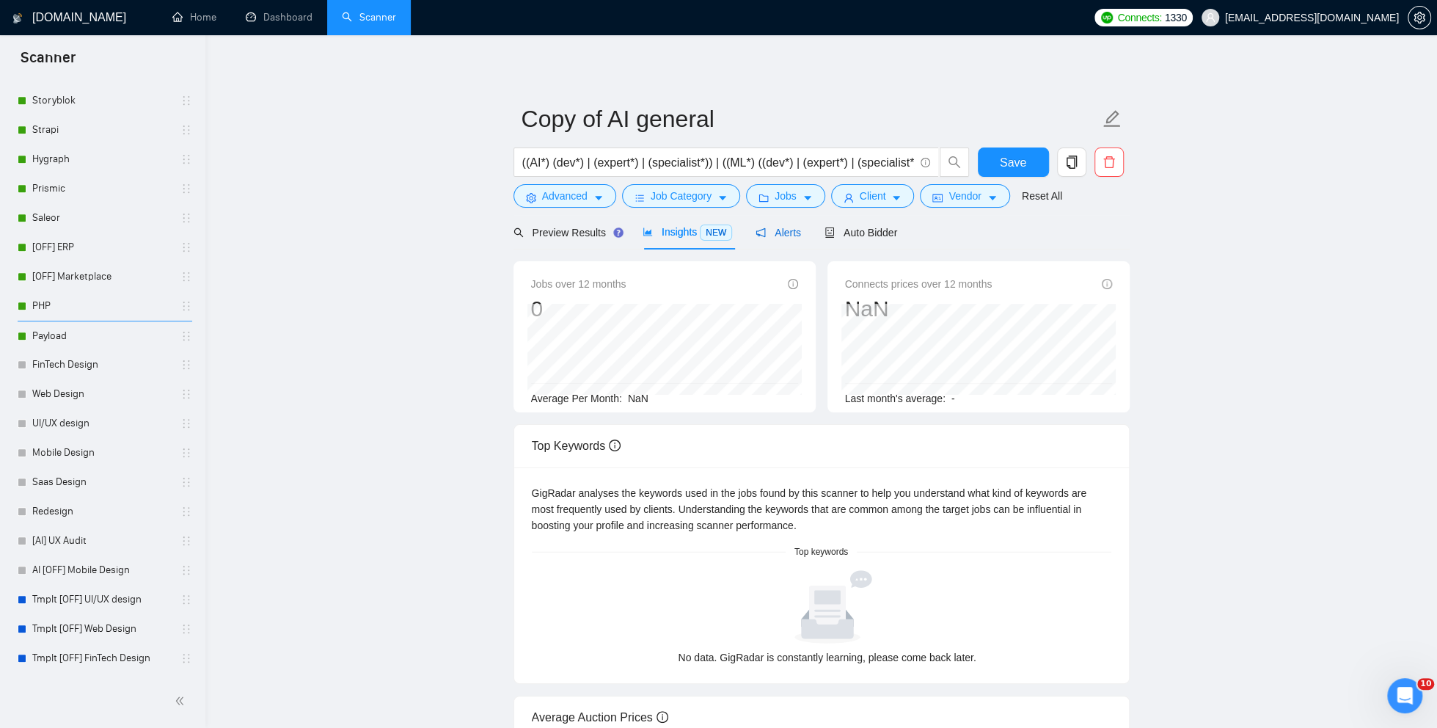
click at [789, 235] on span "Alerts" at bounding box center [778, 233] width 45 height 12
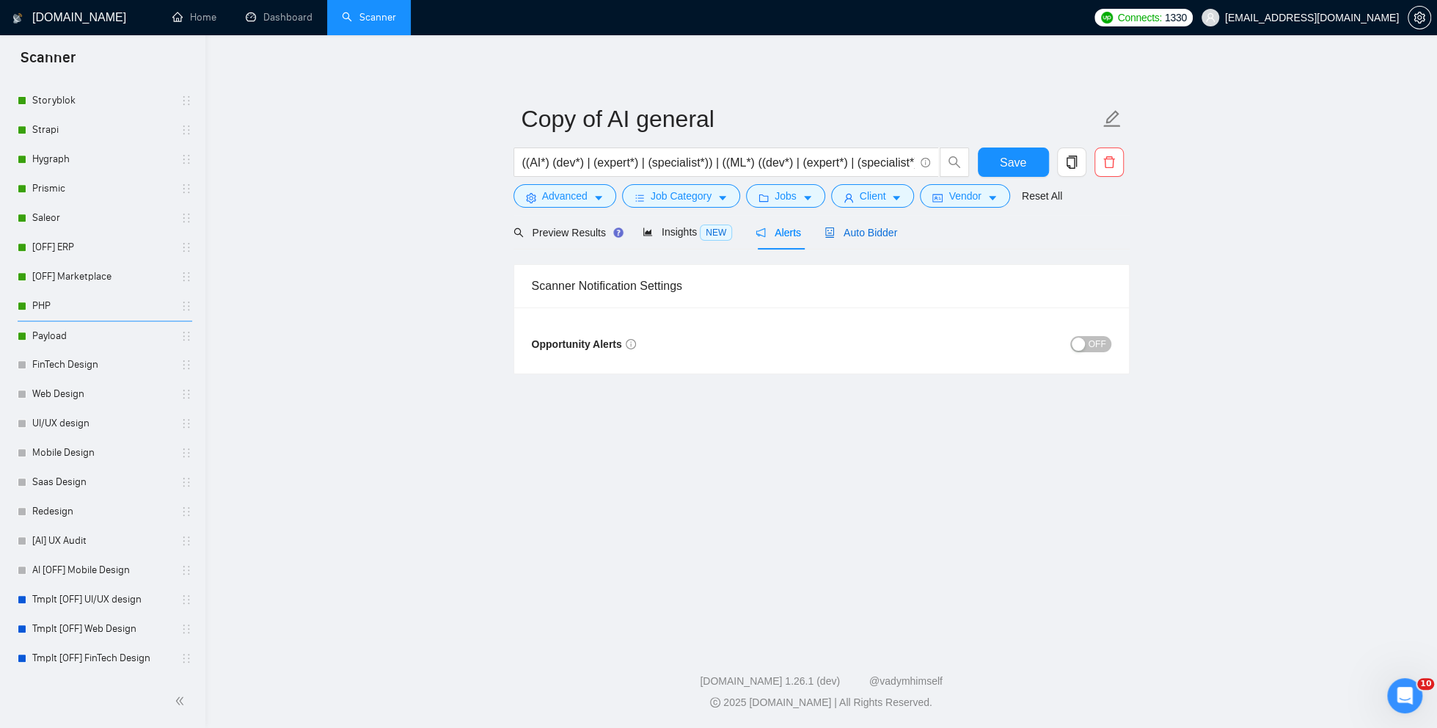
click at [872, 234] on span "Auto Bidder" at bounding box center [861, 233] width 73 height 12
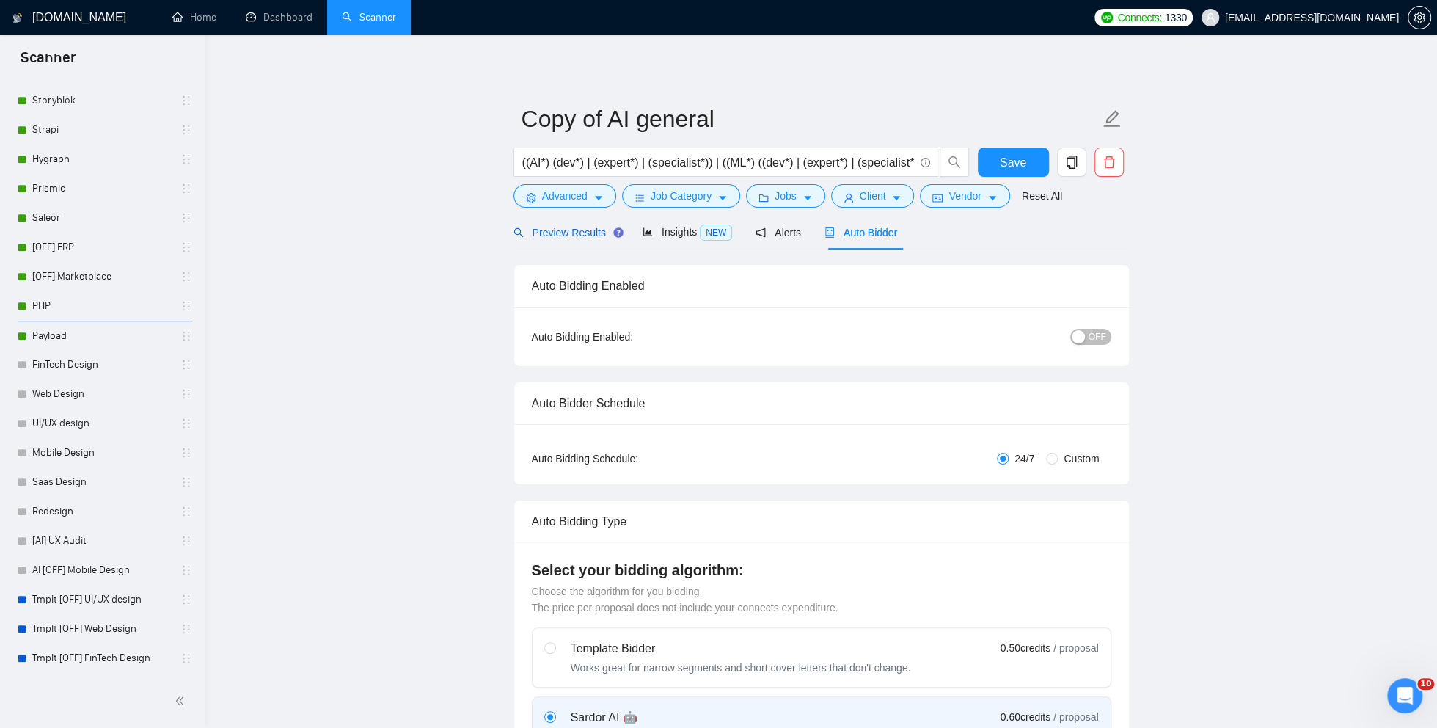
click at [591, 237] on span "Preview Results" at bounding box center [567, 233] width 106 height 12
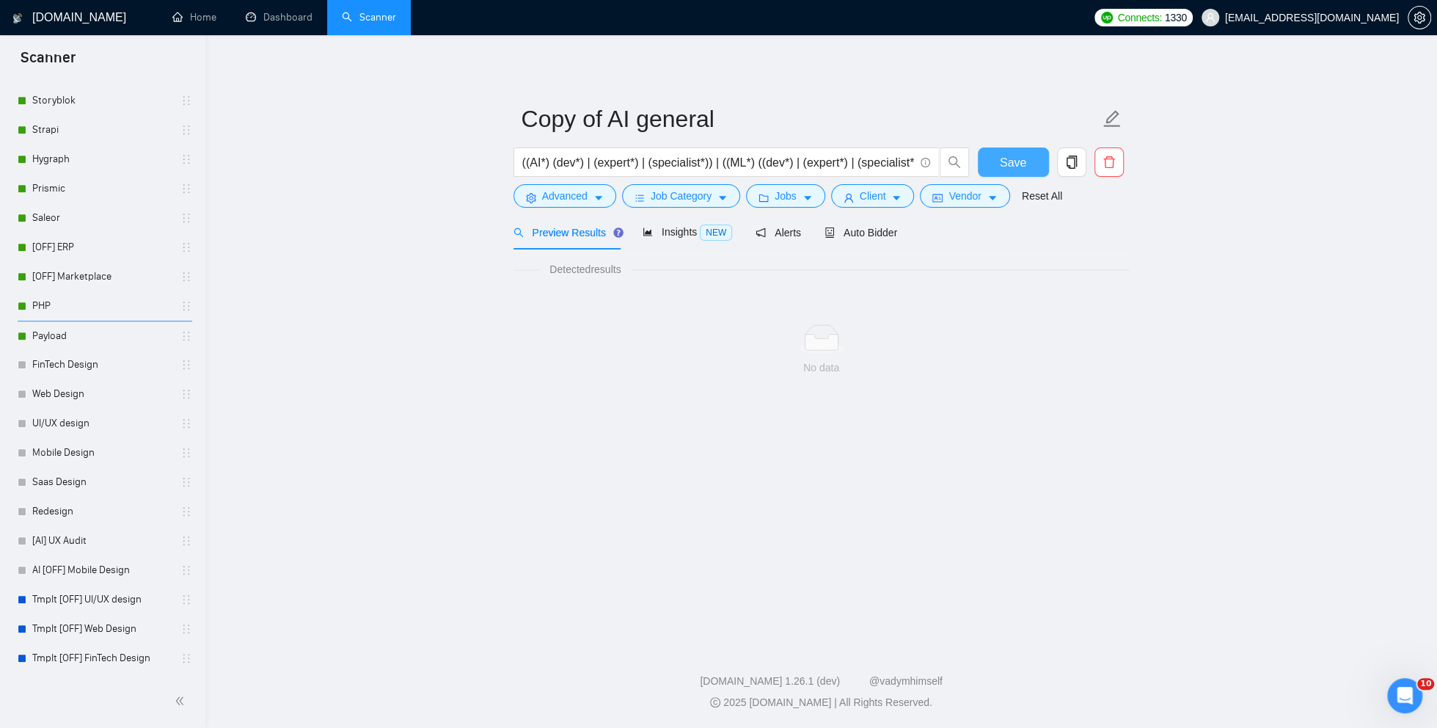
click at [999, 166] on button "Save" at bounding box center [1013, 161] width 71 height 29
click at [700, 189] on span "Job Category" at bounding box center [681, 196] width 61 height 16
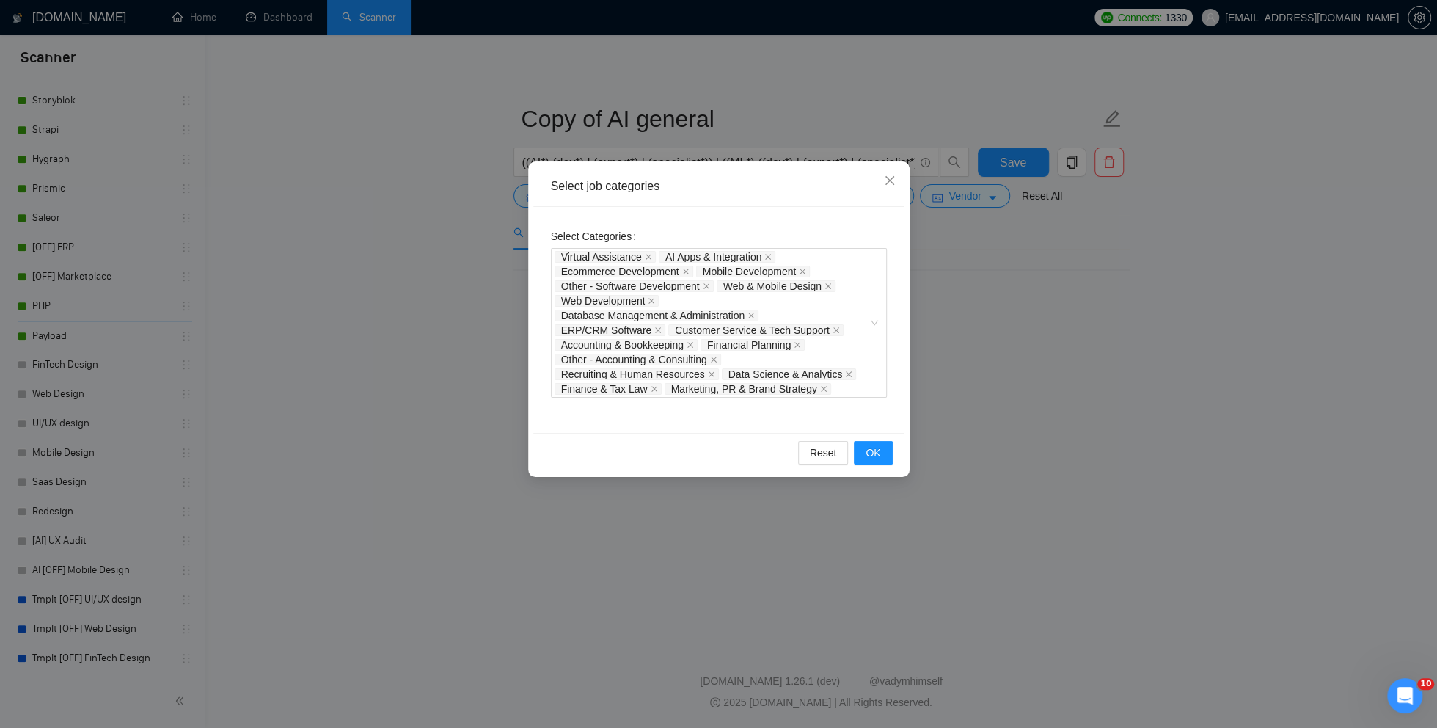
click at [1005, 356] on div "Select job categories Select Categories Virtual Assistance AI Apps & Integratio…" at bounding box center [718, 364] width 1437 height 728
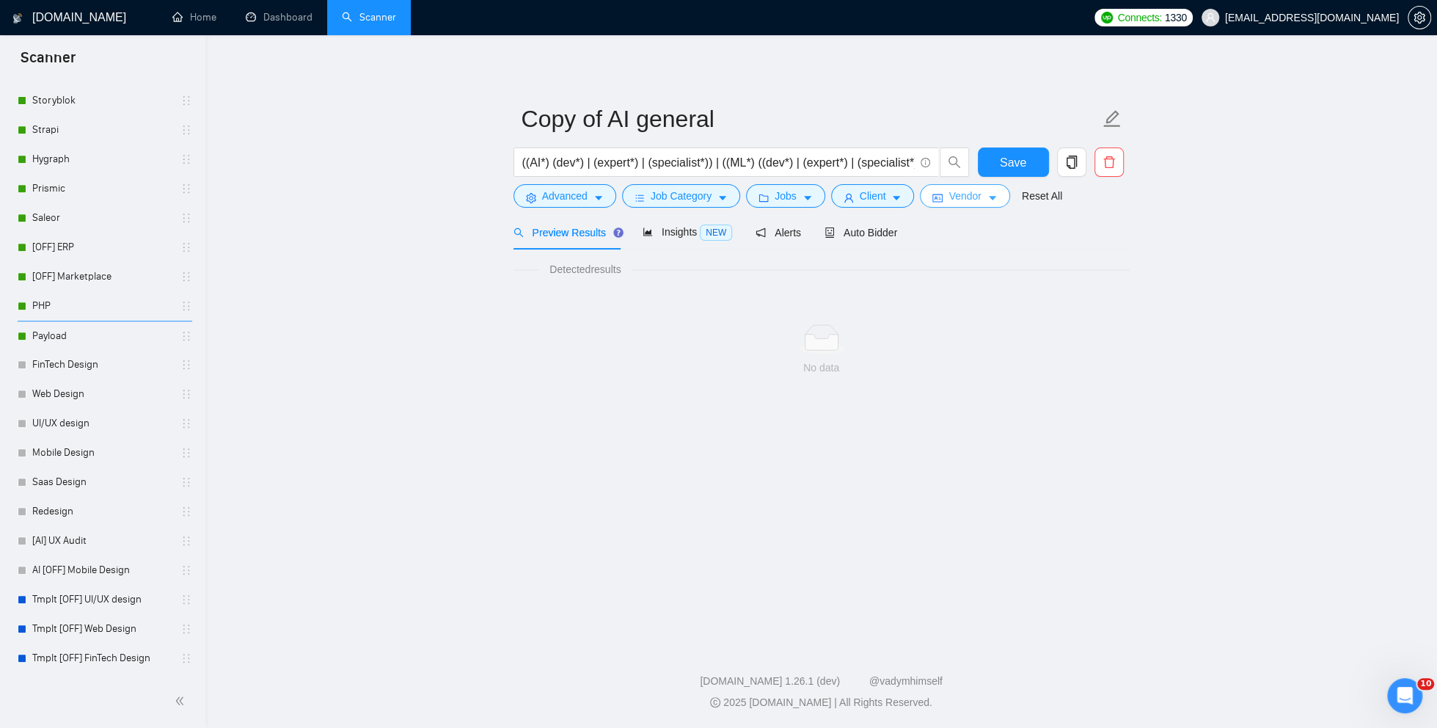
click at [998, 200] on icon "caret-down" at bounding box center [992, 198] width 10 height 10
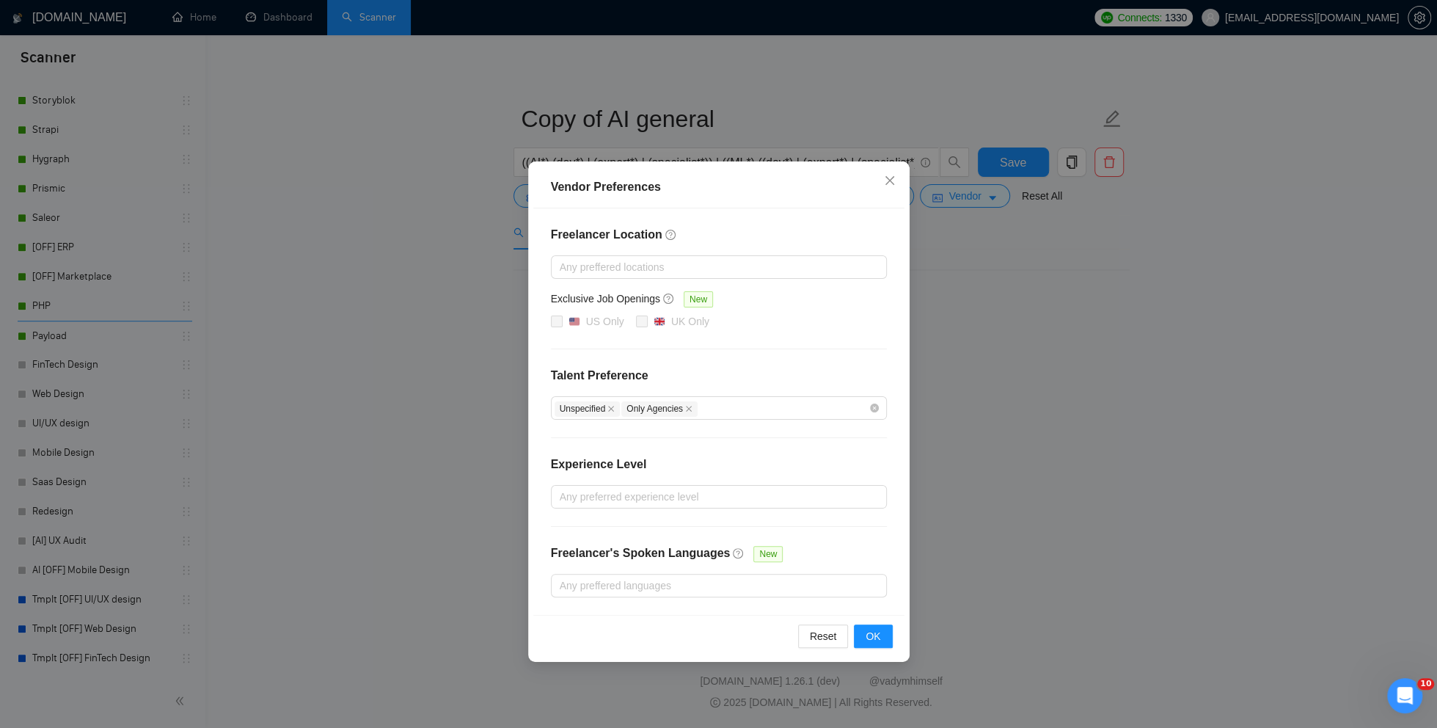
click at [990, 265] on div "Vendor Preferences Freelancer Location Any preffered locations Exclusive Job Op…" at bounding box center [718, 364] width 1437 height 728
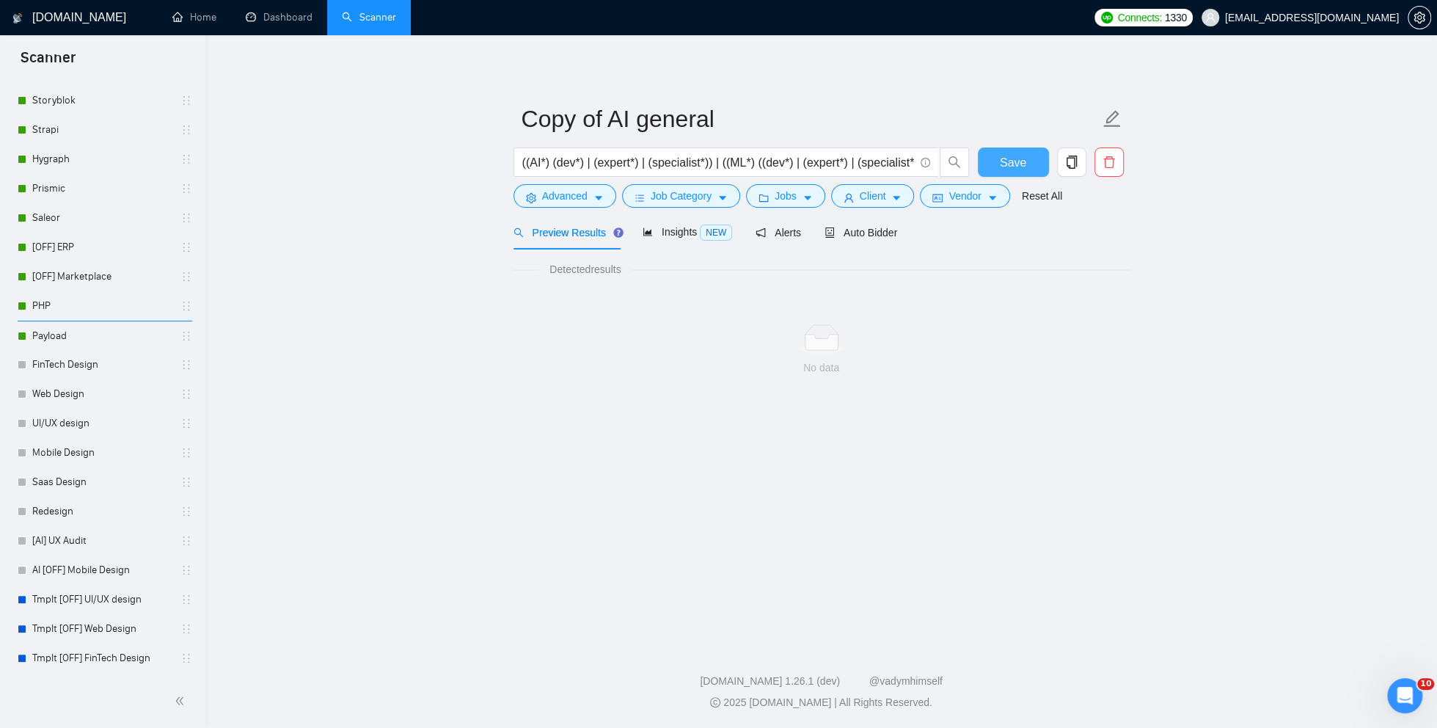
click at [1013, 167] on span "Save" at bounding box center [1013, 162] width 26 height 18
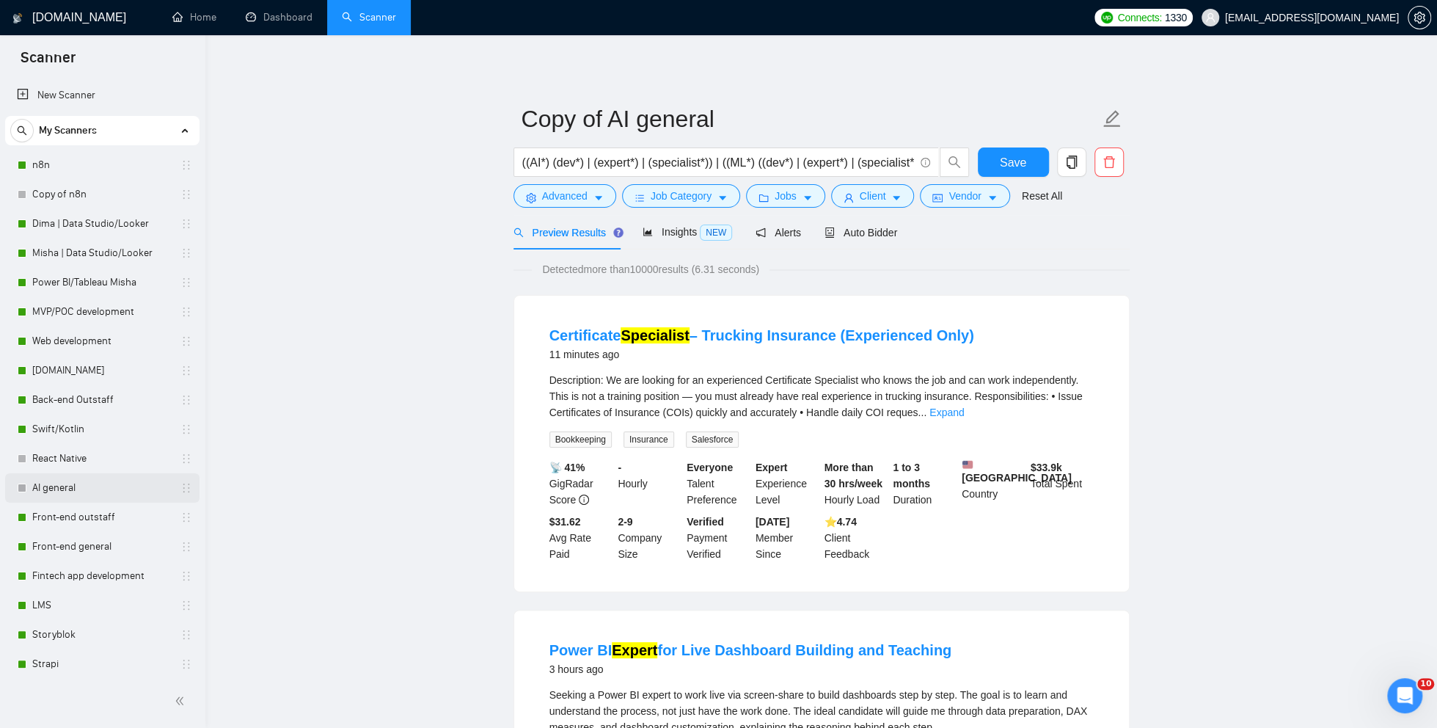
click at [80, 488] on link "AI general" at bounding box center [101, 487] width 139 height 29
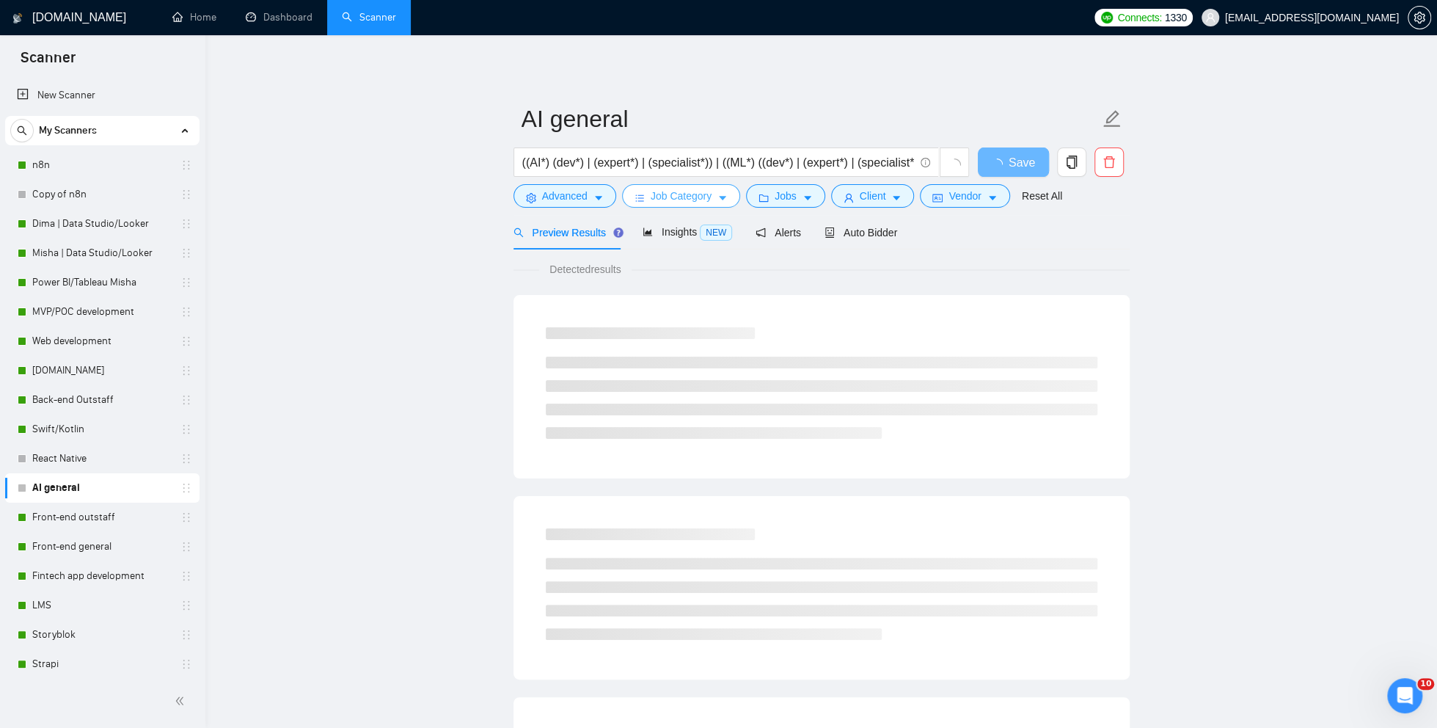
click at [681, 195] on span "Job Category" at bounding box center [681, 196] width 61 height 16
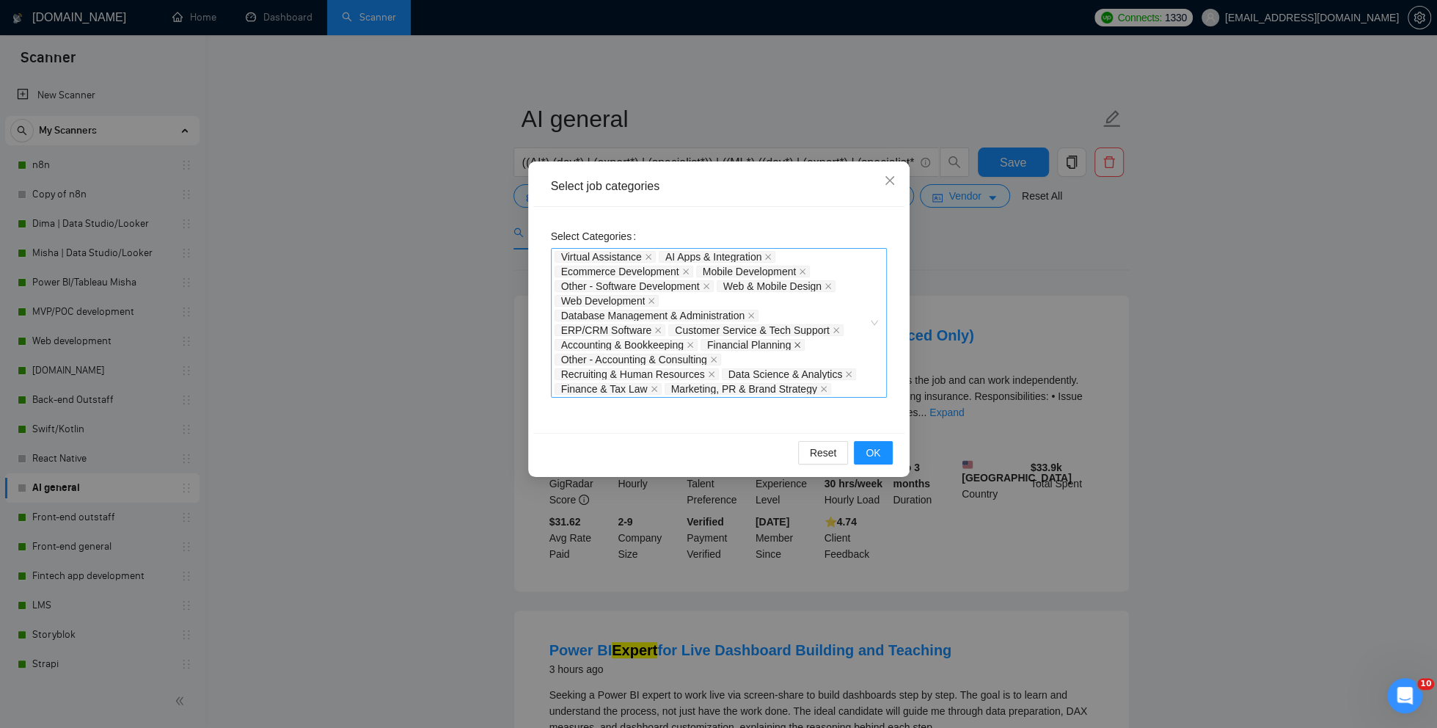
click at [801, 344] on icon "close" at bounding box center [797, 344] width 7 height 7
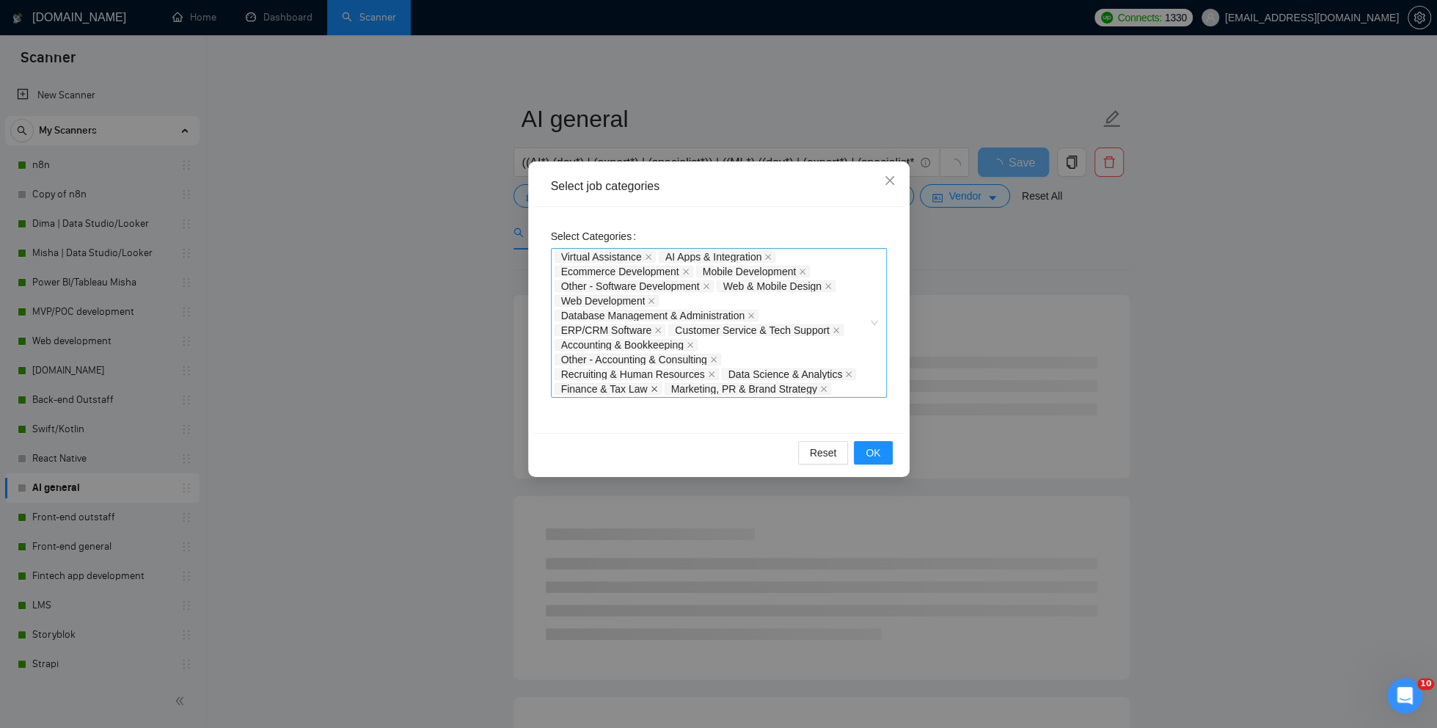
click at [654, 390] on icon "close" at bounding box center [654, 388] width 7 height 7
click at [875, 450] on span "OK" at bounding box center [873, 453] width 15 height 16
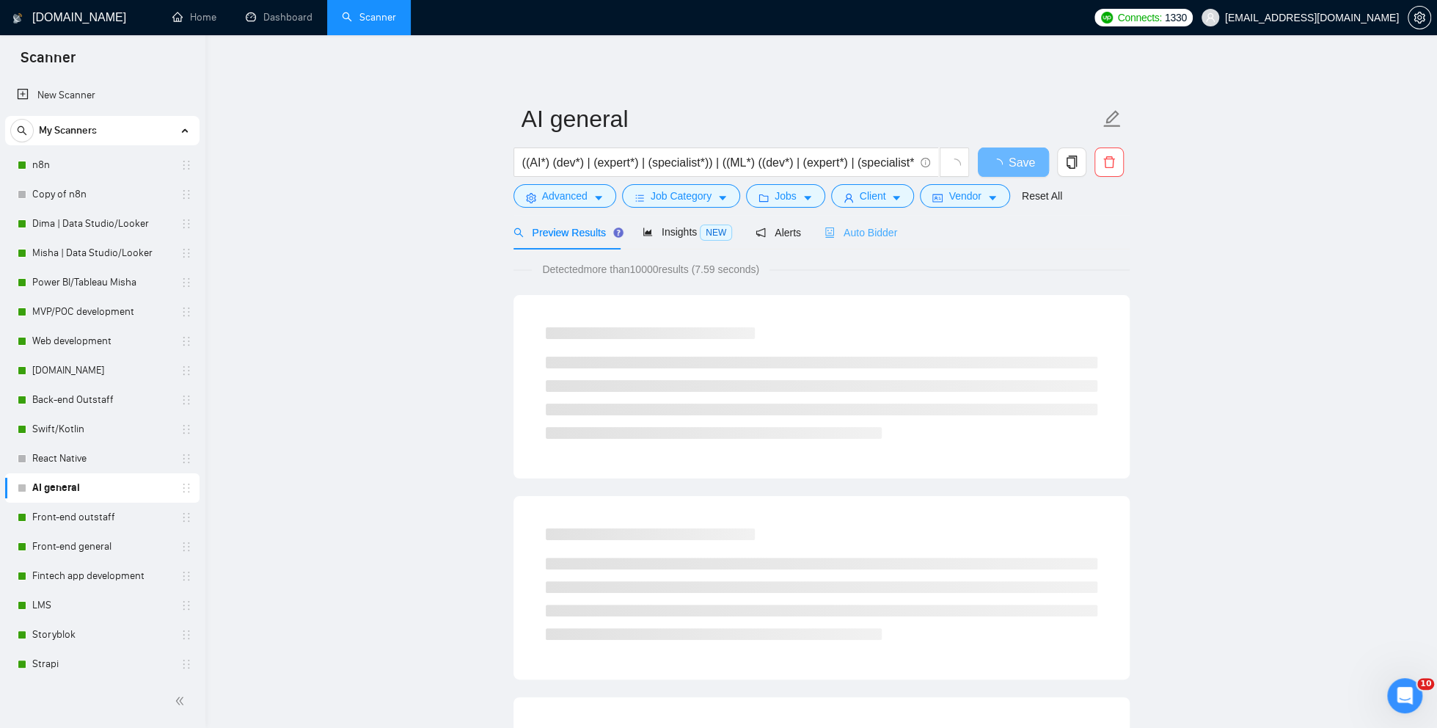
click at [874, 241] on div "Auto Bidder" at bounding box center [861, 232] width 73 height 34
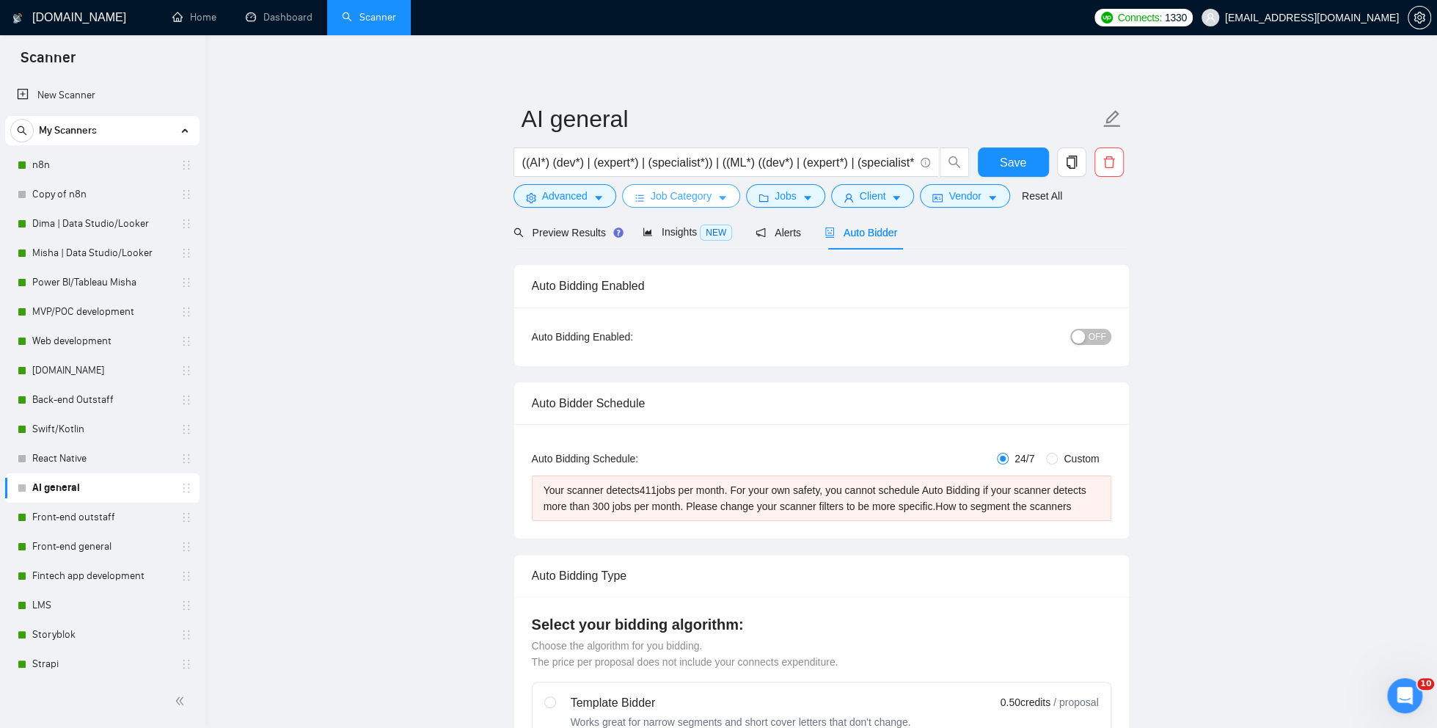
click at [709, 198] on span "Job Category" at bounding box center [681, 196] width 61 height 16
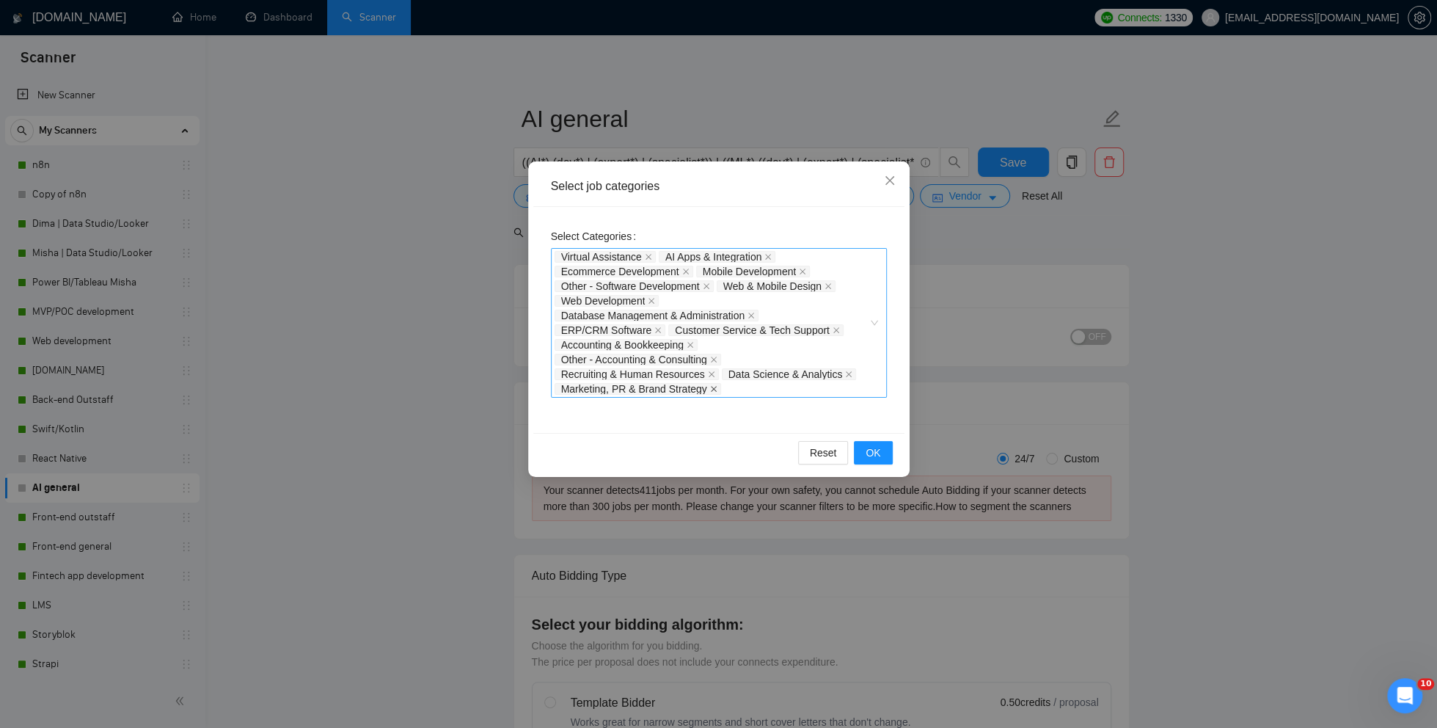
click at [717, 390] on icon "close" at bounding box center [713, 388] width 7 height 7
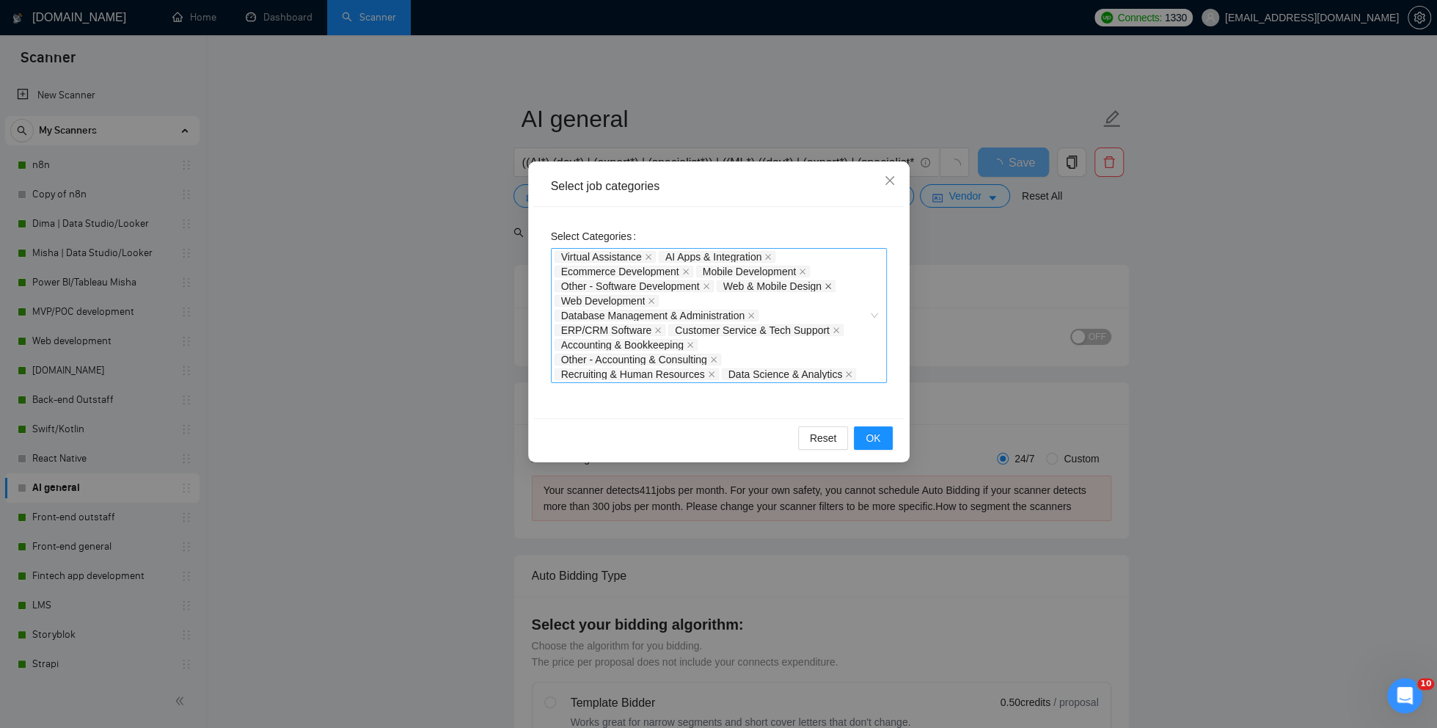
click at [831, 285] on icon "close" at bounding box center [828, 286] width 6 height 6
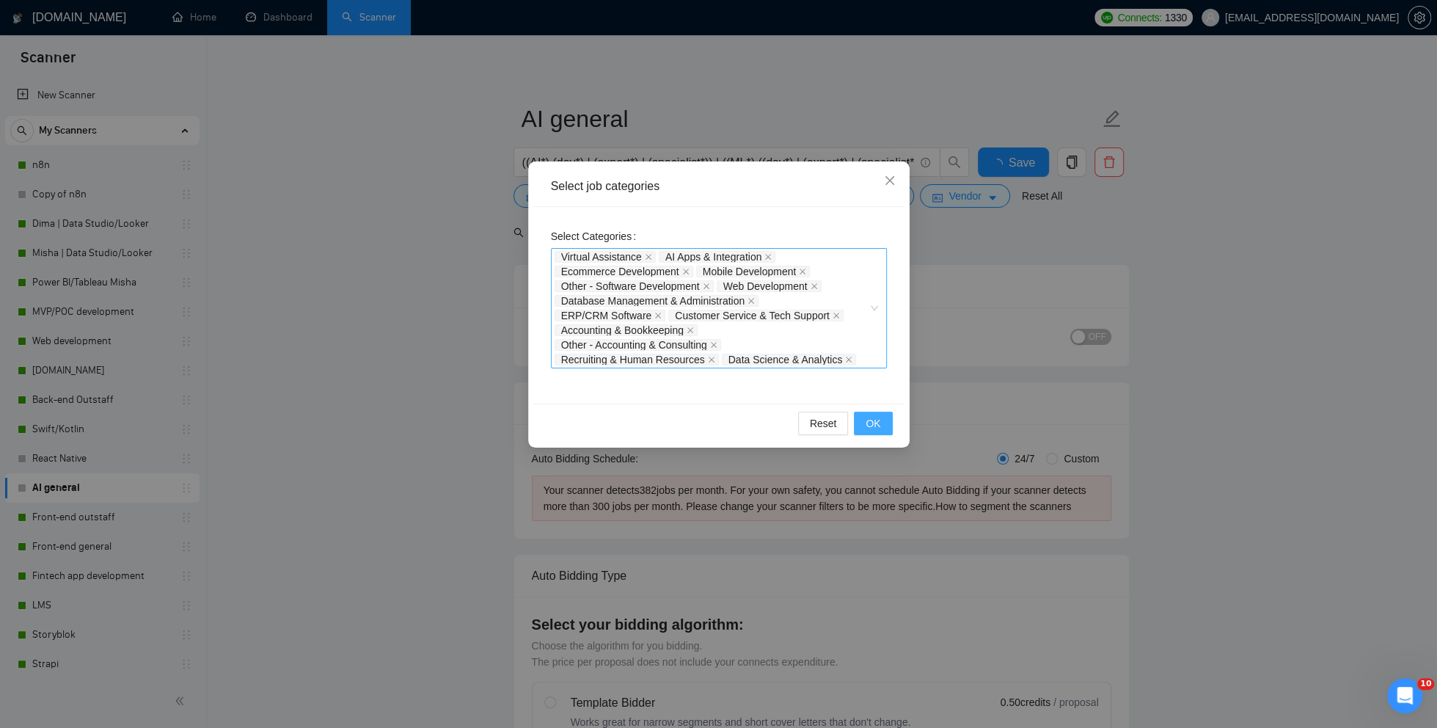
click at [867, 420] on span "OK" at bounding box center [873, 423] width 15 height 16
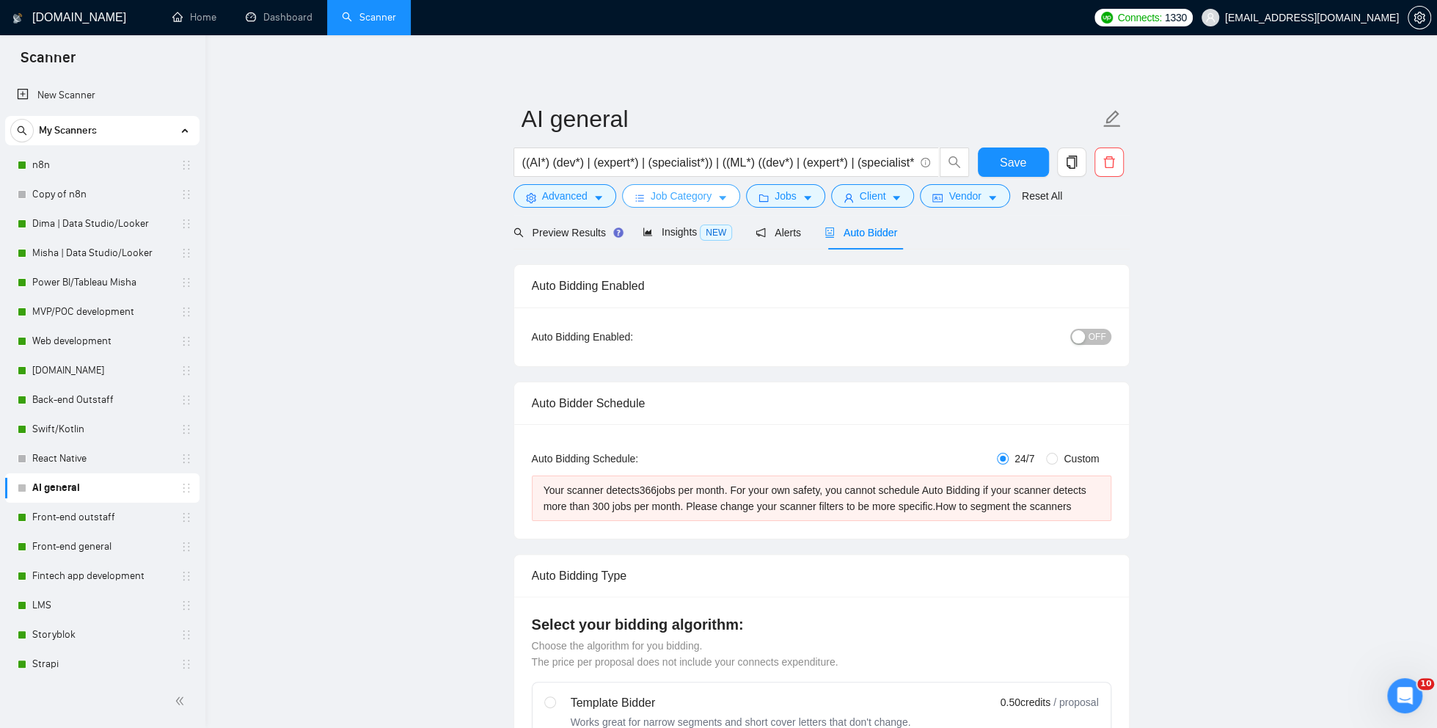
click at [702, 200] on span "Job Category" at bounding box center [681, 196] width 61 height 16
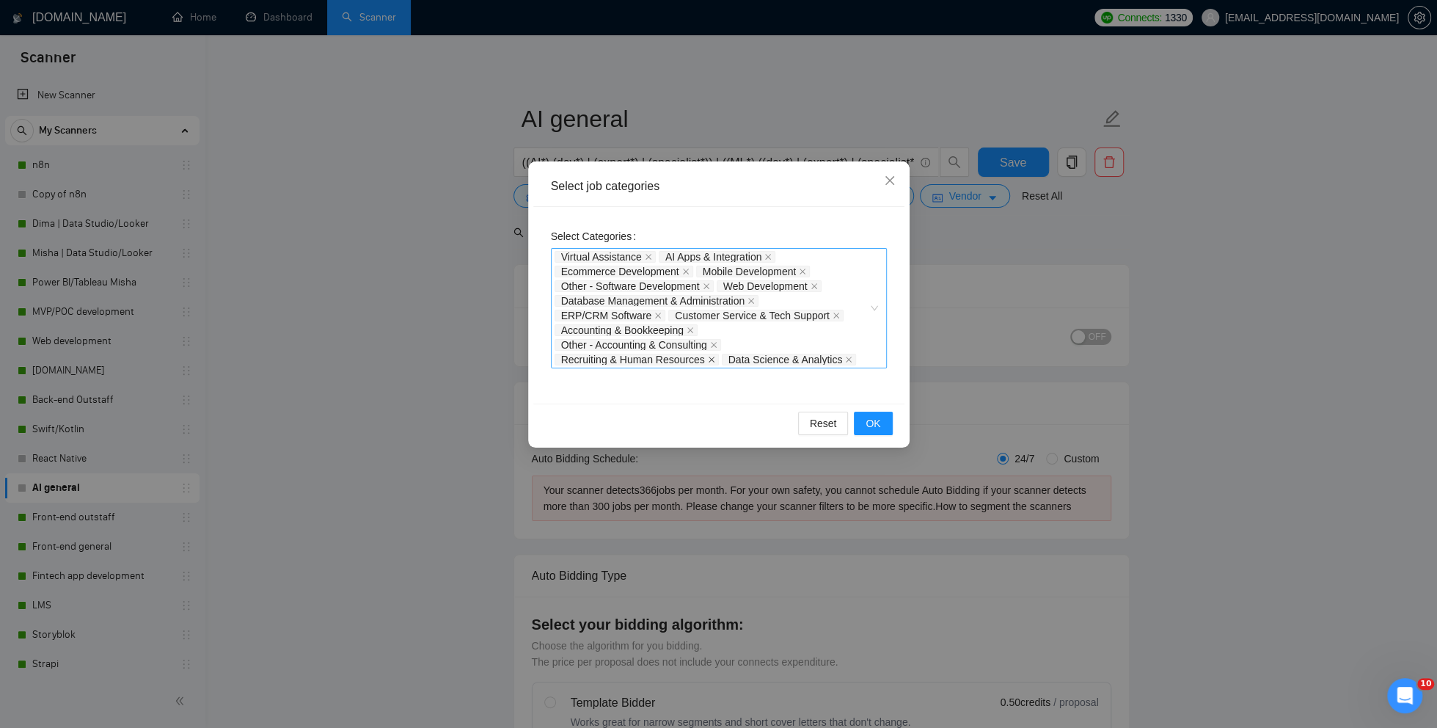
click at [715, 359] on icon "close" at bounding box center [711, 359] width 7 height 7
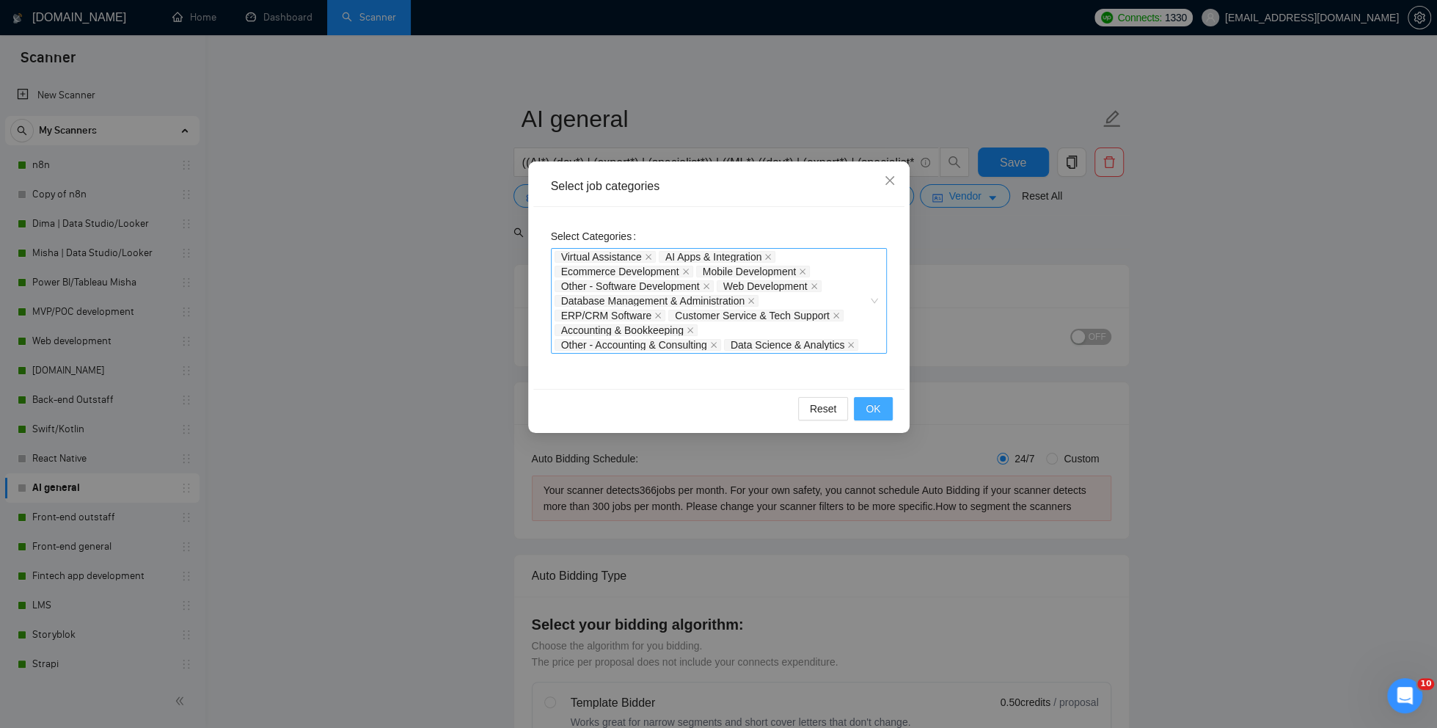
click at [882, 418] on button "OK" at bounding box center [873, 408] width 38 height 23
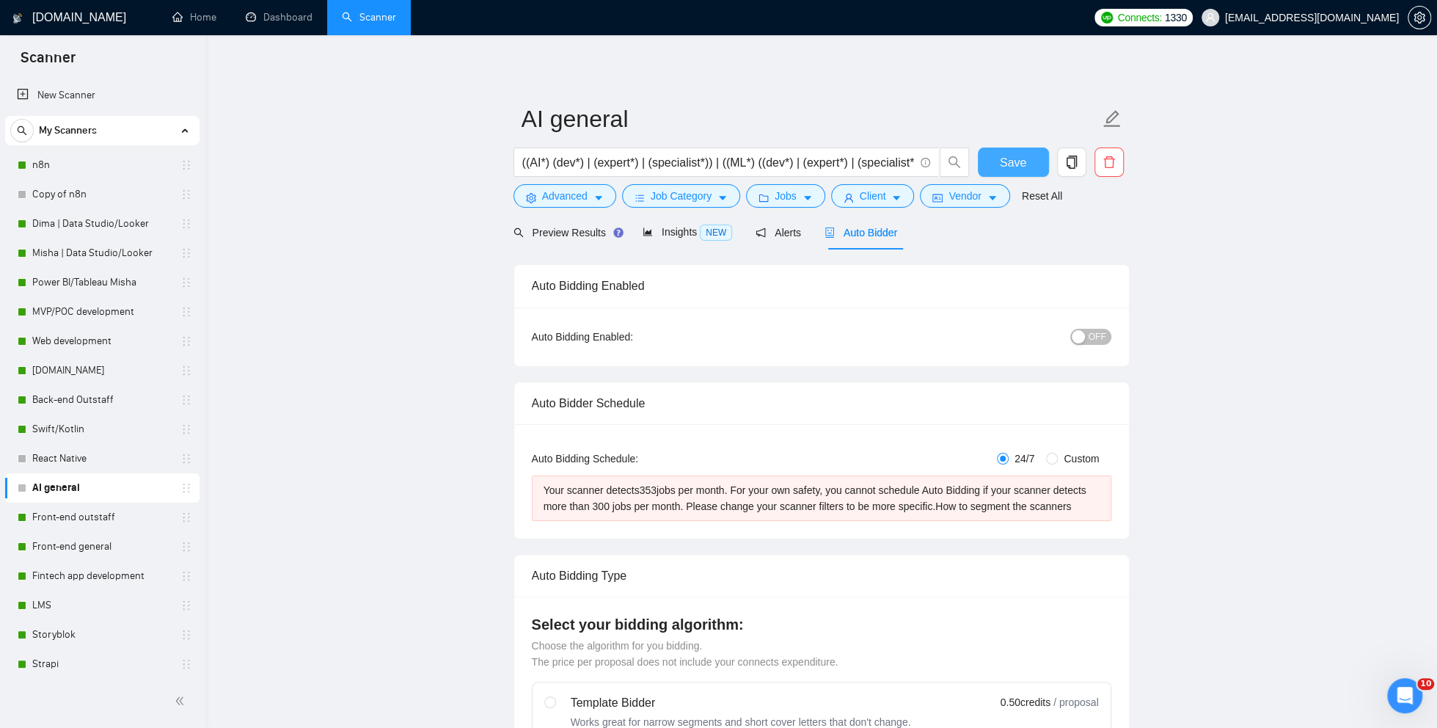
click at [1014, 170] on span "Save" at bounding box center [1013, 162] width 26 height 18
click at [668, 196] on span "Job Category" at bounding box center [681, 196] width 61 height 16
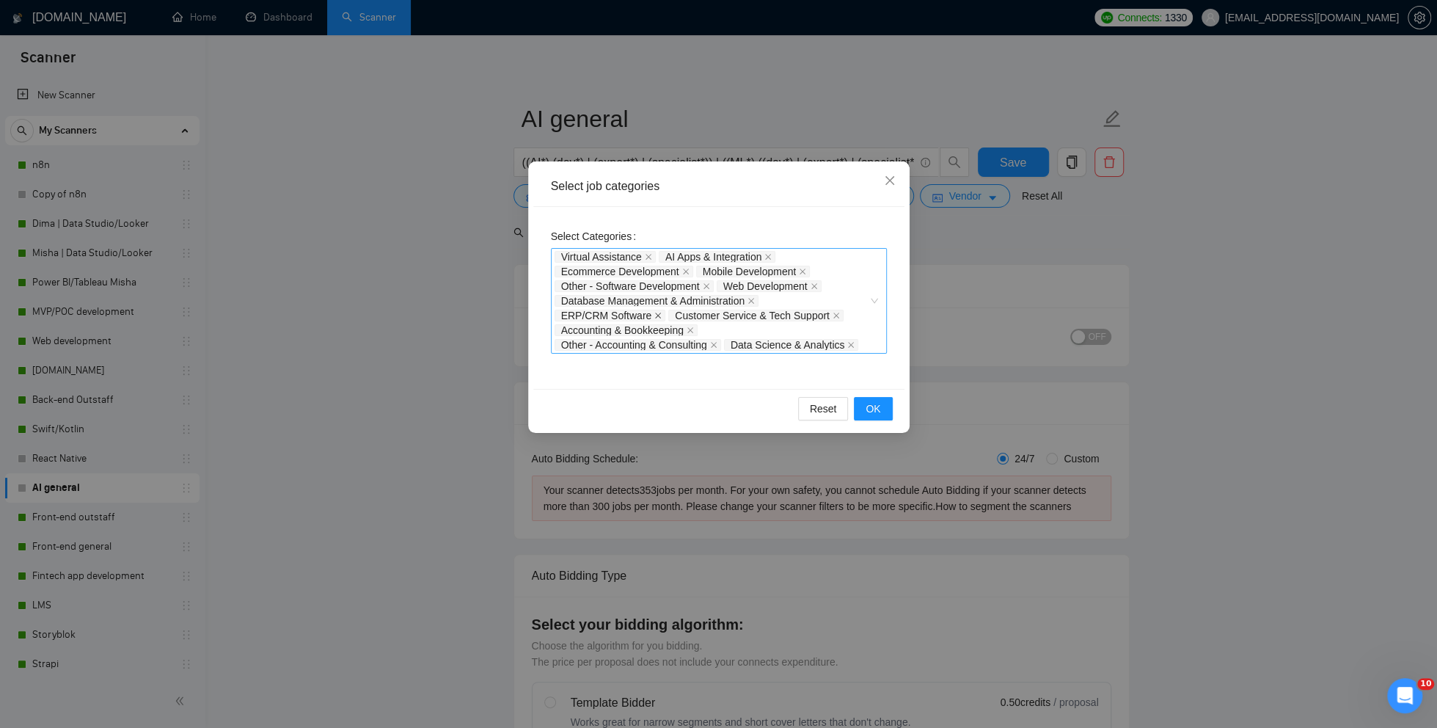
click at [657, 313] on icon "close" at bounding box center [657, 315] width 7 height 7
click at [869, 417] on span "OK" at bounding box center [873, 409] width 15 height 16
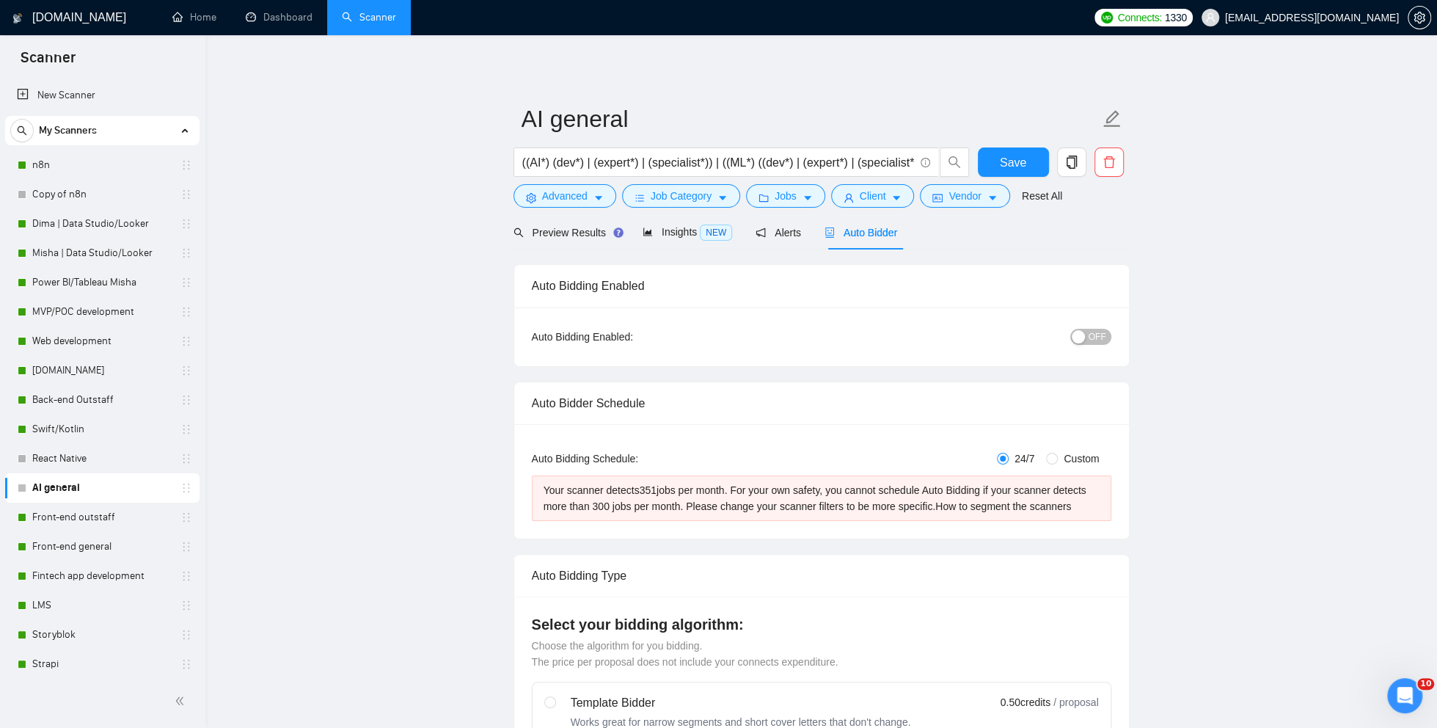
click at [1093, 337] on span "OFF" at bounding box center [1098, 337] width 18 height 16
click at [993, 159] on button "Save" at bounding box center [1013, 161] width 71 height 29
click at [712, 197] on span "Job Category" at bounding box center [681, 196] width 61 height 16
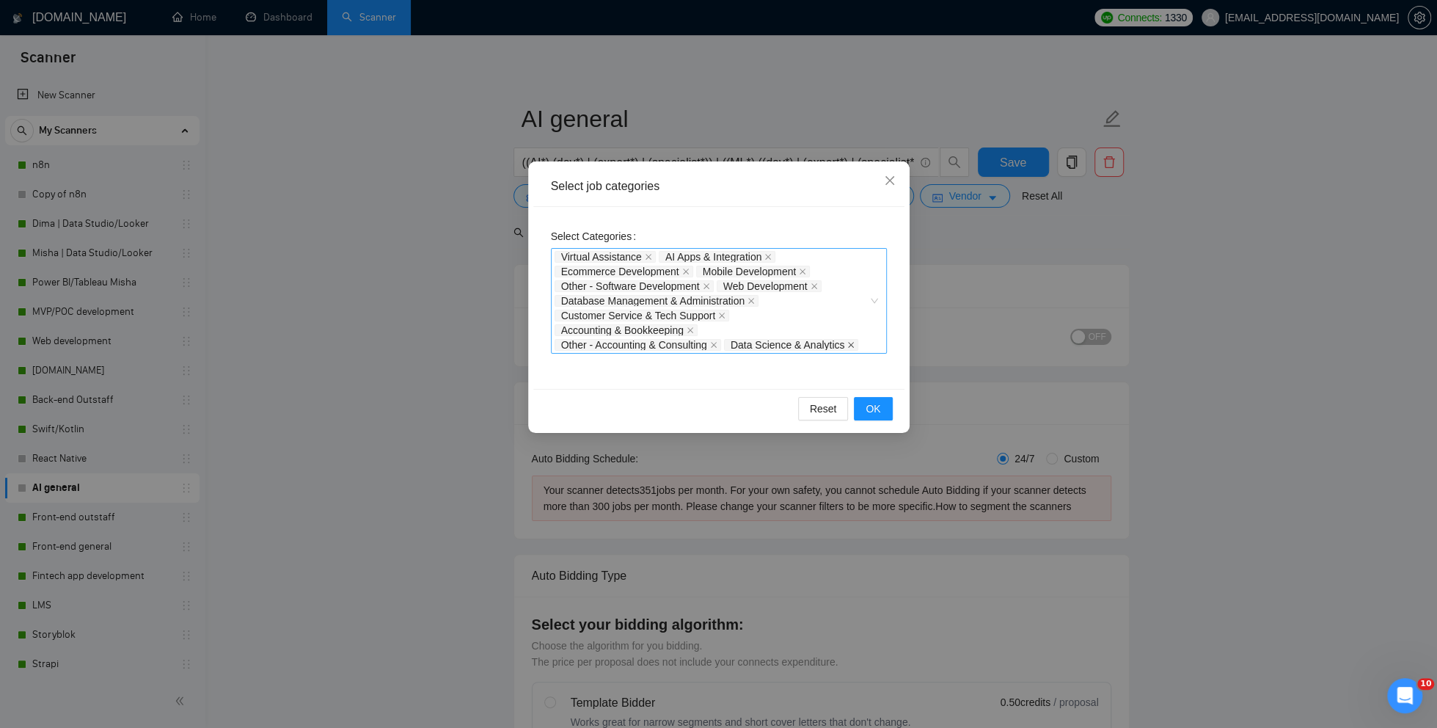
click at [847, 350] on span at bounding box center [850, 345] width 7 height 10
click at [882, 408] on button "OK" at bounding box center [873, 408] width 38 height 23
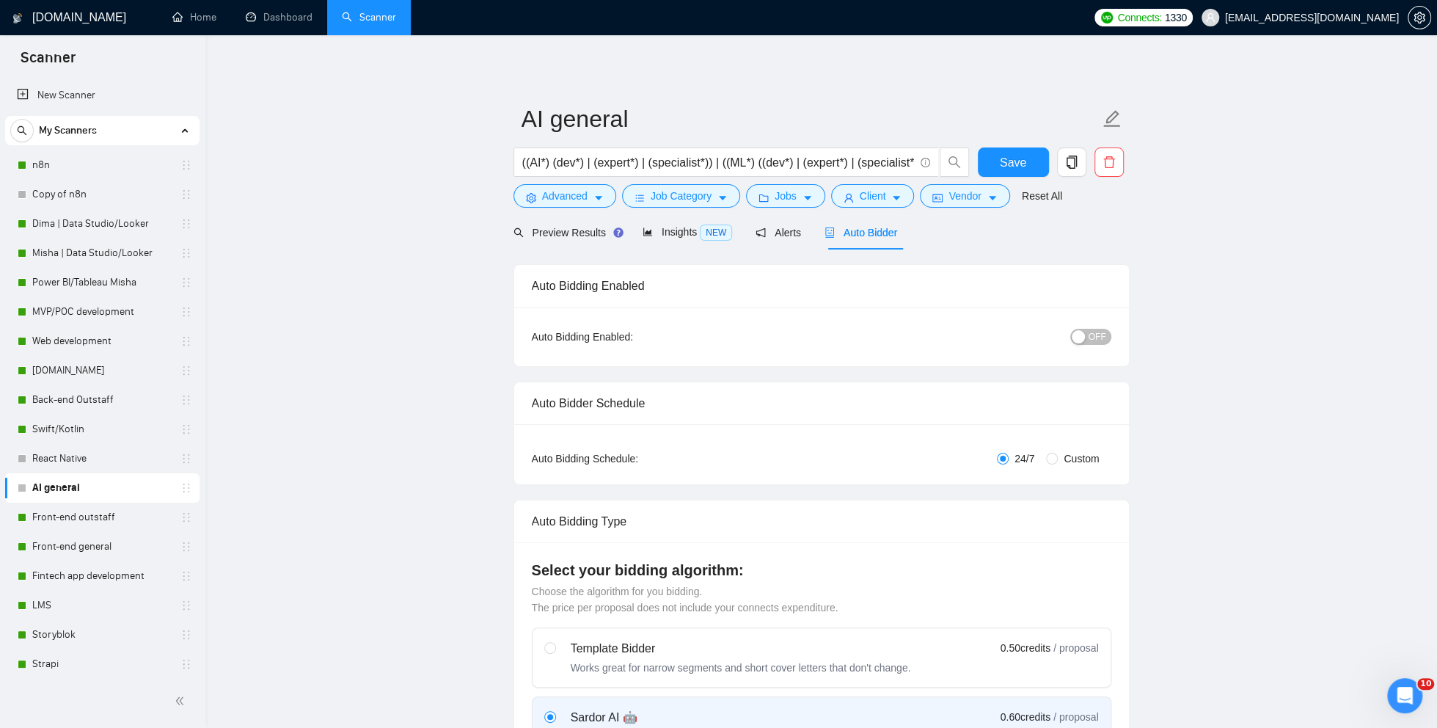
click at [1089, 338] on span "OFF" at bounding box center [1098, 337] width 18 height 16
click at [583, 225] on div "Preview Results" at bounding box center [567, 232] width 106 height 16
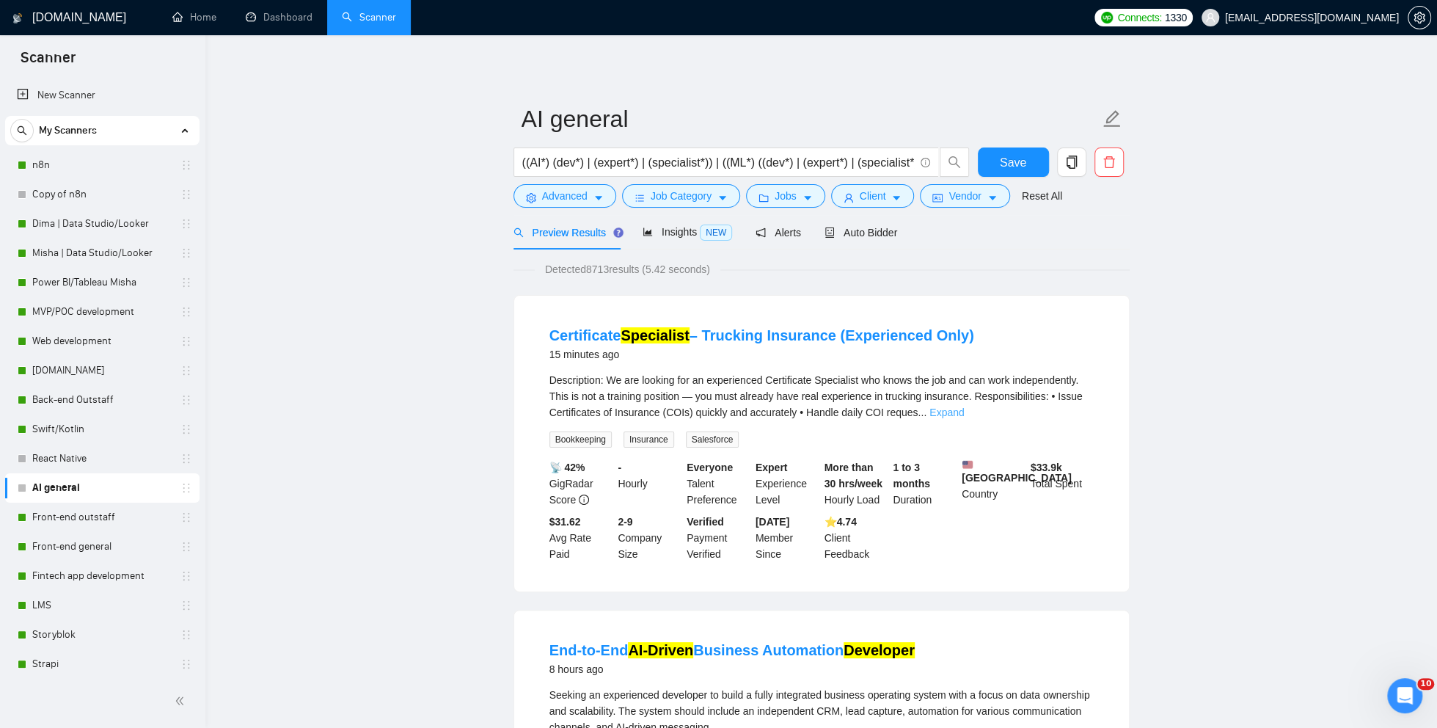
click at [964, 413] on link "Expand" at bounding box center [946, 412] width 34 height 12
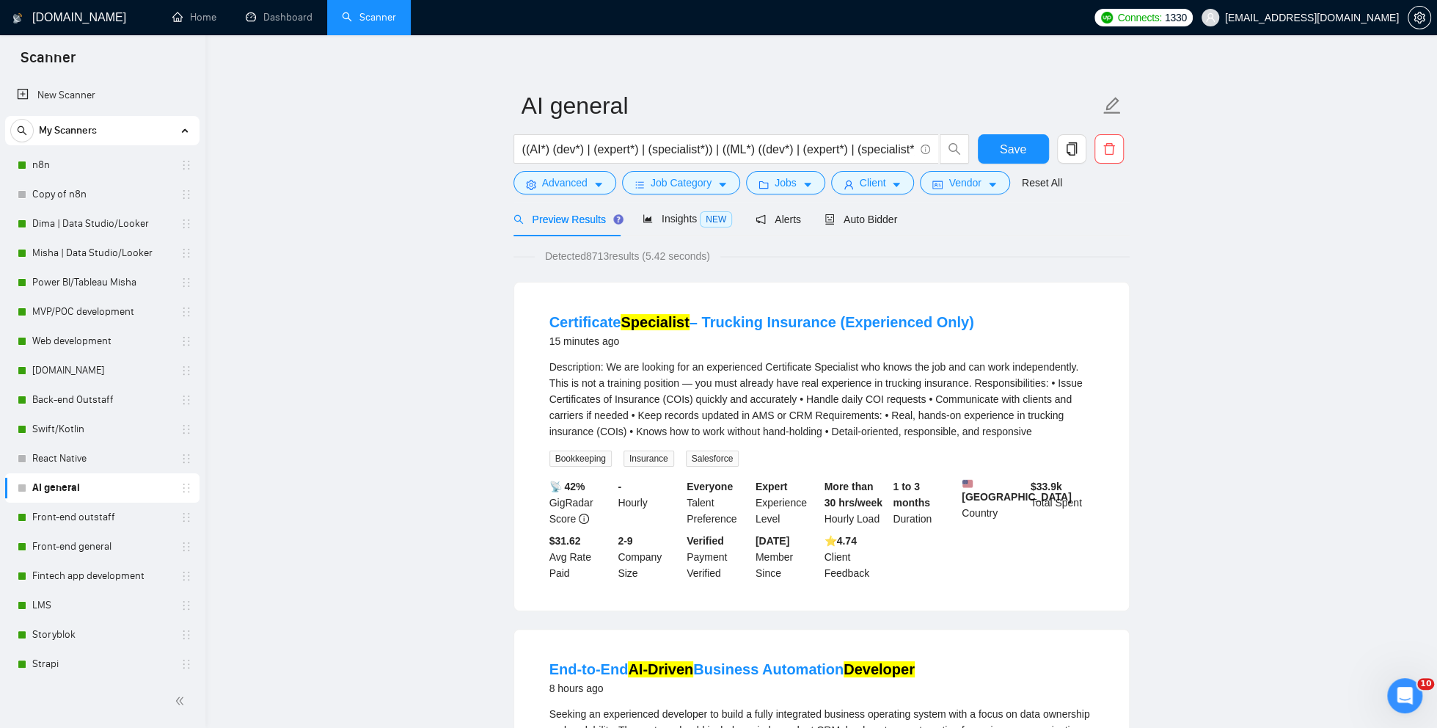
scroll to position [15, 0]
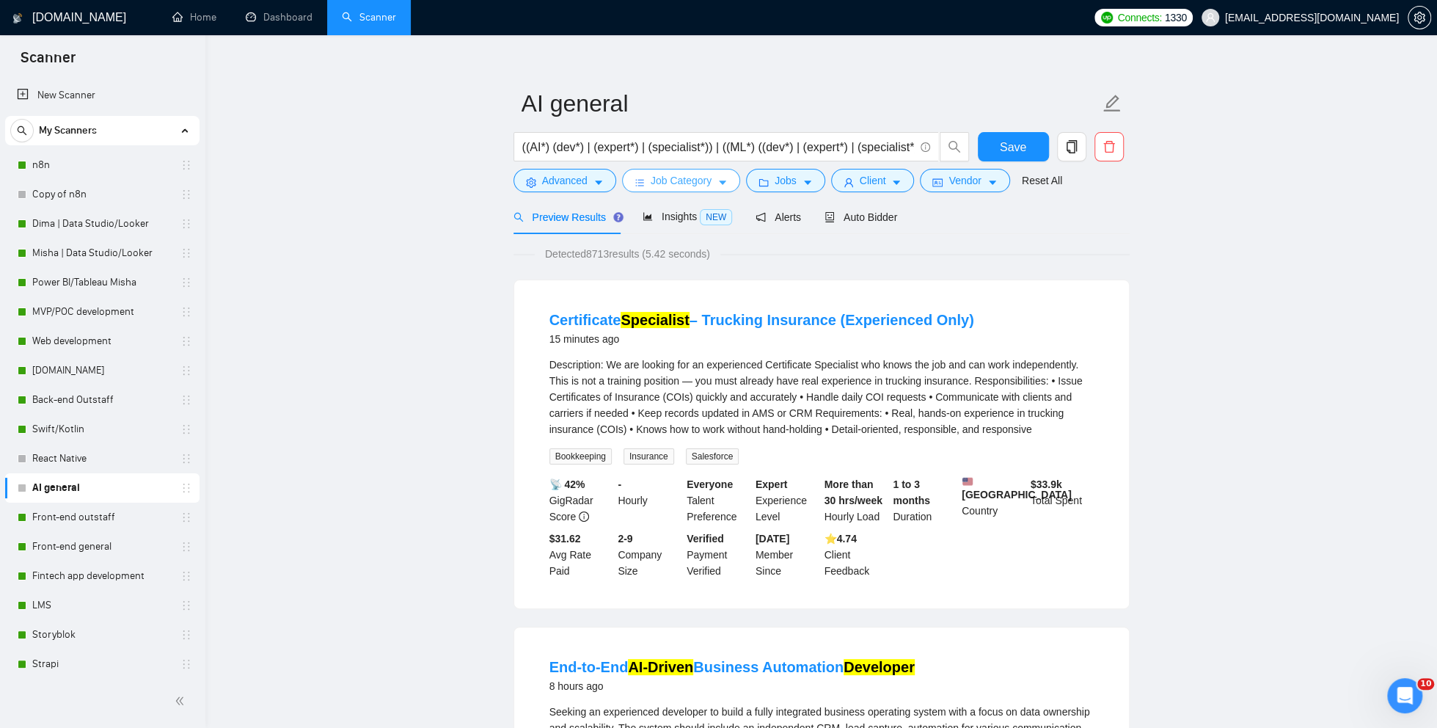
click at [682, 175] on span "Job Category" at bounding box center [681, 180] width 61 height 16
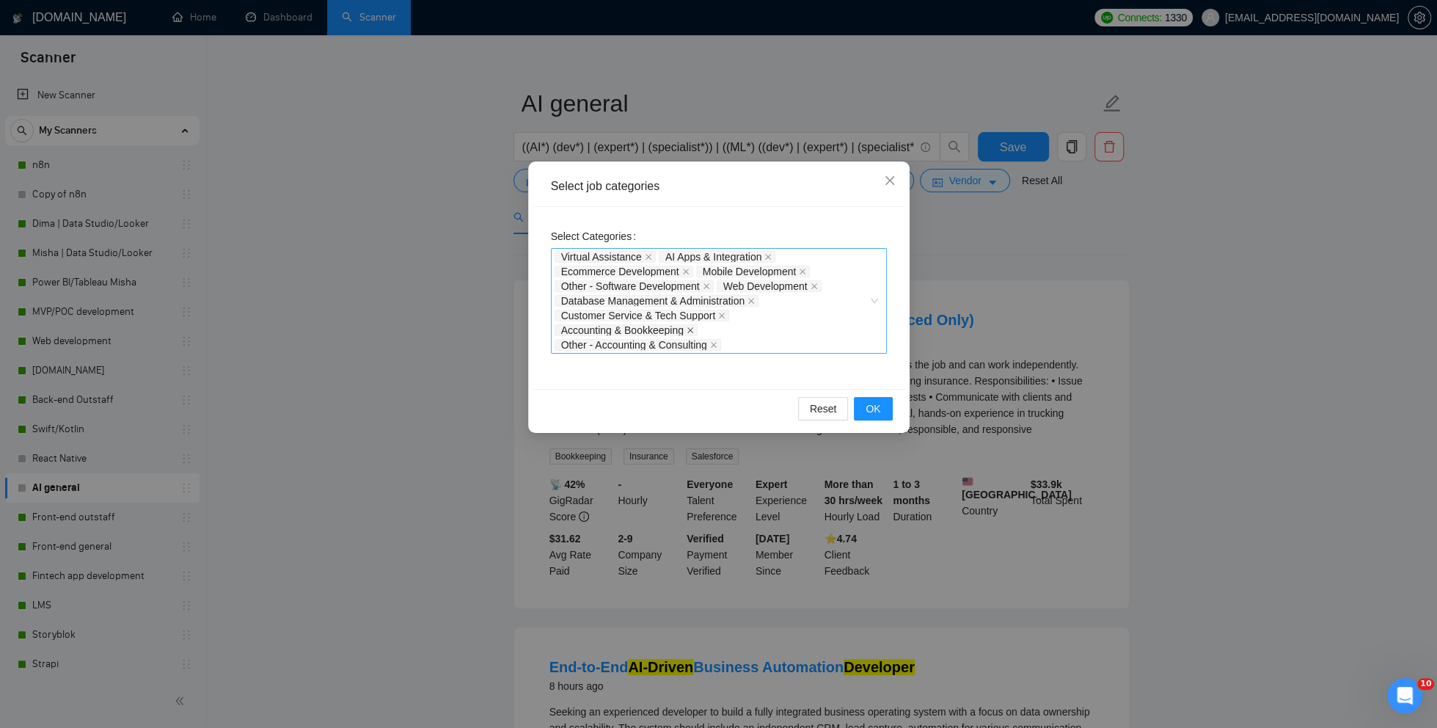
click at [693, 330] on icon "close" at bounding box center [690, 330] width 6 height 6
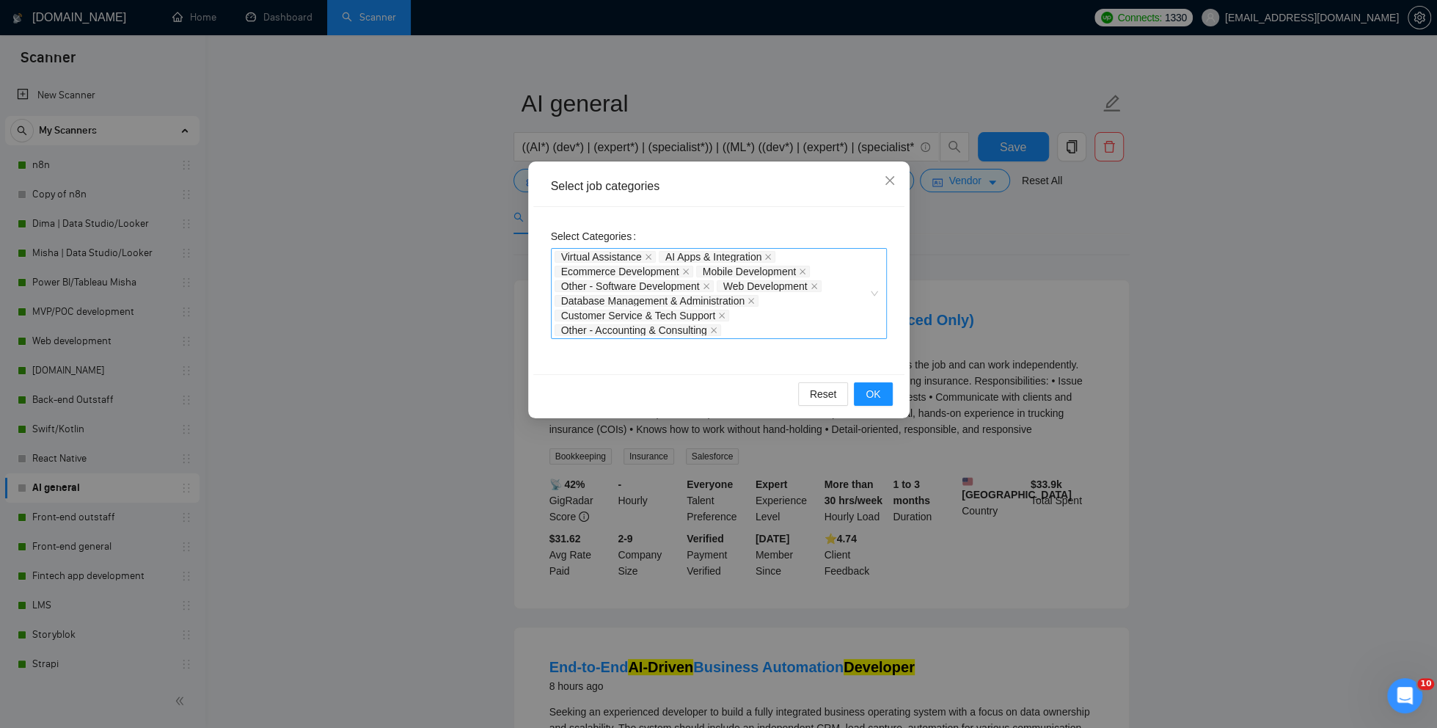
click at [769, 332] on div "Virtual Assistance AI Apps & Integration Ecommerce Development Mobile Developme…" at bounding box center [712, 293] width 314 height 88
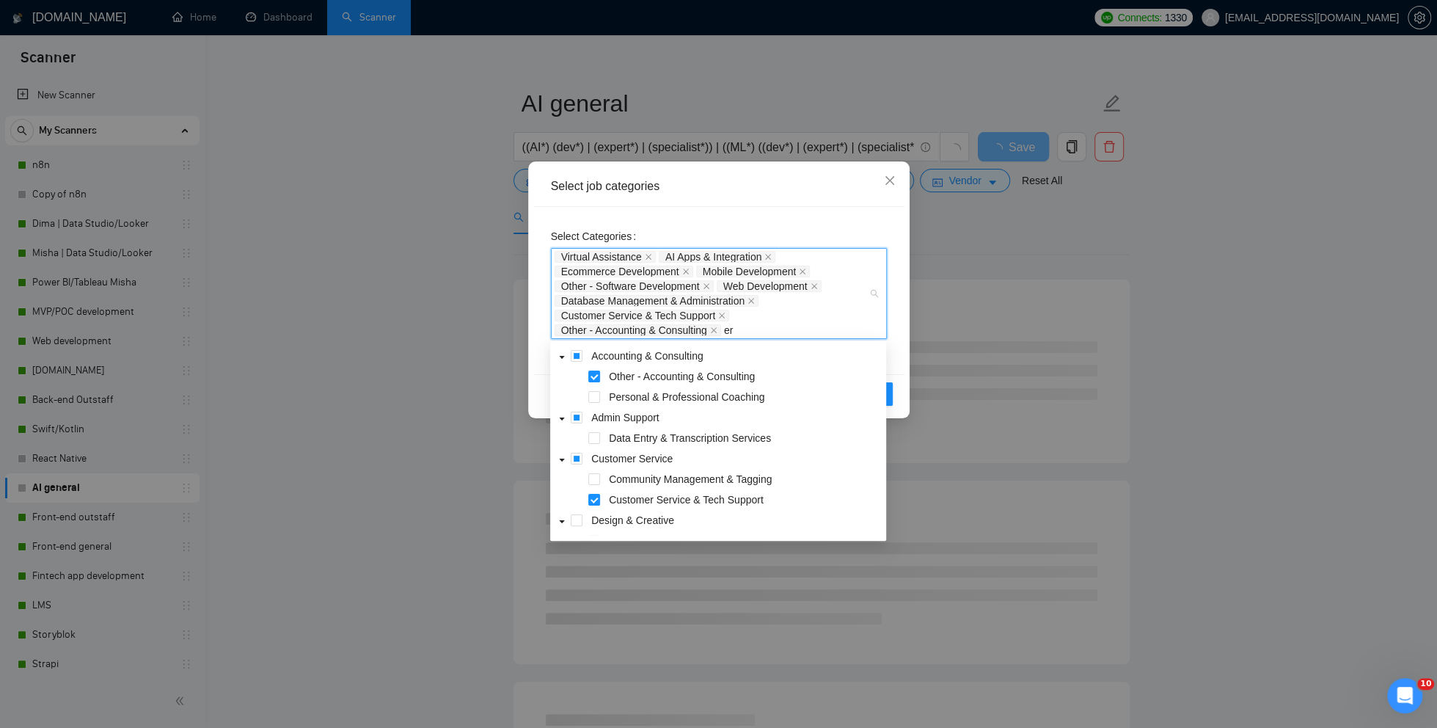
type input "erp"
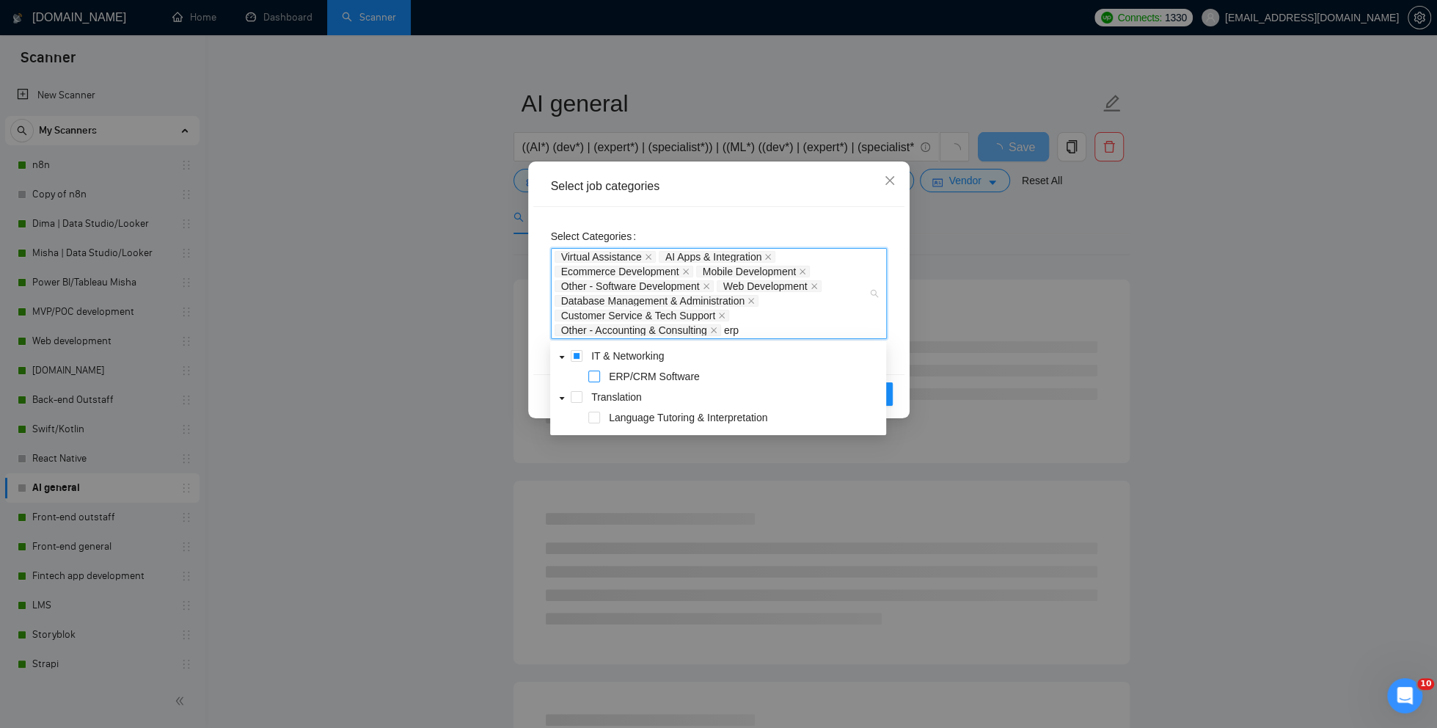
click at [596, 374] on span at bounding box center [594, 376] width 12 height 12
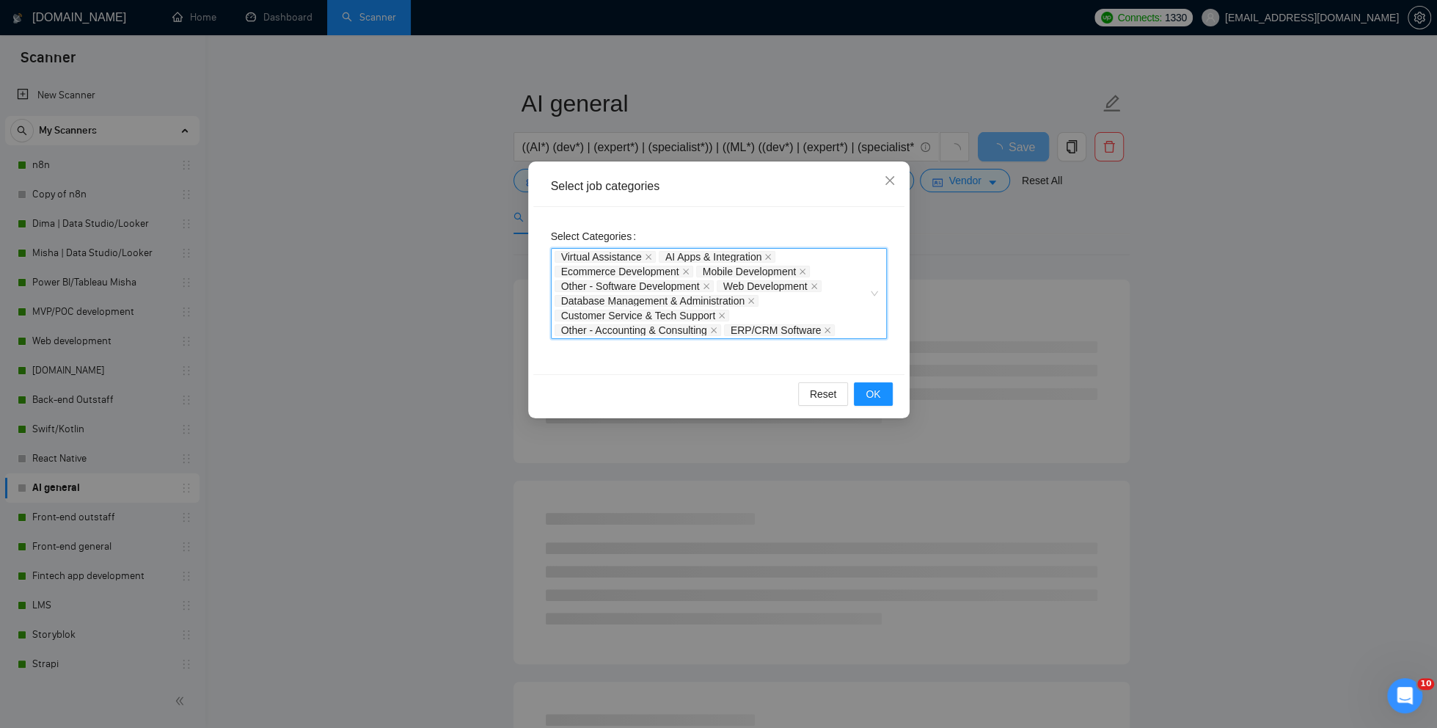
click at [855, 332] on div "Virtual Assistance AI Apps & Integration Ecommerce Development Mobile Developme…" at bounding box center [712, 293] width 314 height 88
click at [877, 397] on span "OK" at bounding box center [873, 394] width 15 height 16
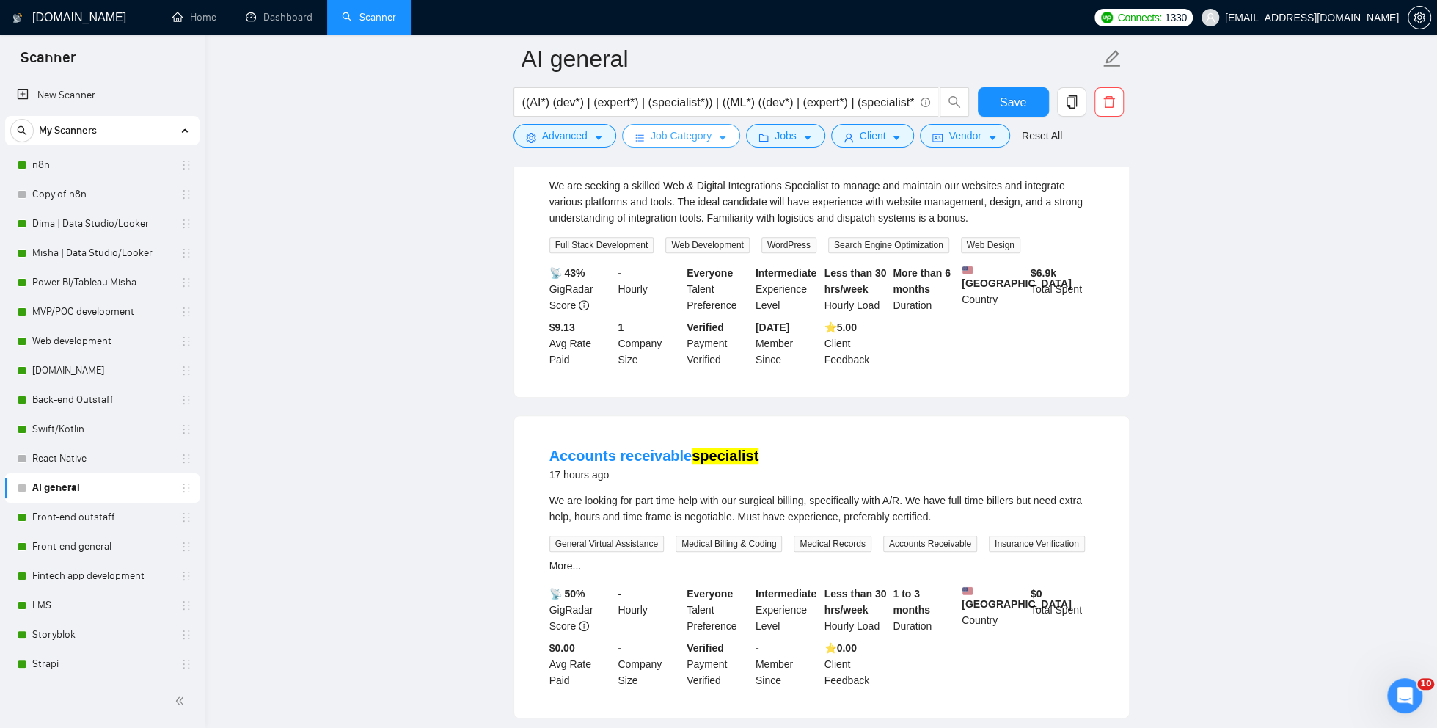
scroll to position [641, 0]
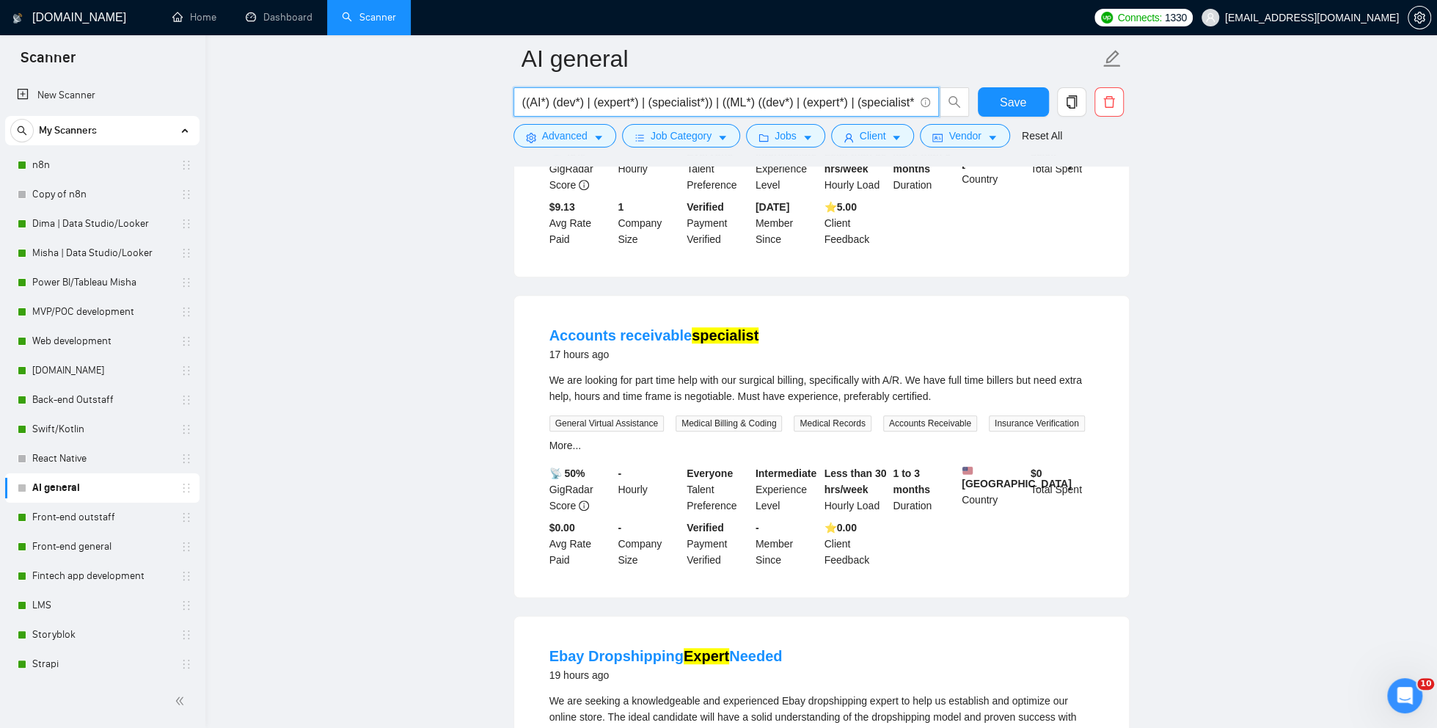
click at [651, 103] on input "((AI*) (dev*) | (expert*) | (specialist*)) | ((ML*) ((dev*) | (expert*) | (spec…" at bounding box center [718, 102] width 392 height 18
click at [595, 103] on input "((AI*) (dev*) | (expert*)(specialist*)) | ((ML*) ((dev*) | (expert*) | (special…" at bounding box center [718, 102] width 392 height 18
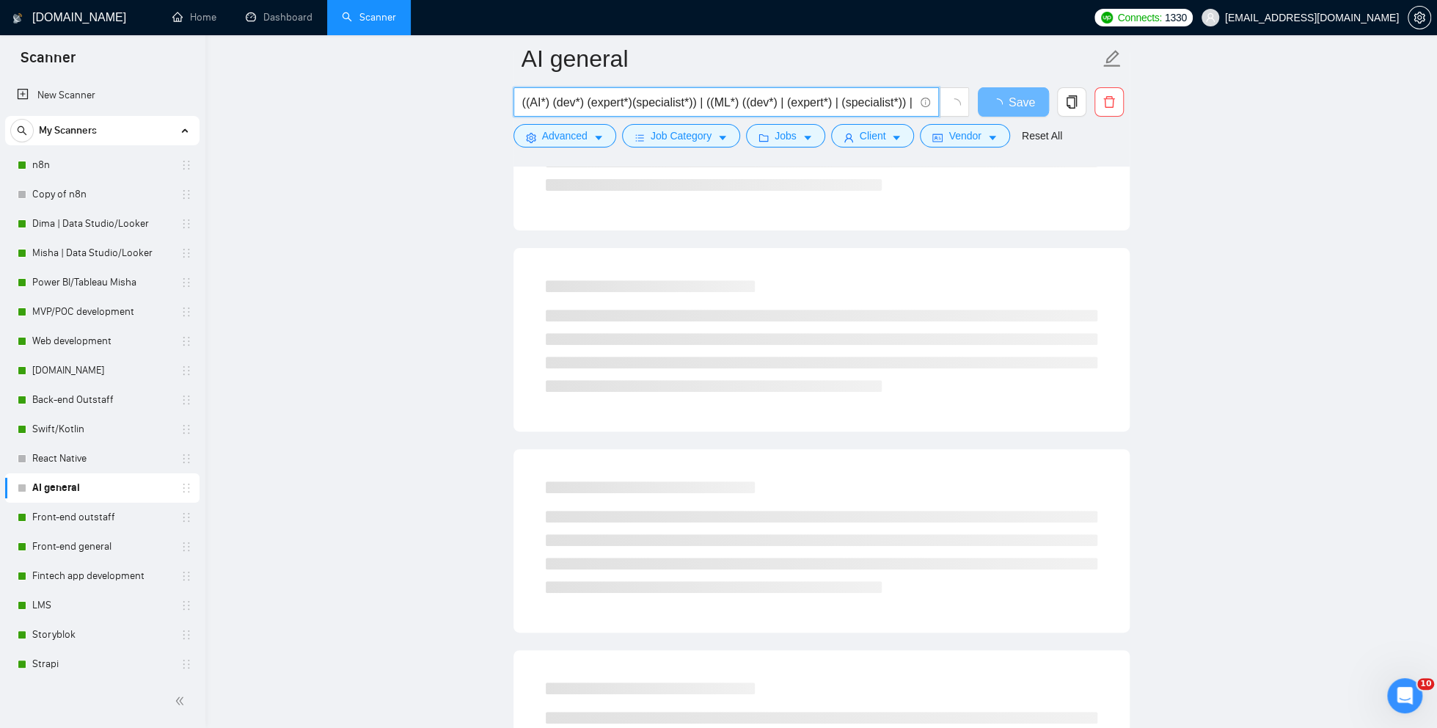
scroll to position [0, 0]
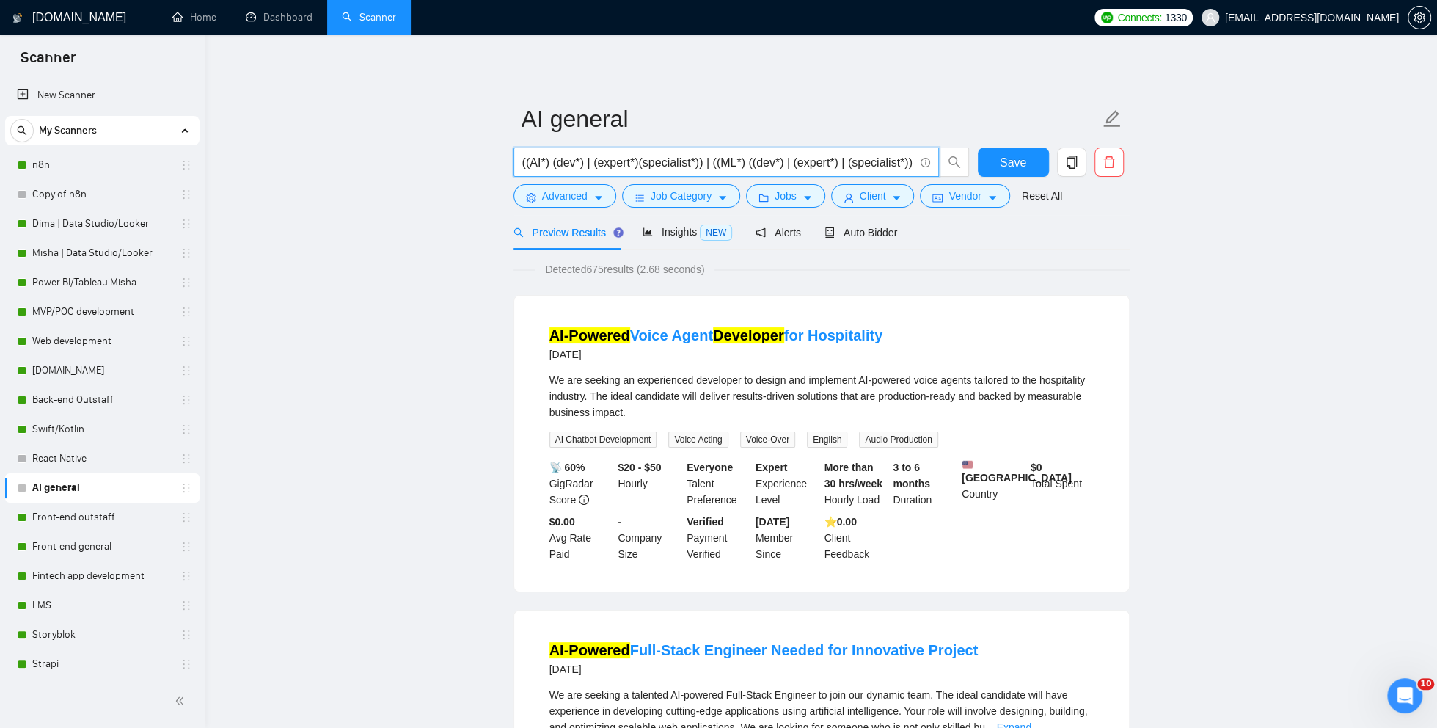
click at [646, 162] on input "((AI*) (dev*) | (expert*)(specialist*)) | ((ML*) ((dev*) | (expert*) | (special…" at bounding box center [718, 162] width 392 height 18
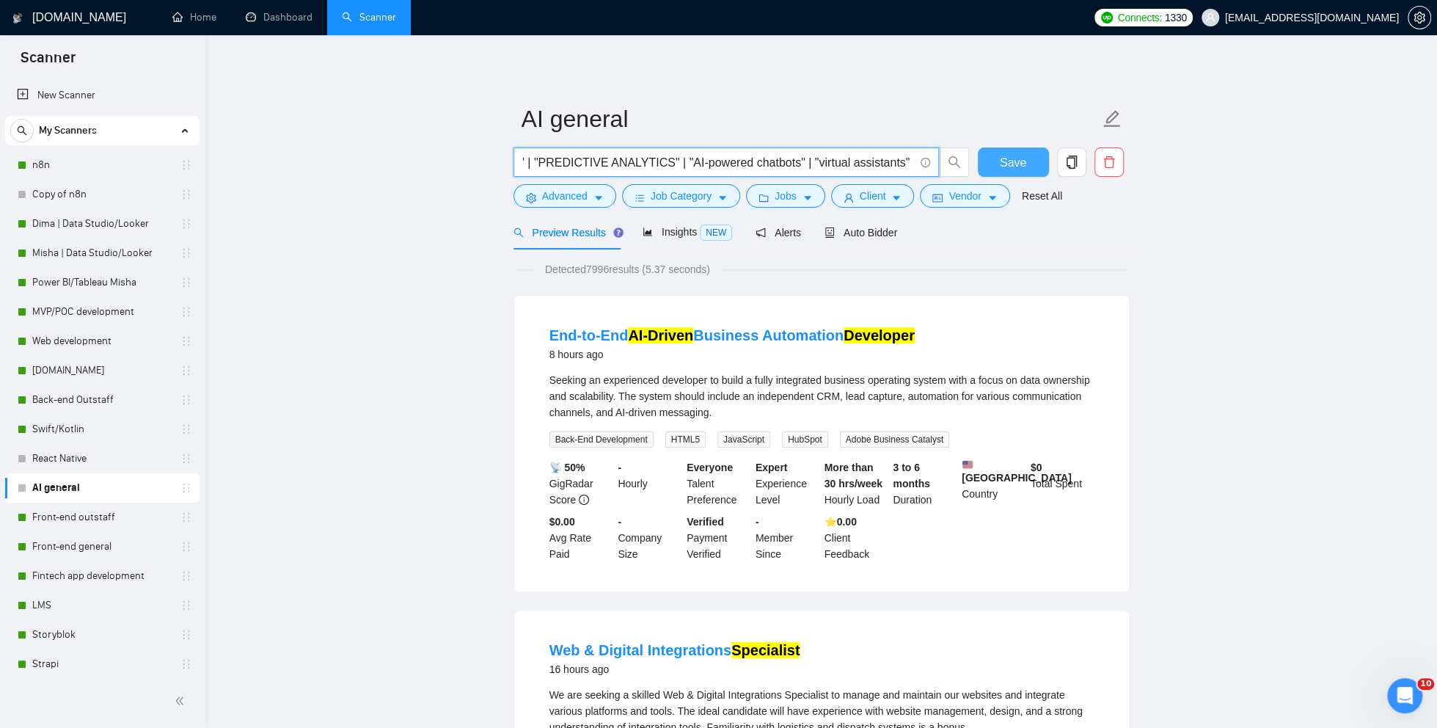
scroll to position [0, 2835]
drag, startPoint x: 835, startPoint y: 161, endPoint x: 1002, endPoint y: 164, distance: 167.3
click at [1002, 164] on div "((AI*) (dev*) | (expert*) | (specialist*)) | ((ML*) ((dev*) | (expert*) | (spec…" at bounding box center [819, 165] width 616 height 37
click at [665, 169] on input "((AI*) (dev*) | (expert*) | (specialist*)) | ((ML*) ((dev*) | (expert*) | (spec…" at bounding box center [718, 162] width 392 height 18
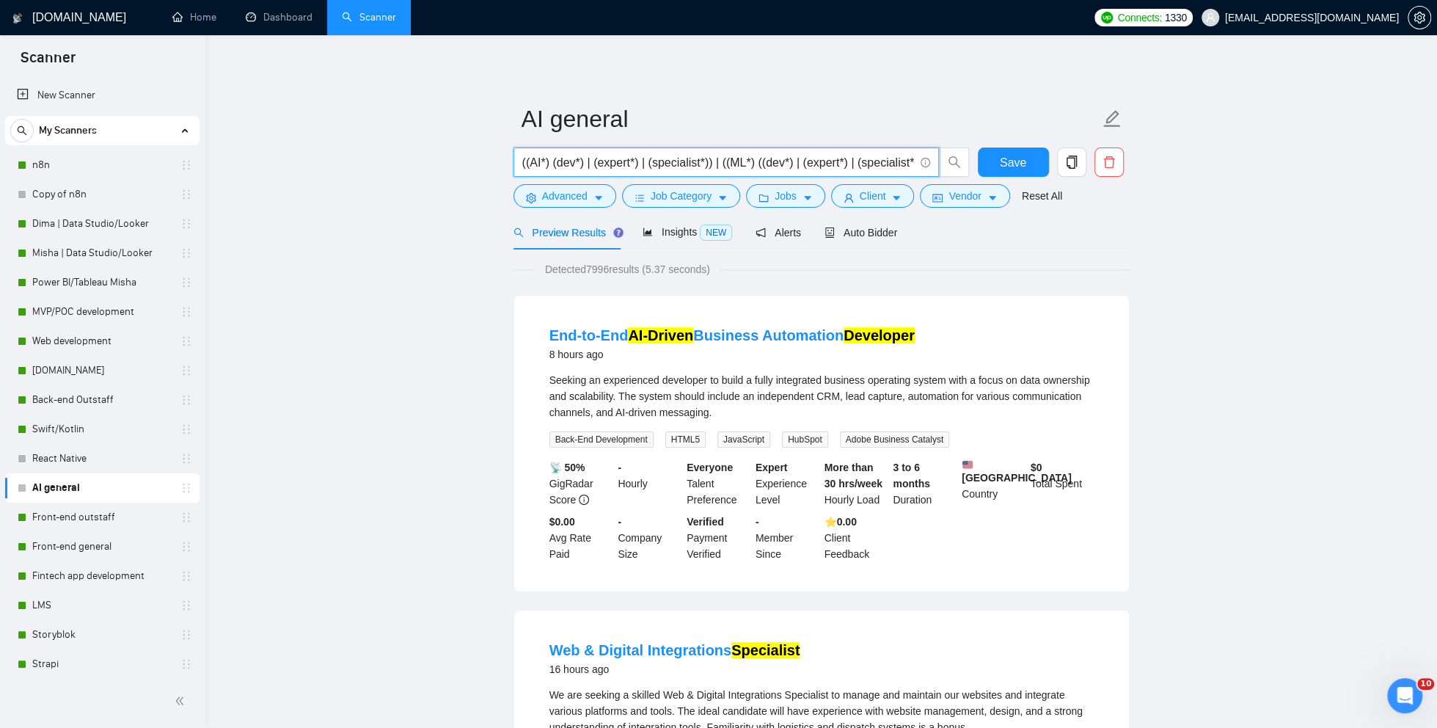
drag, startPoint x: 548, startPoint y: 166, endPoint x: 427, endPoint y: 166, distance: 121.0
click at [588, 156] on input "((AI*) (dev*) | (expert*) | (specialist*)) | ((ML*) ((dev*) | (expert*) | (spec…" at bounding box center [718, 162] width 392 height 18
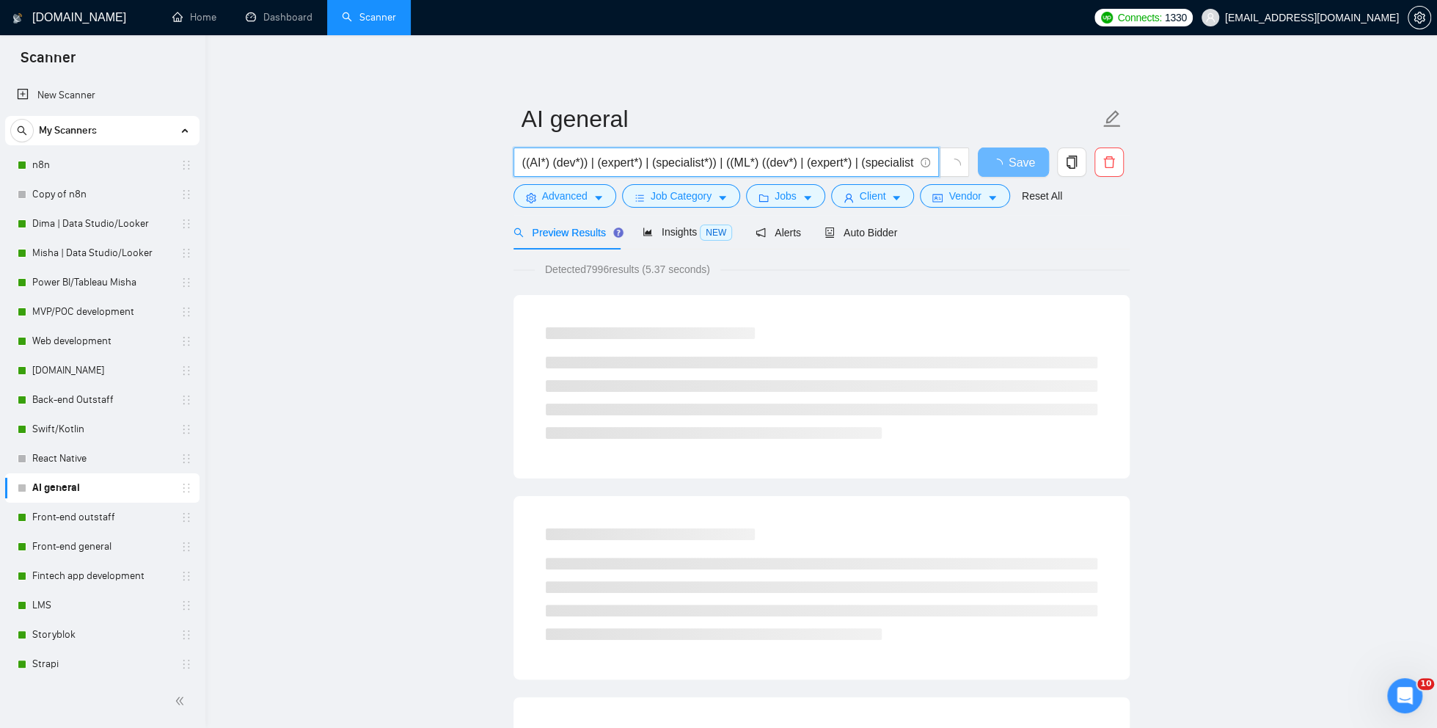
drag, startPoint x: 552, startPoint y: 164, endPoint x: 512, endPoint y: 164, distance: 39.6
click at [514, 164] on span "((AI*) (dev*)) | (expert*) | (specialist*)) | ((ML*) ((dev*) | (expert*) | (spe…" at bounding box center [727, 161] width 426 height 29
click at [599, 166] on input "((AI*) (dev*)) | (expert*) | (specialist*)) | ((ML*) ((dev*) | (expert*) | (spe…" at bounding box center [718, 162] width 392 height 18
paste input "(AI*)("
click at [678, 158] on input "((AI*) (dev*)) | ((AI*) (expert*) | (specialist*)) | ((ML*) ((dev*) | (expert*)…" at bounding box center [718, 162] width 392 height 18
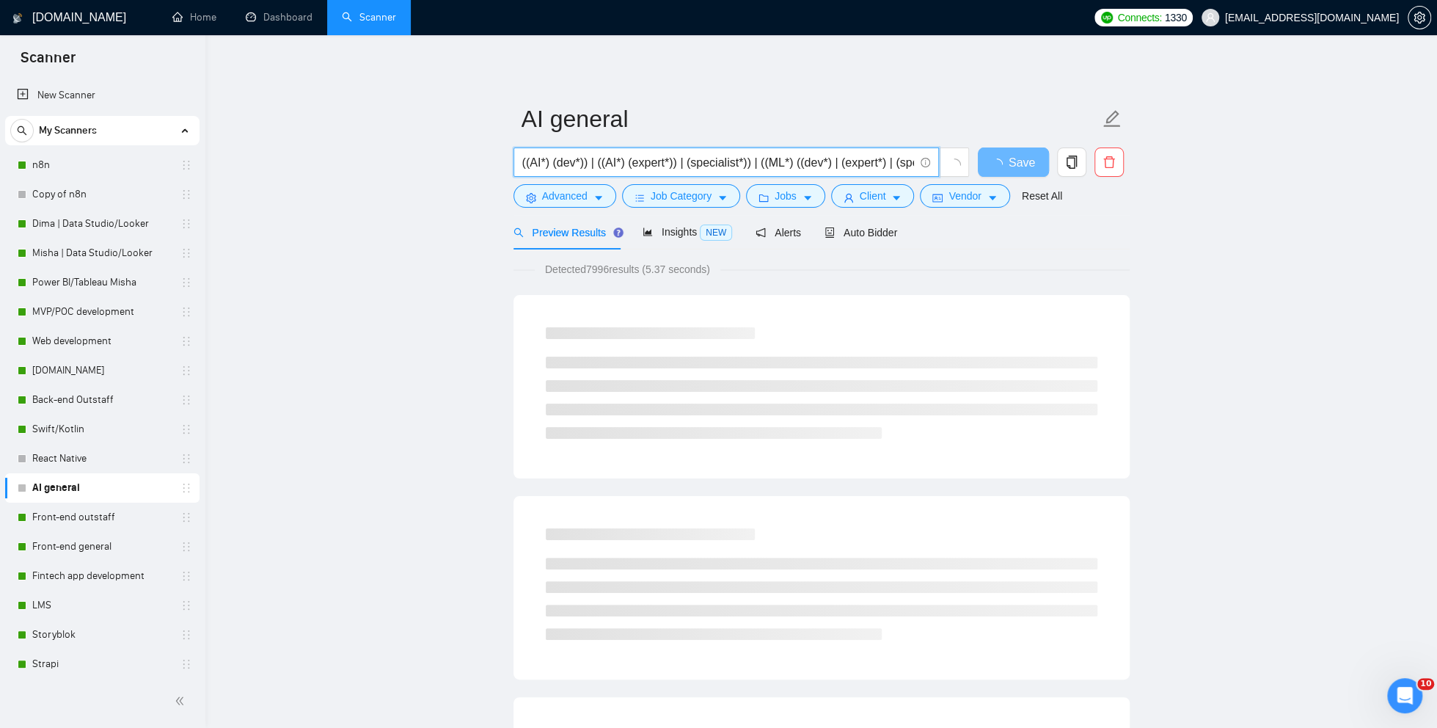
click at [695, 159] on input "((AI*) (dev*)) | ((AI*) (expert*)) | (specialist*)) | ((ML*) ((dev*) | (expert*…" at bounding box center [718, 162] width 392 height 18
paste input "(AI*)("
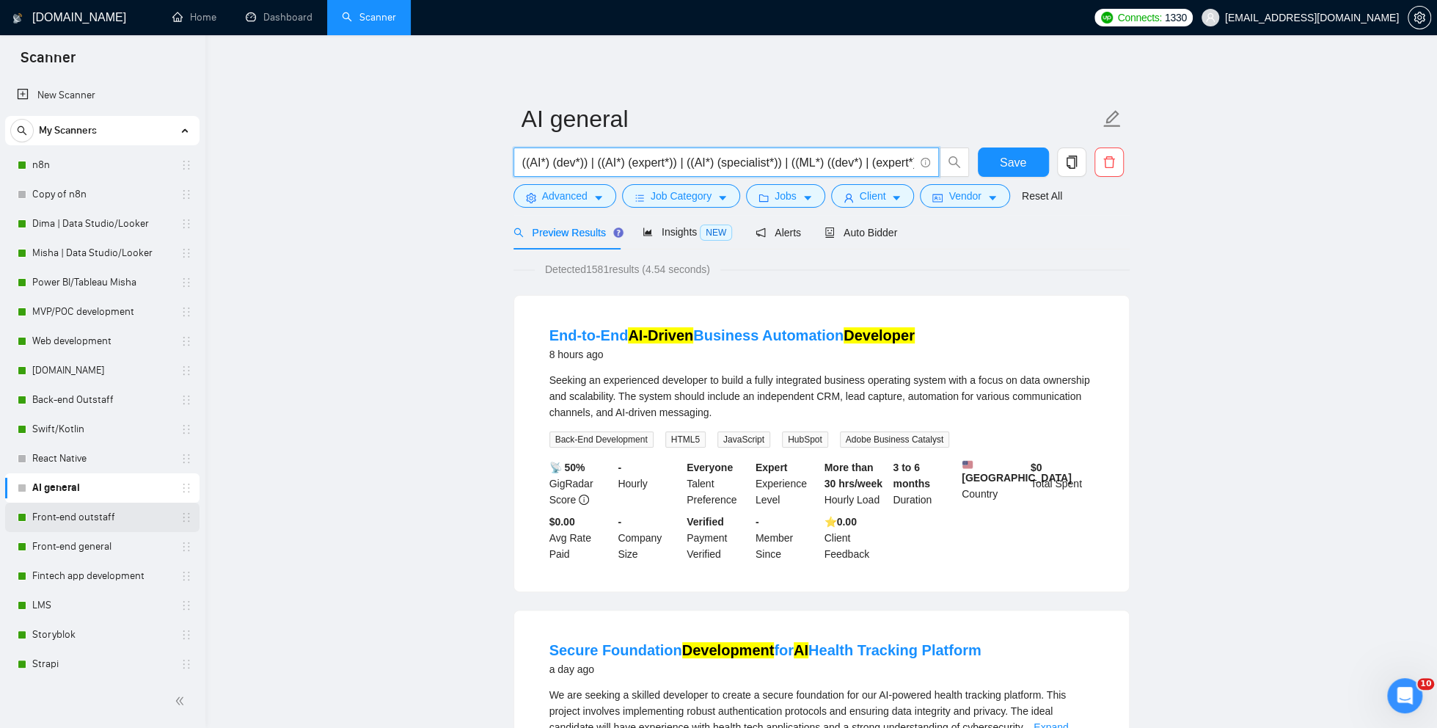
type input "((AI*) (dev*)) | ((AI*) (expert*)) | ((AI*) (specialist*)) | ((ML*) ((dev*) | (…"
click at [58, 517] on link "Front-end outstaff" at bounding box center [101, 517] width 139 height 29
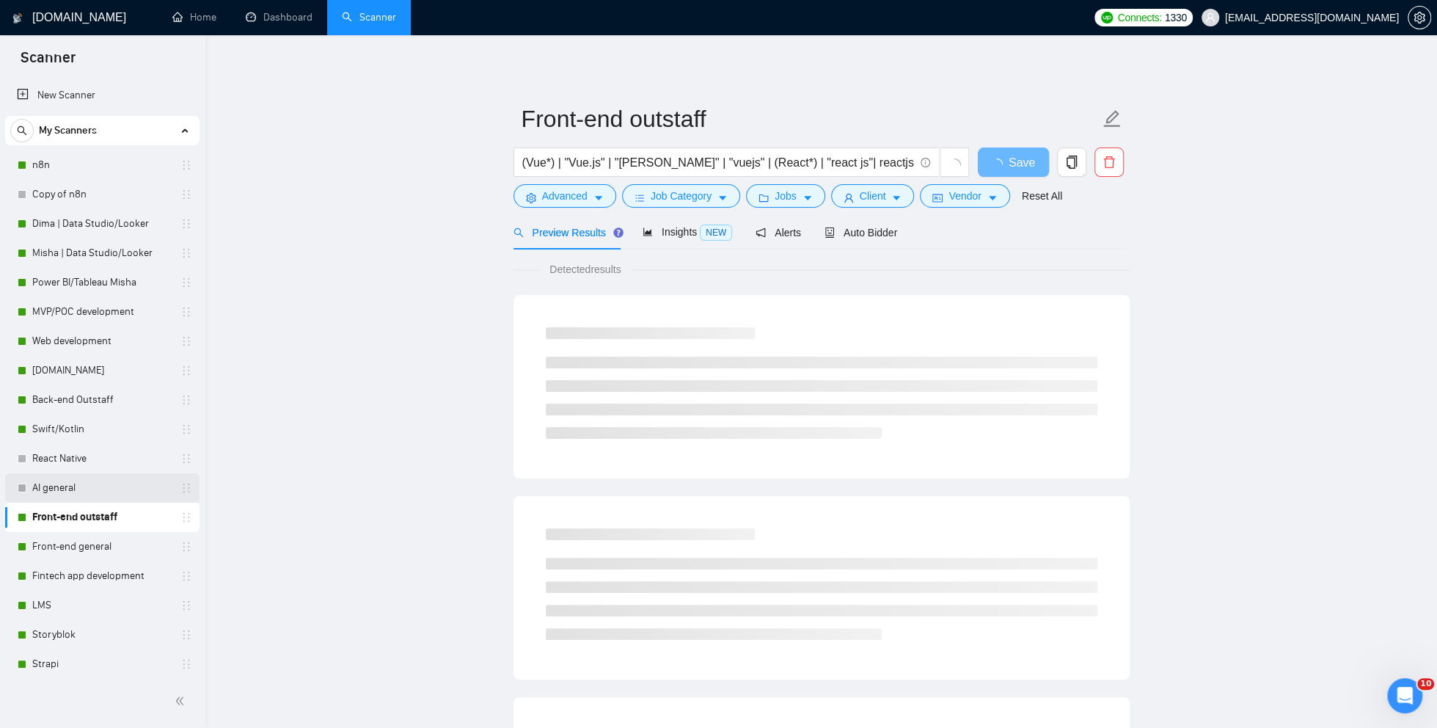
click at [78, 493] on link "AI general" at bounding box center [101, 487] width 139 height 29
click at [880, 231] on span "Auto Bidder" at bounding box center [861, 233] width 73 height 12
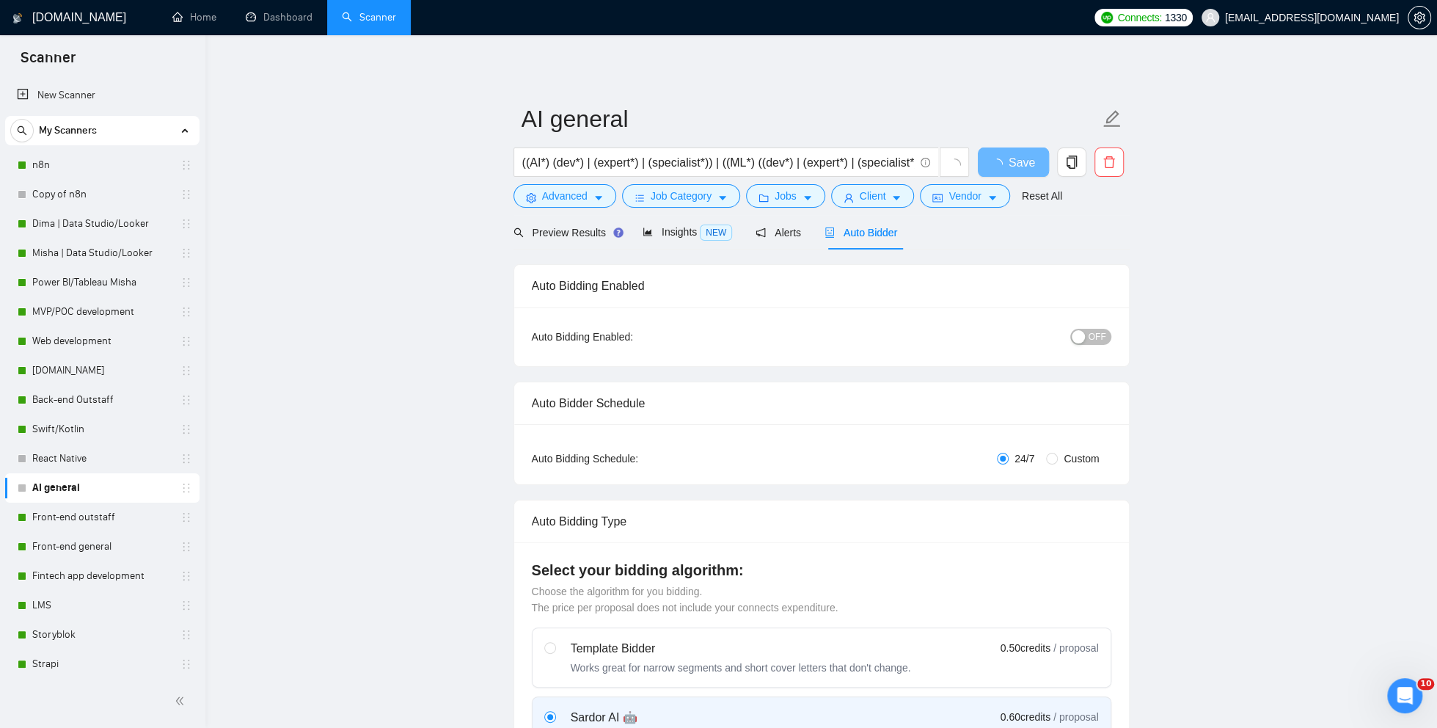
click at [1088, 336] on button "OFF" at bounding box center [1090, 337] width 41 height 16
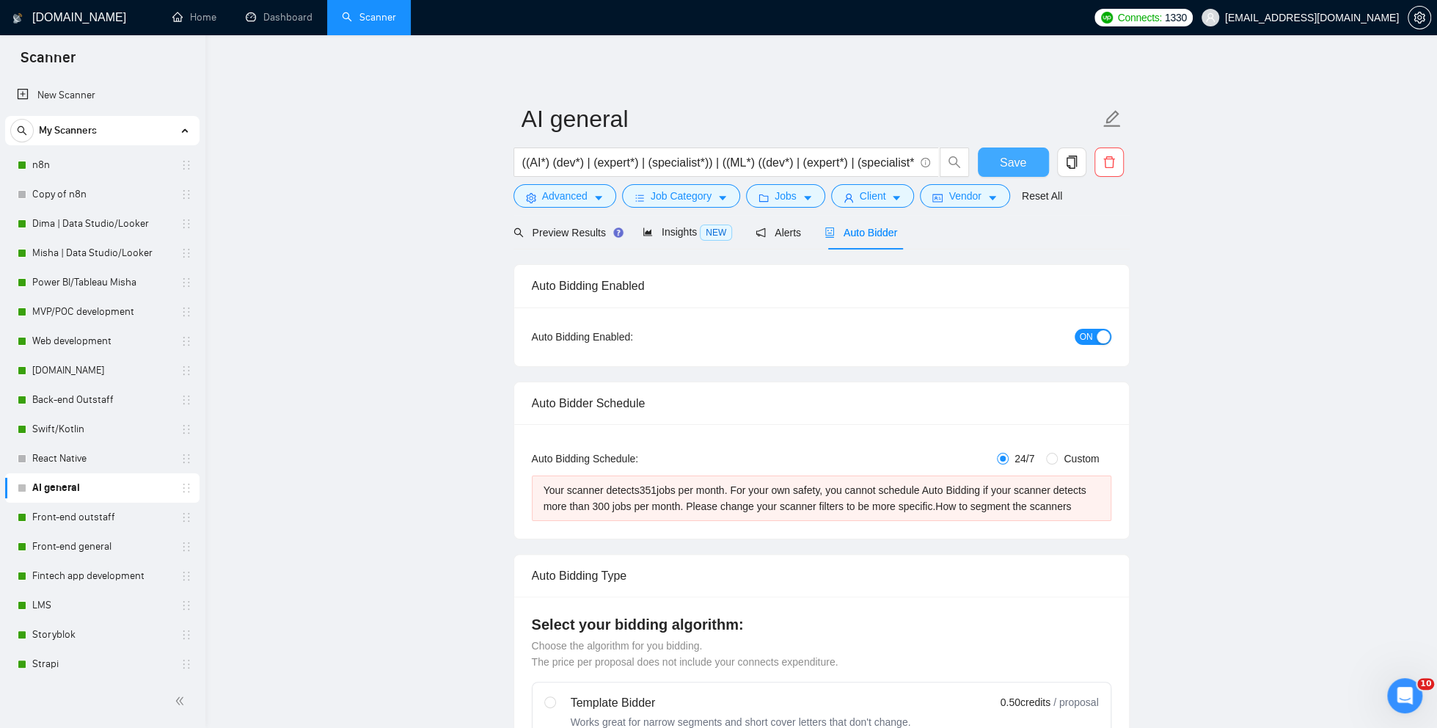
click at [1001, 159] on span "Save" at bounding box center [1013, 162] width 26 height 18
click at [69, 13] on h1 "[DOMAIN_NAME]" at bounding box center [79, 17] width 94 height 35
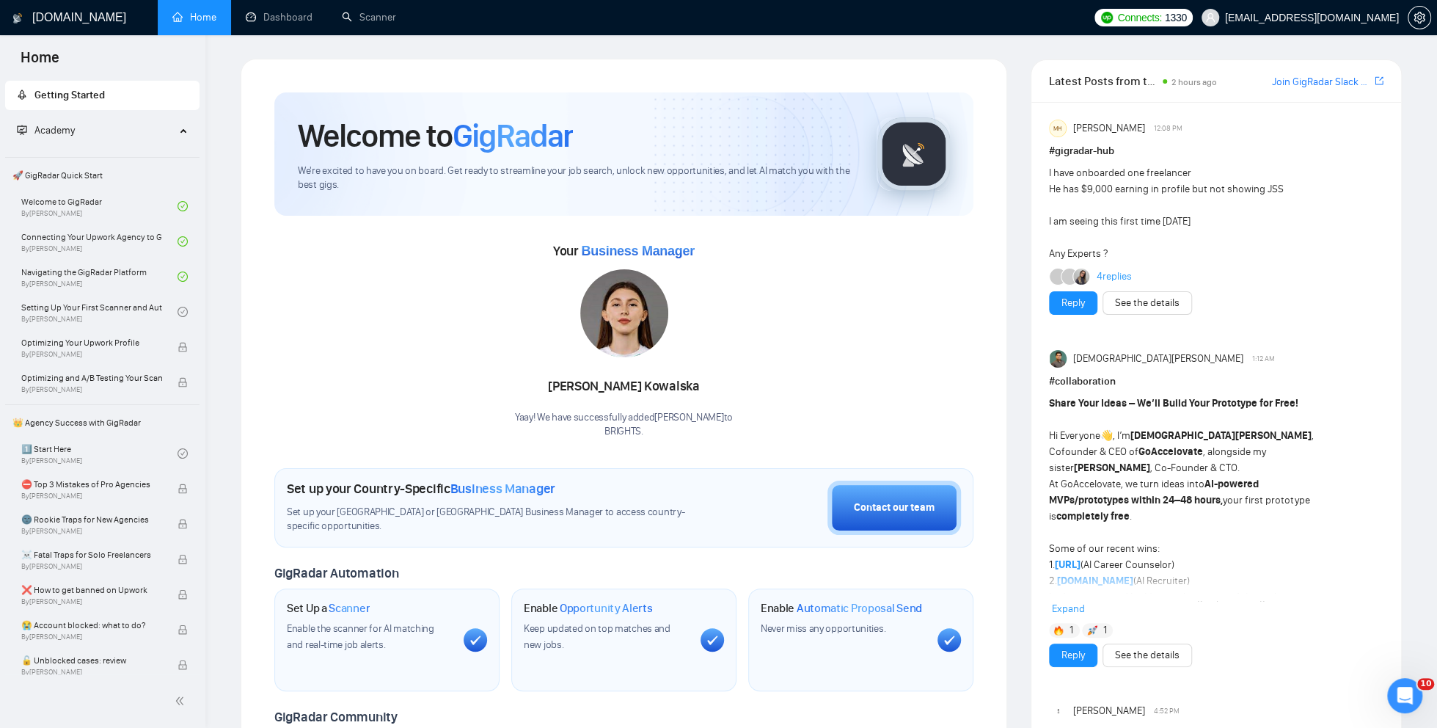
click at [84, 141] on span "Academy" at bounding box center [96, 130] width 158 height 29
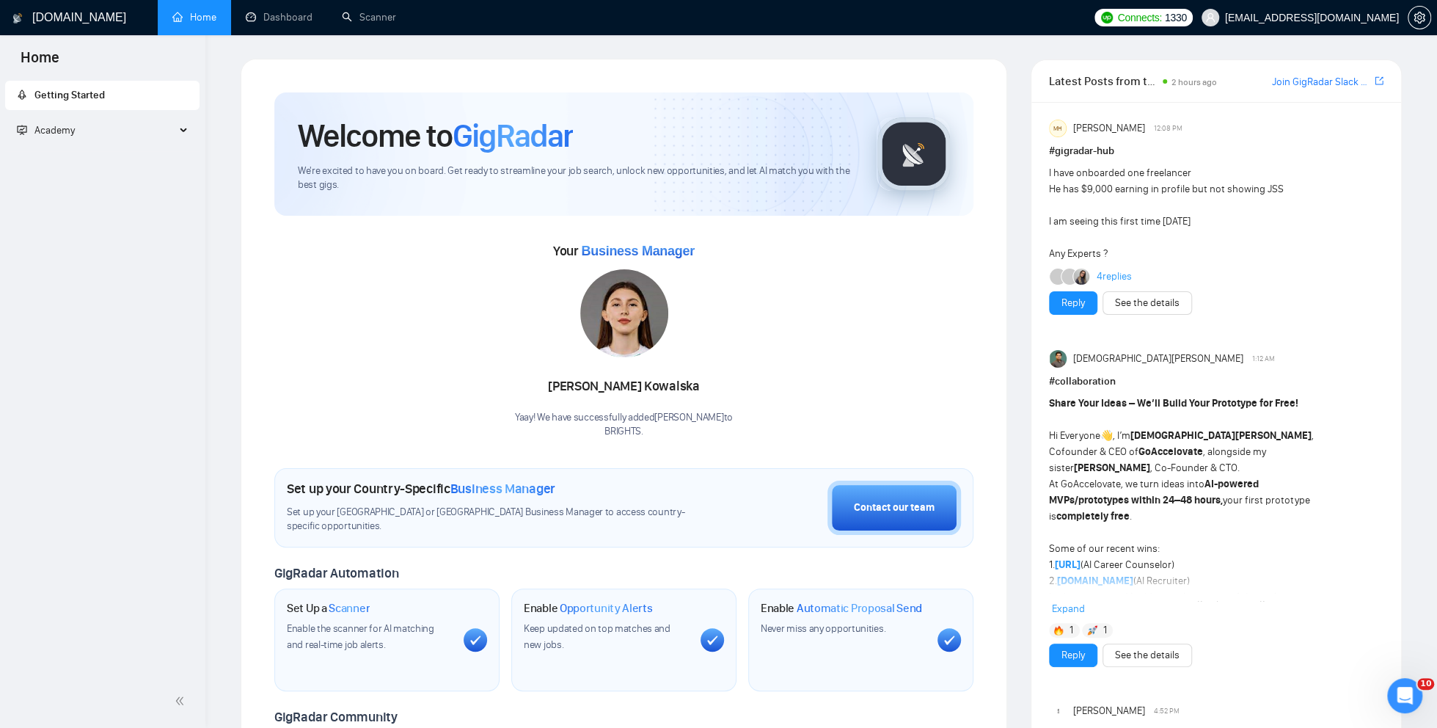
click at [84, 141] on span "Academy" at bounding box center [96, 130] width 158 height 29
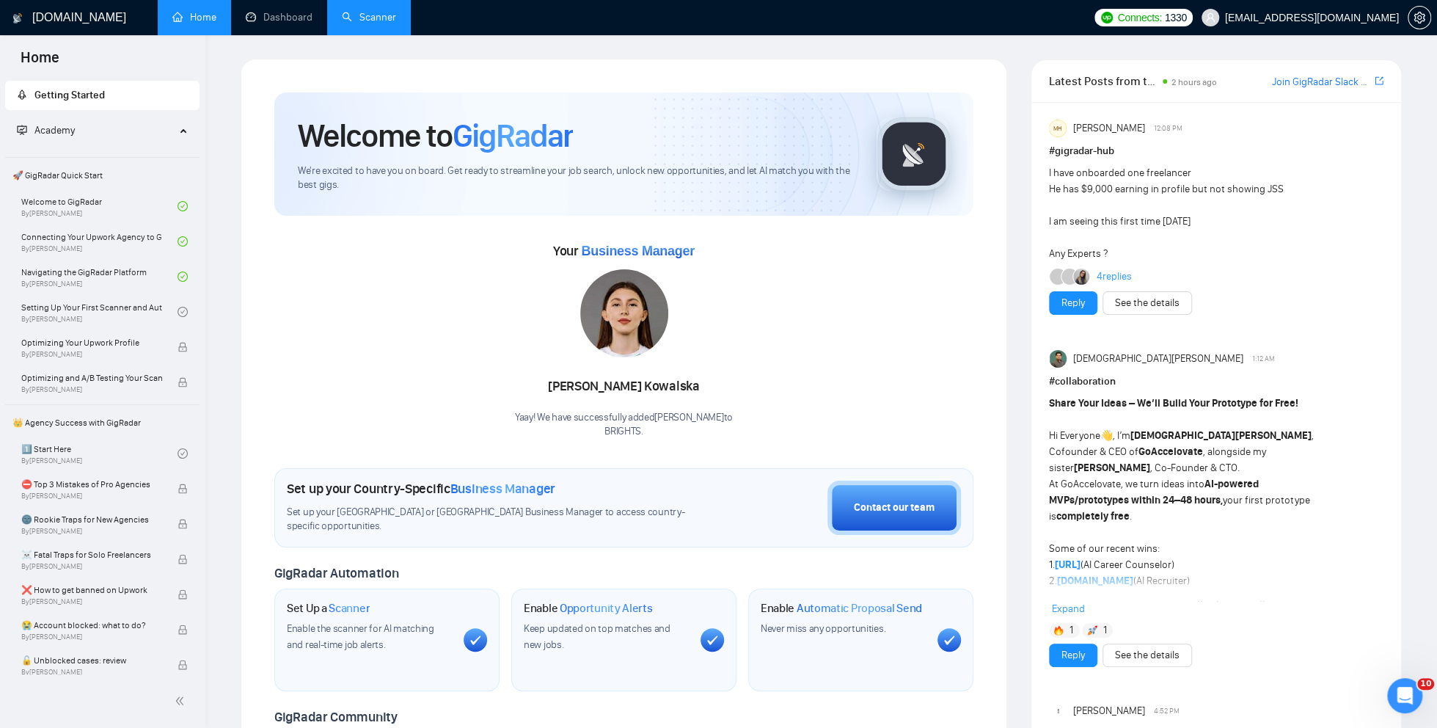
click at [370, 14] on link "Scanner" at bounding box center [369, 17] width 54 height 12
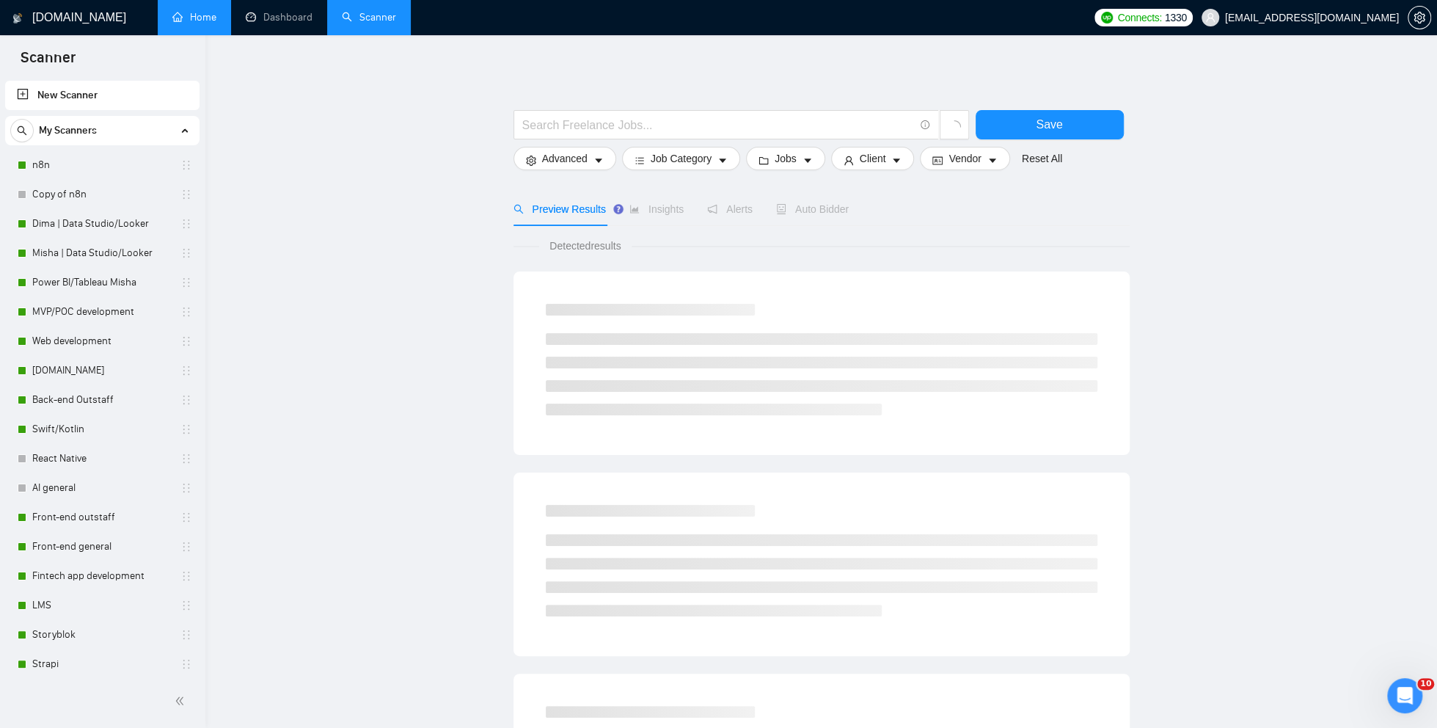
click at [194, 19] on link "Home" at bounding box center [194, 17] width 44 height 12
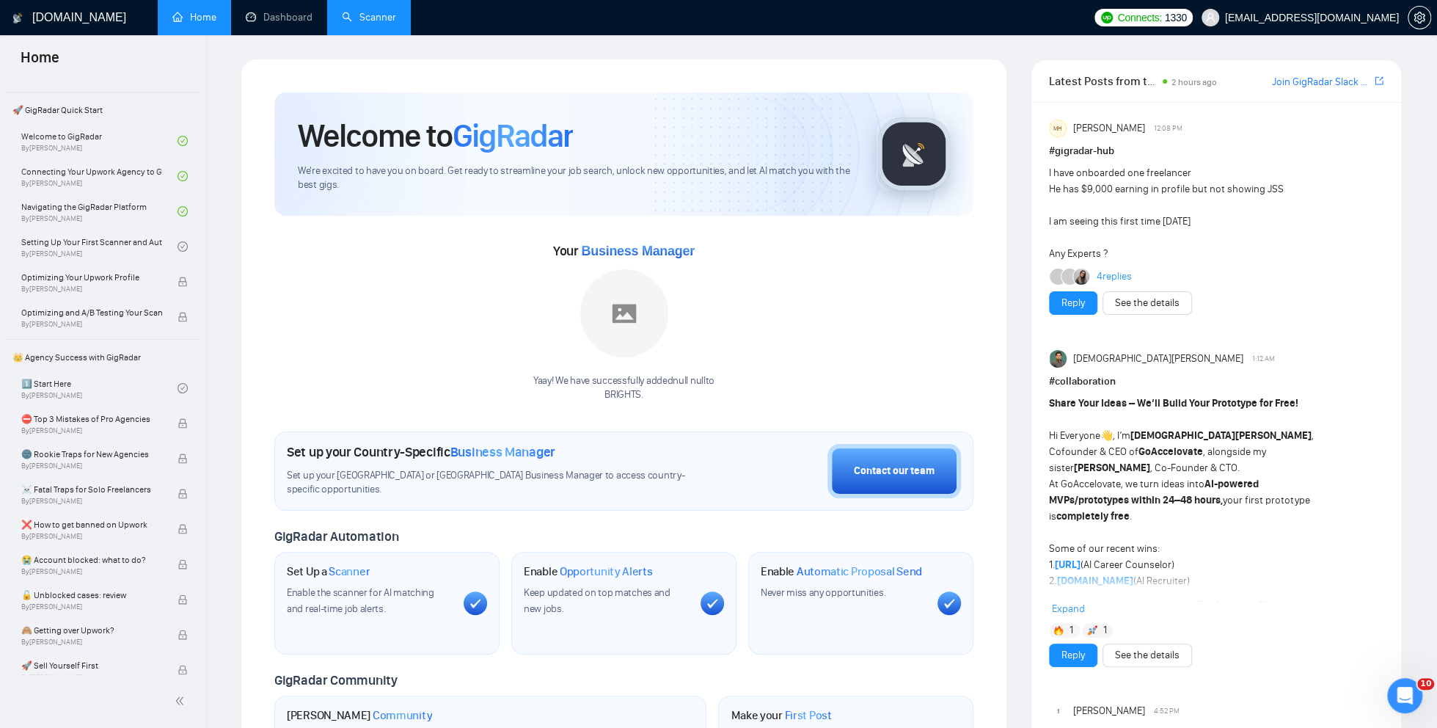
scroll to position [68, 0]
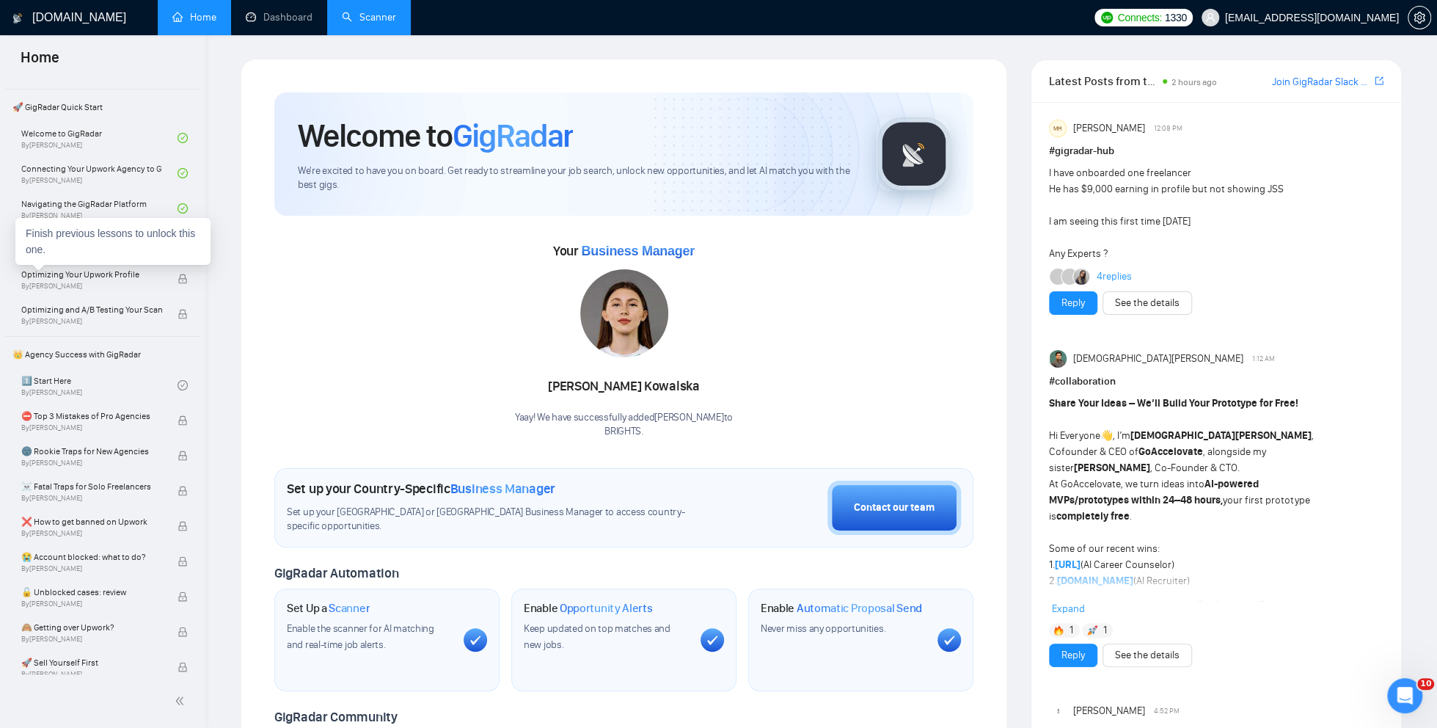
click at [98, 237] on div "Finish previous lessons to unlock this one." at bounding box center [112, 241] width 195 height 47
click at [55, 241] on link "Setting Up Your First Scanner and Auto-Bidder By Vlad Timinsky" at bounding box center [99, 243] width 156 height 32
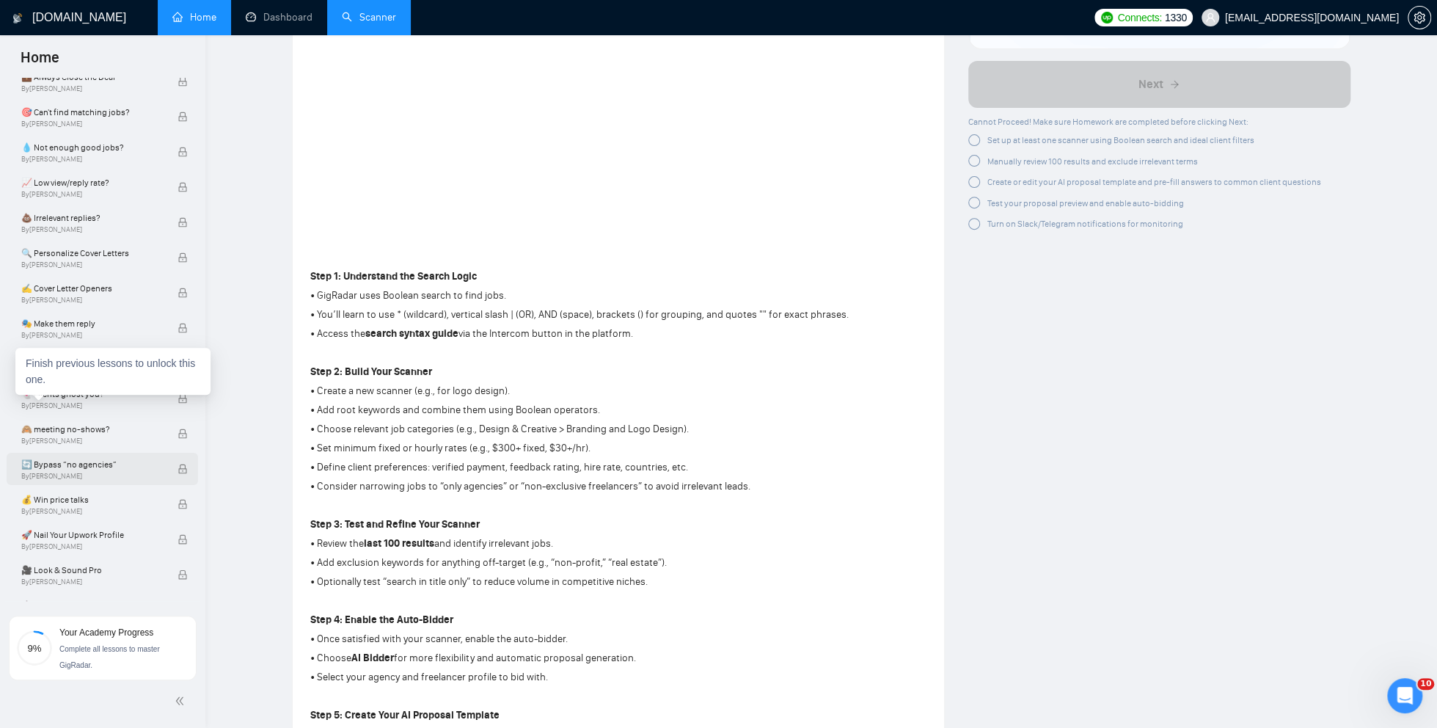
scroll to position [762, 0]
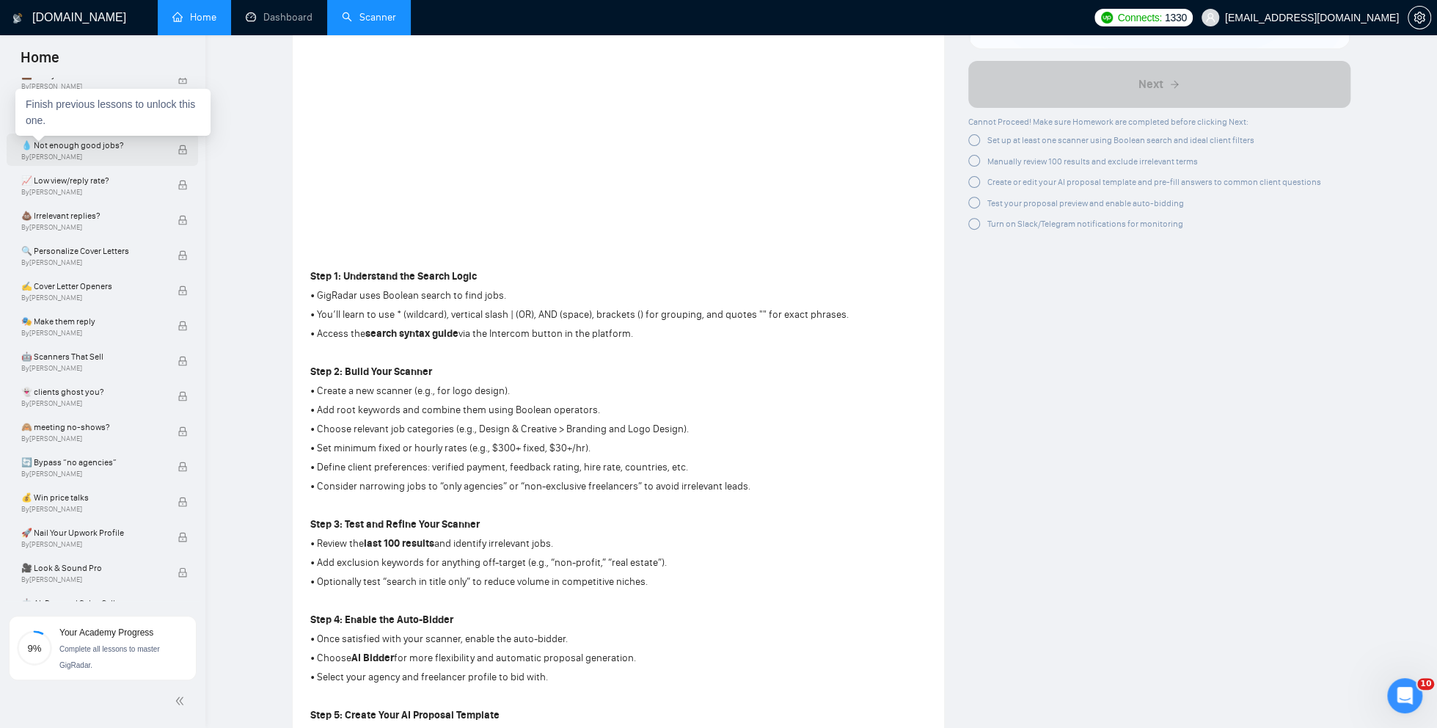
click at [92, 147] on span "💧 Not enough good jobs?" at bounding box center [91, 145] width 141 height 15
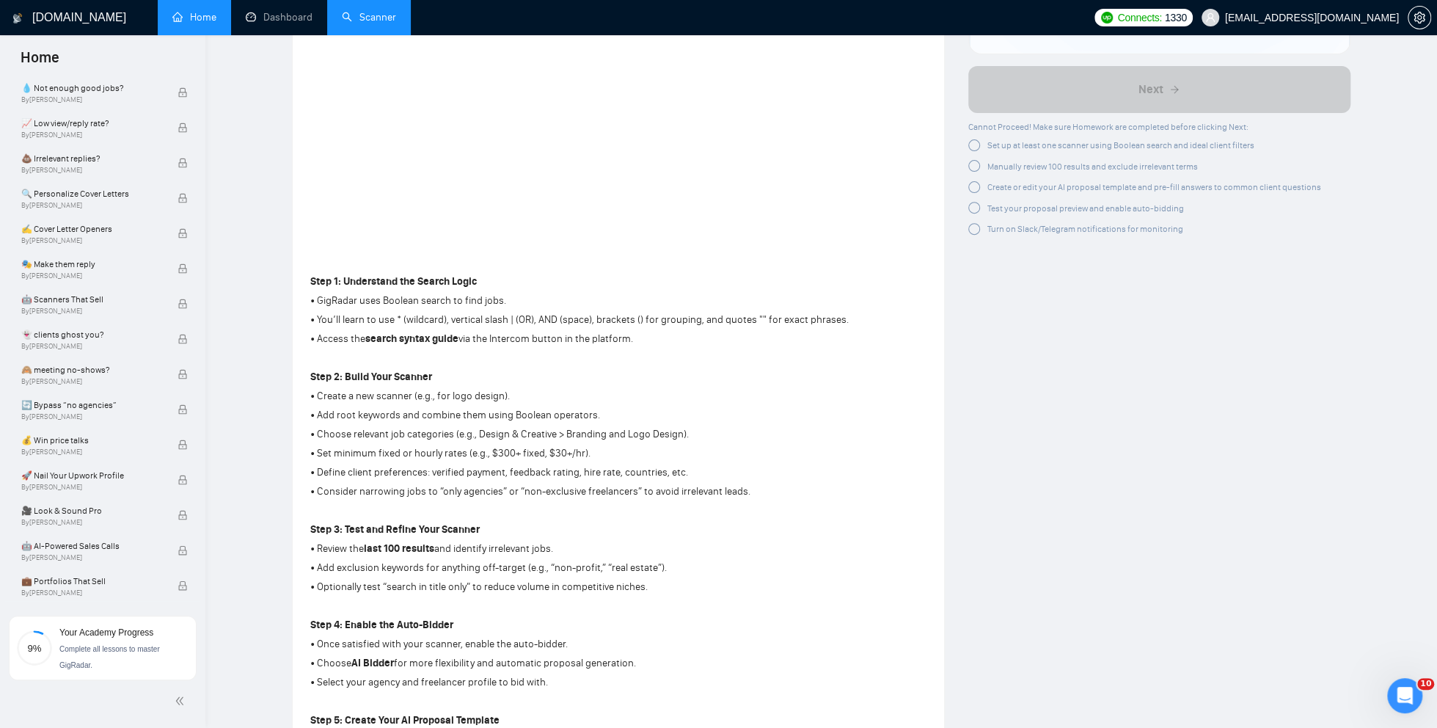
scroll to position [0, 0]
